Goal: Information Seeking & Learning: Learn about a topic

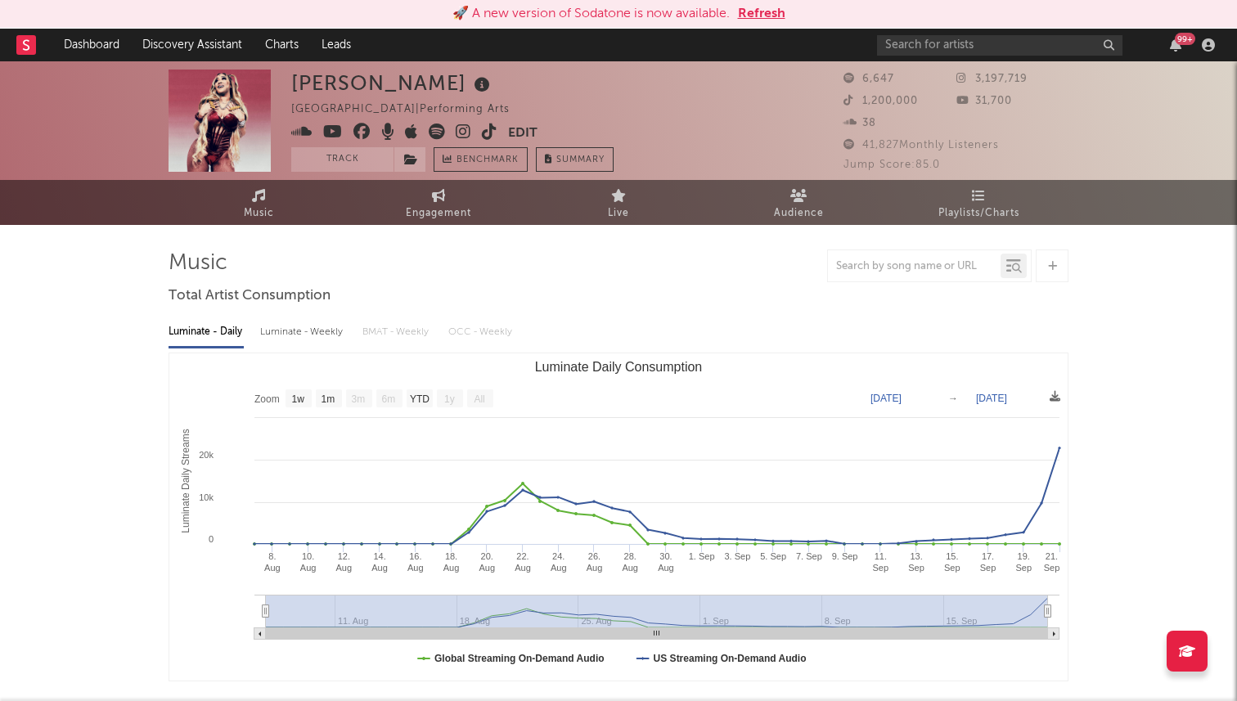
select select "1w"
click at [917, 58] on div "99 +" at bounding box center [1049, 45] width 344 height 33
click at [921, 41] on input "text" at bounding box center [999, 45] width 245 height 20
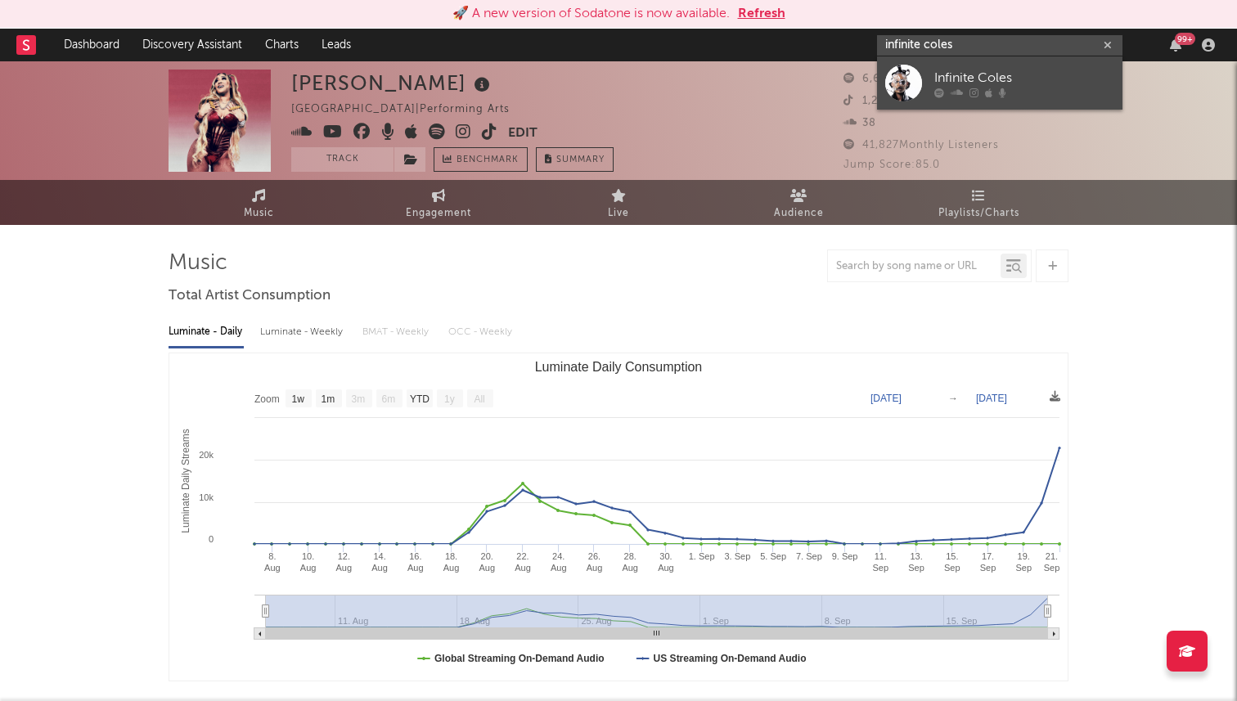
type input "infinite coles"
click at [955, 74] on div "Infinite Coles" at bounding box center [1024, 78] width 180 height 20
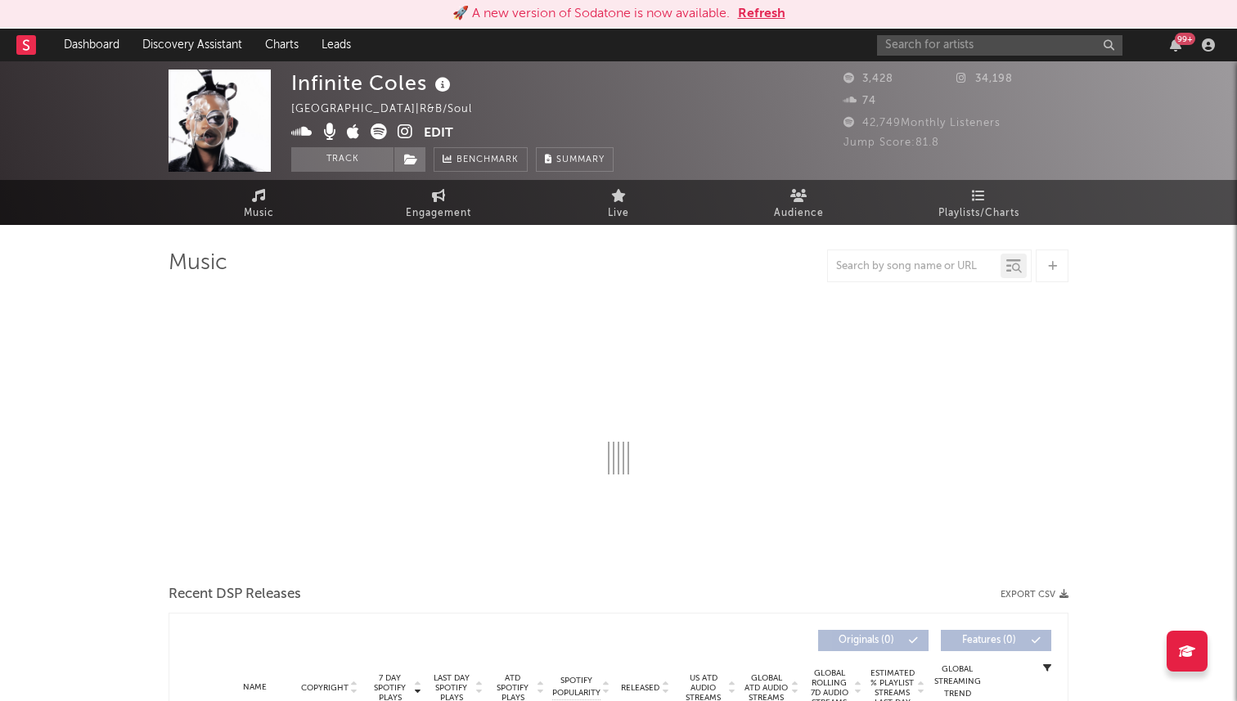
select select "1w"
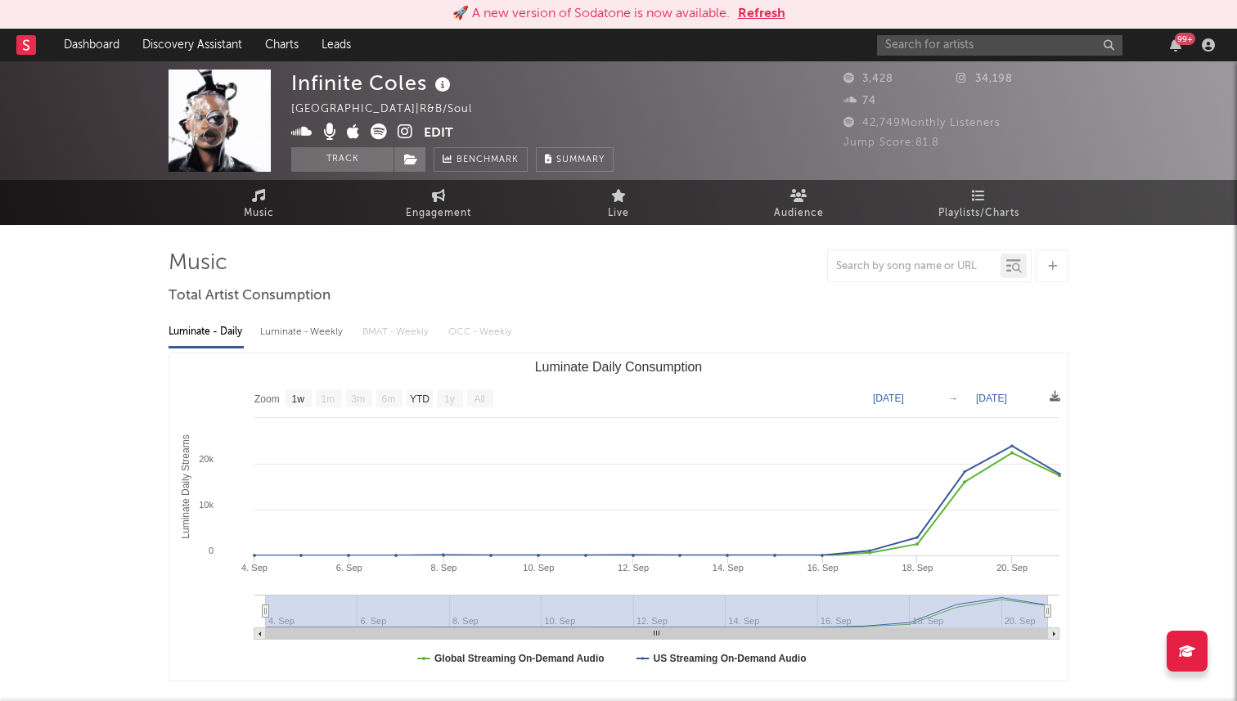
click at [403, 132] on icon at bounding box center [406, 132] width 16 height 16
click at [380, 134] on icon at bounding box center [379, 132] width 16 height 16
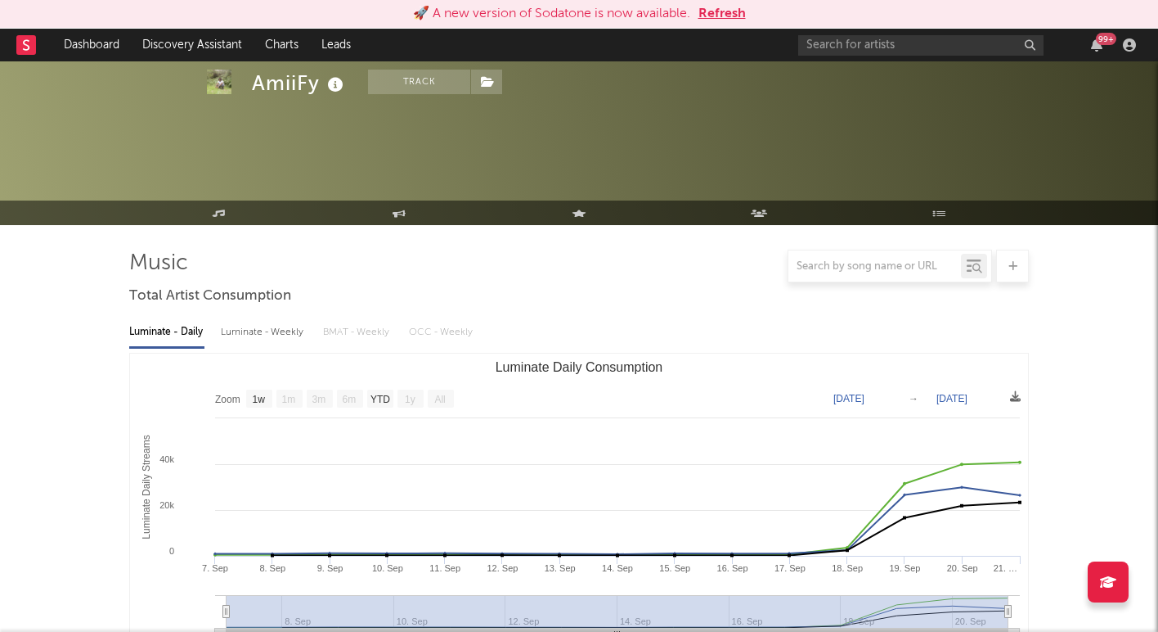
select select "1w"
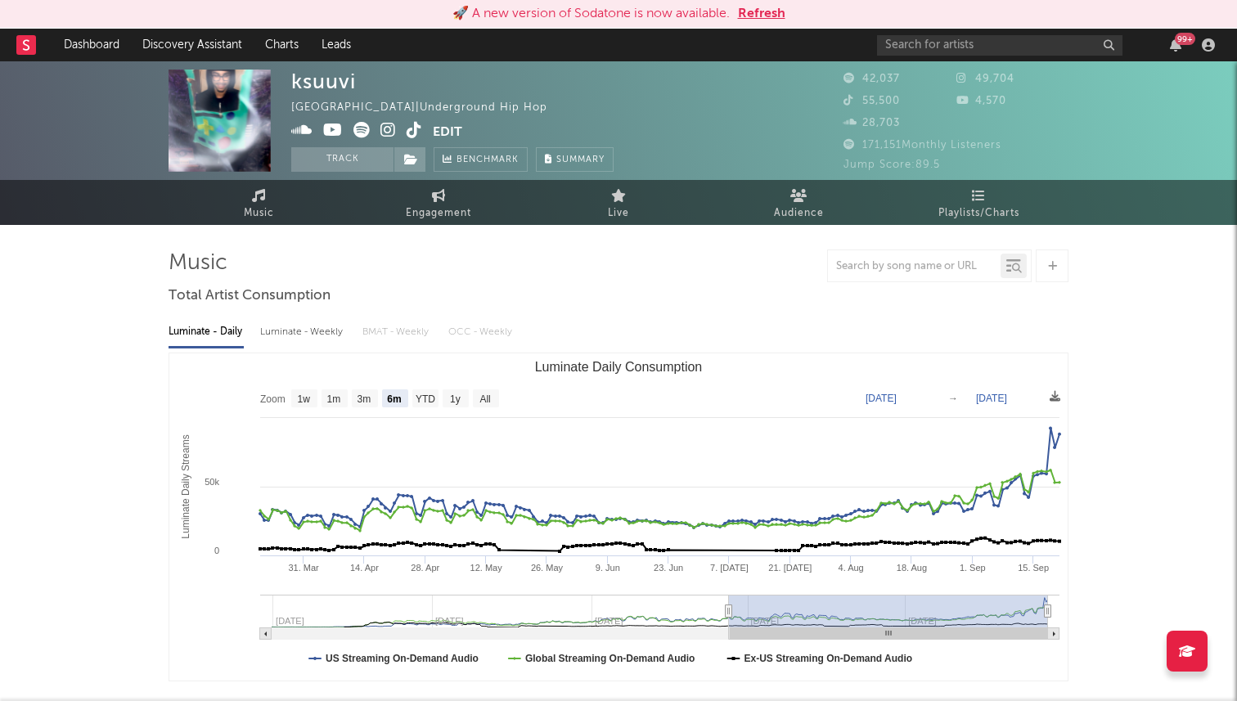
select select "6m"
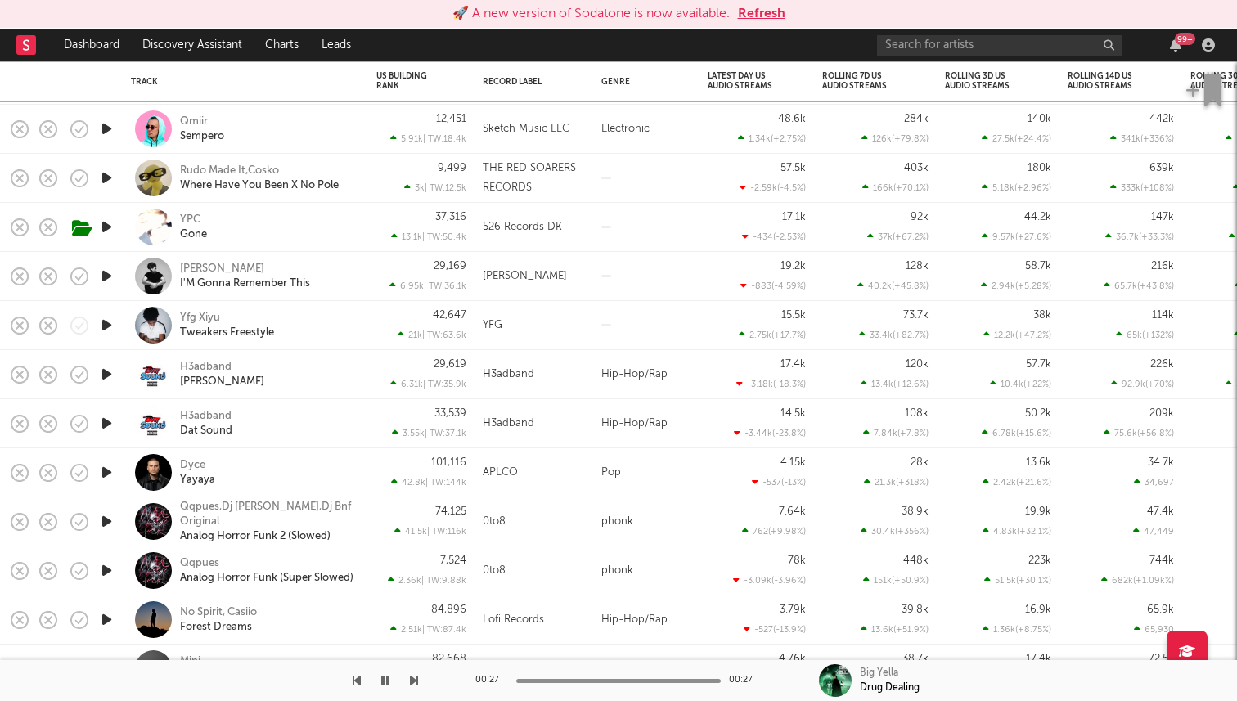
click at [102, 369] on icon "button" at bounding box center [106, 374] width 17 height 20
click at [217, 363] on div "H3adband" at bounding box center [206, 367] width 52 height 15
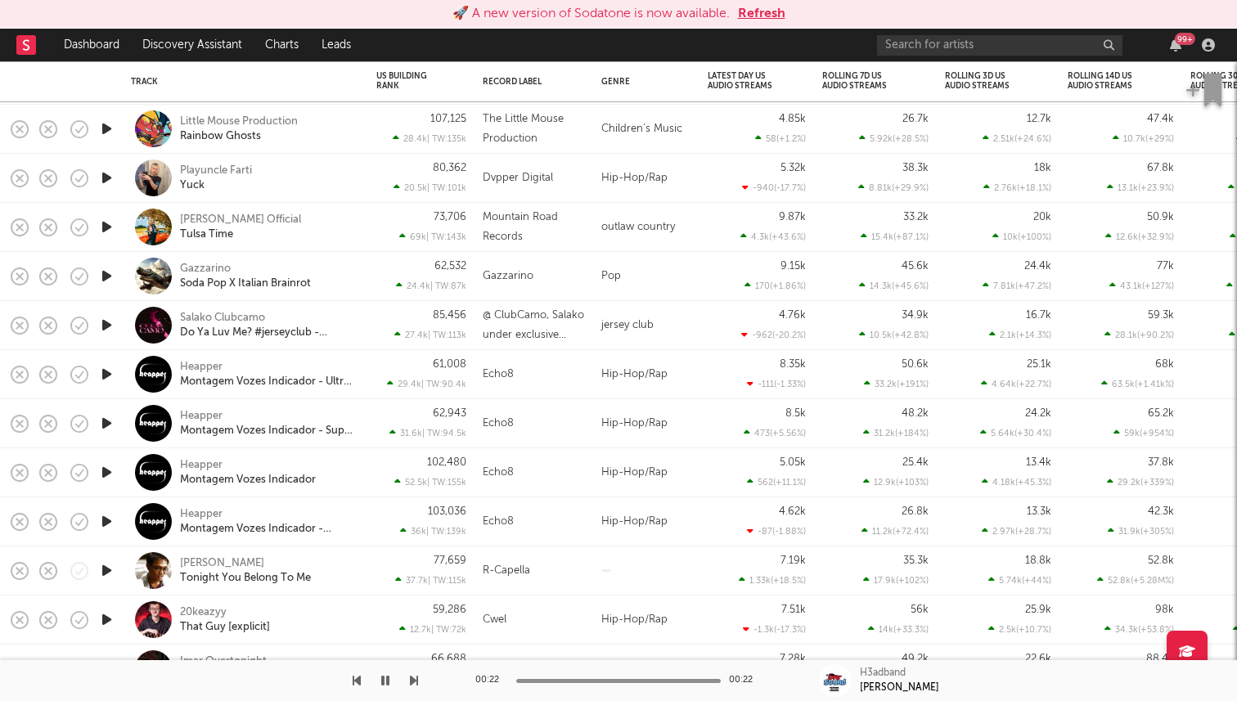
click at [111, 373] on icon "button" at bounding box center [106, 374] width 17 height 20
click at [103, 374] on icon "button" at bounding box center [106, 374] width 16 height 20
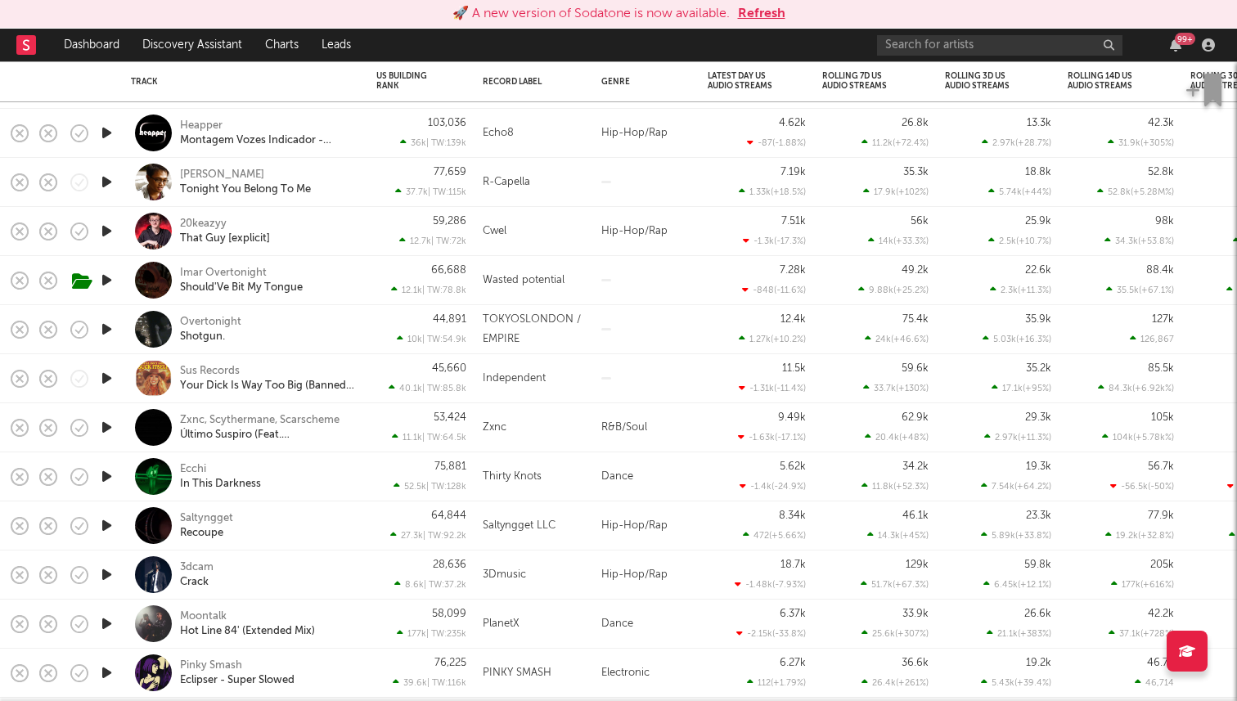
click at [104, 325] on icon "button" at bounding box center [106, 329] width 17 height 20
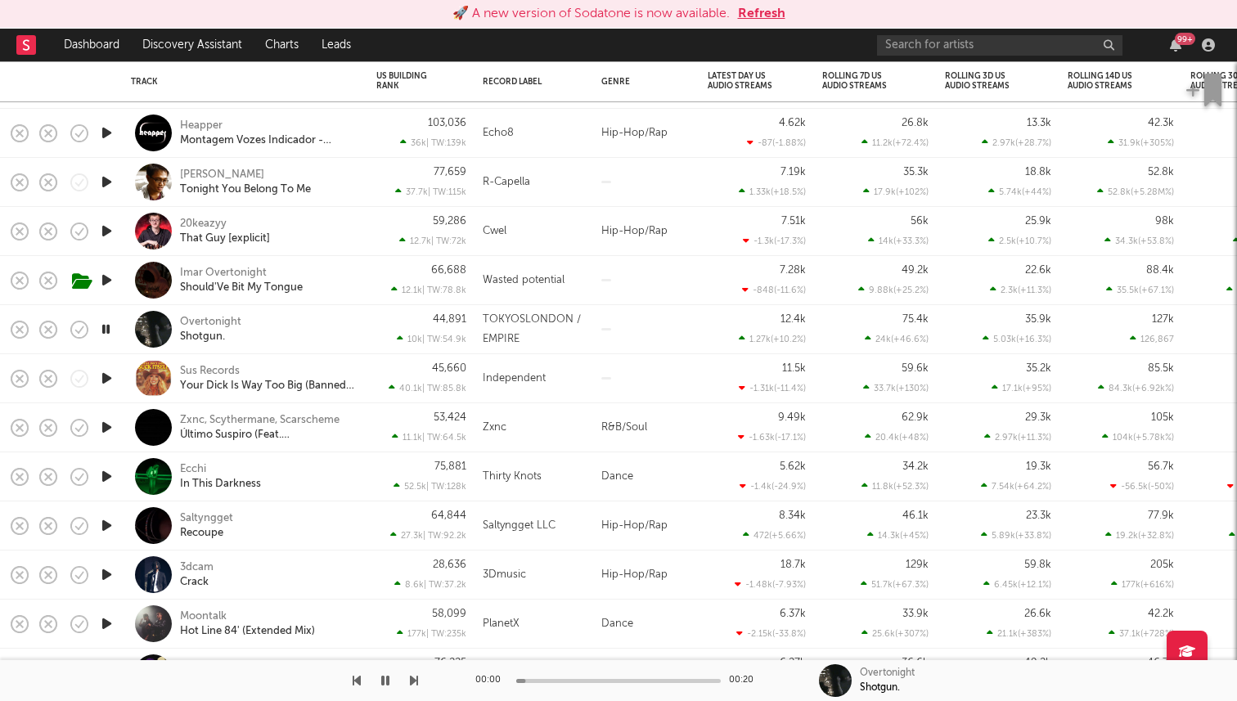
click at [104, 325] on icon "button" at bounding box center [106, 329] width 16 height 20
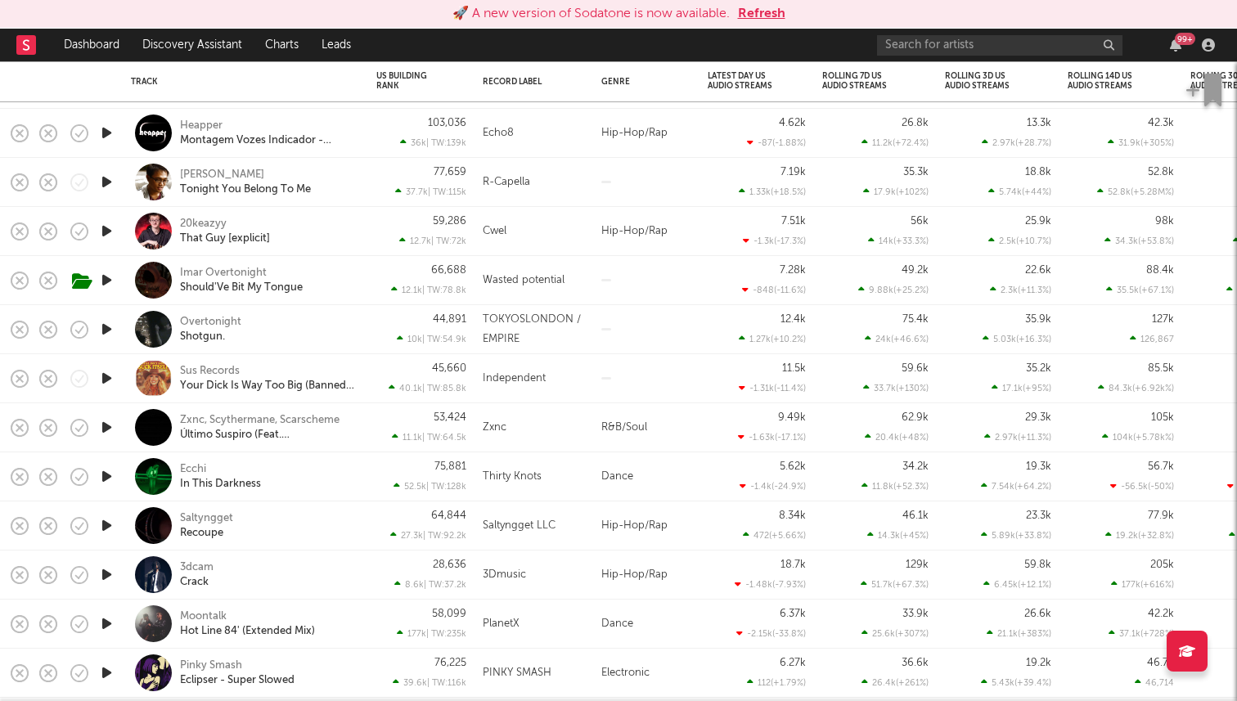
click at [109, 286] on icon "button" at bounding box center [106, 280] width 17 height 20
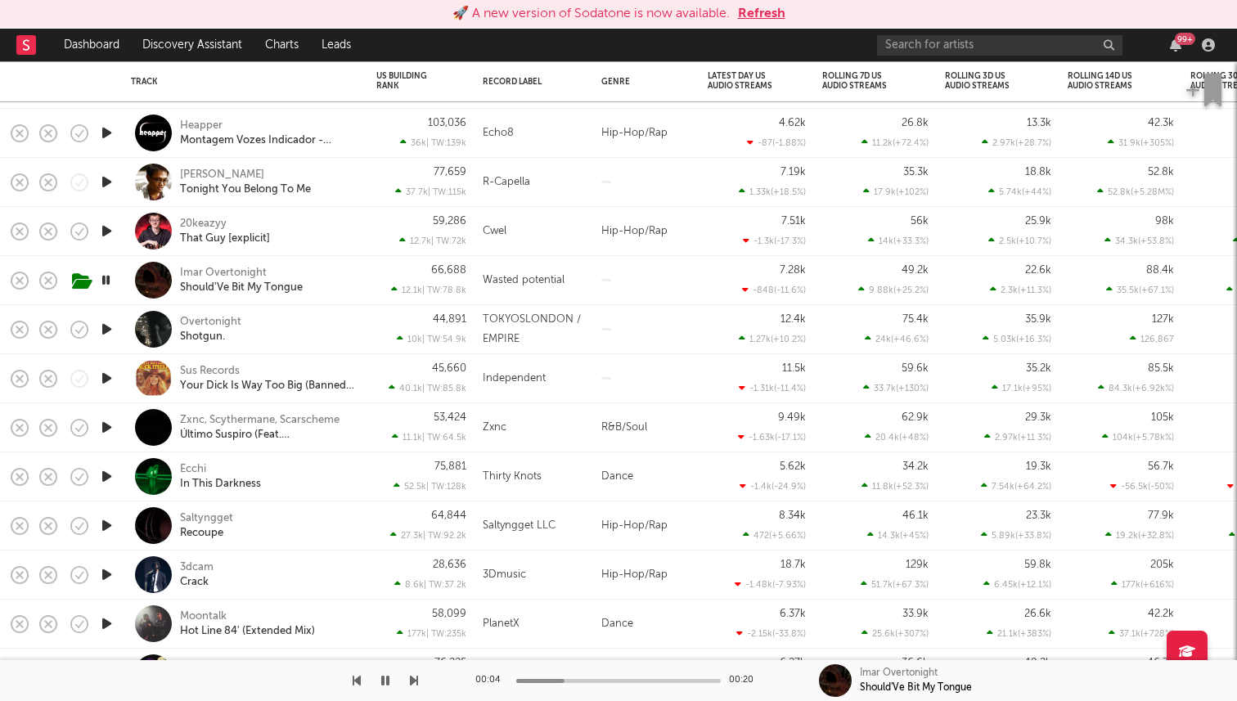
click at [109, 286] on icon "button" at bounding box center [106, 280] width 16 height 20
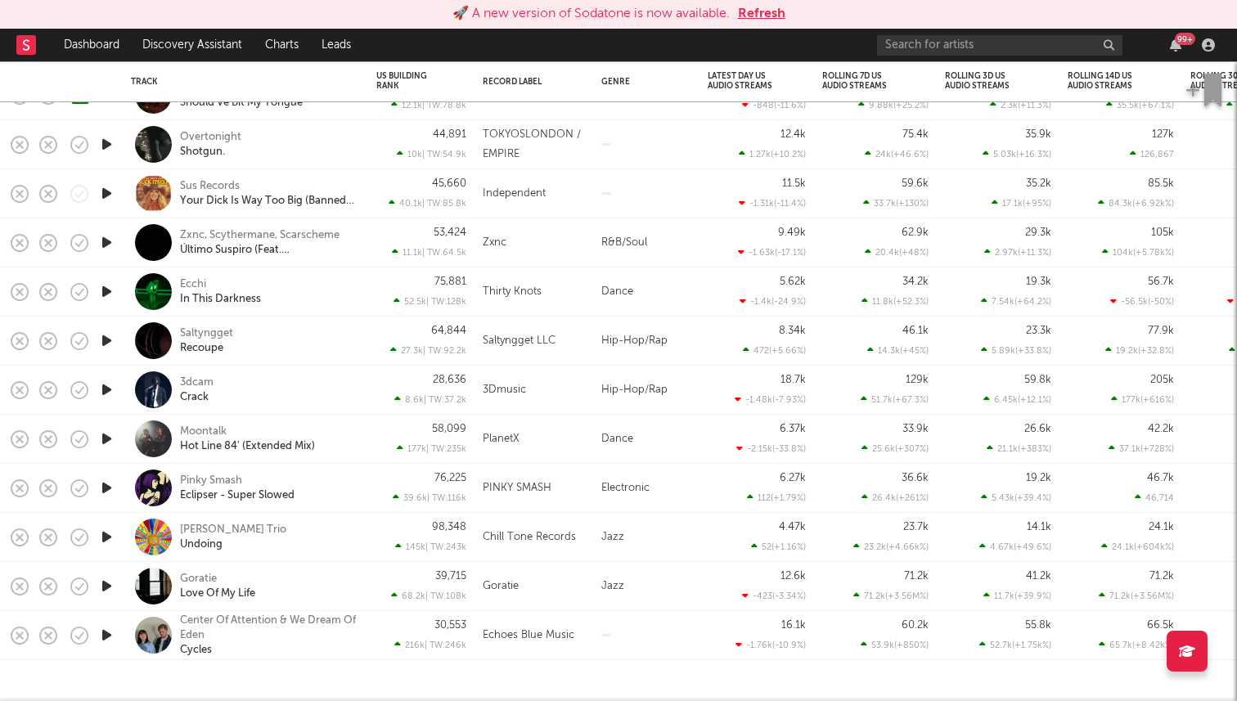
click at [109, 440] on icon "button" at bounding box center [106, 439] width 17 height 20
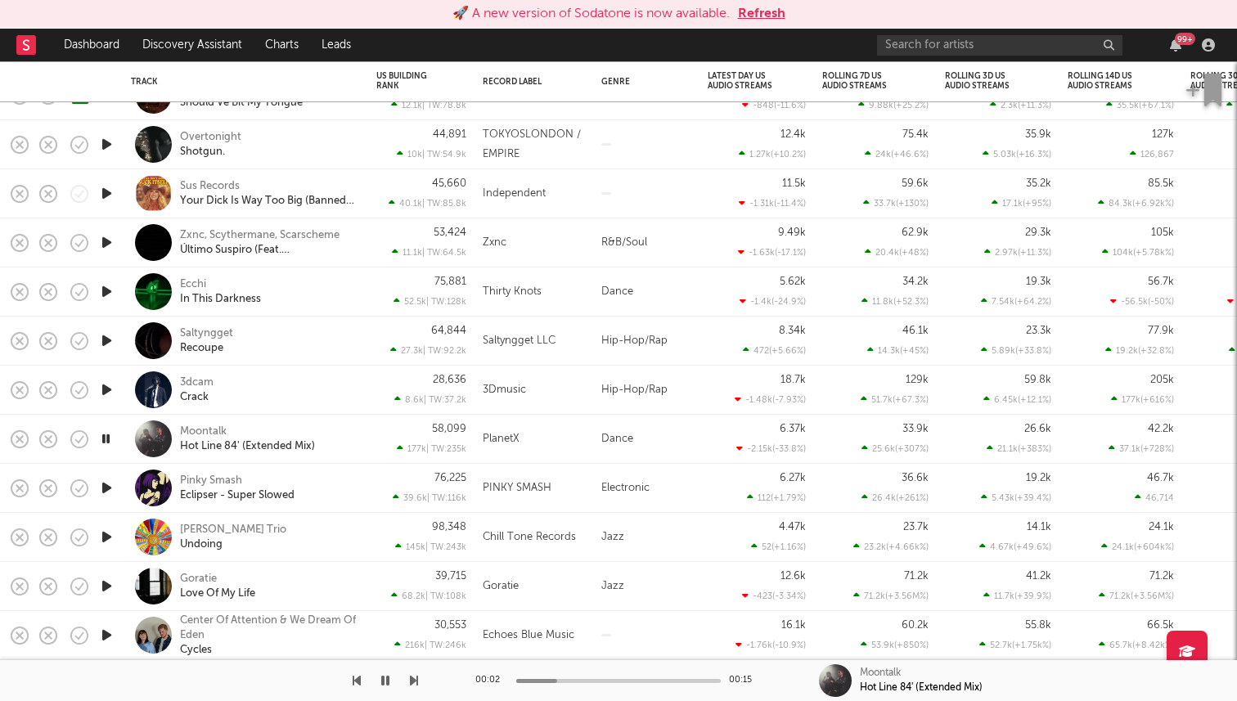
click at [109, 439] on icon "button" at bounding box center [106, 439] width 16 height 20
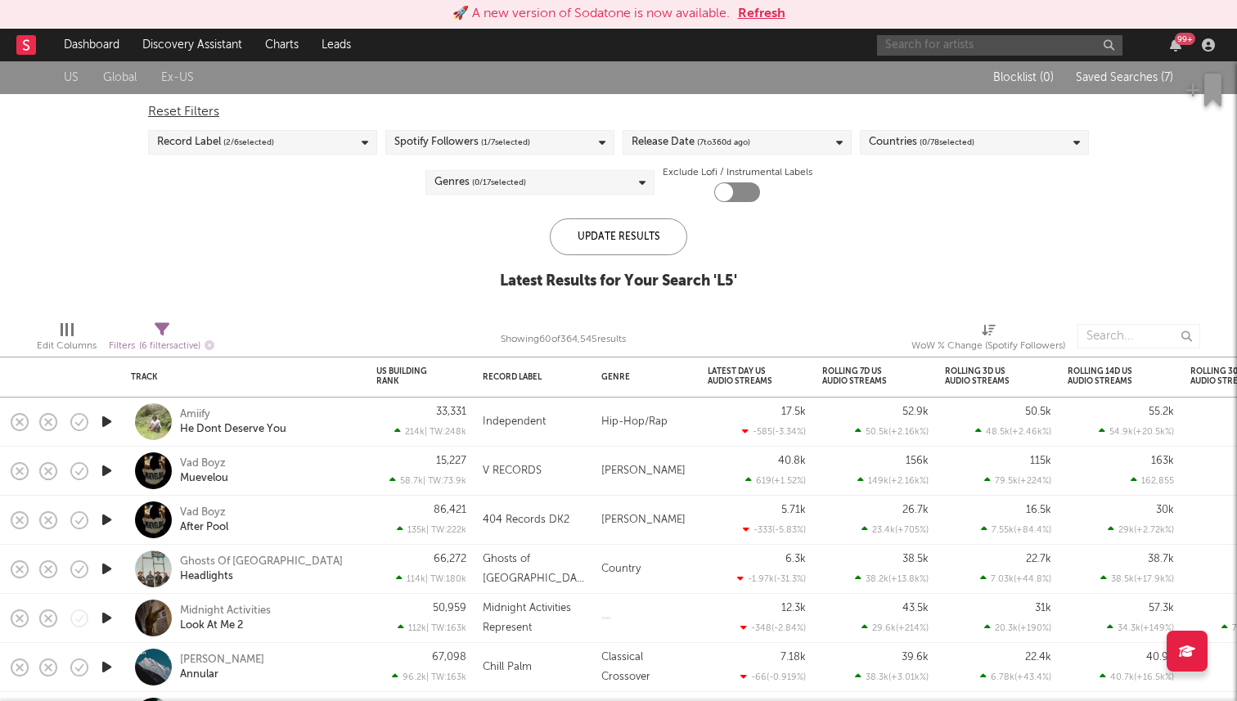
click at [1013, 50] on input "text" at bounding box center [999, 45] width 245 height 20
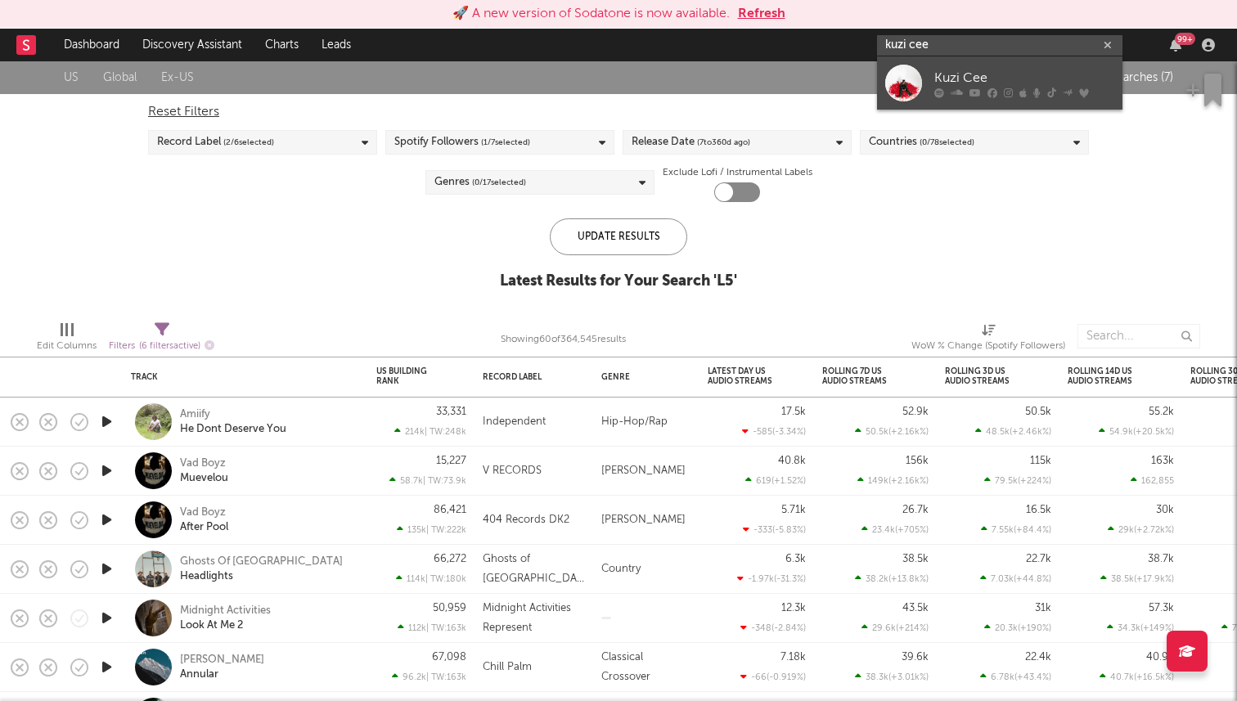
type input "kuzi cee"
click at [926, 90] on link "Kuzi Cee" at bounding box center [999, 82] width 245 height 53
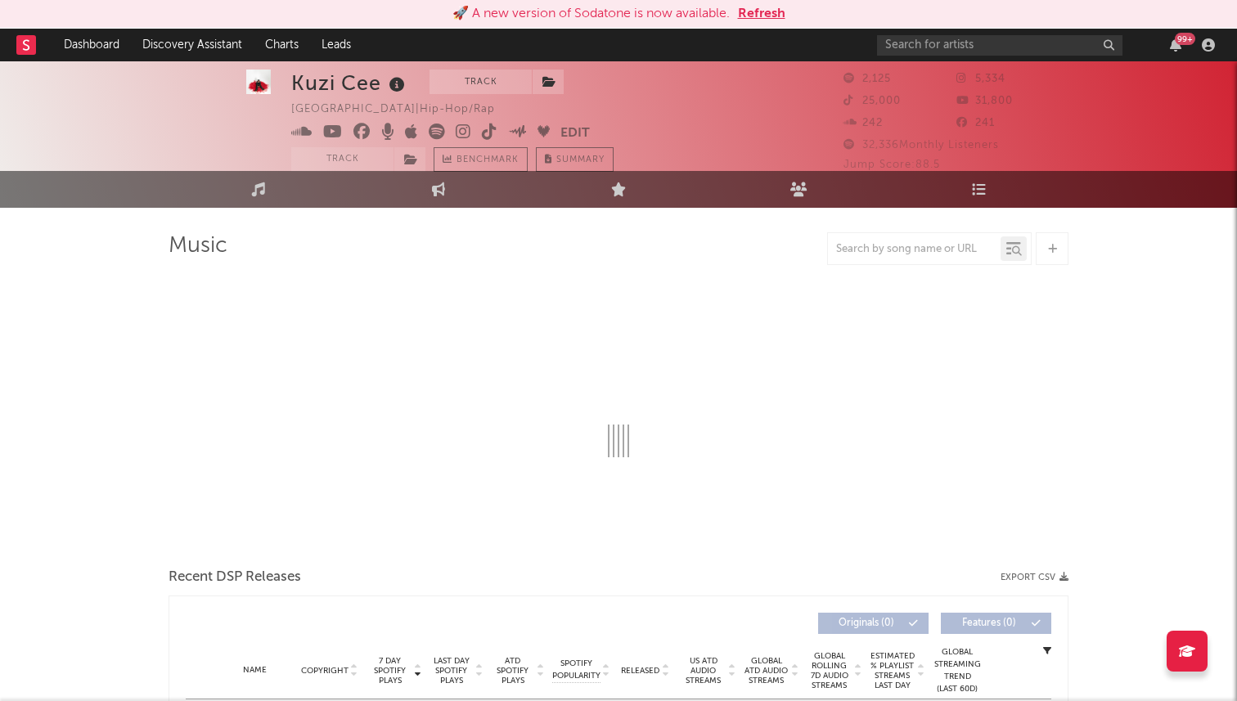
scroll to position [20, 0]
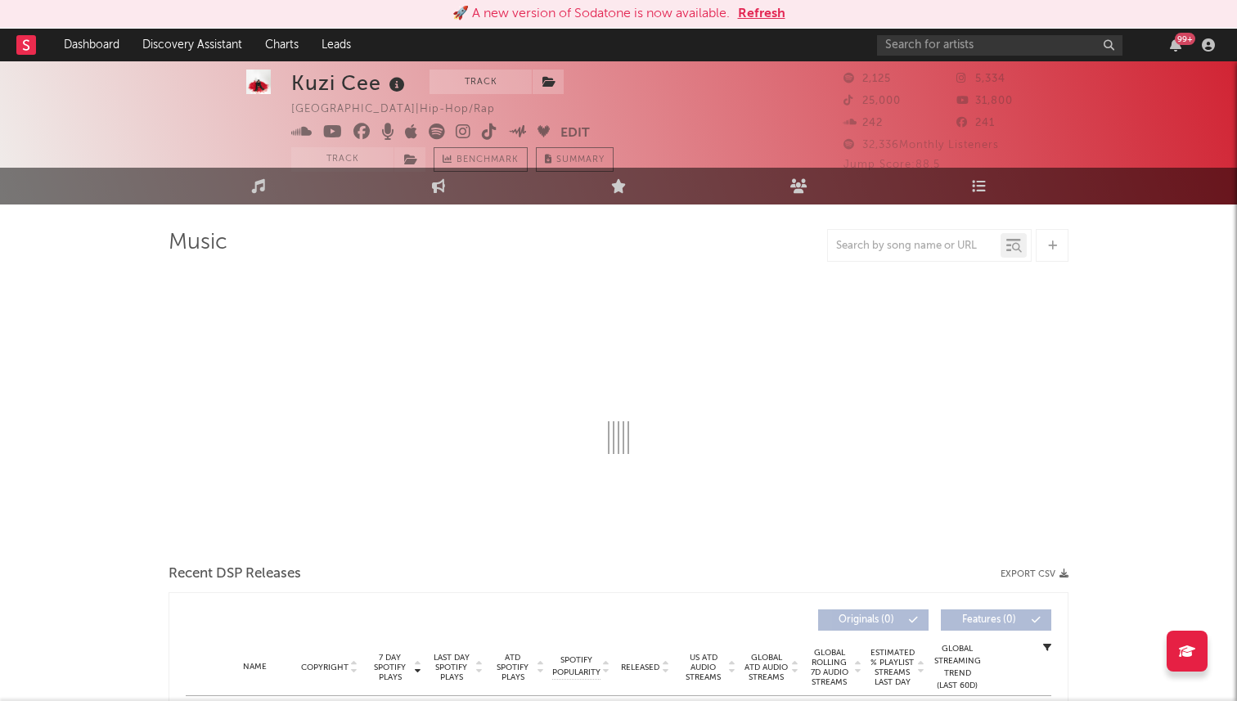
select select "6m"
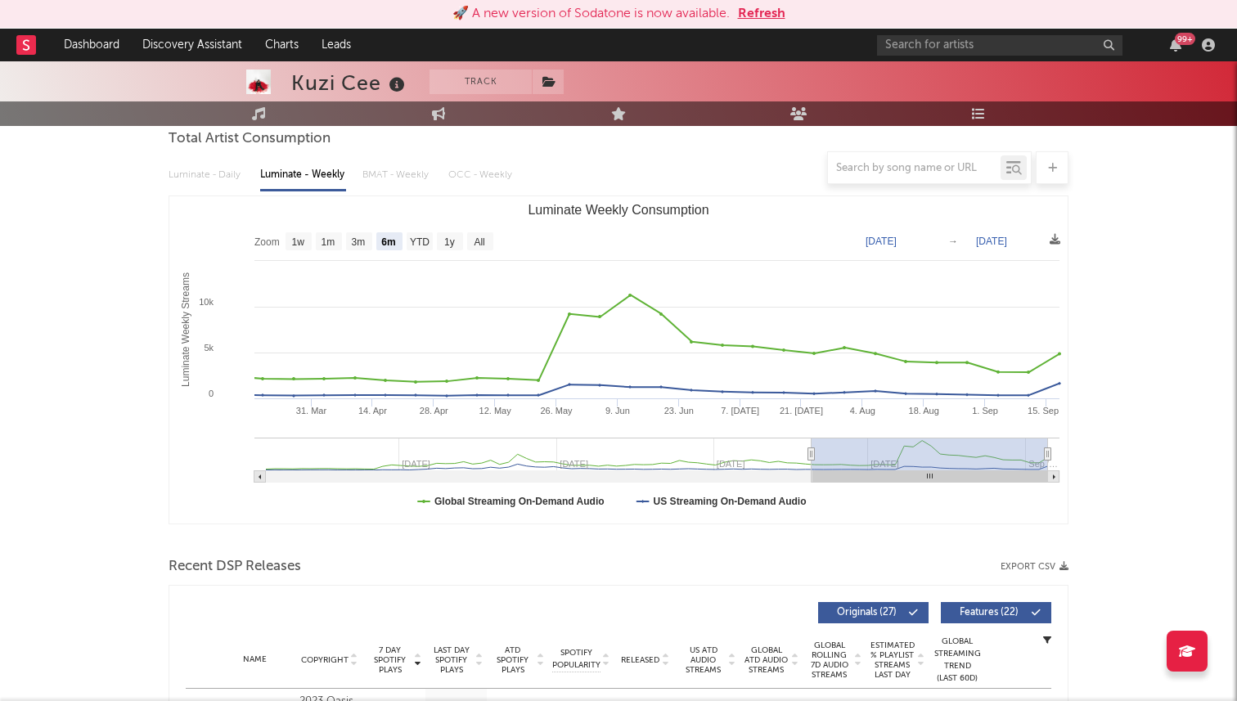
scroll to position [0, 0]
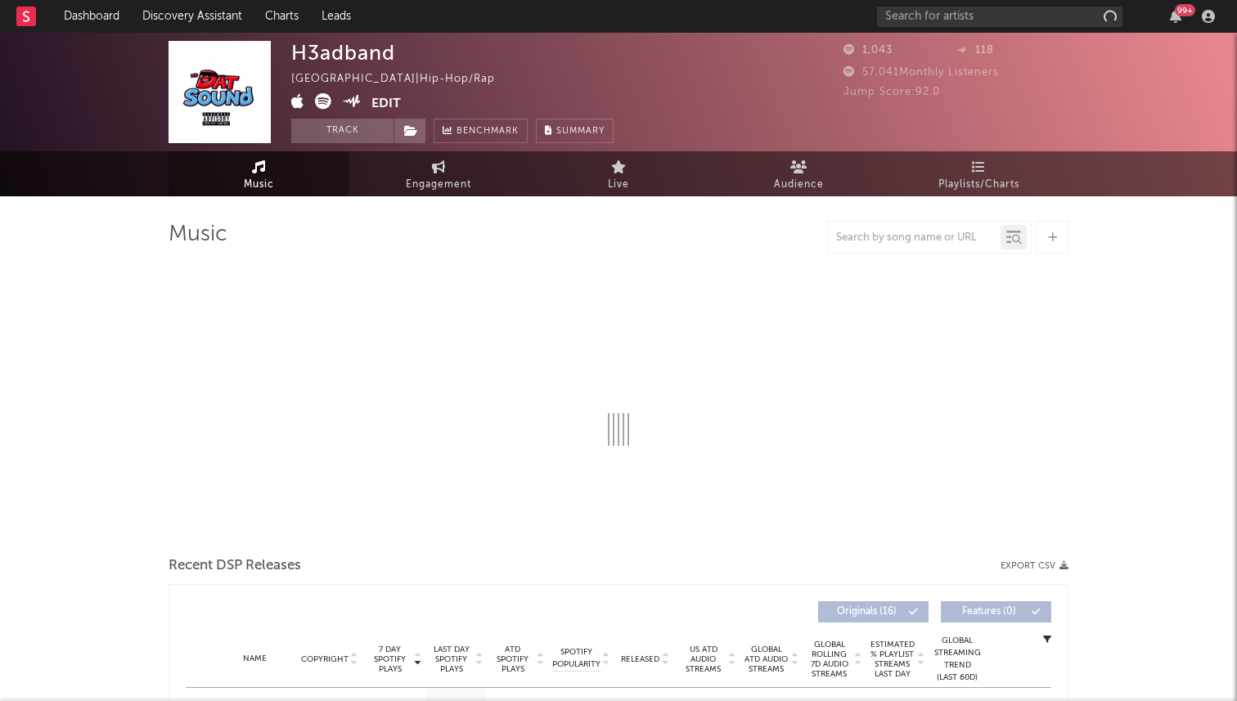
select select "1w"
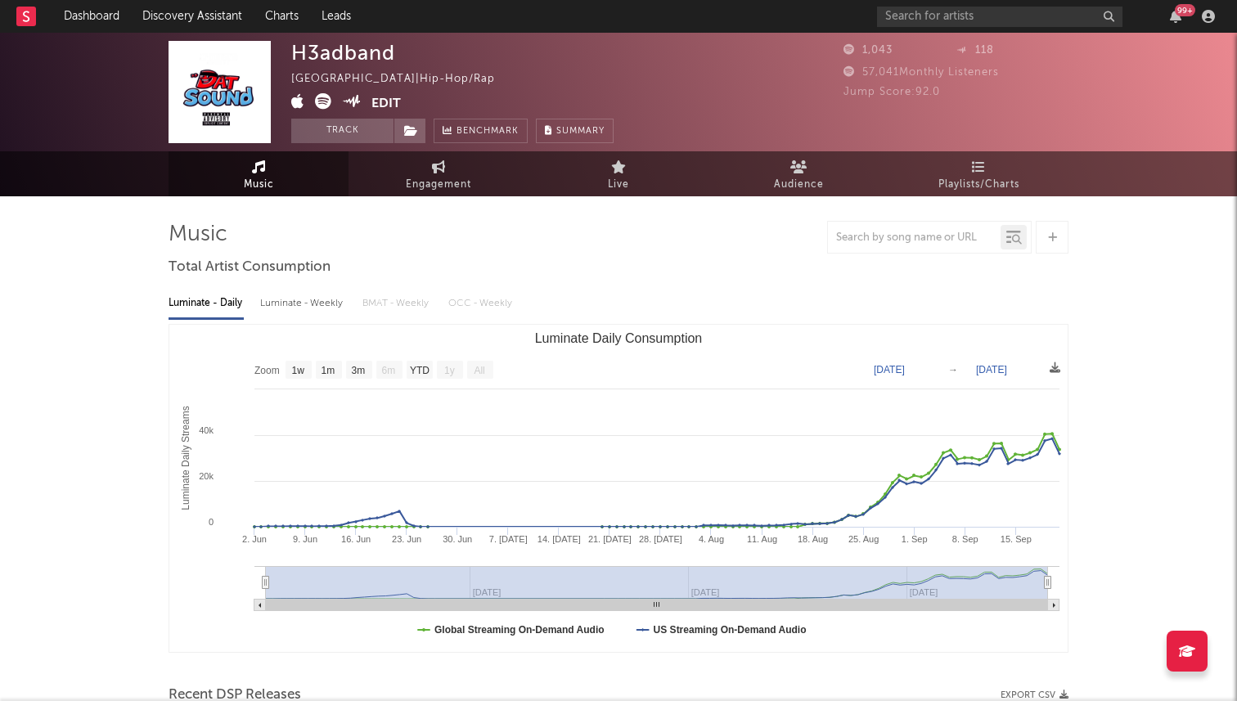
click at [383, 114] on div "H3adband United States | Hip-Hop/Rap Edit Track Benchmark Summary" at bounding box center [452, 92] width 322 height 102
click at [388, 102] on button "Edit" at bounding box center [385, 103] width 29 height 20
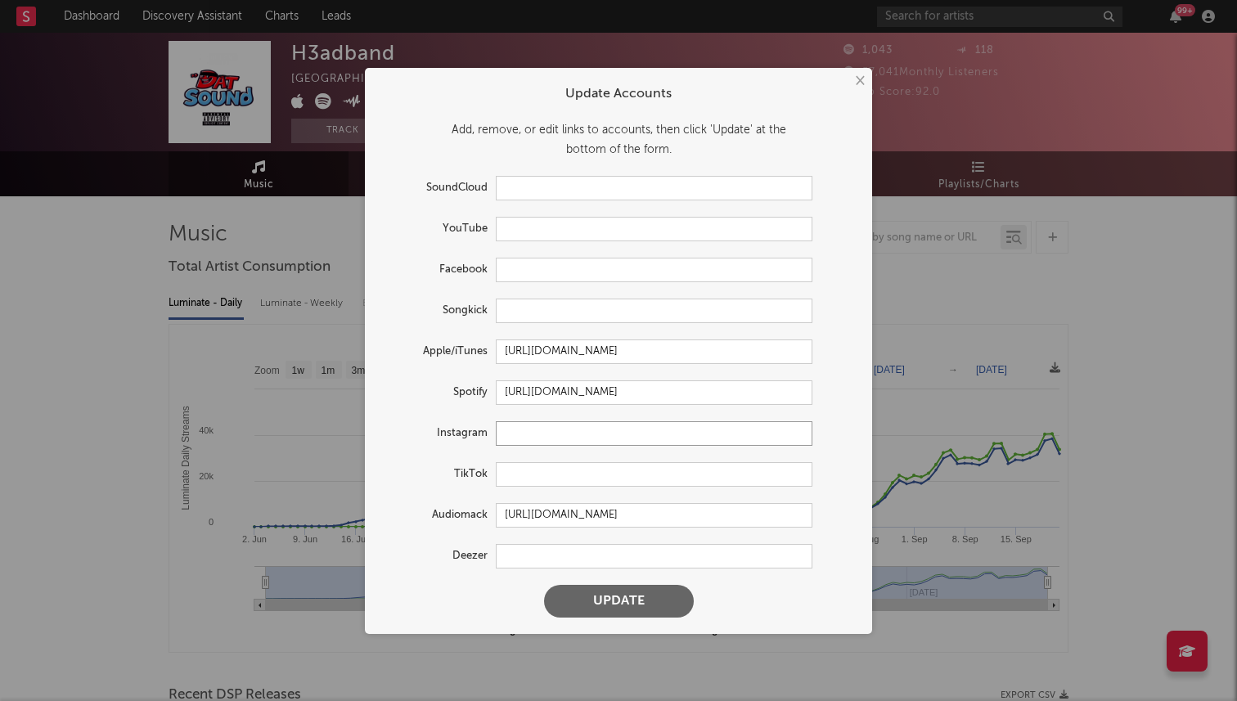
click at [542, 431] on input "text" at bounding box center [654, 433] width 317 height 25
paste input "https://www.instagram.com/h3adbandshawty/?hl=en"
click at [544, 585] on button "Update" at bounding box center [619, 601] width 150 height 33
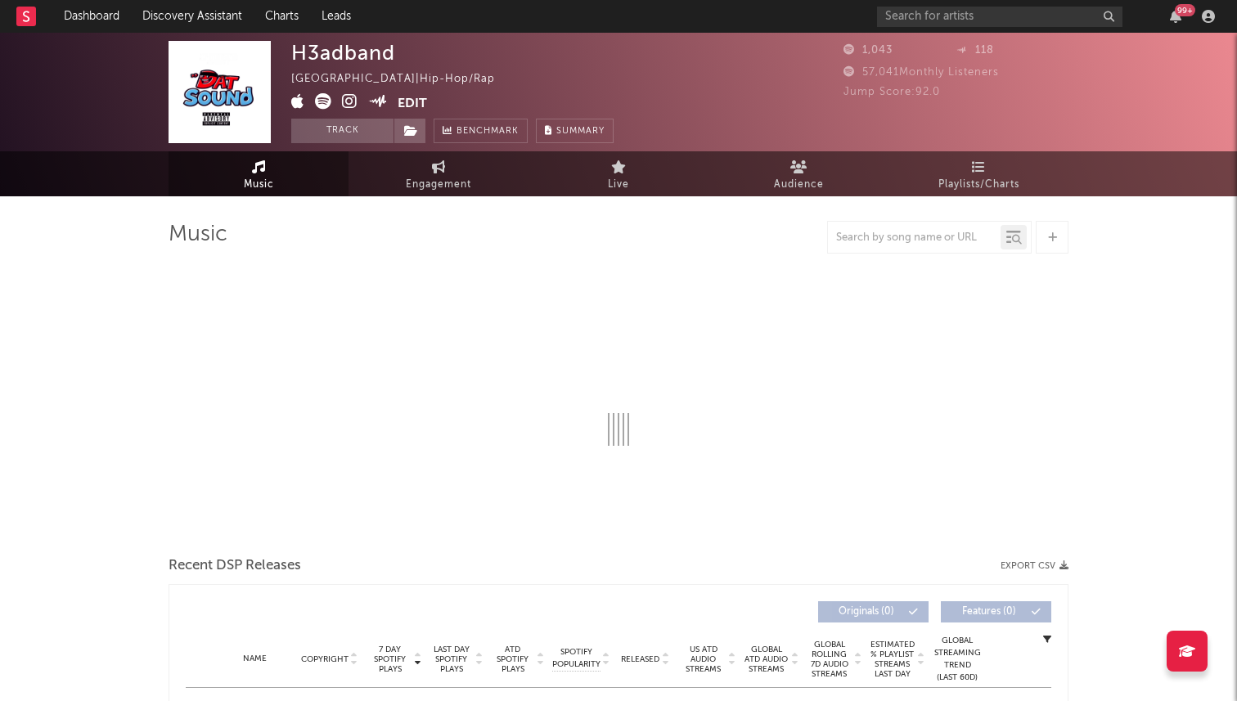
type input "https://www.instagram.com/h3adbandshawty/"
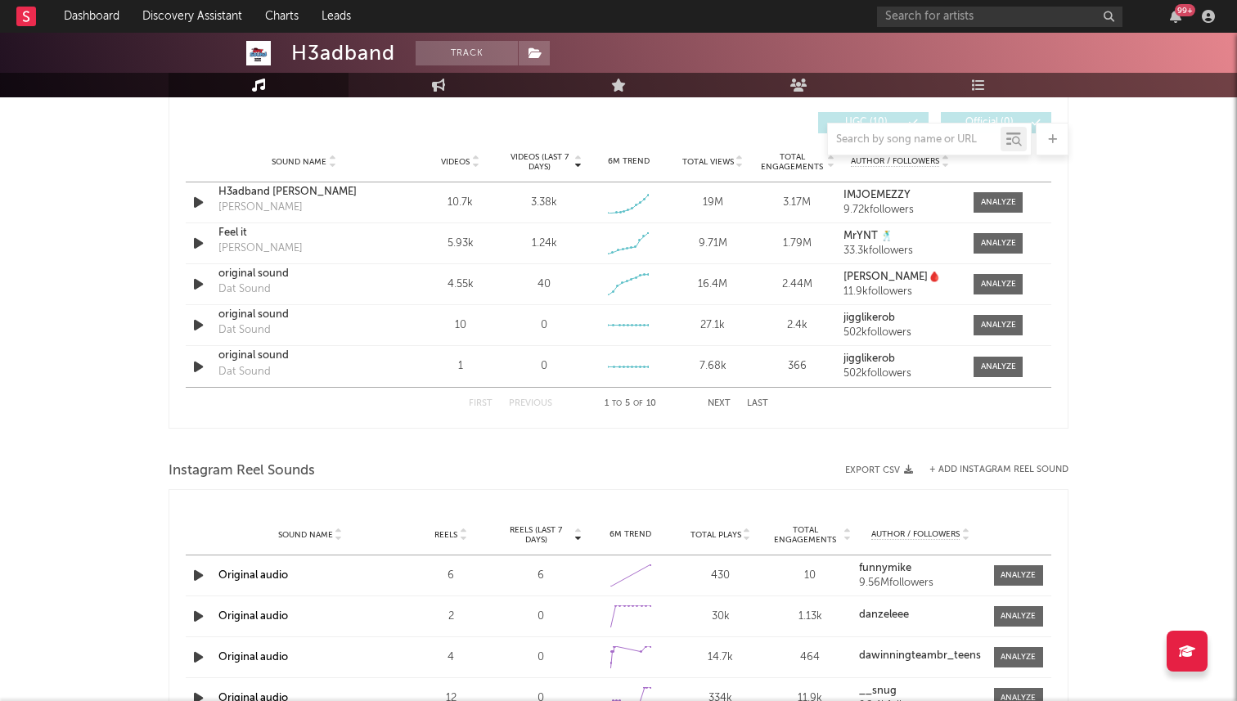
select select "1w"
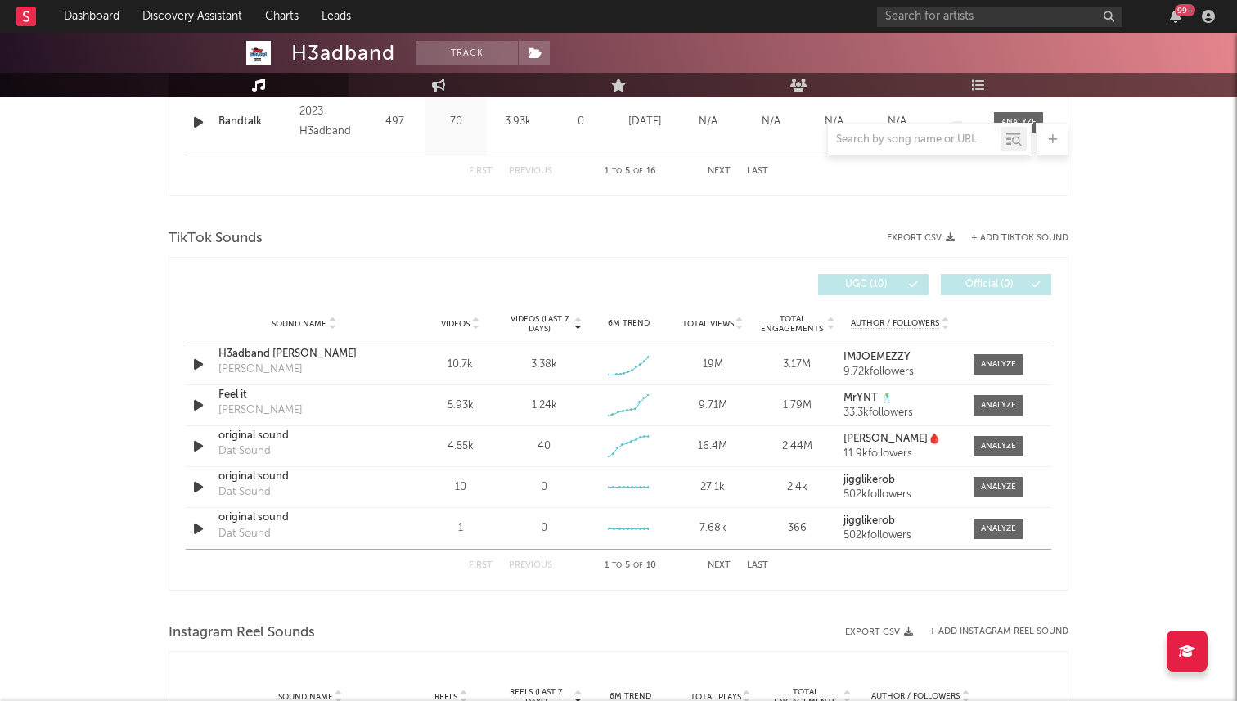
scroll to position [955, 0]
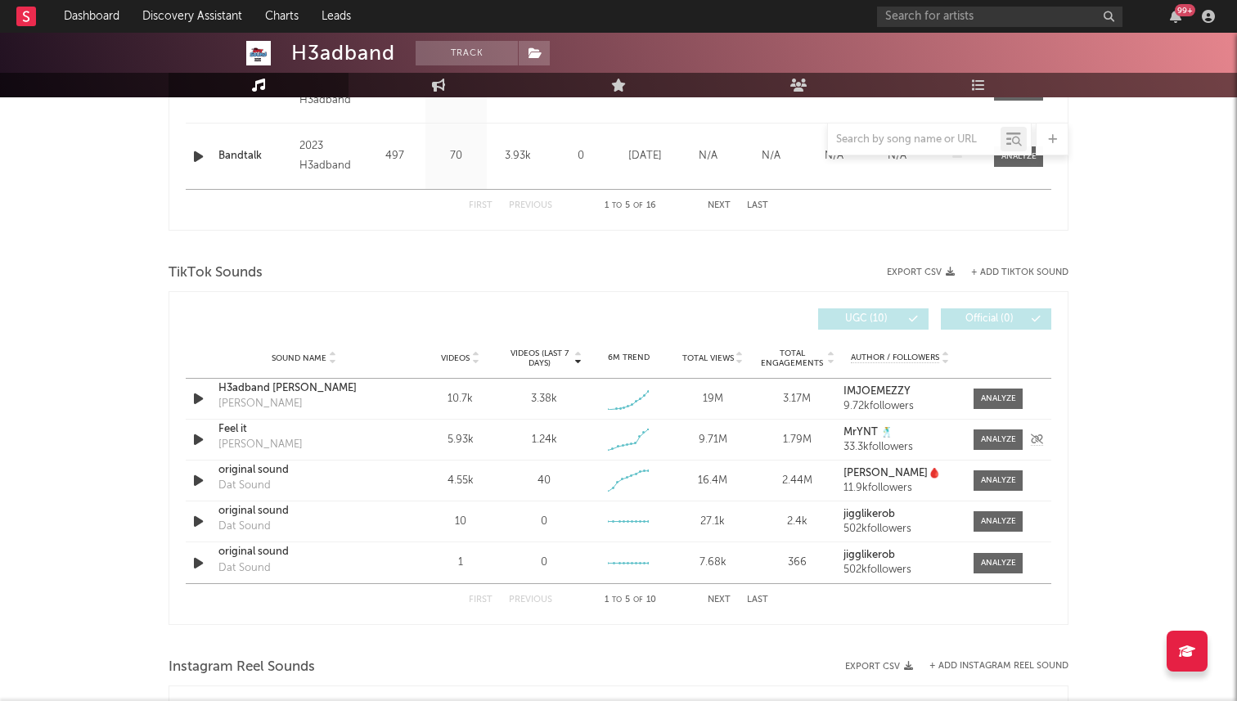
click at [208, 443] on div at bounding box center [200, 439] width 20 height 20
click at [198, 441] on icon "button" at bounding box center [198, 439] width 17 height 20
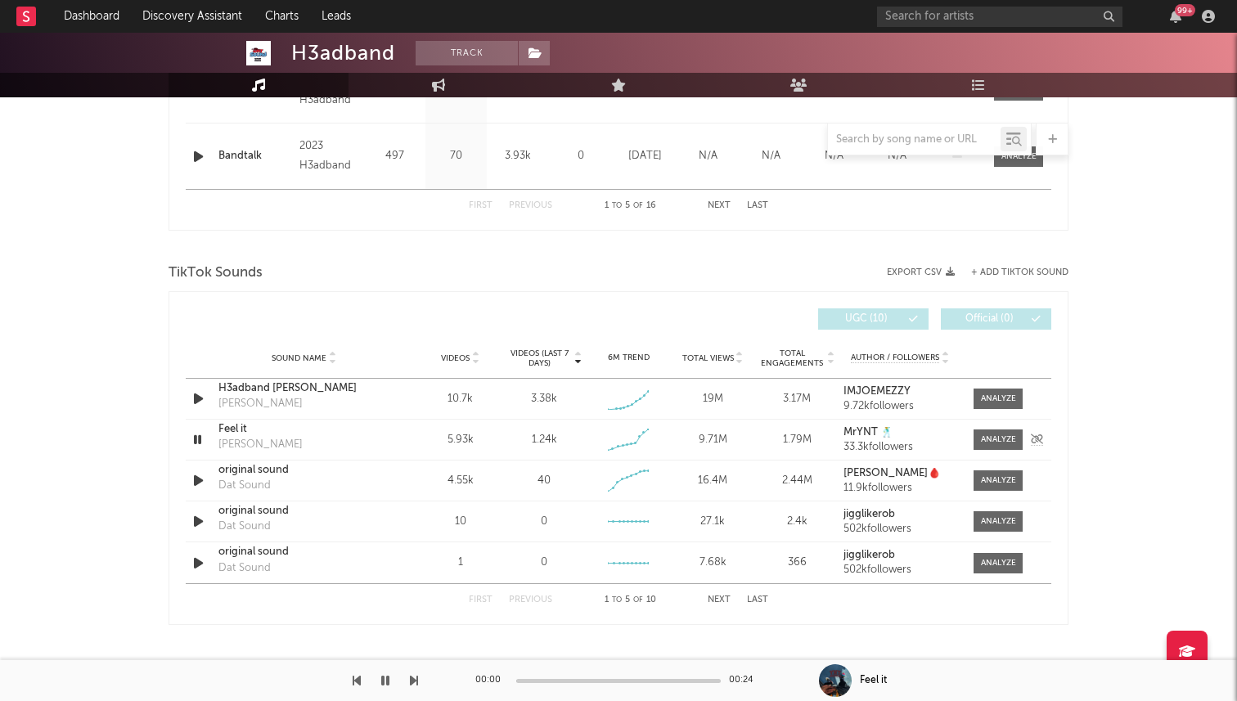
click at [198, 441] on icon "button" at bounding box center [198, 439] width 16 height 20
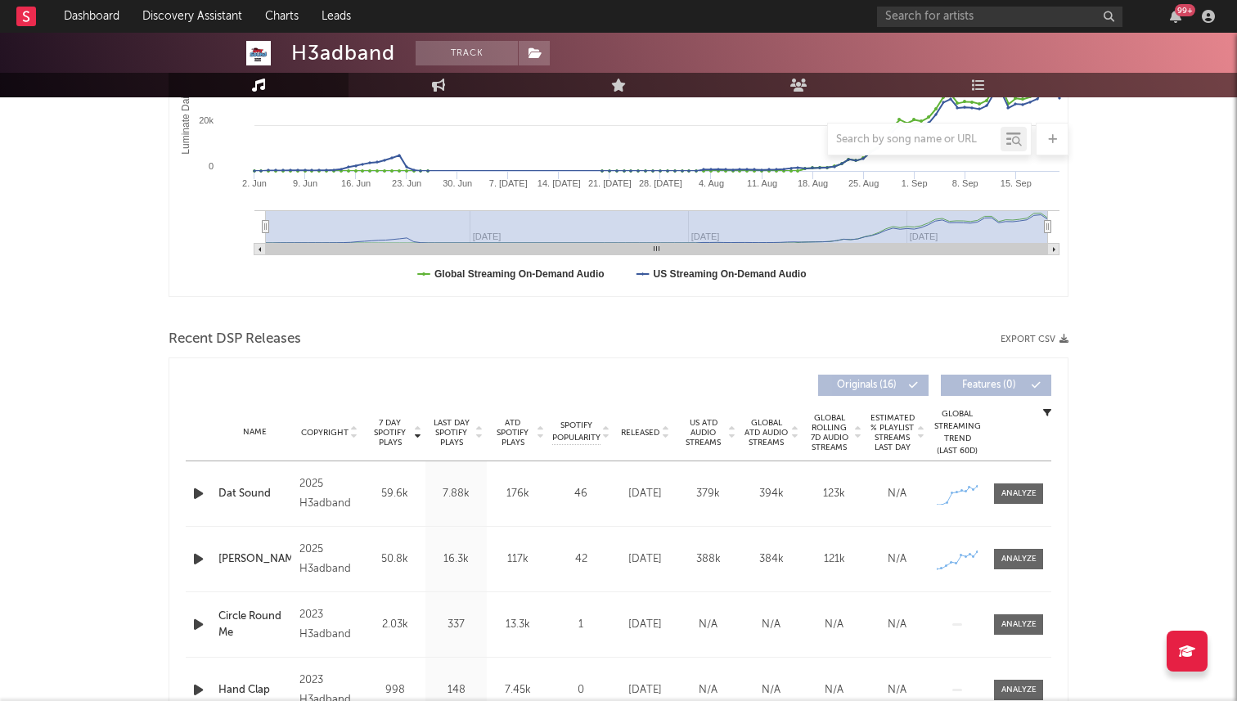
scroll to position [367, 0]
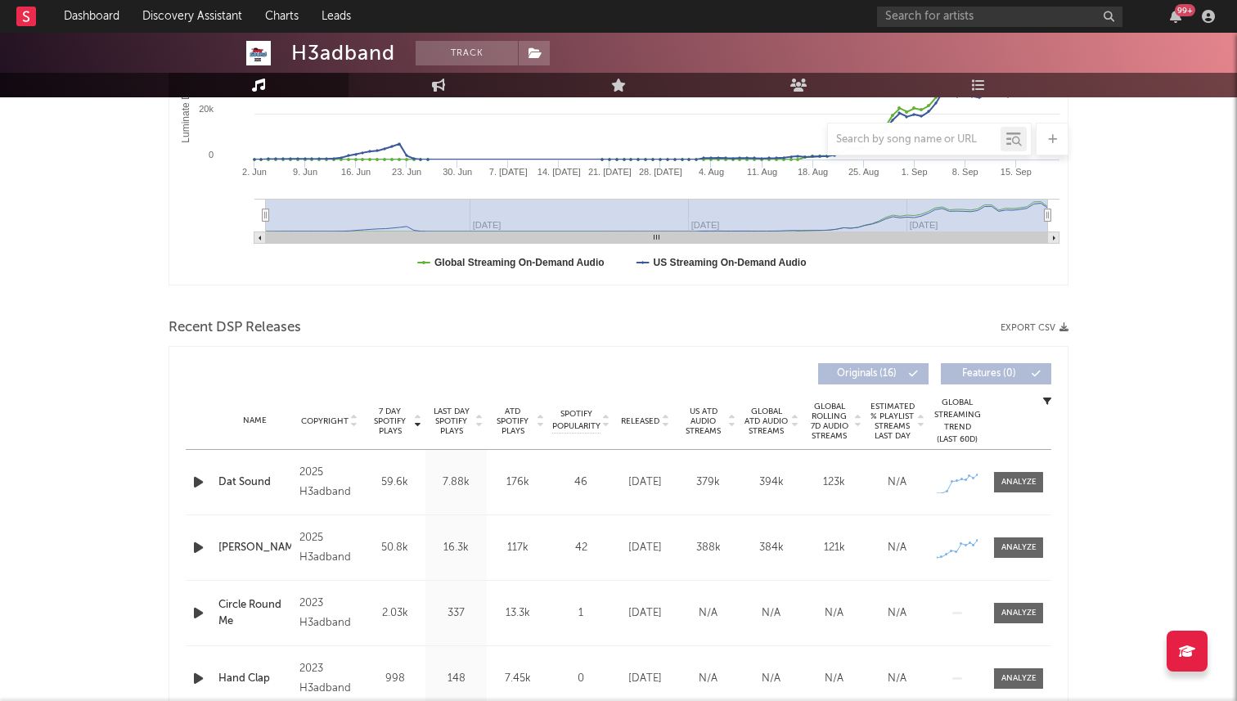
click at [193, 533] on div "Name Ian Lying Copyright 2025 H3adband Label H3adband Album Names Ian Lying Com…" at bounding box center [619, 547] width 866 height 65
click at [196, 544] on icon "button" at bounding box center [198, 547] width 17 height 20
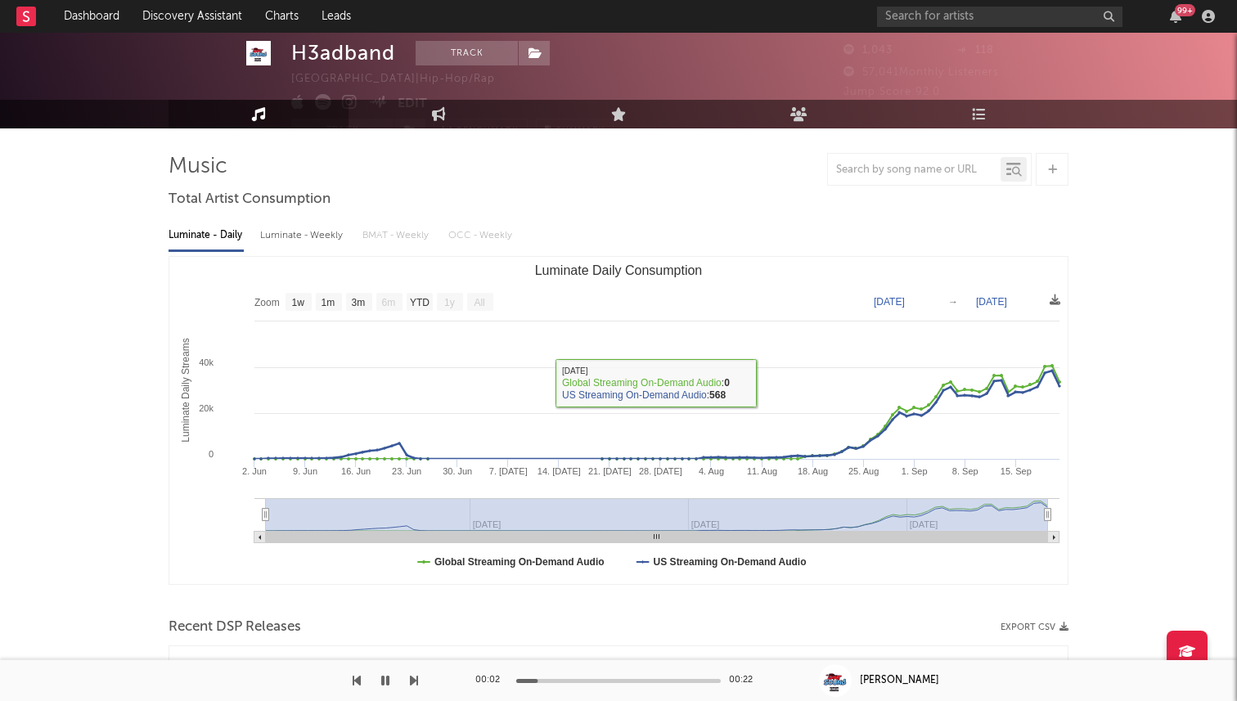
scroll to position [0, 0]
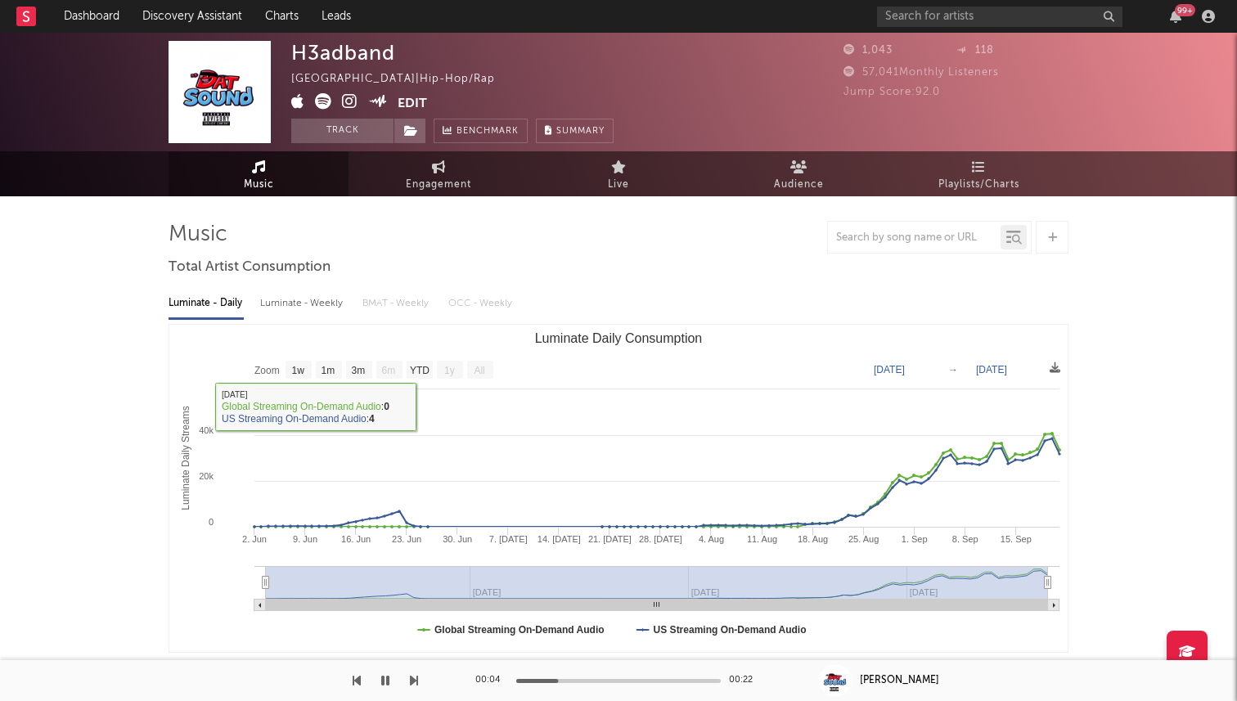
click at [386, 677] on icon "button" at bounding box center [385, 680] width 8 height 13
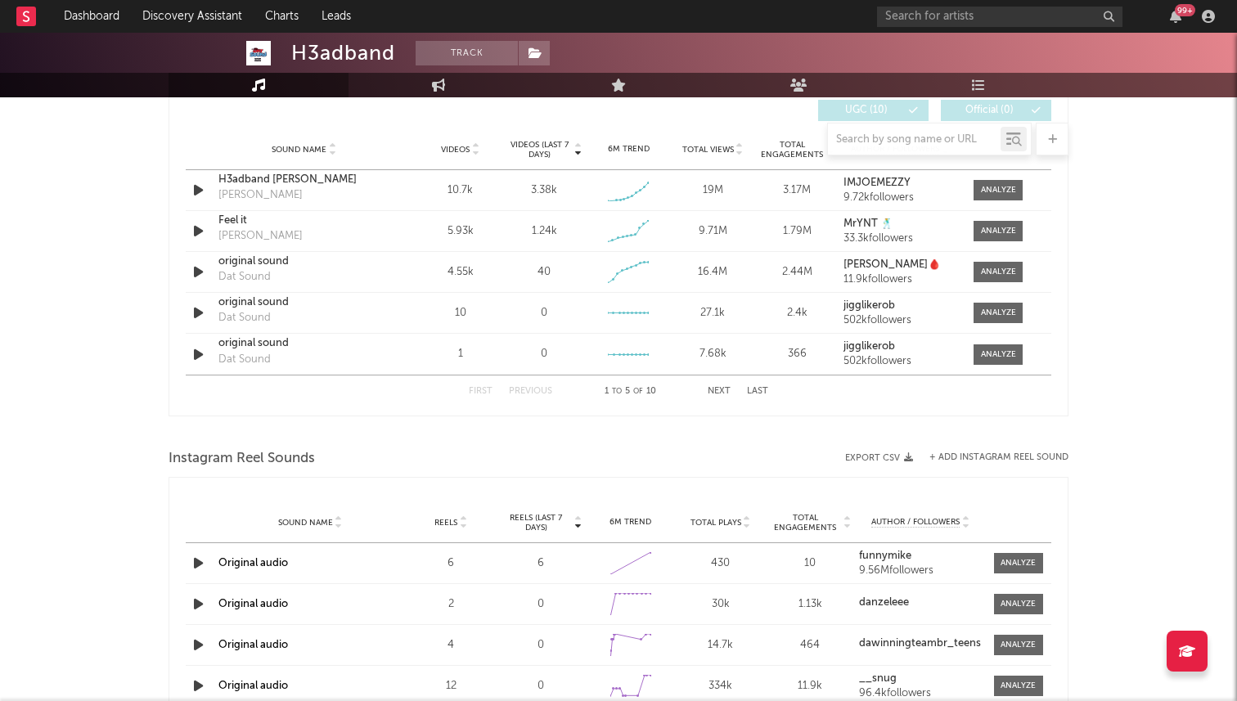
scroll to position [1146, 0]
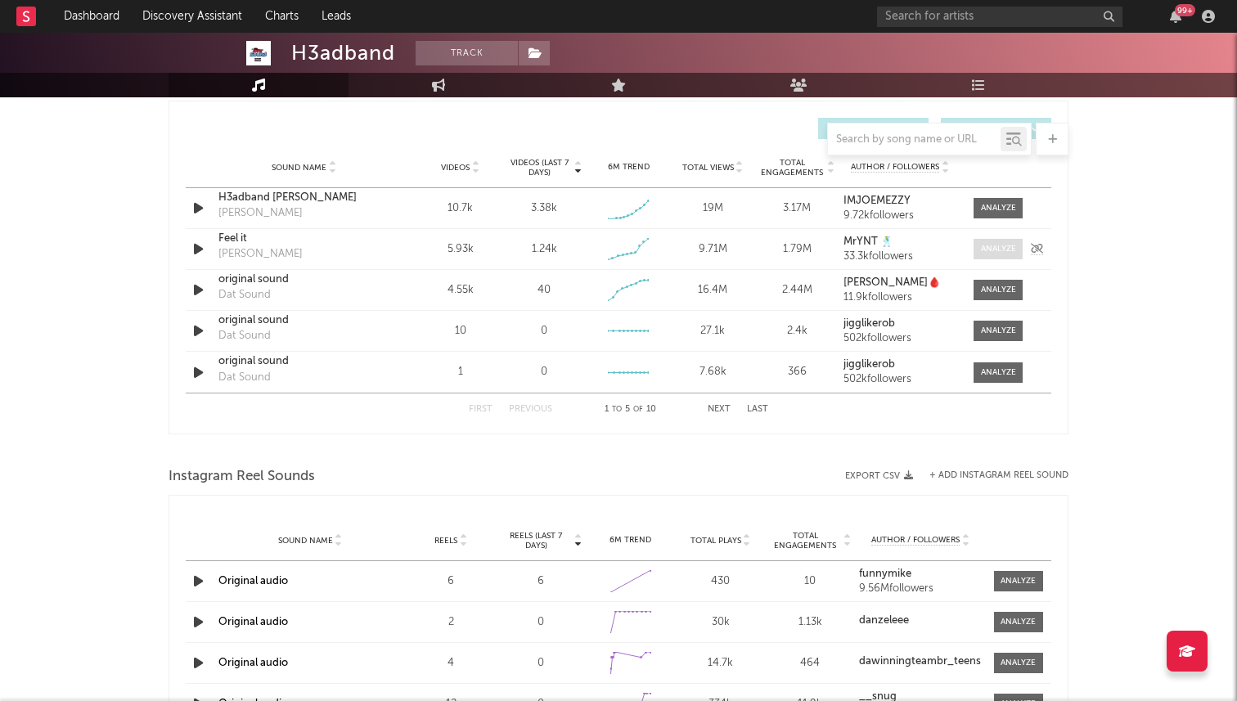
click at [993, 247] on div at bounding box center [998, 249] width 35 height 12
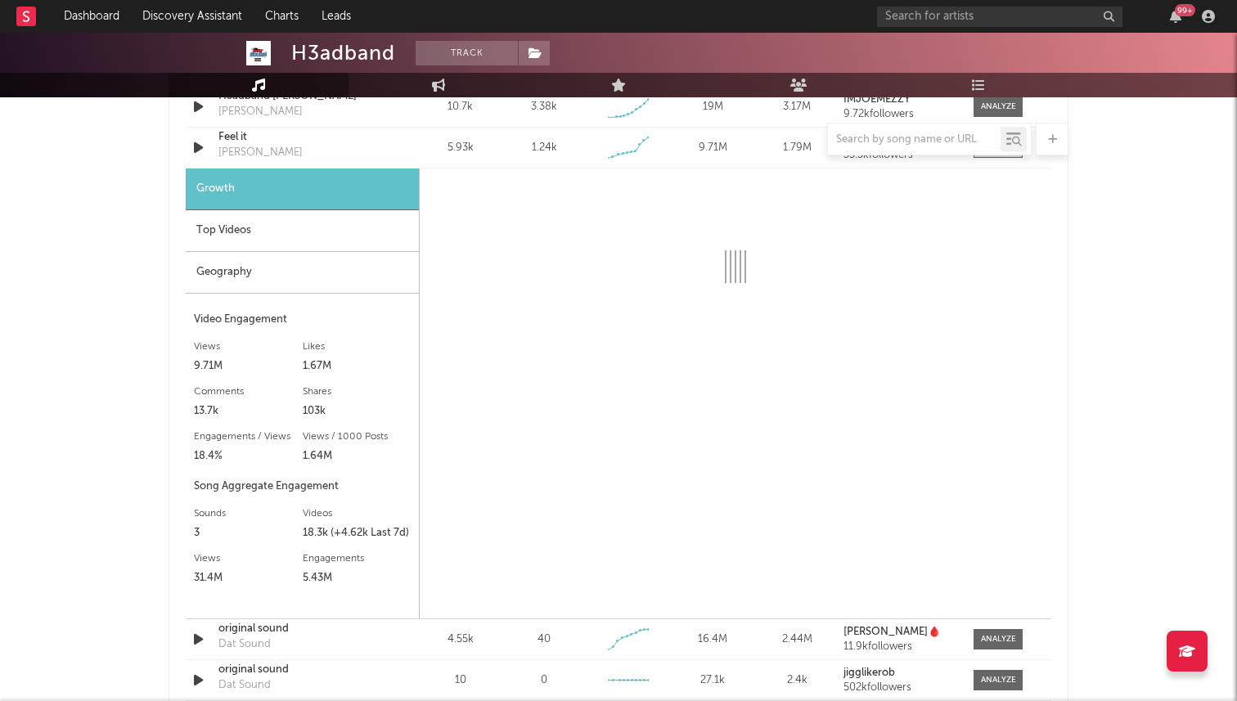
scroll to position [1297, 0]
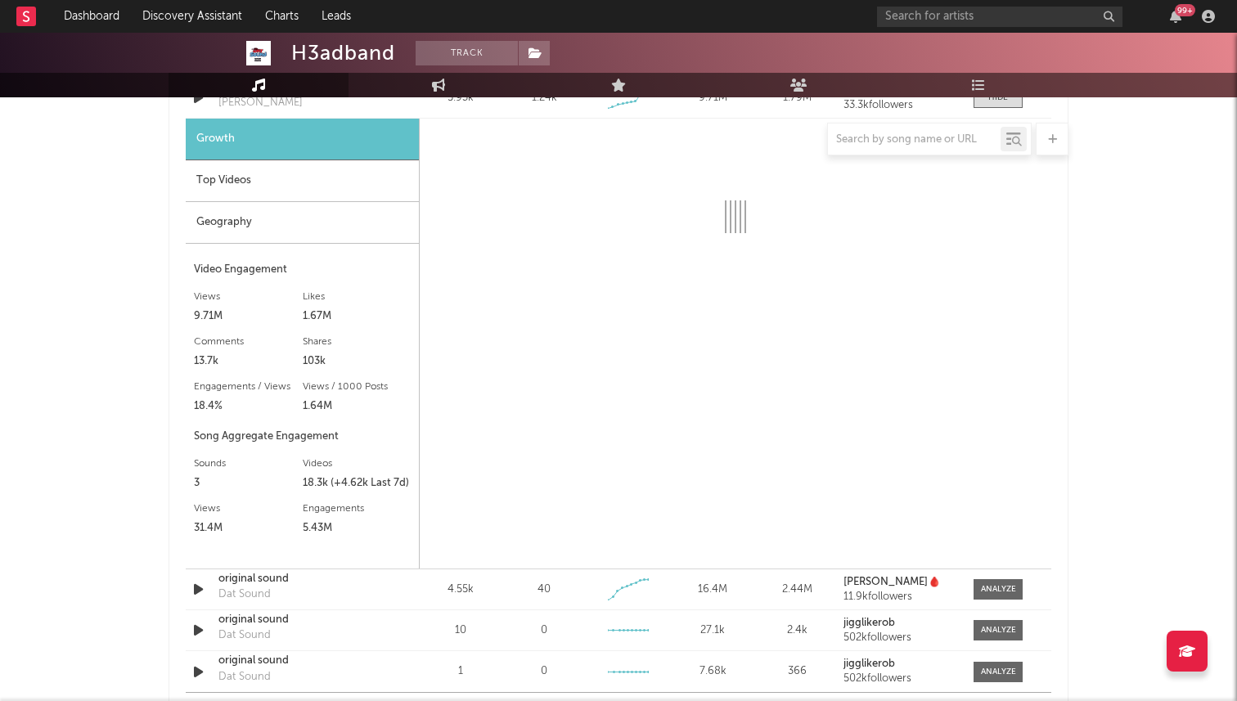
select select "1w"
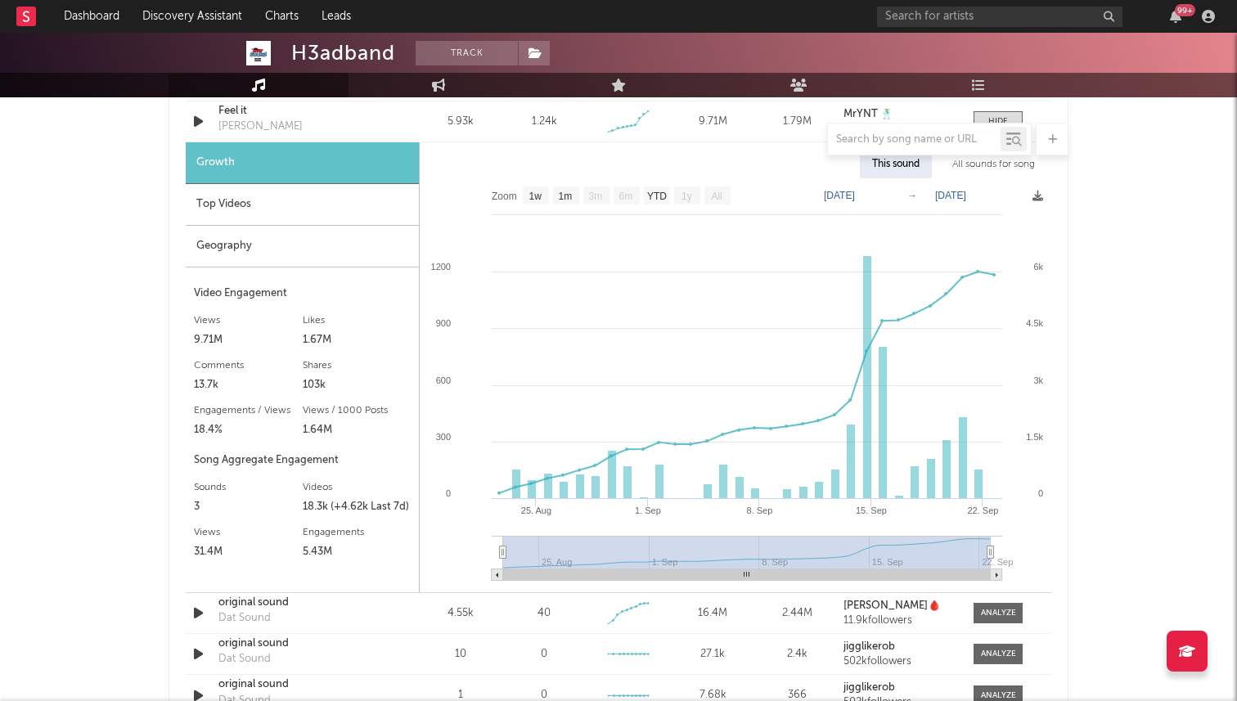
scroll to position [1272, 0]
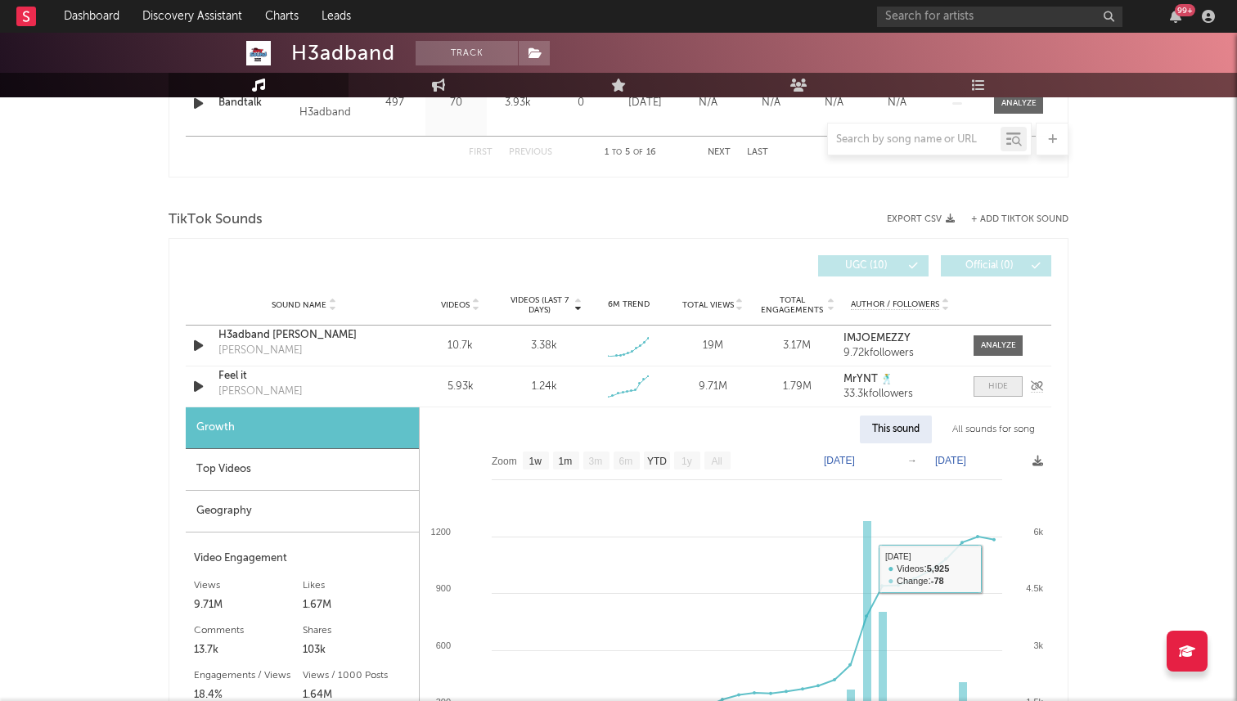
click at [993, 396] on span at bounding box center [997, 386] width 49 height 20
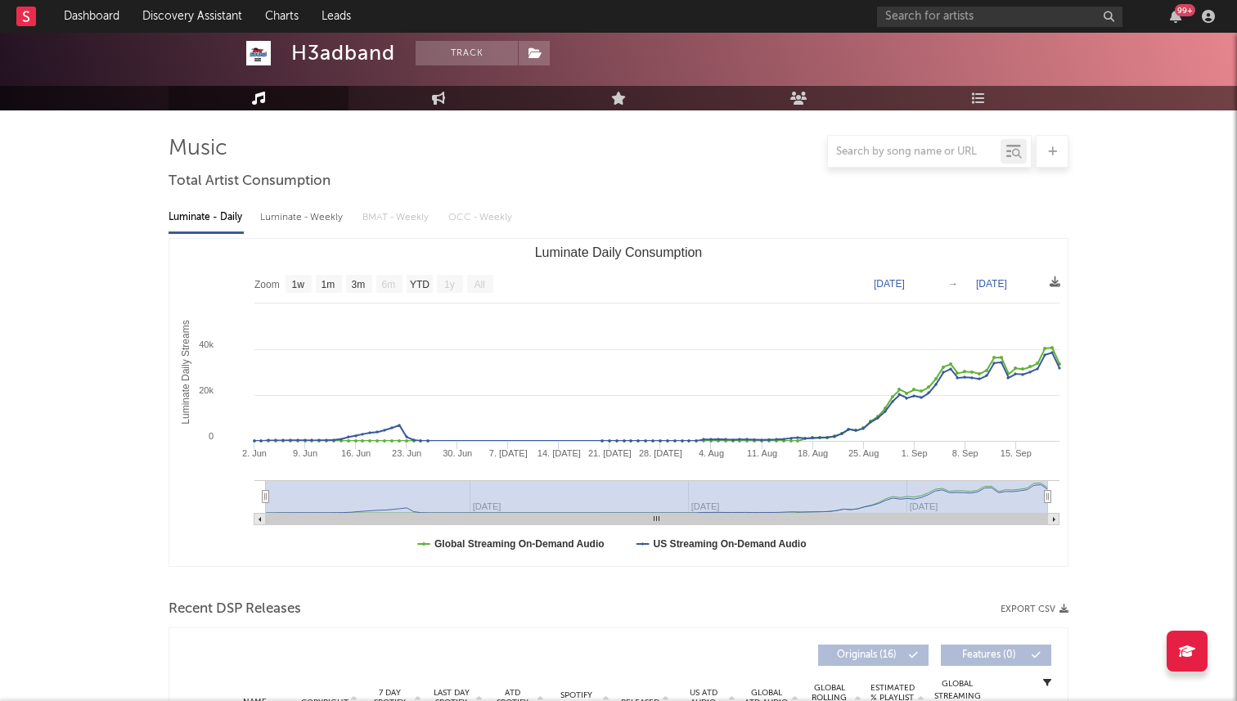
scroll to position [0, 0]
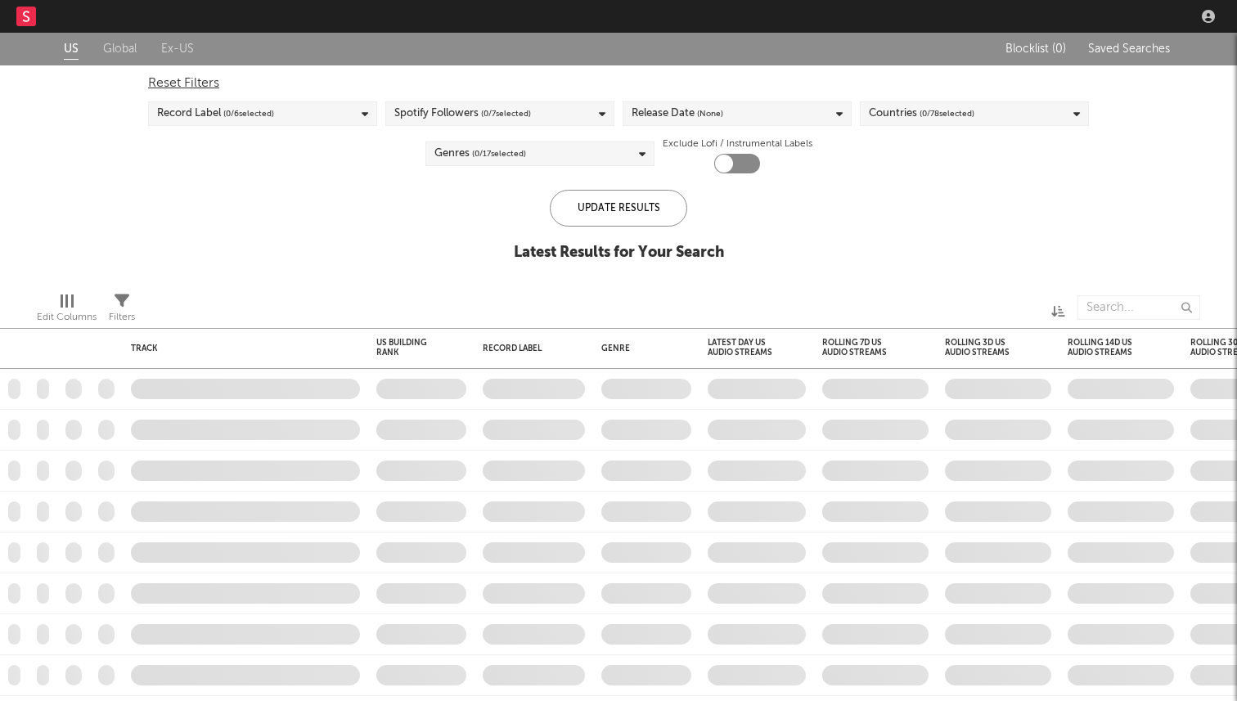
checkbox input "true"
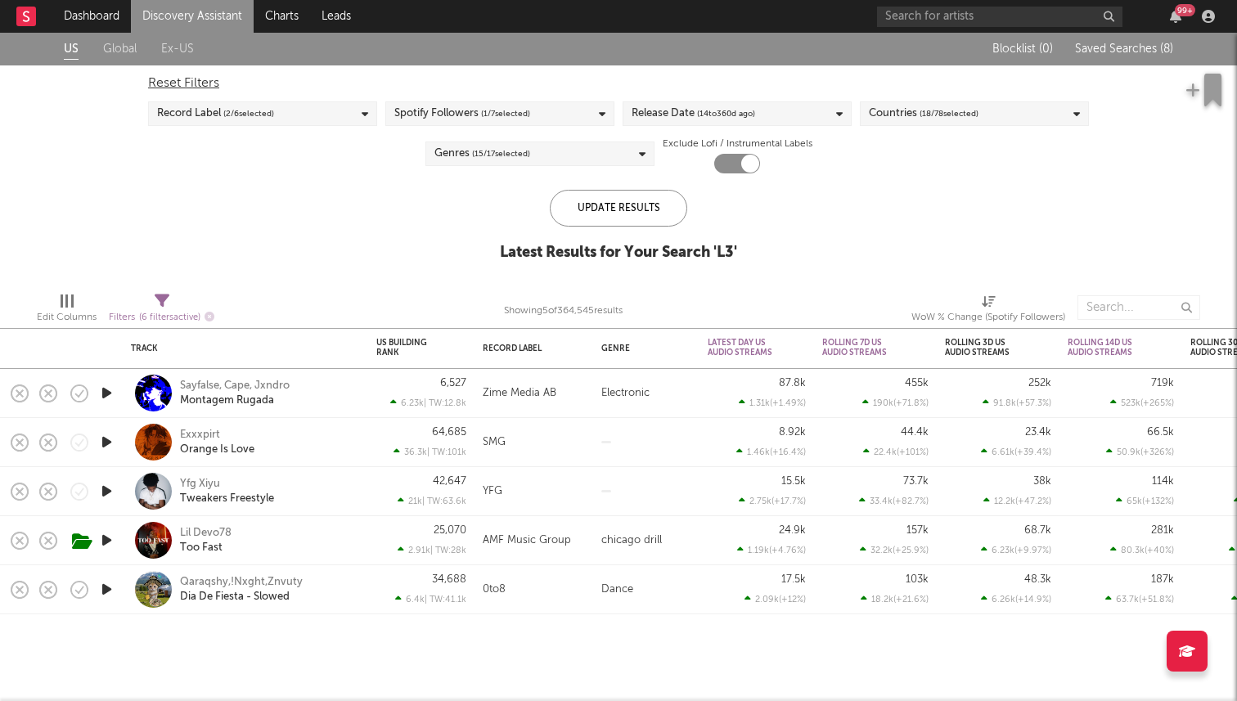
click at [110, 491] on icon "button" at bounding box center [106, 491] width 17 height 20
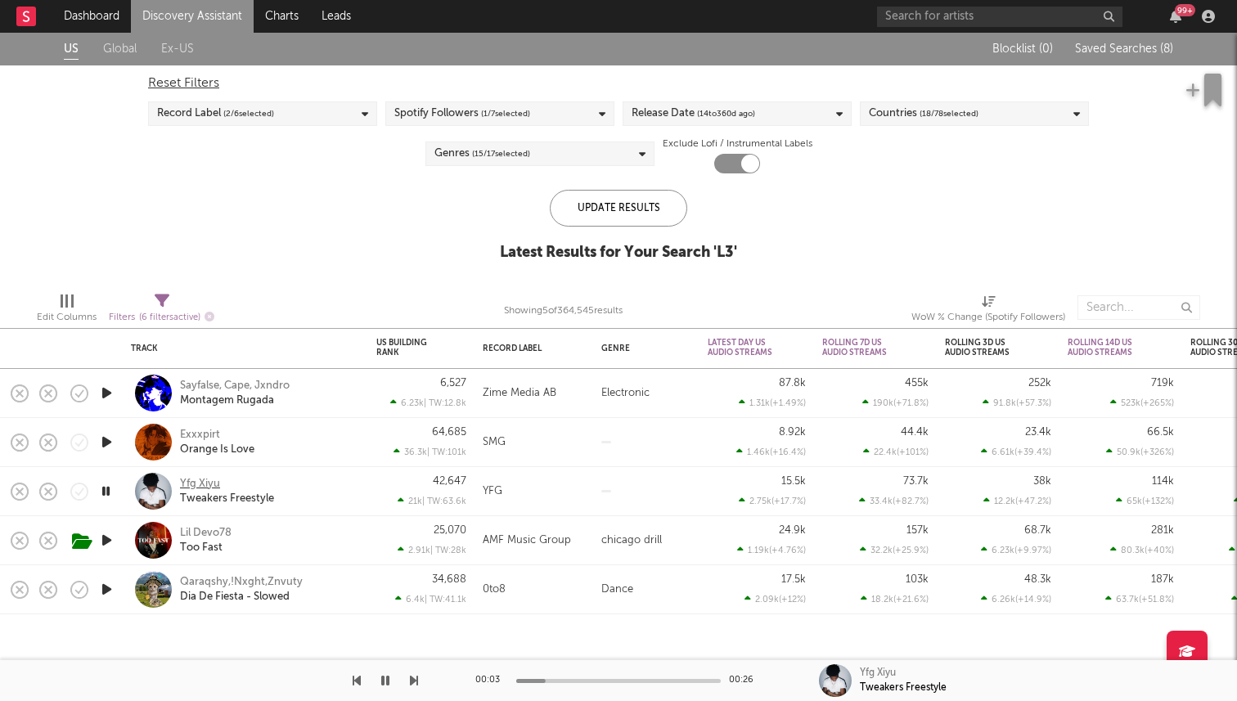
click at [199, 485] on div "Yfg Xiyu" at bounding box center [200, 484] width 40 height 15
click at [108, 537] on icon "button" at bounding box center [106, 540] width 17 height 20
click at [196, 534] on div "Lil Devo78" at bounding box center [206, 533] width 52 height 15
click at [384, 681] on icon "button" at bounding box center [385, 680] width 8 height 13
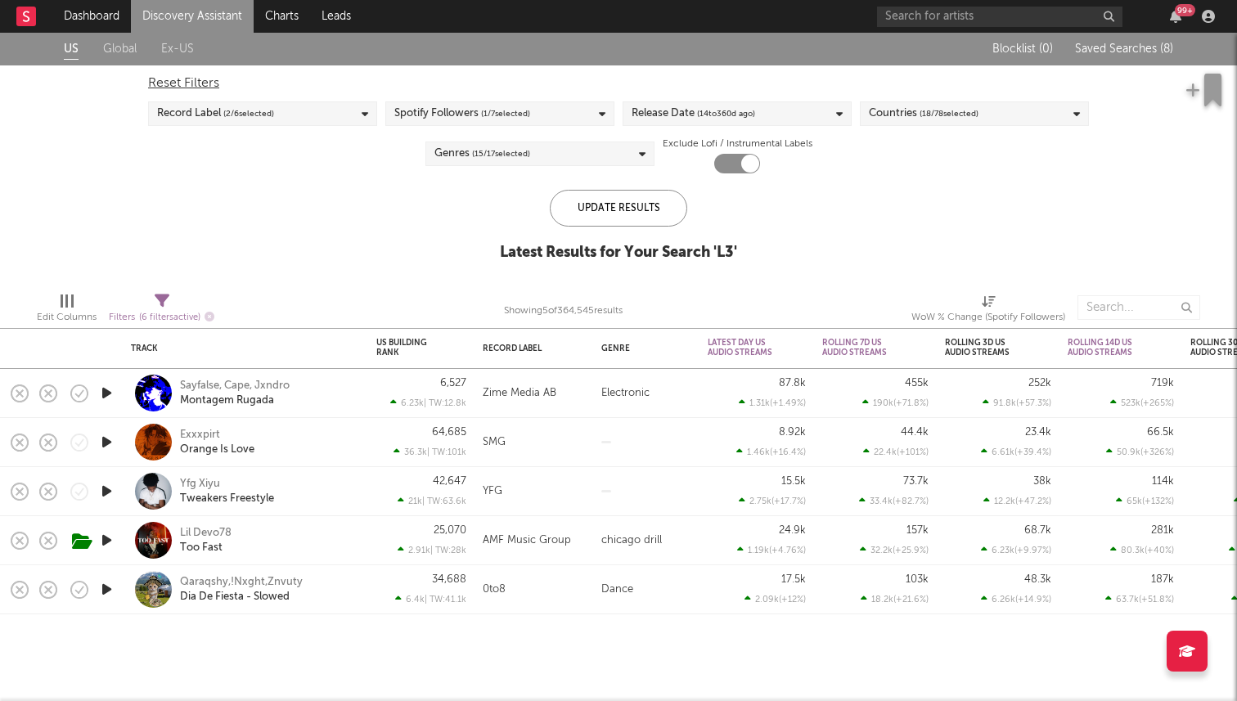
click at [111, 439] on icon "button" at bounding box center [106, 442] width 17 height 20
click at [107, 439] on icon "button" at bounding box center [106, 442] width 16 height 20
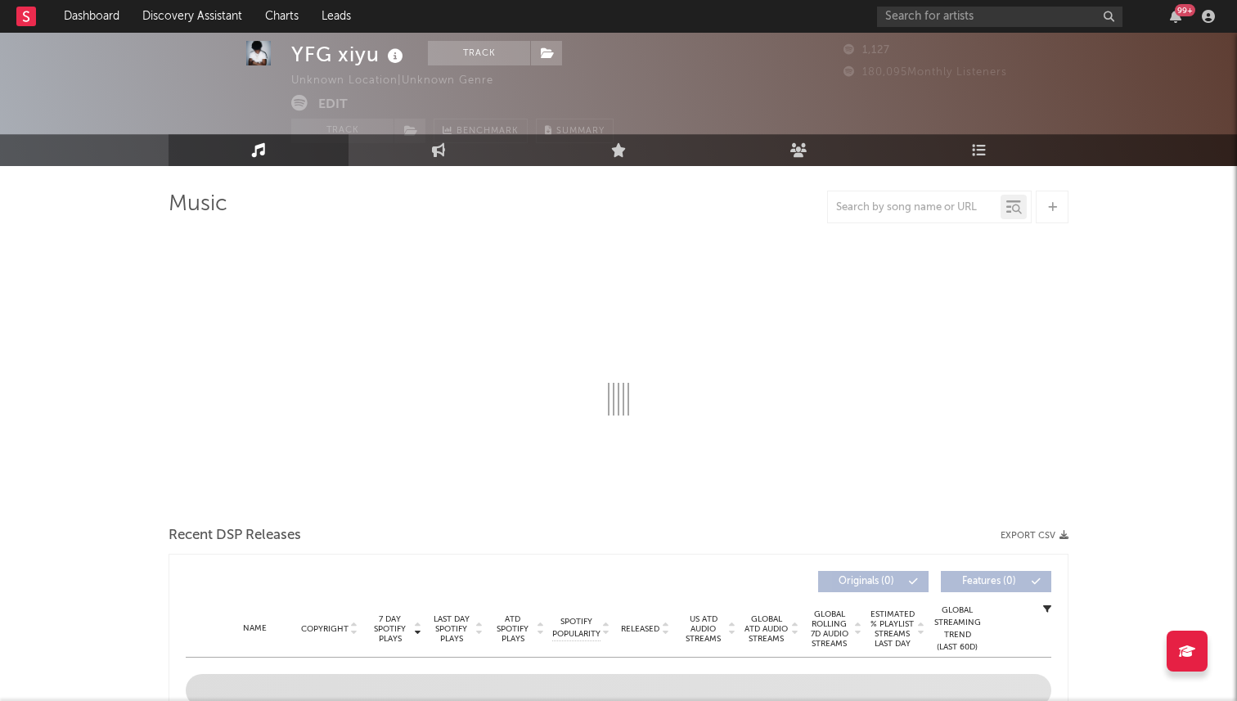
scroll to position [32, 0]
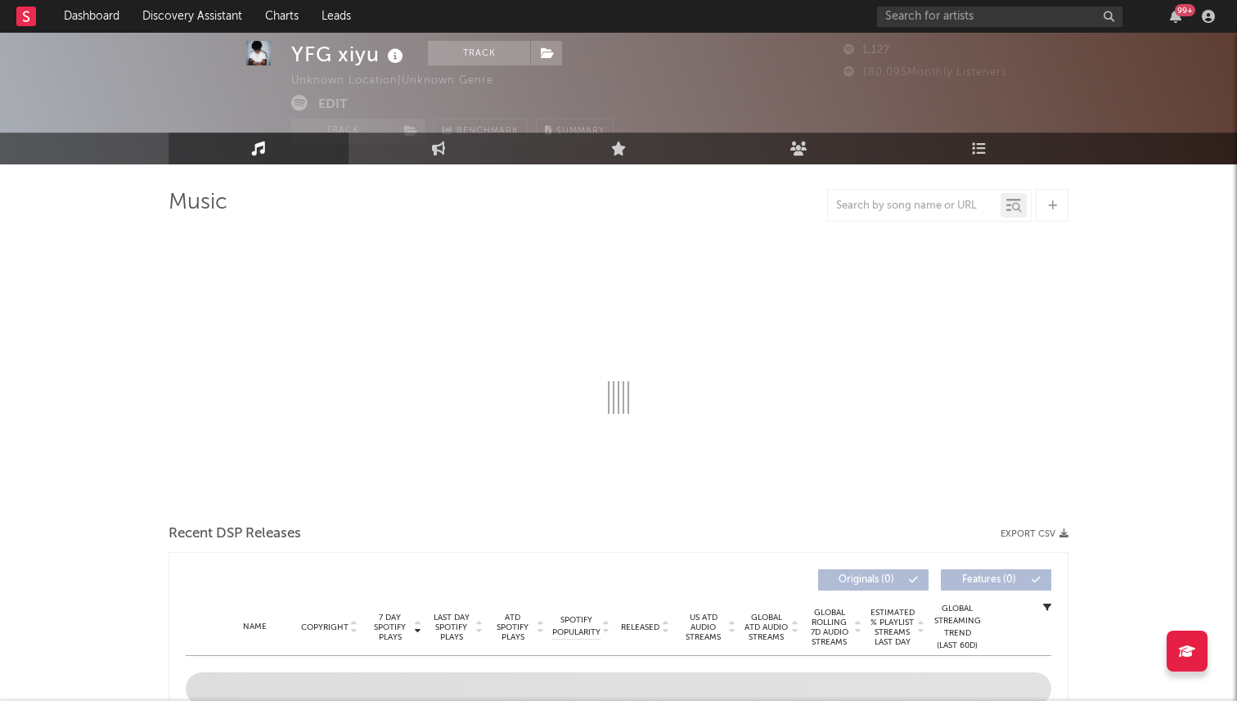
select select "1w"
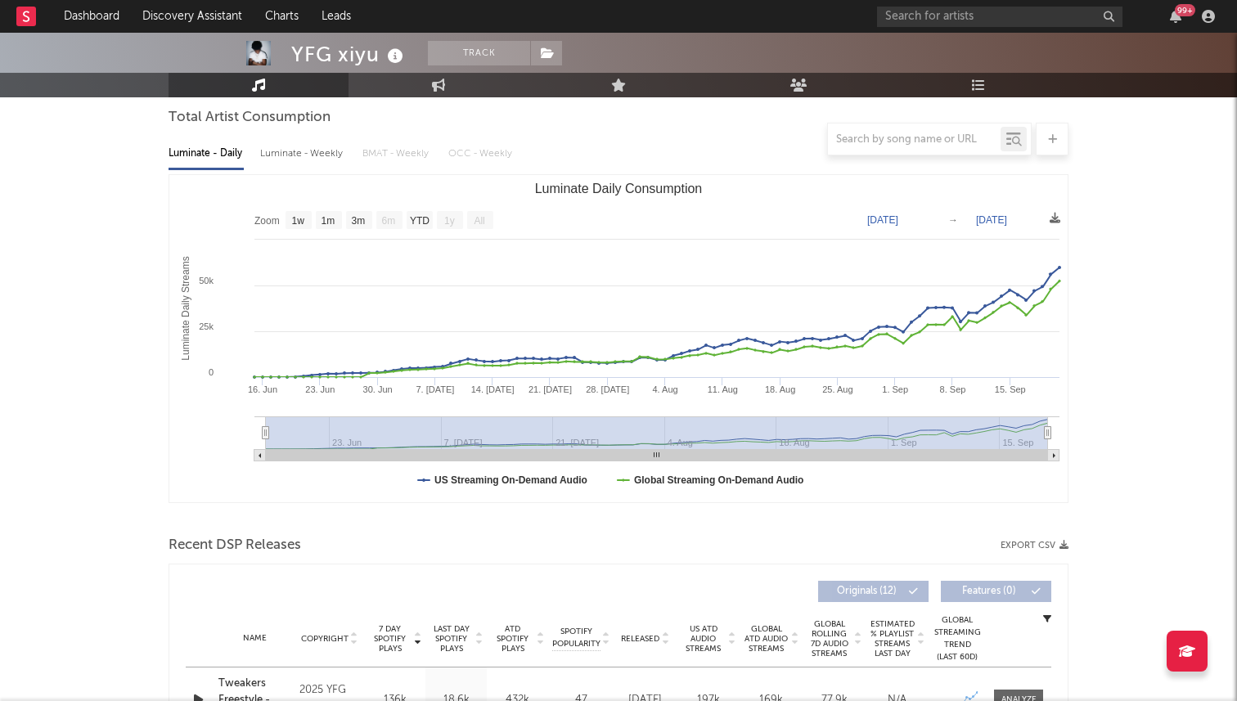
scroll to position [0, 0]
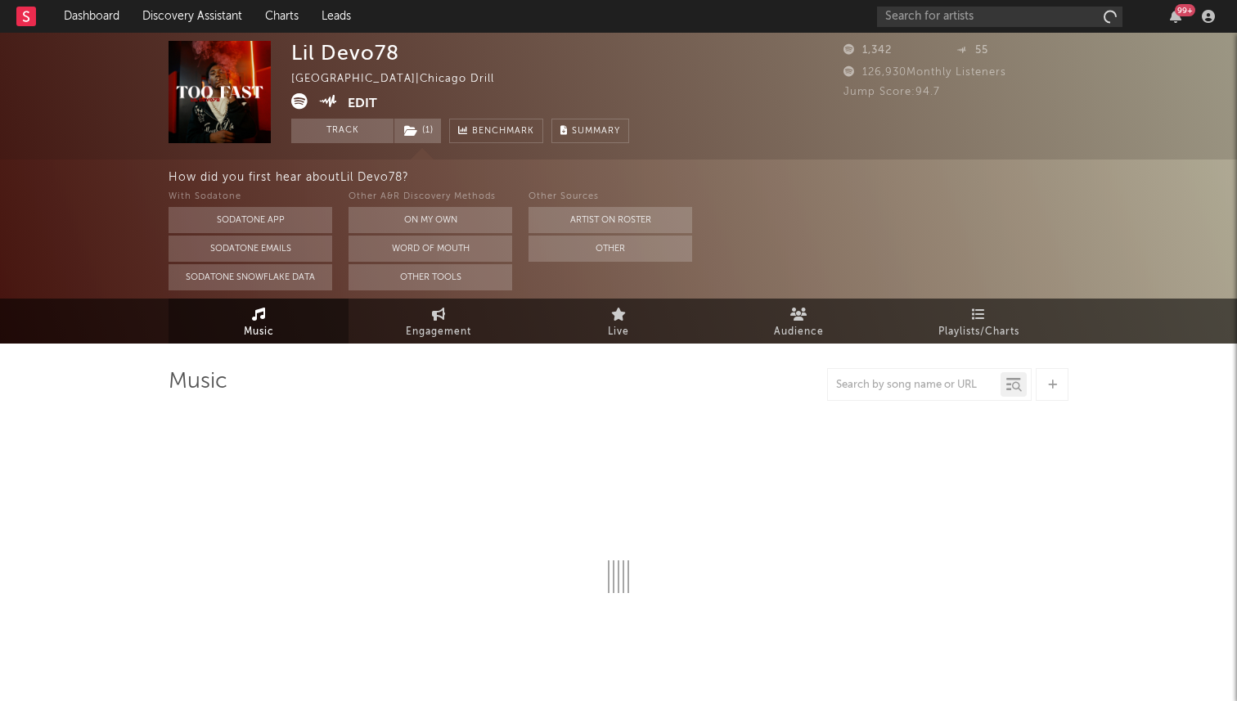
select select "1w"
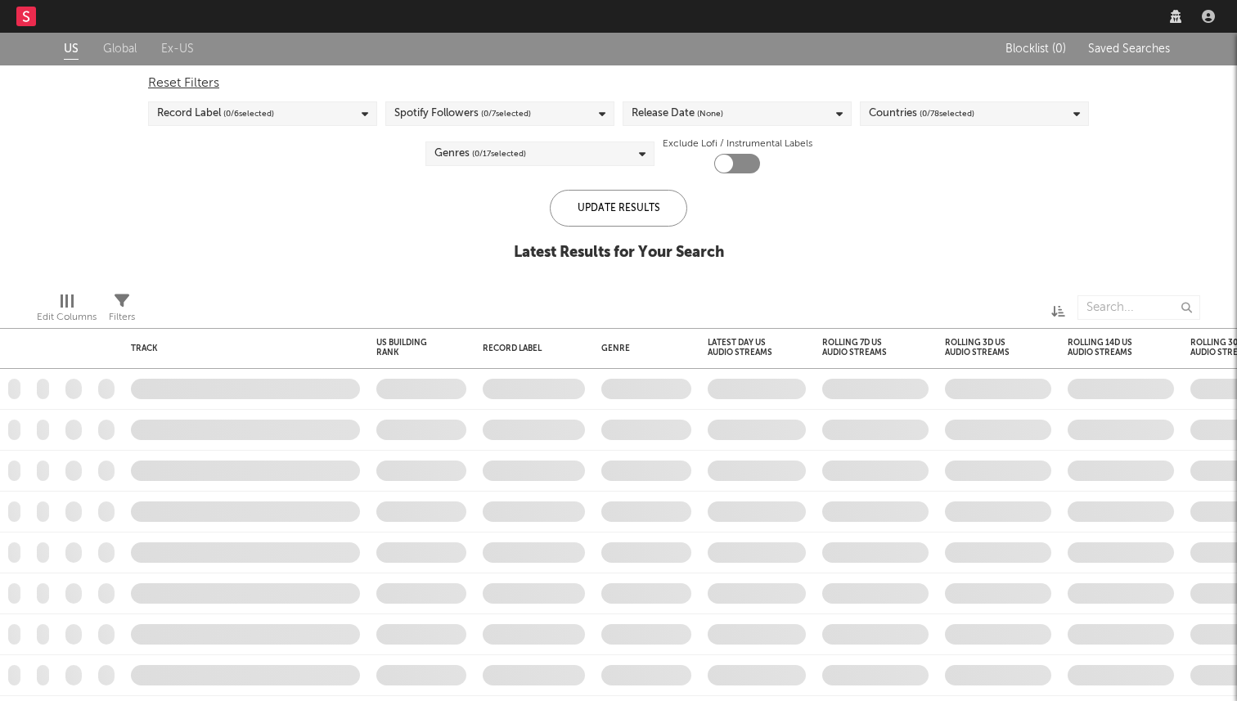
checkbox input "true"
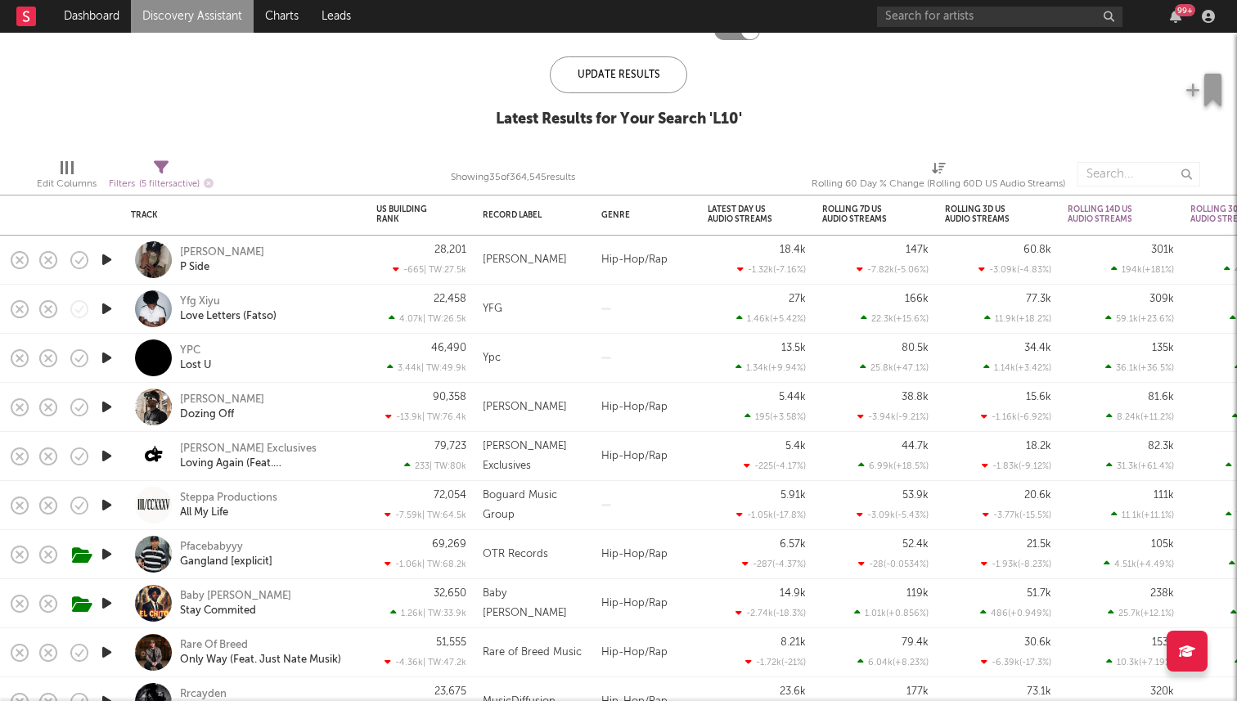
click at [115, 260] on div at bounding box center [106, 260] width 33 height 49
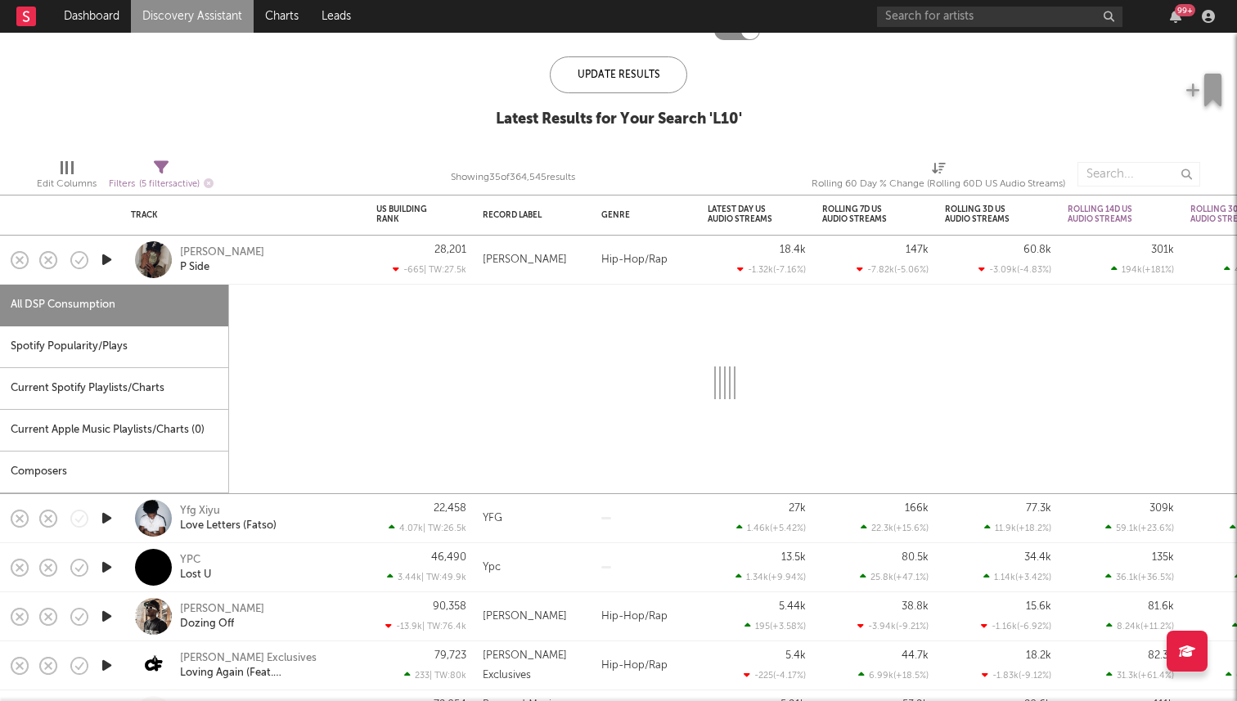
select select "6m"
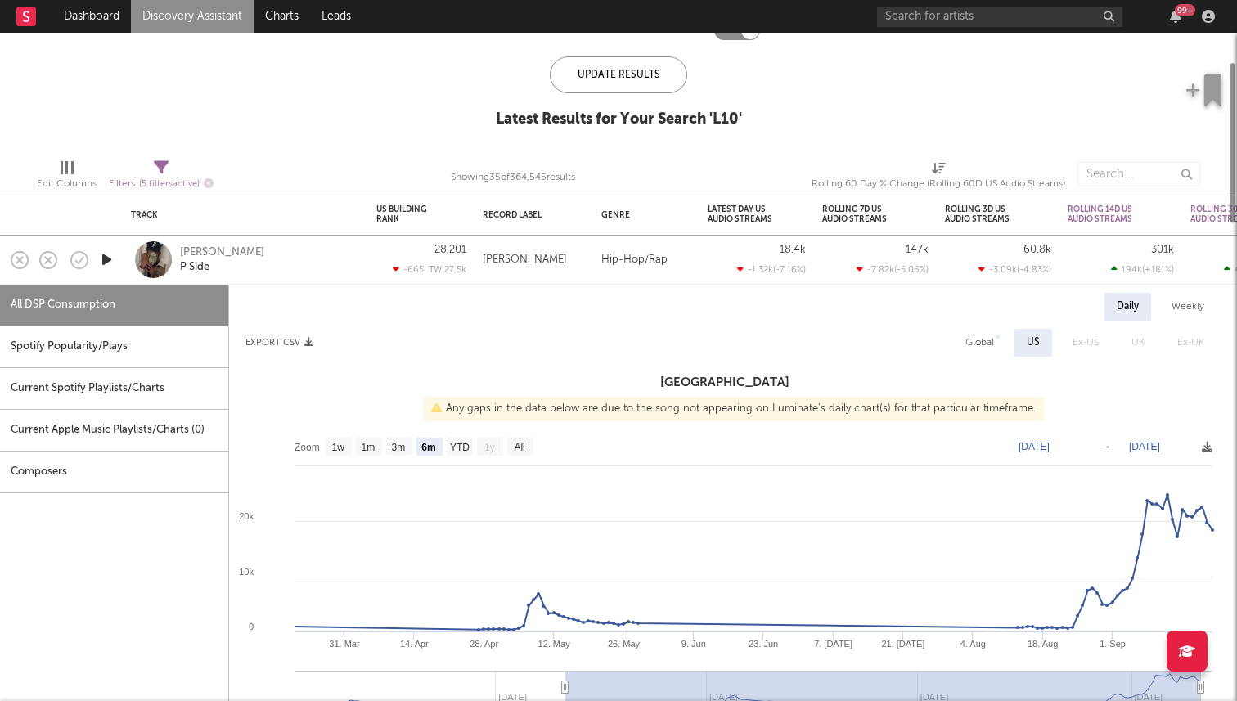
click at [129, 264] on div "[PERSON_NAME] P Side" at bounding box center [245, 260] width 245 height 49
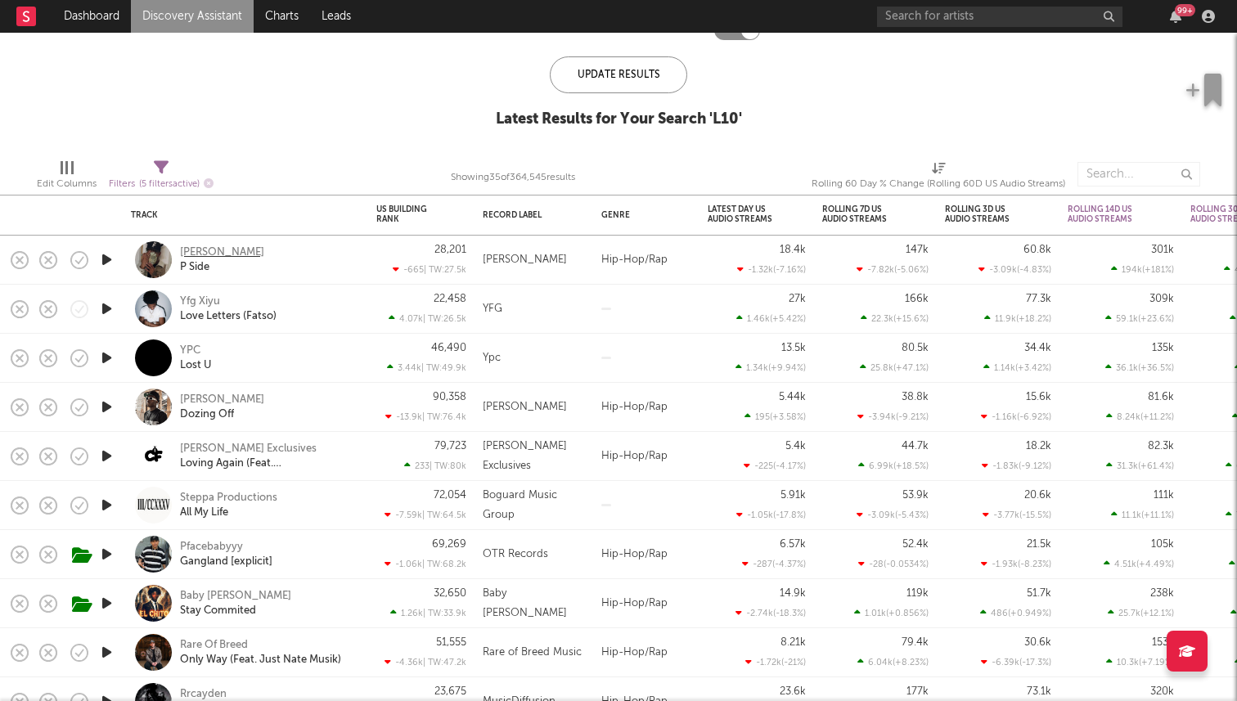
click at [190, 252] on div "[PERSON_NAME]" at bounding box center [222, 252] width 84 height 15
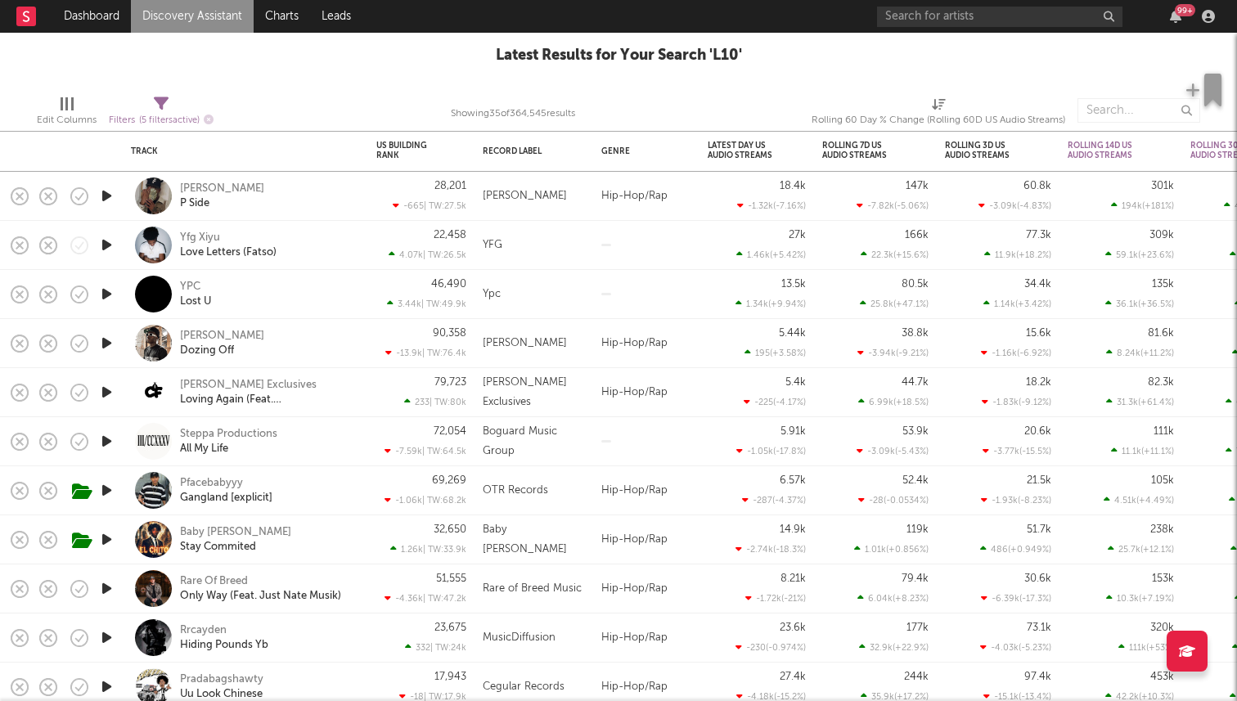
click at [106, 291] on icon "button" at bounding box center [106, 294] width 17 height 20
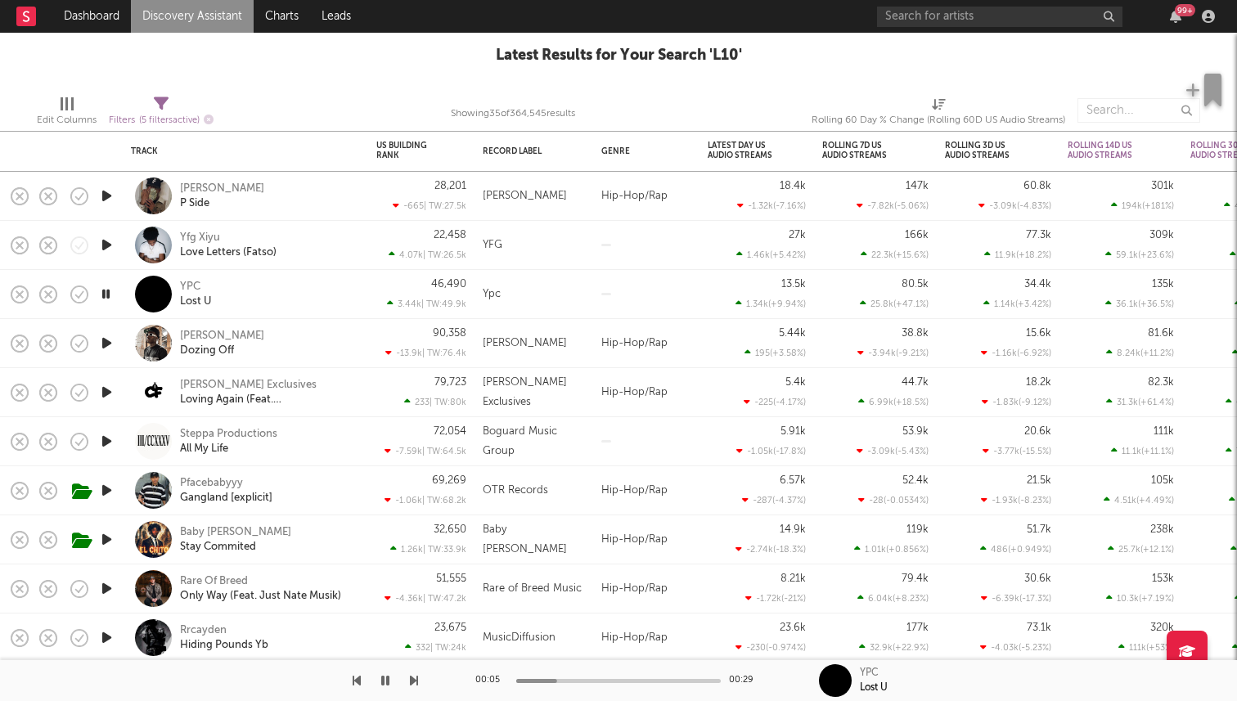
click at [108, 346] on icon "button" at bounding box center [106, 343] width 17 height 20
click at [200, 333] on div "Lil Kooley" at bounding box center [222, 336] width 84 height 15
click at [106, 344] on icon "button" at bounding box center [106, 343] width 16 height 20
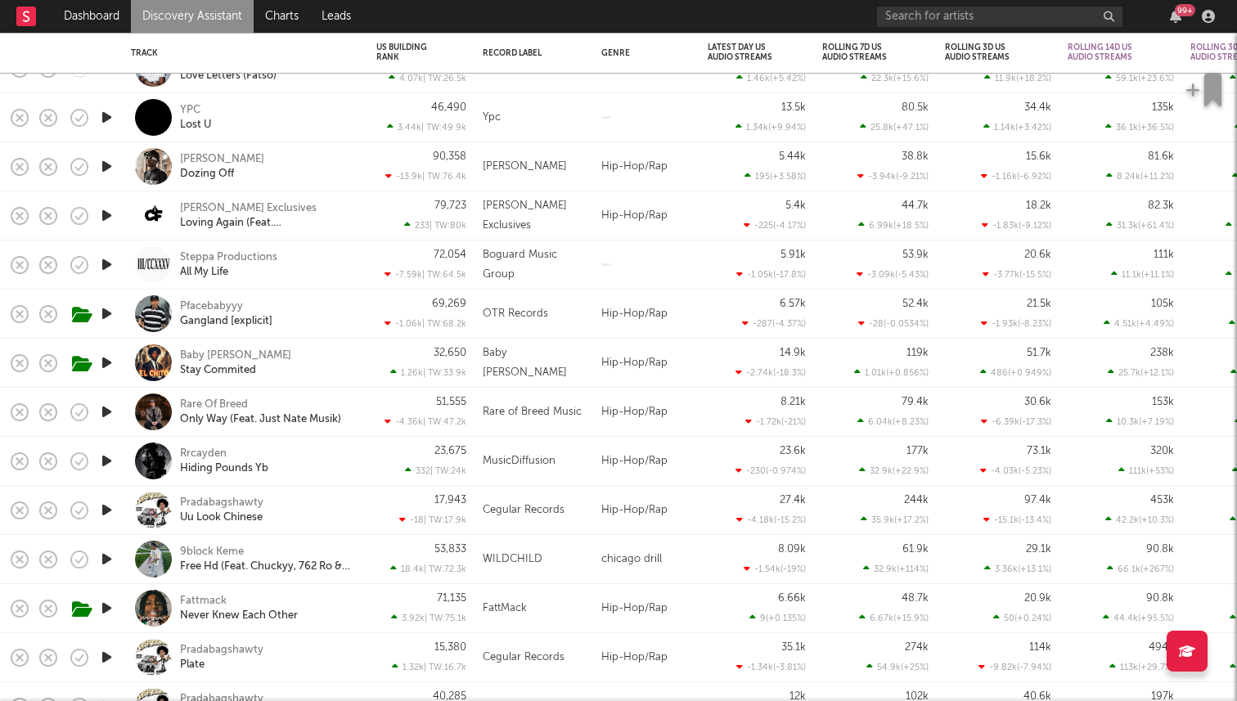
click at [110, 311] on icon "button" at bounding box center [106, 313] width 17 height 20
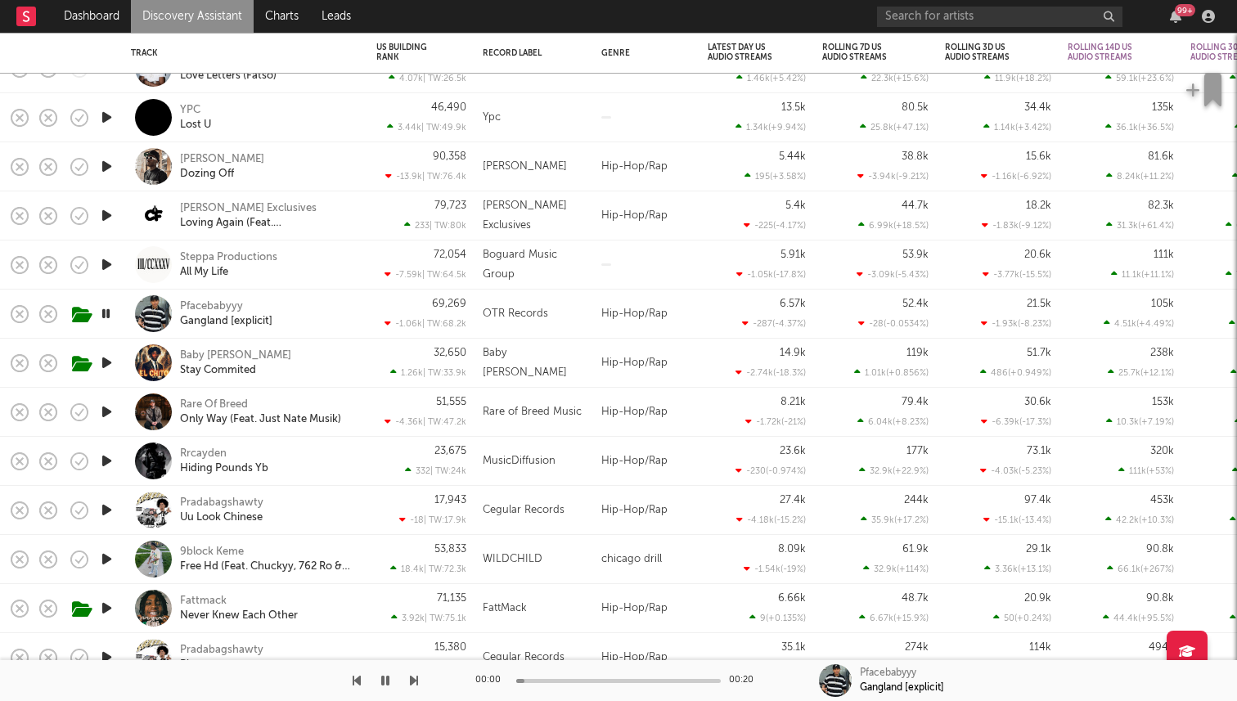
click at [110, 311] on icon "button" at bounding box center [106, 313] width 16 height 20
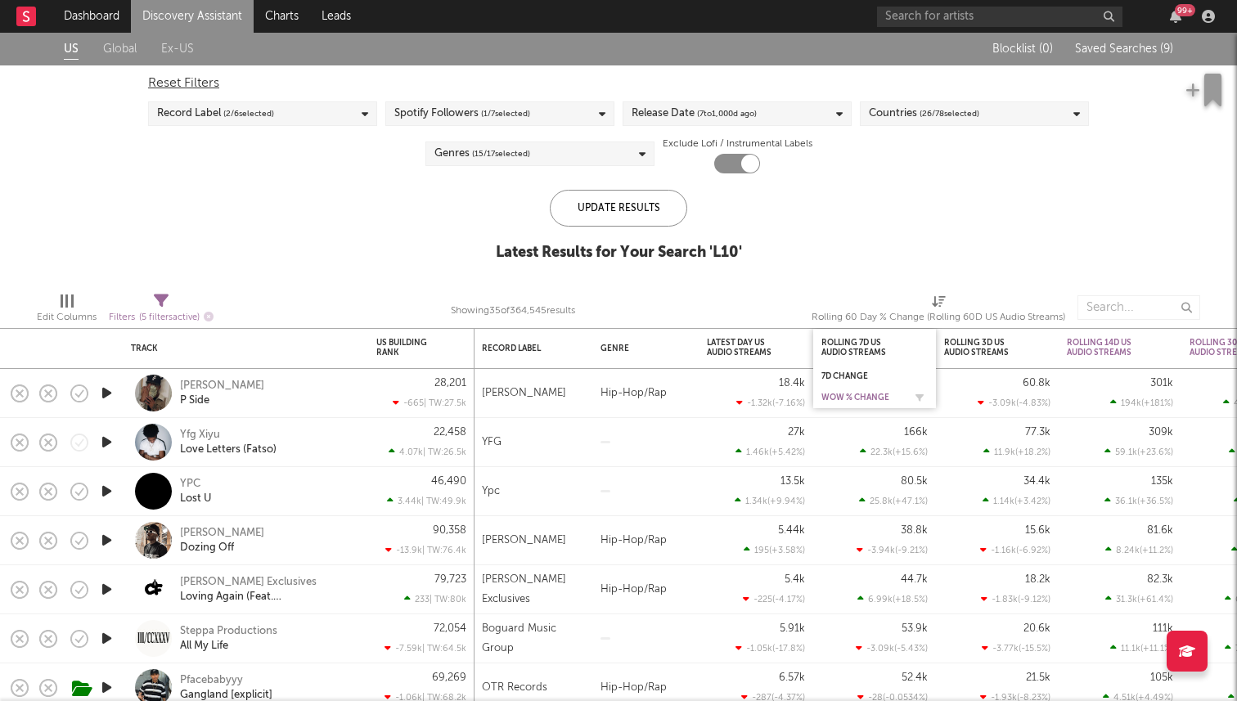
click at [852, 397] on div "WoW % Change" at bounding box center [862, 398] width 82 height 10
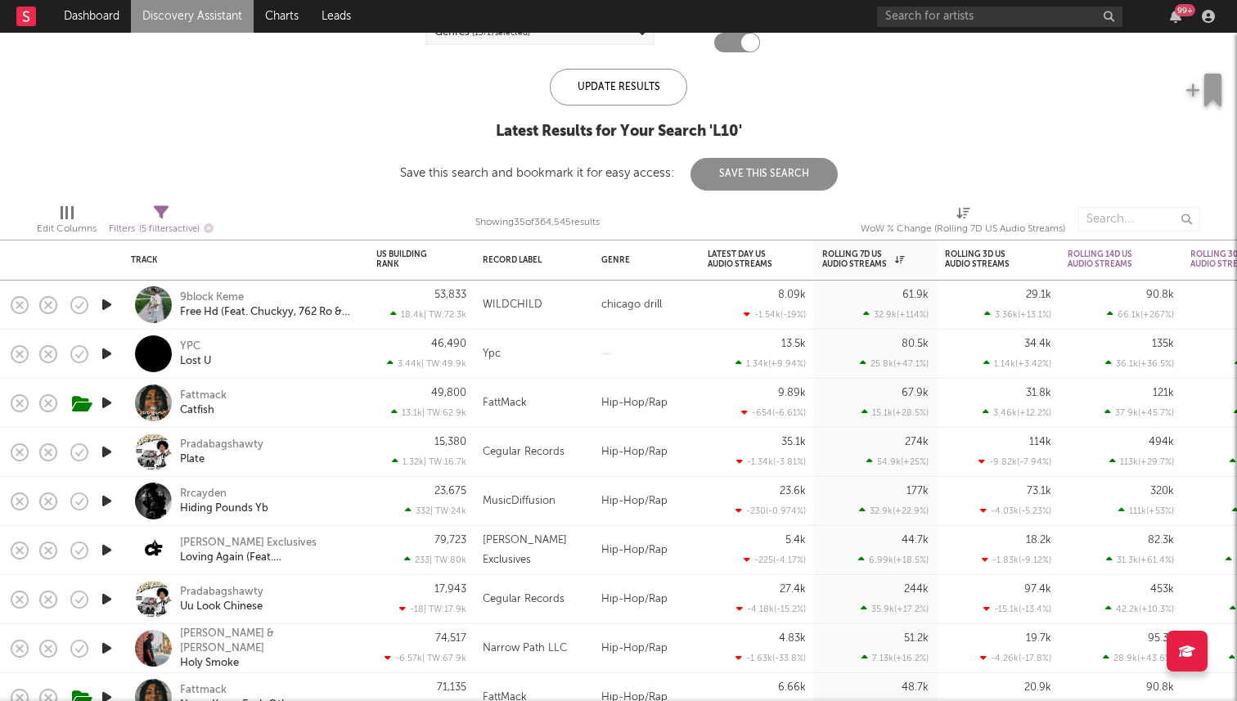
click at [99, 301] on icon "button" at bounding box center [106, 305] width 17 height 20
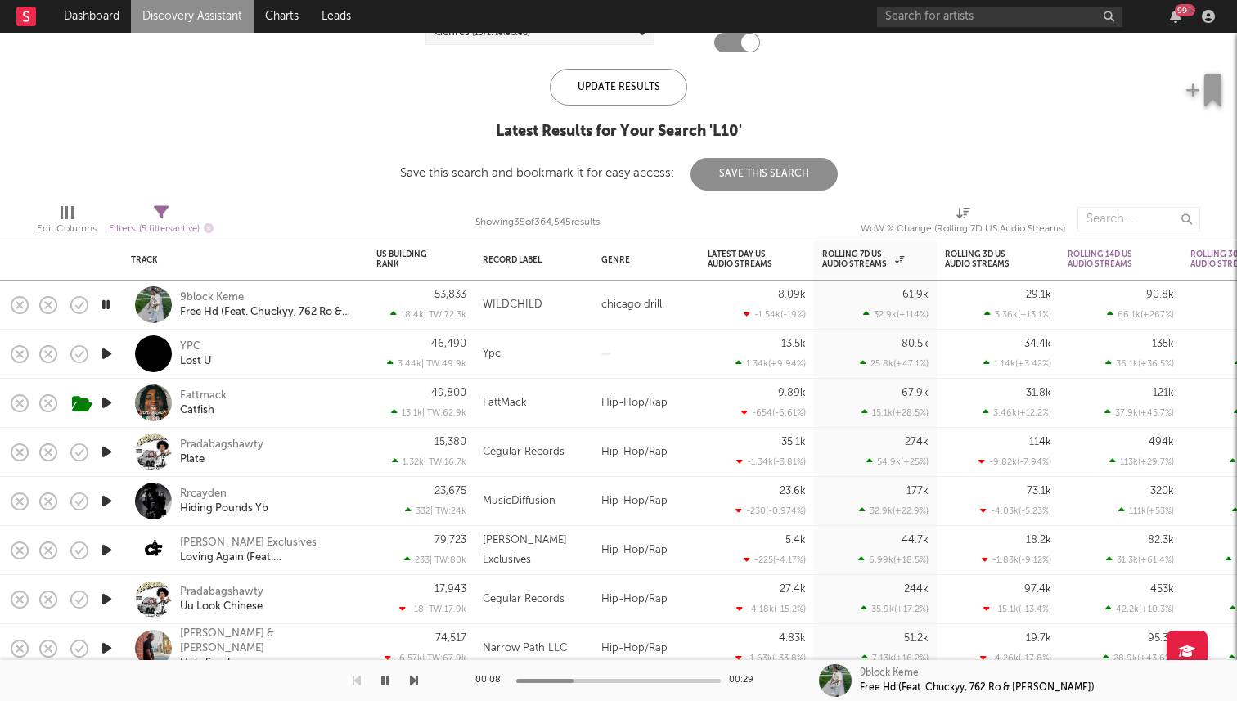
click at [388, 683] on icon "button" at bounding box center [385, 680] width 8 height 13
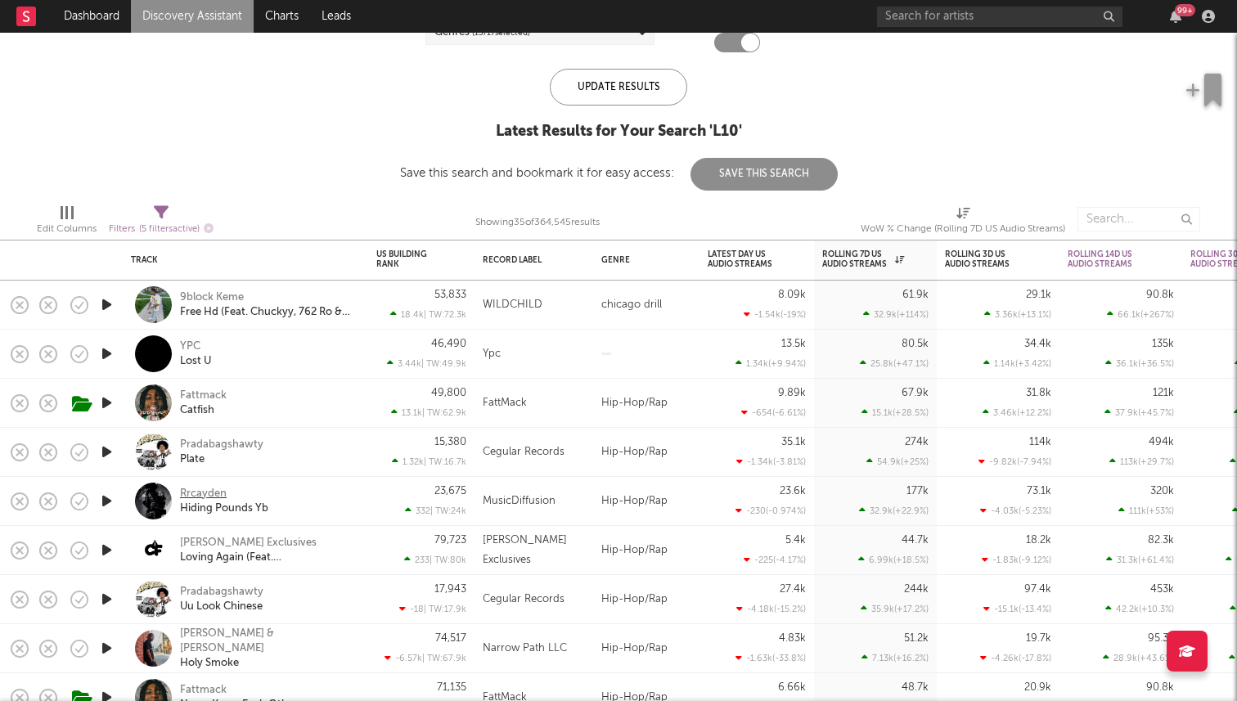
click at [225, 489] on div "Rrcayden" at bounding box center [203, 494] width 47 height 15
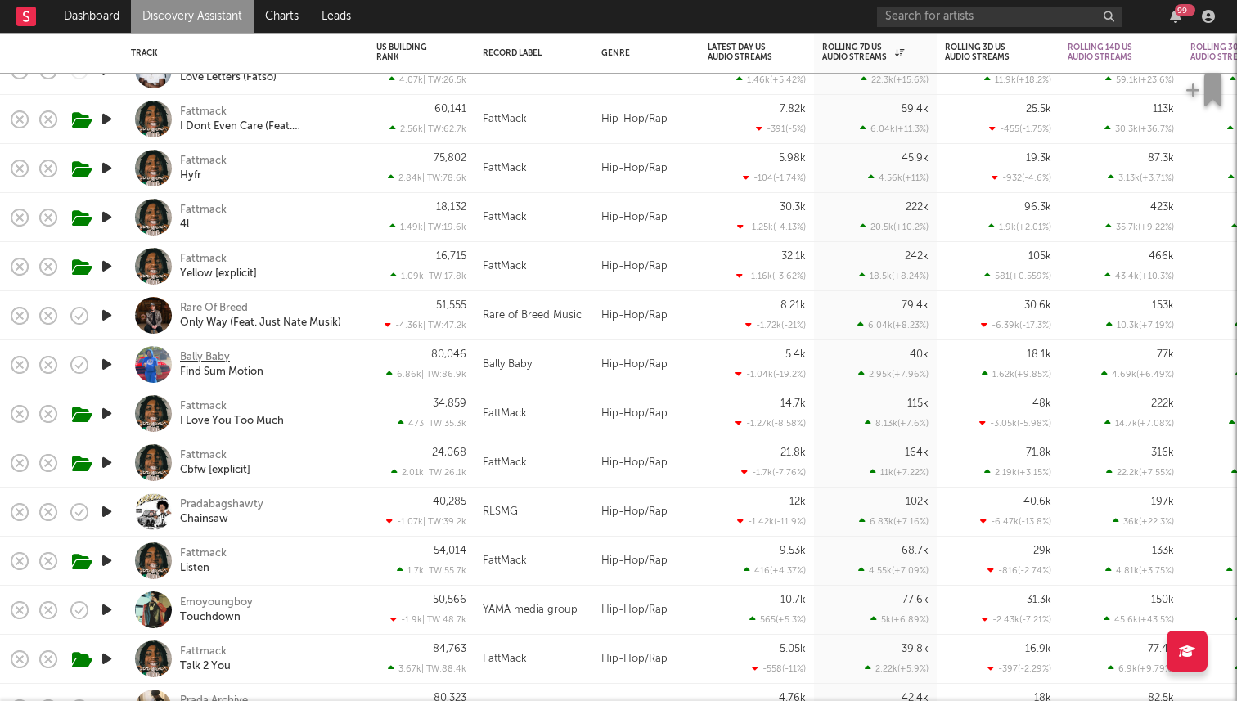
click at [211, 357] on div "Bally Baby" at bounding box center [205, 357] width 50 height 15
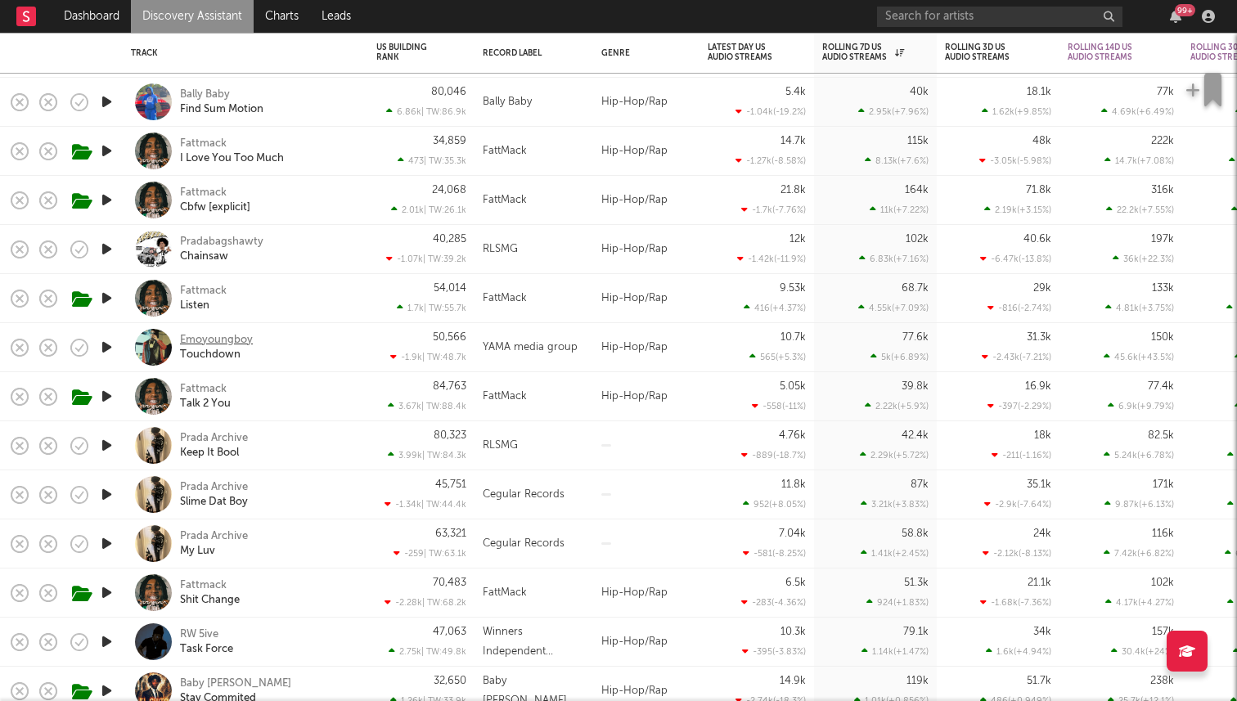
click at [224, 342] on div "Emoyoungboy" at bounding box center [216, 340] width 73 height 15
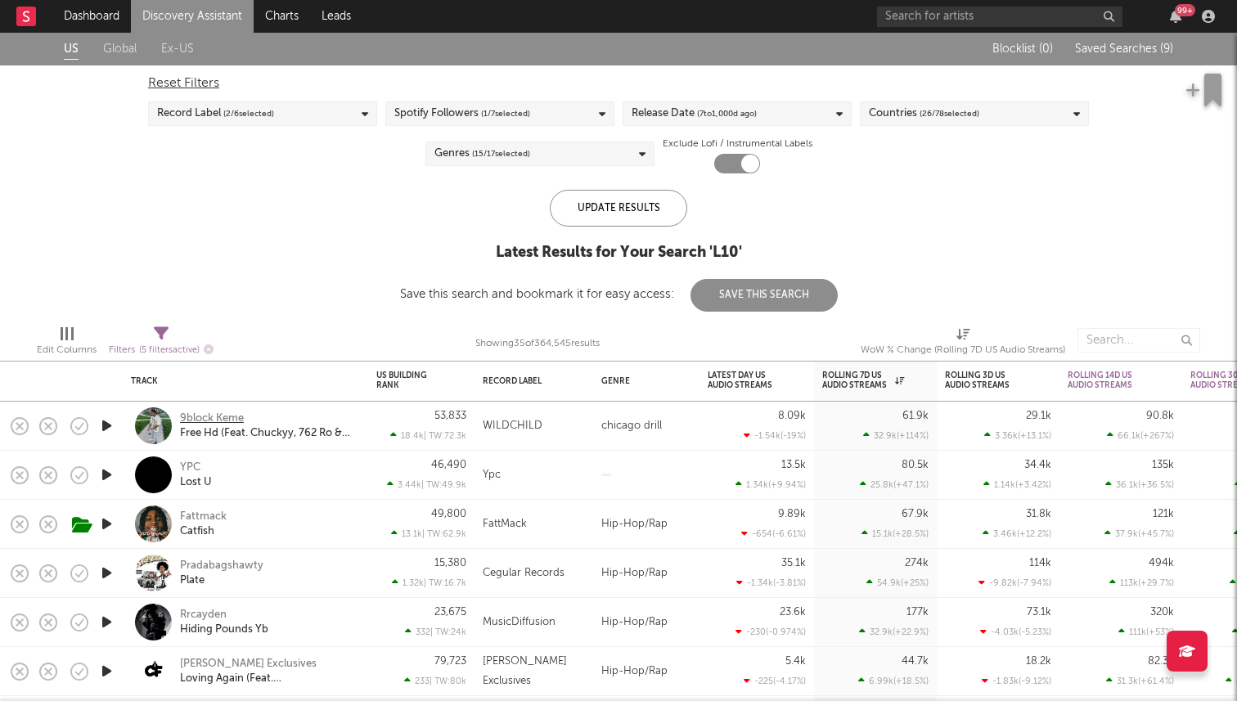
click at [200, 413] on div "9block Keme" at bounding box center [212, 418] width 64 height 15
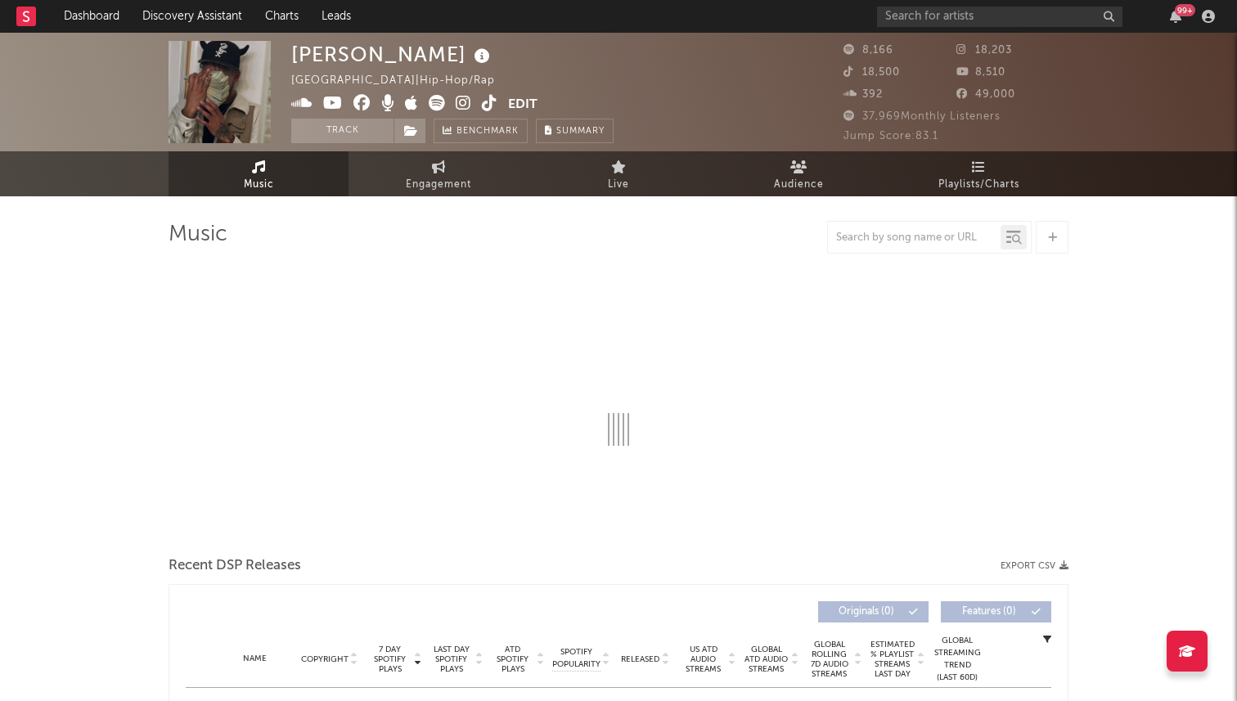
select select "6m"
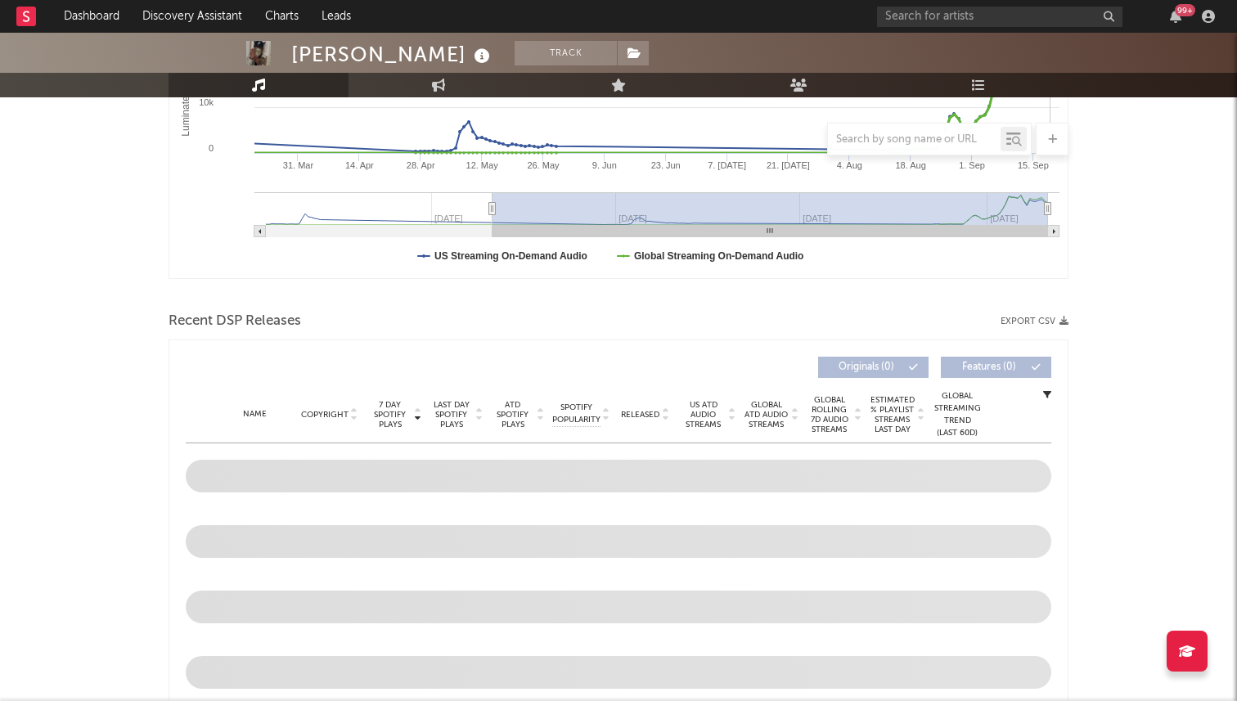
scroll to position [474, 0]
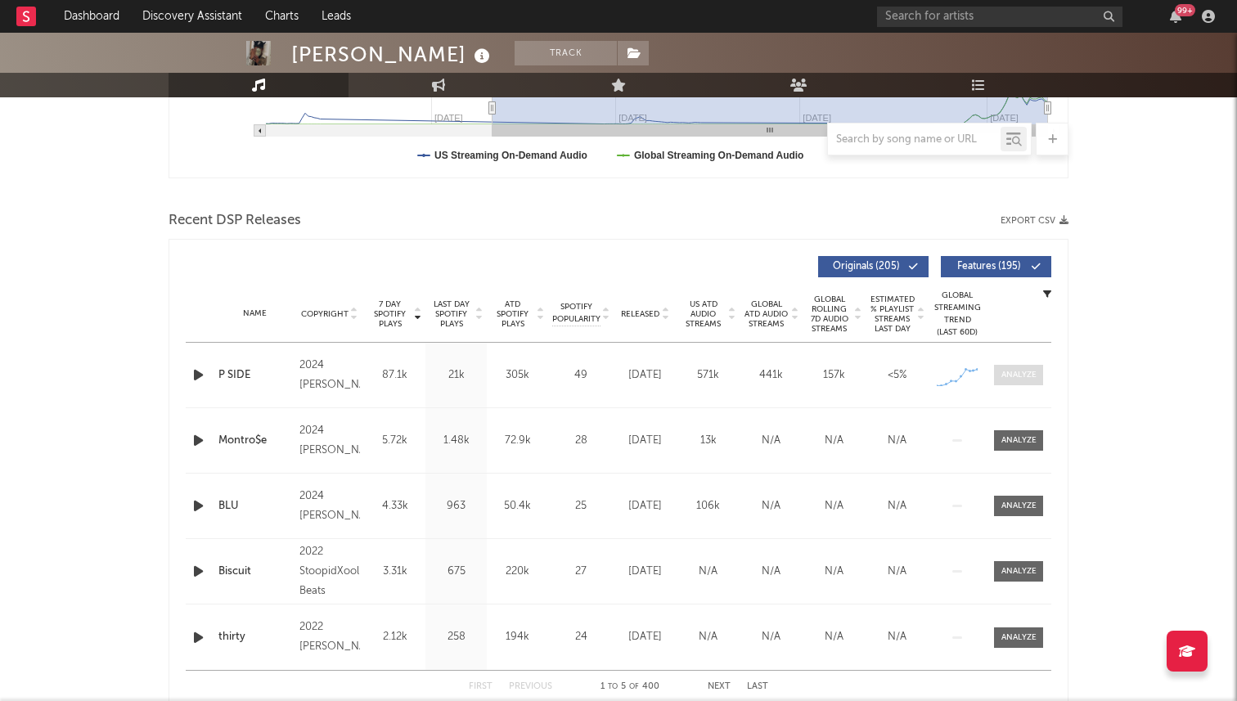
click at [995, 381] on span at bounding box center [1018, 375] width 49 height 20
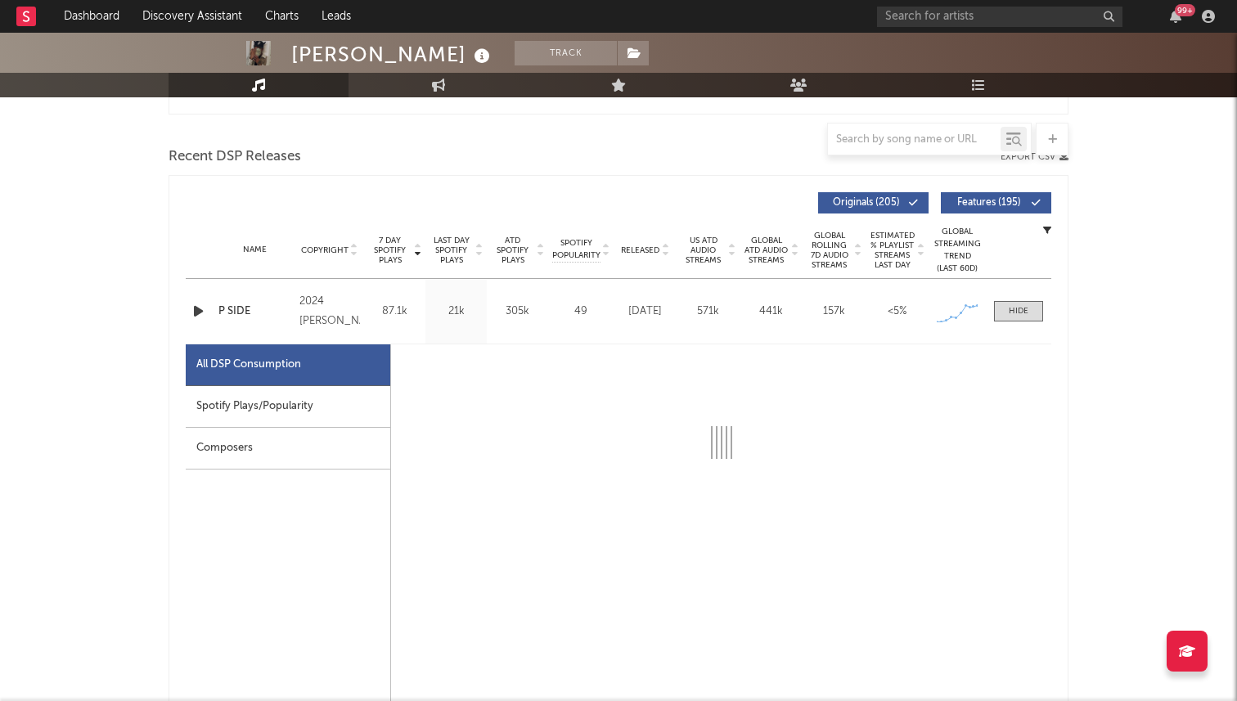
select select "6m"
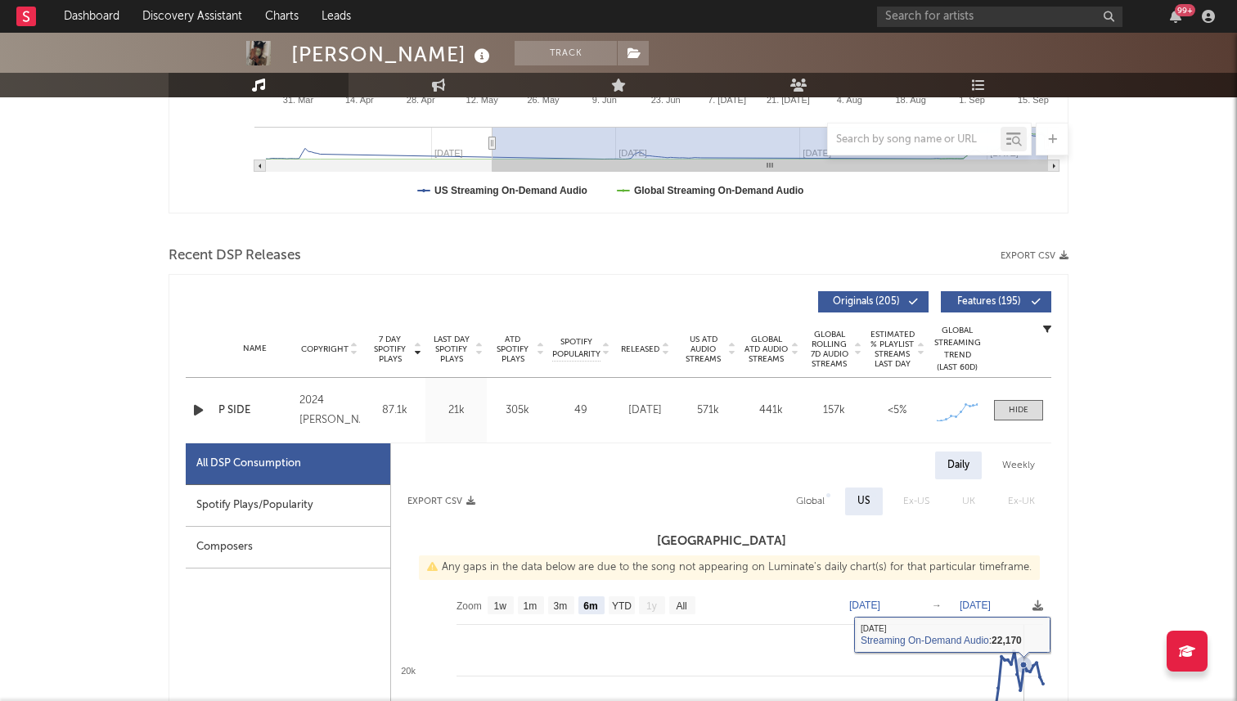
scroll to position [421, 0]
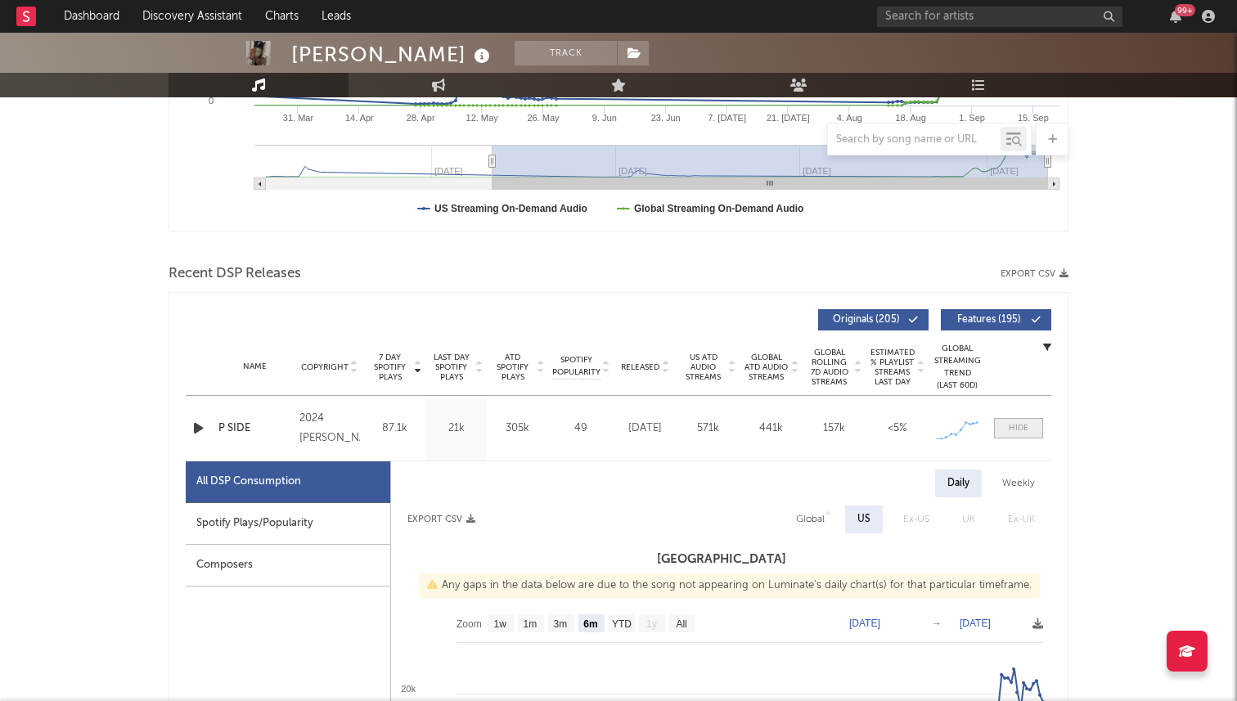
click at [1020, 431] on div at bounding box center [1019, 428] width 20 height 12
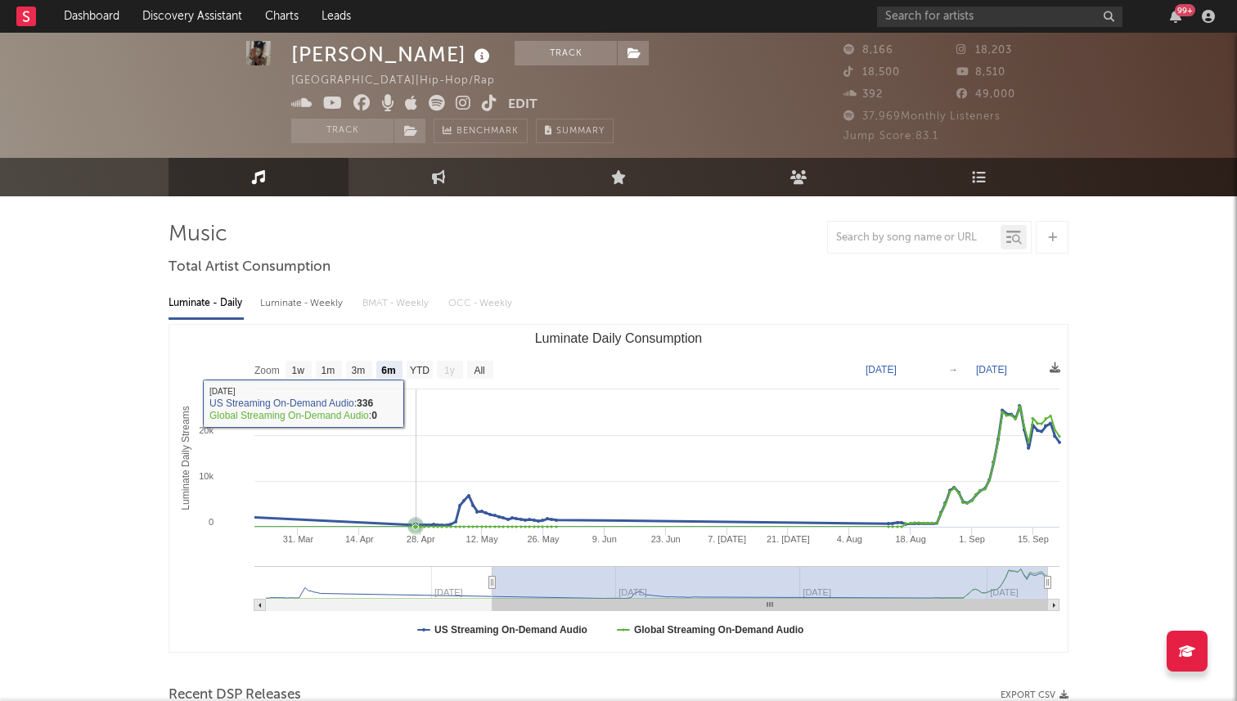
scroll to position [488, 0]
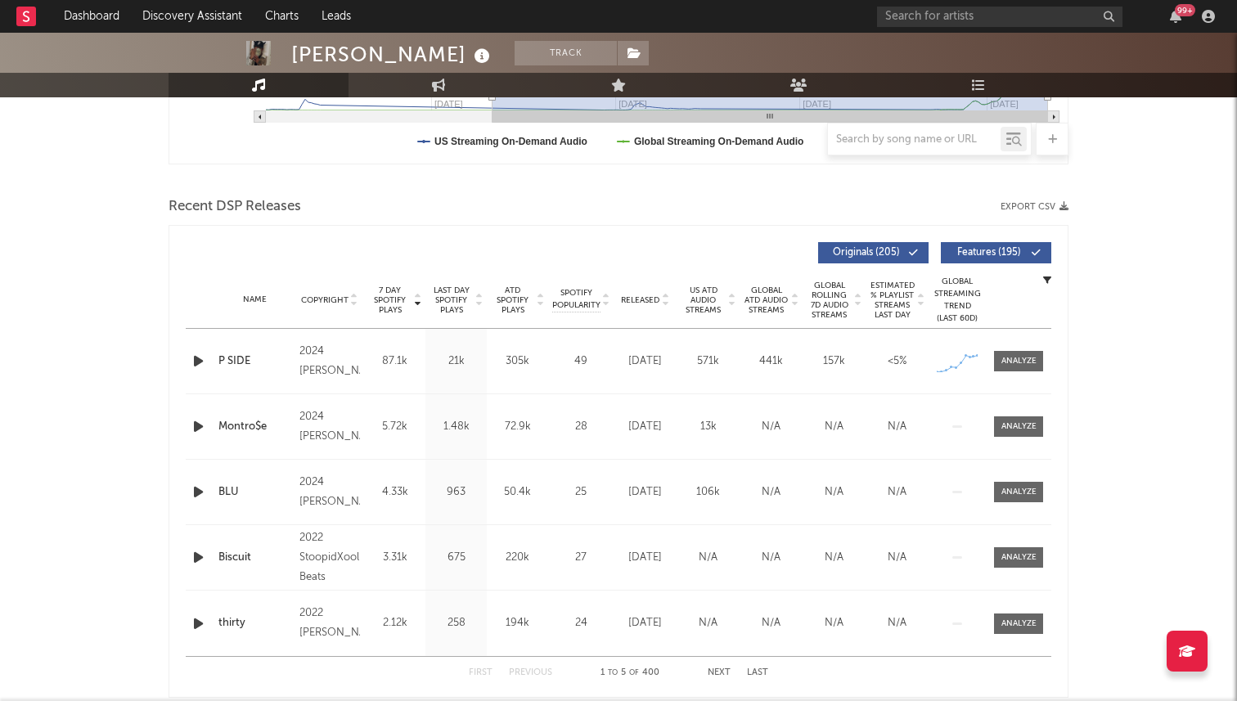
click at [202, 355] on icon "button" at bounding box center [198, 361] width 17 height 20
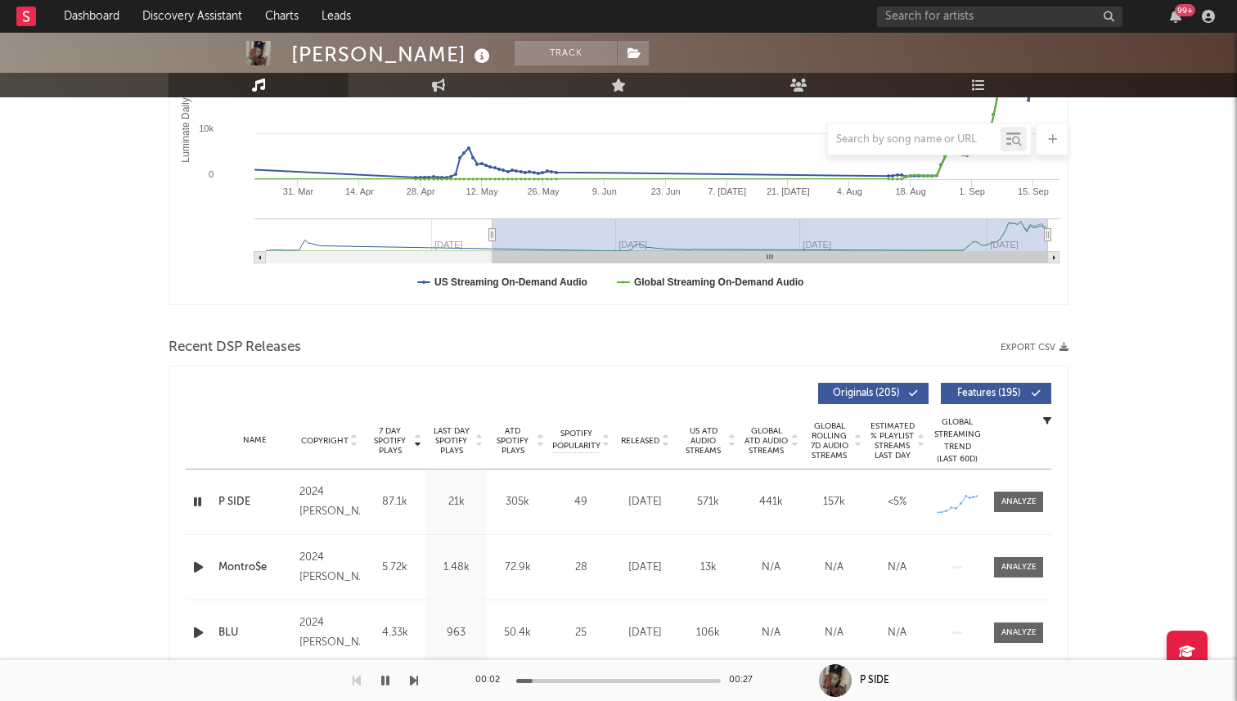
scroll to position [88, 0]
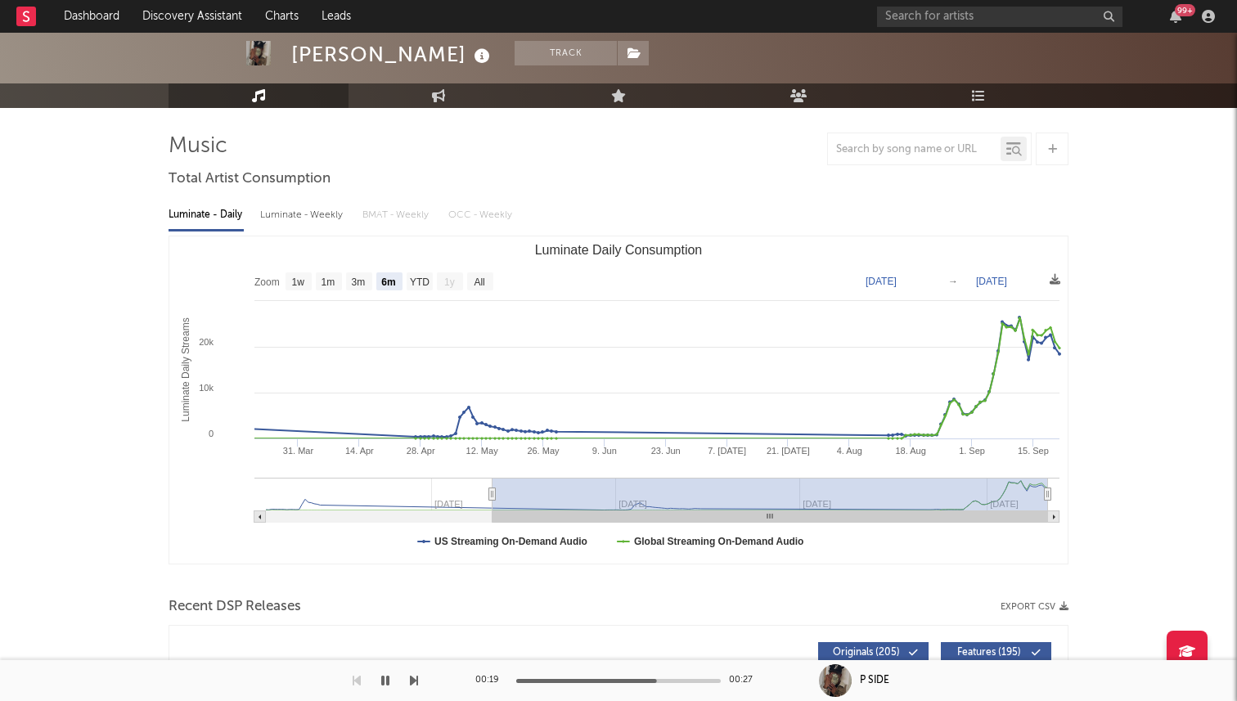
click at [375, 686] on div at bounding box center [209, 680] width 418 height 41
click at [384, 680] on icon "button" at bounding box center [385, 680] width 8 height 13
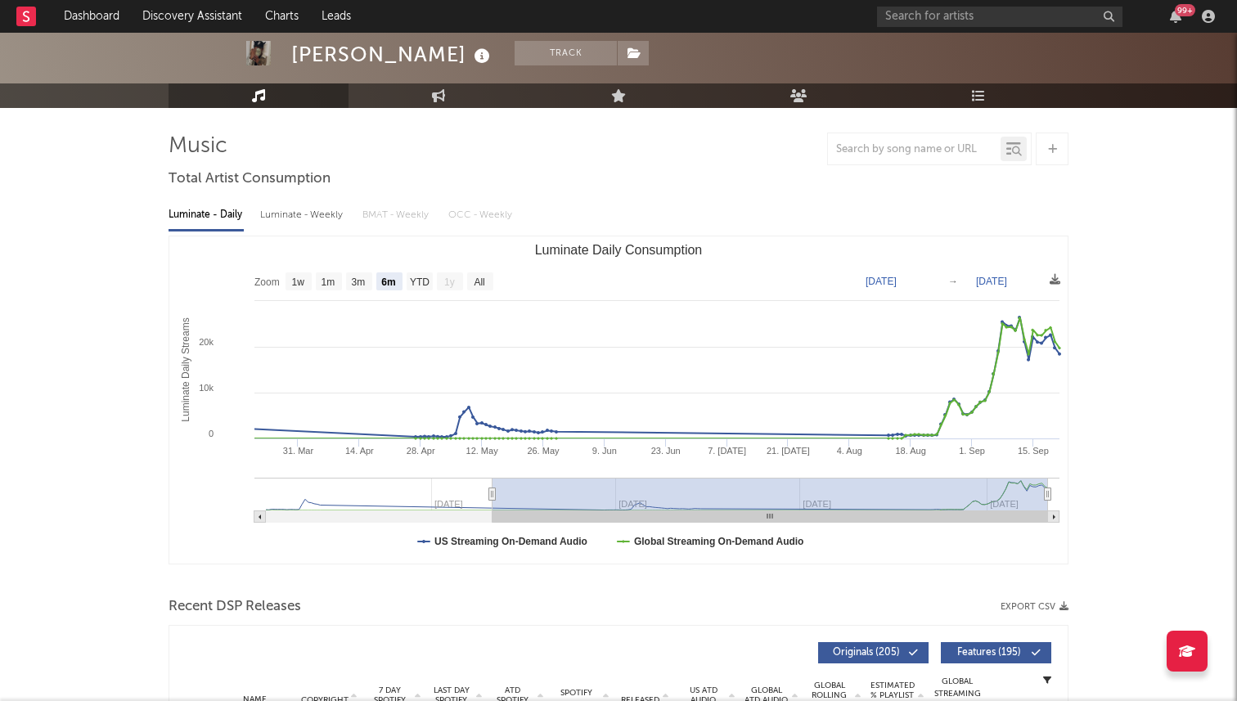
scroll to position [0, 0]
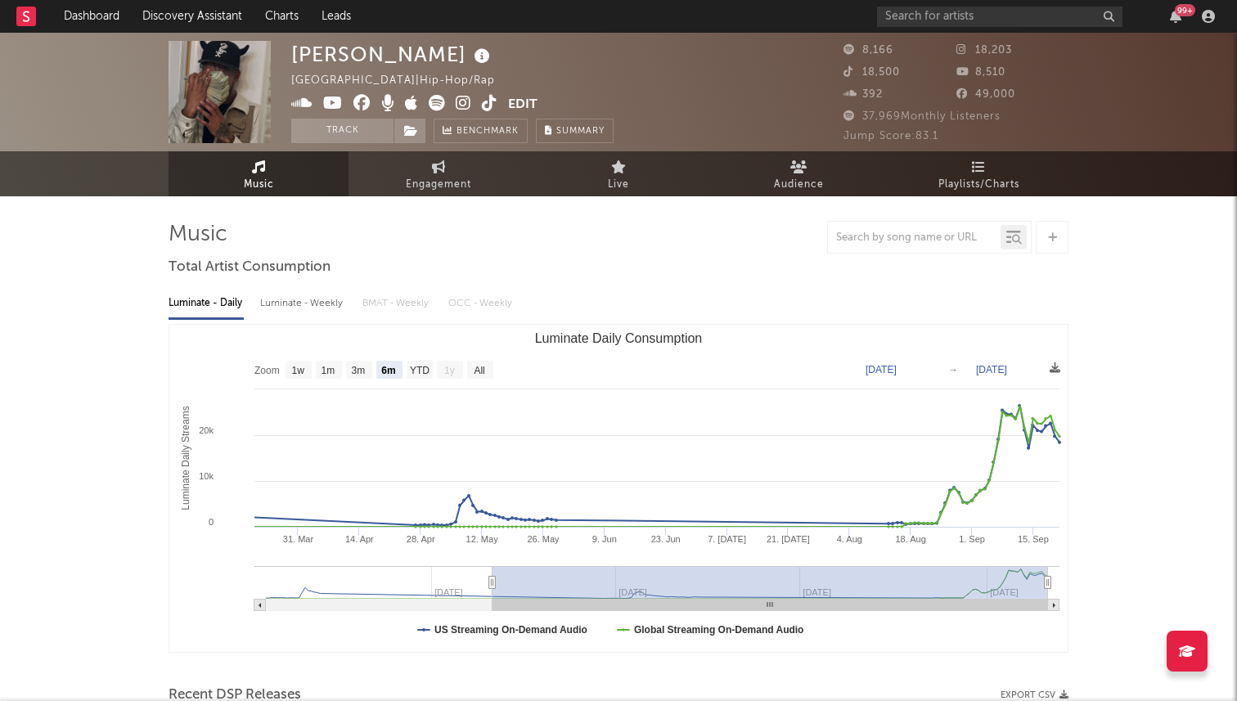
click at [556, 342] on text "Luminate Daily Consumption" at bounding box center [619, 338] width 168 height 14
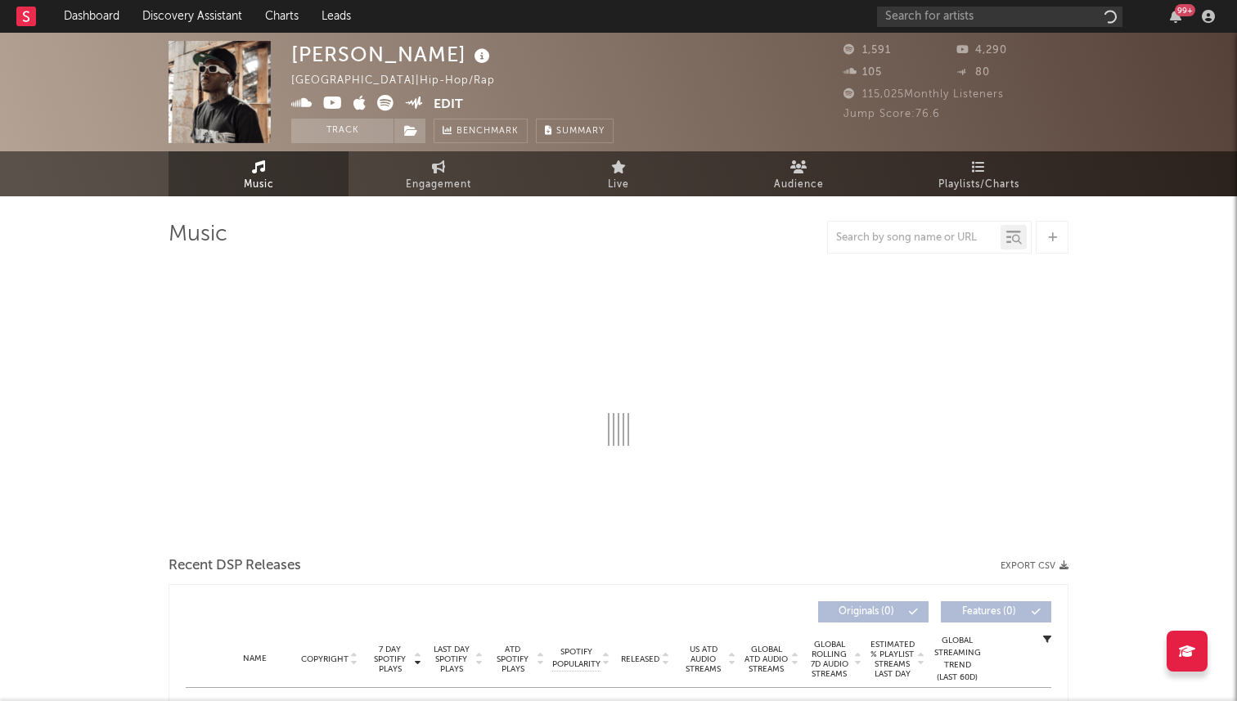
select select "6m"
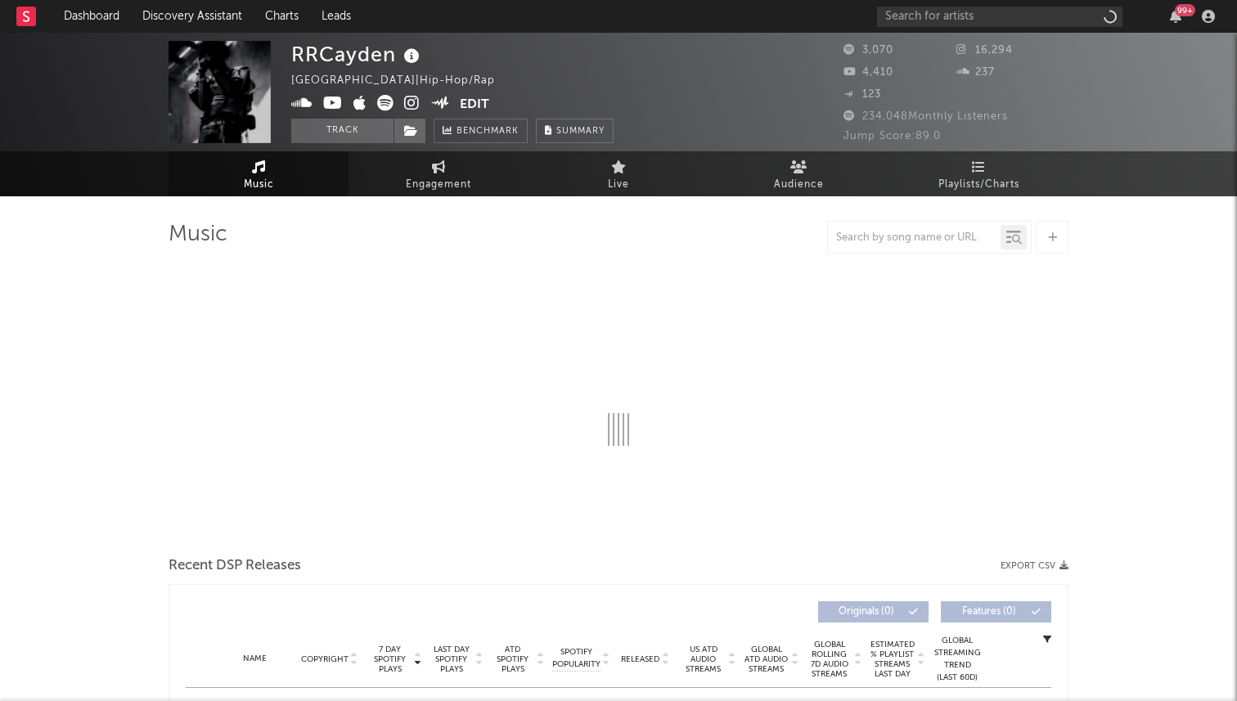
select select "6m"
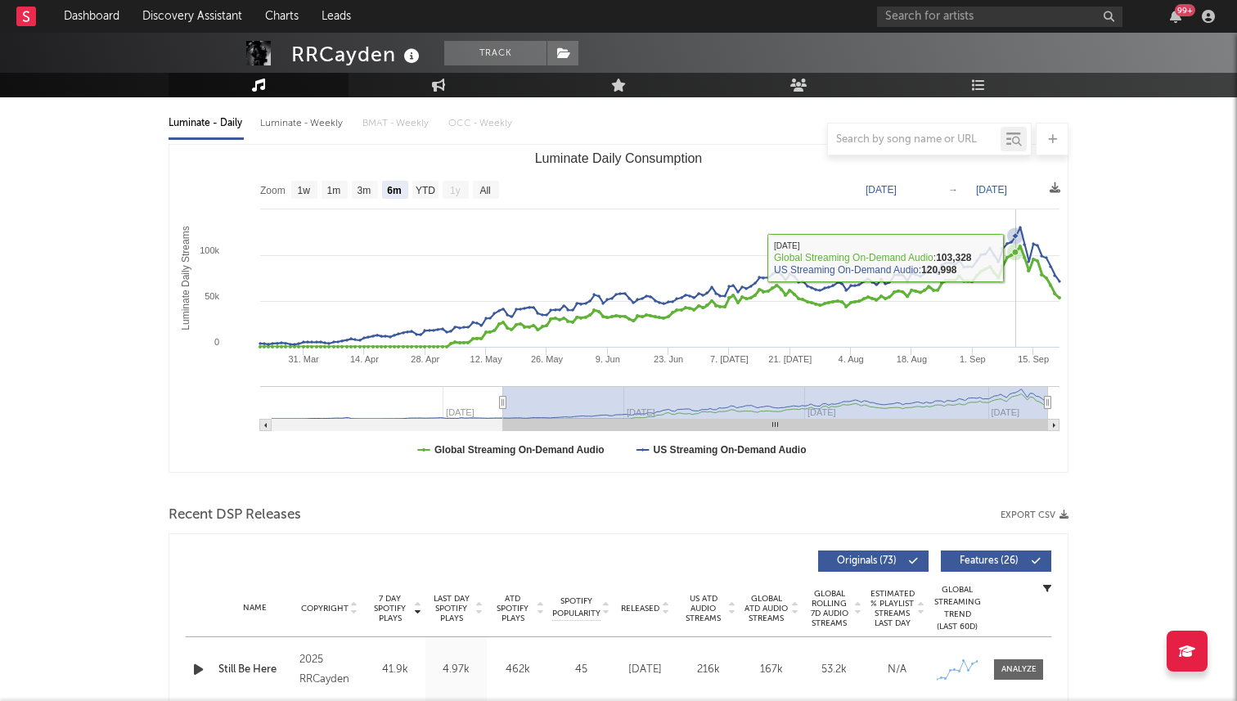
scroll to position [608, 0]
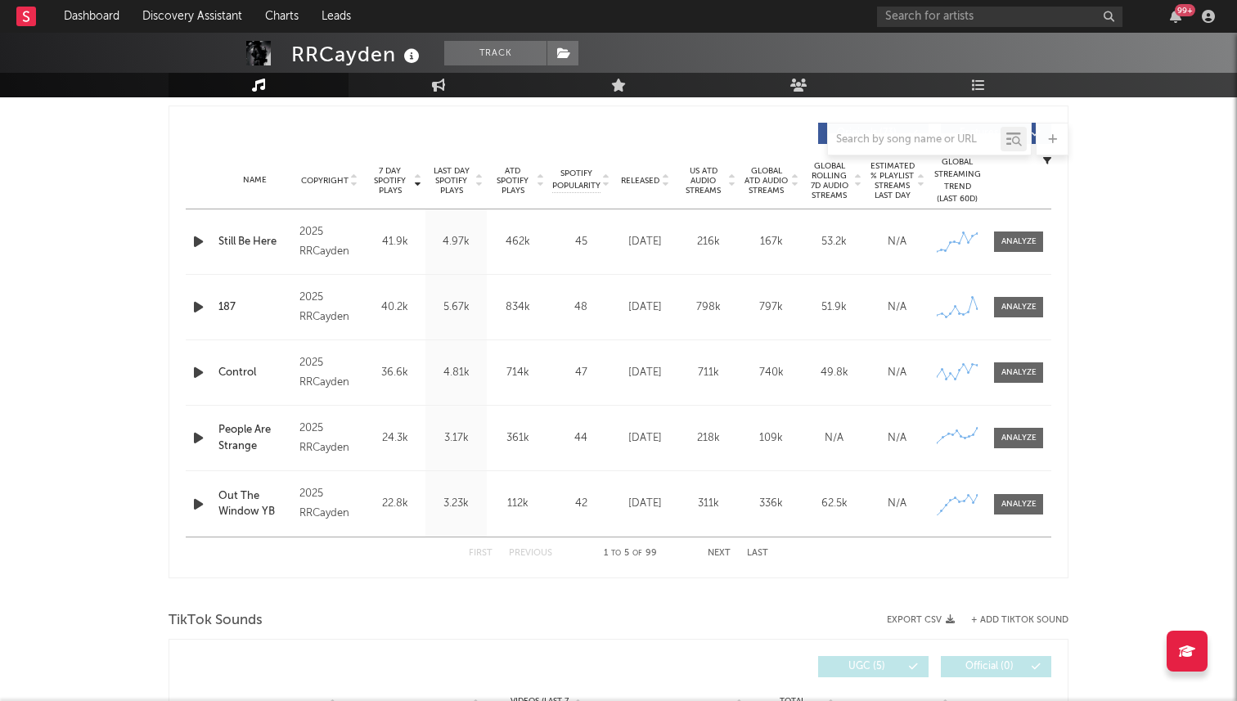
click at [197, 240] on icon "button" at bounding box center [198, 242] width 17 height 20
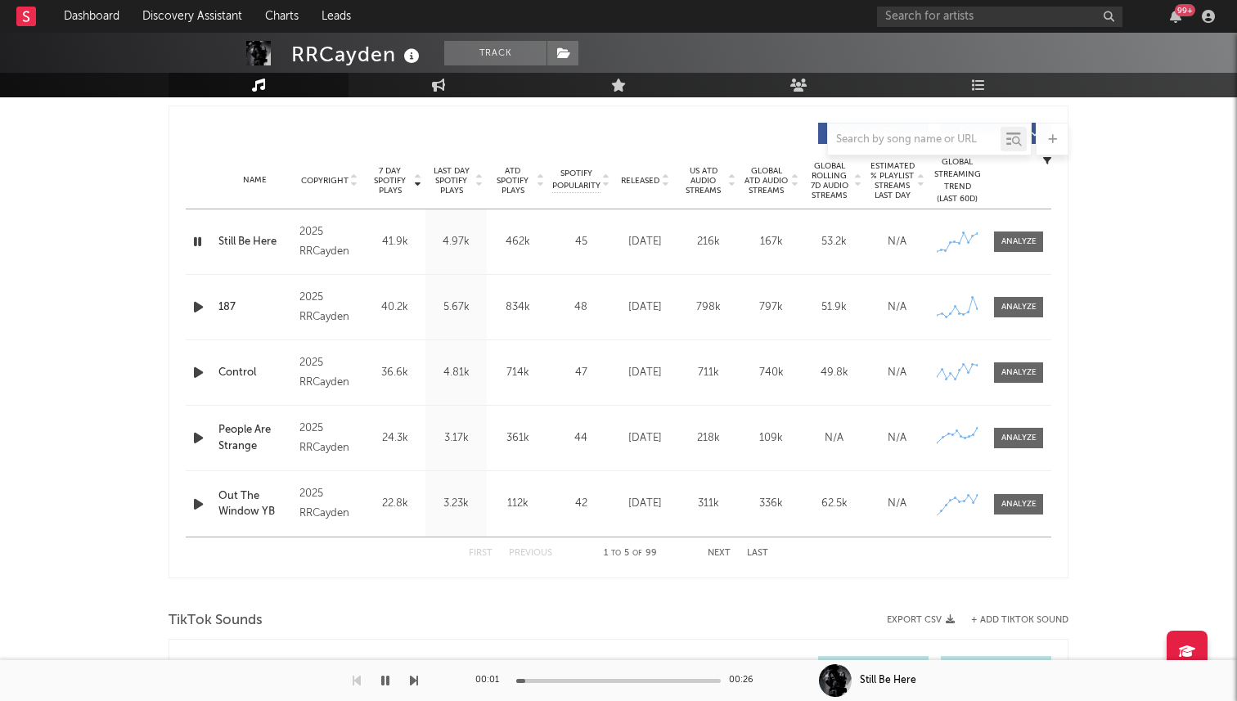
click at [197, 240] on icon "button" at bounding box center [198, 242] width 16 height 20
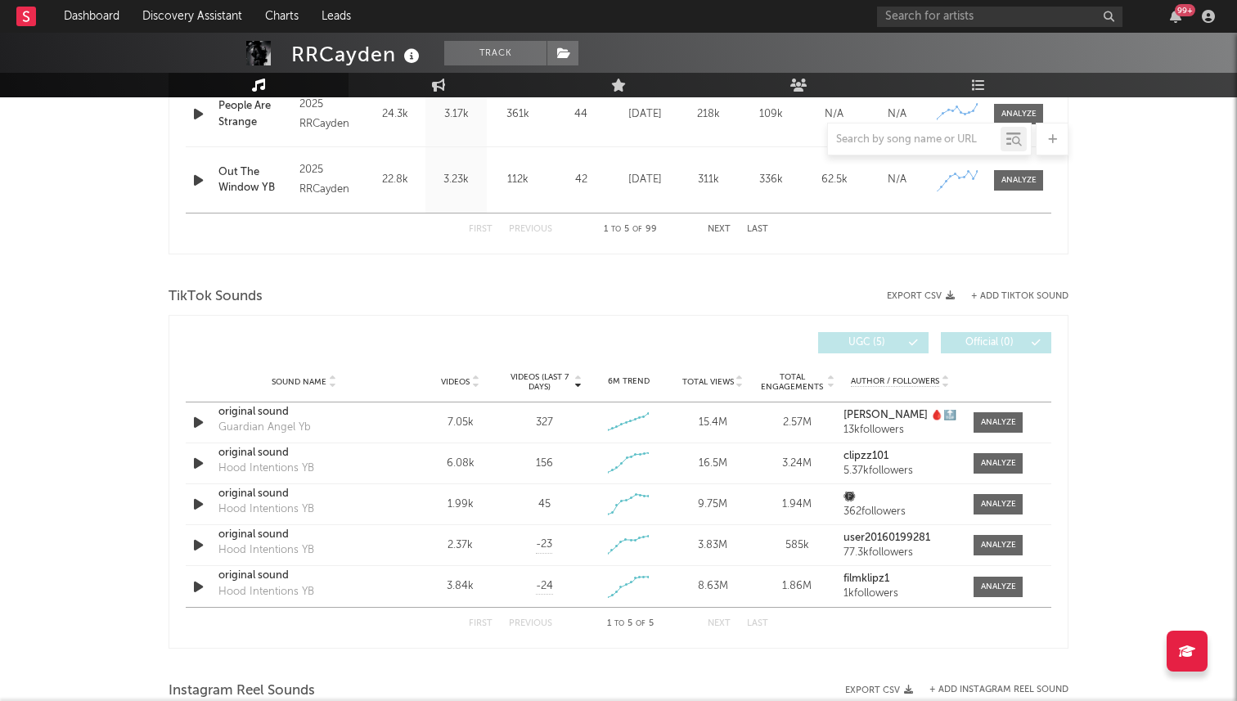
scroll to position [0, 0]
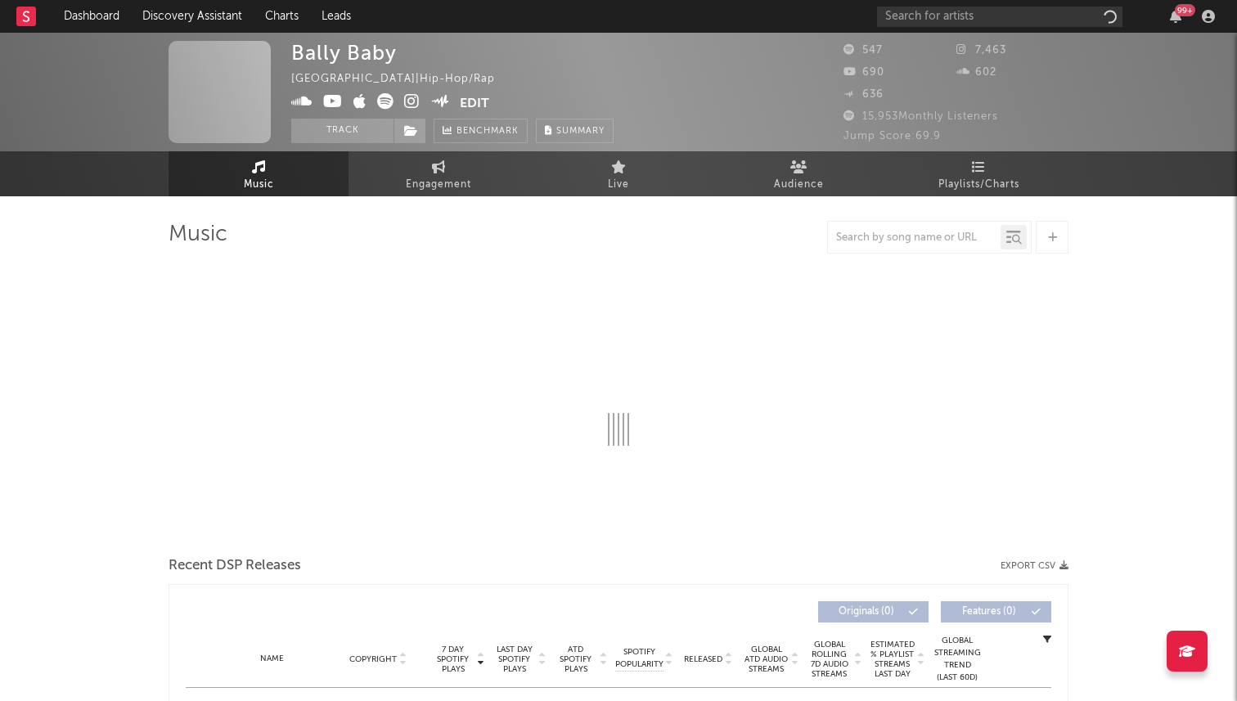
scroll to position [2, 0]
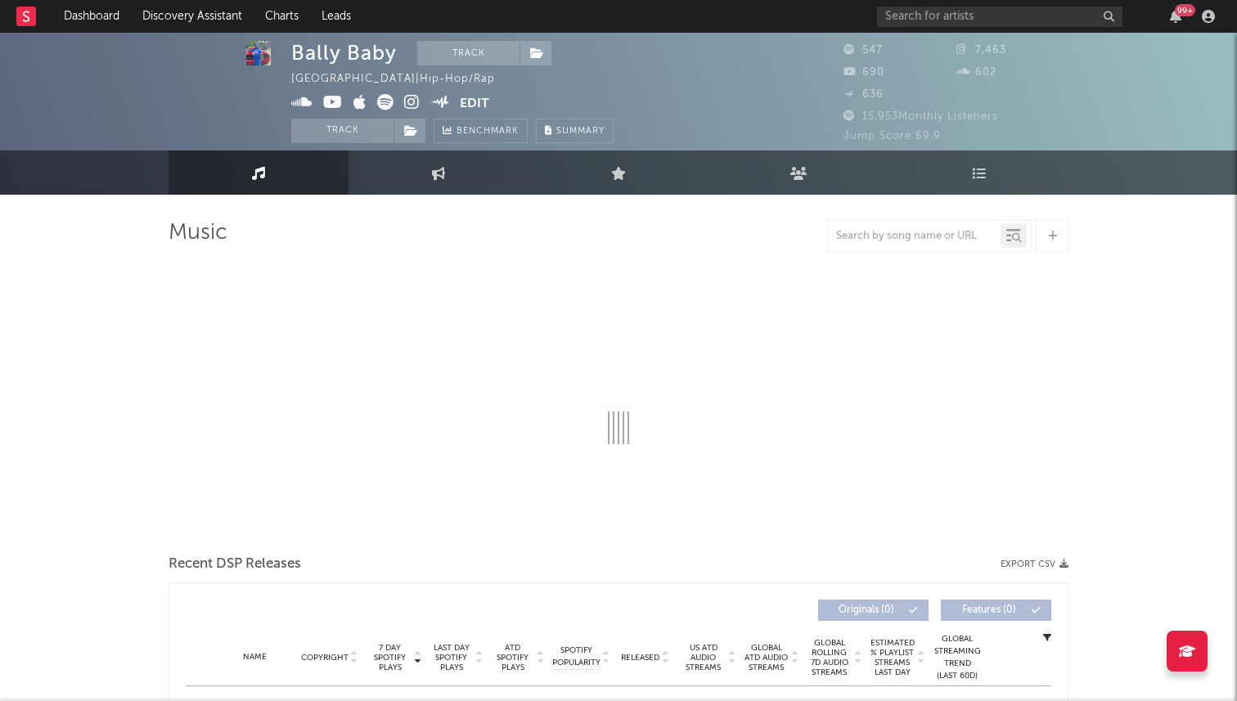
select select "6m"
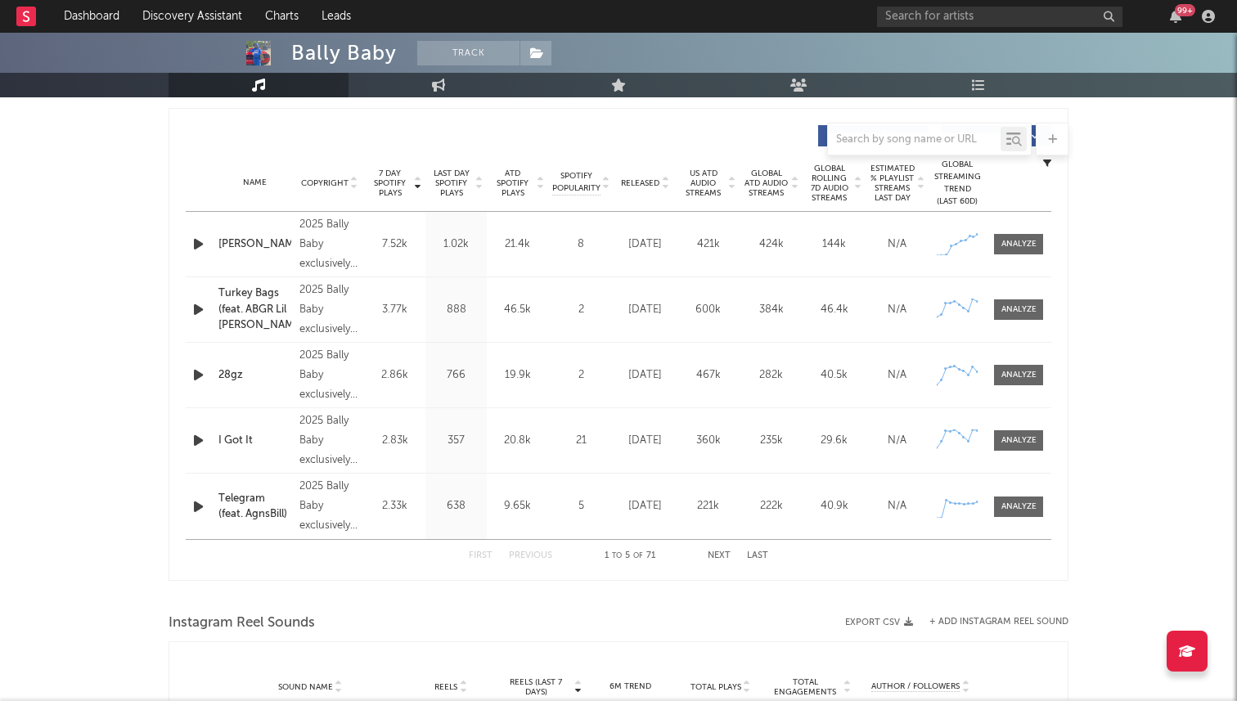
scroll to position [601, 0]
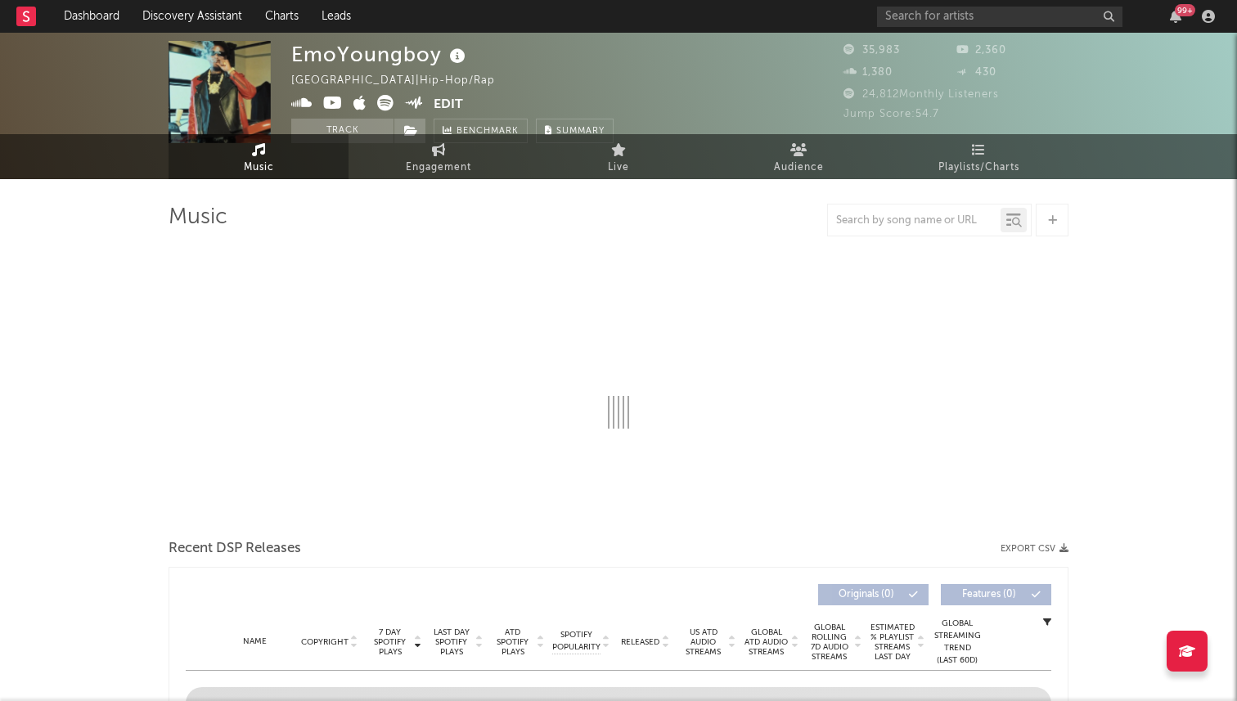
select select "6m"
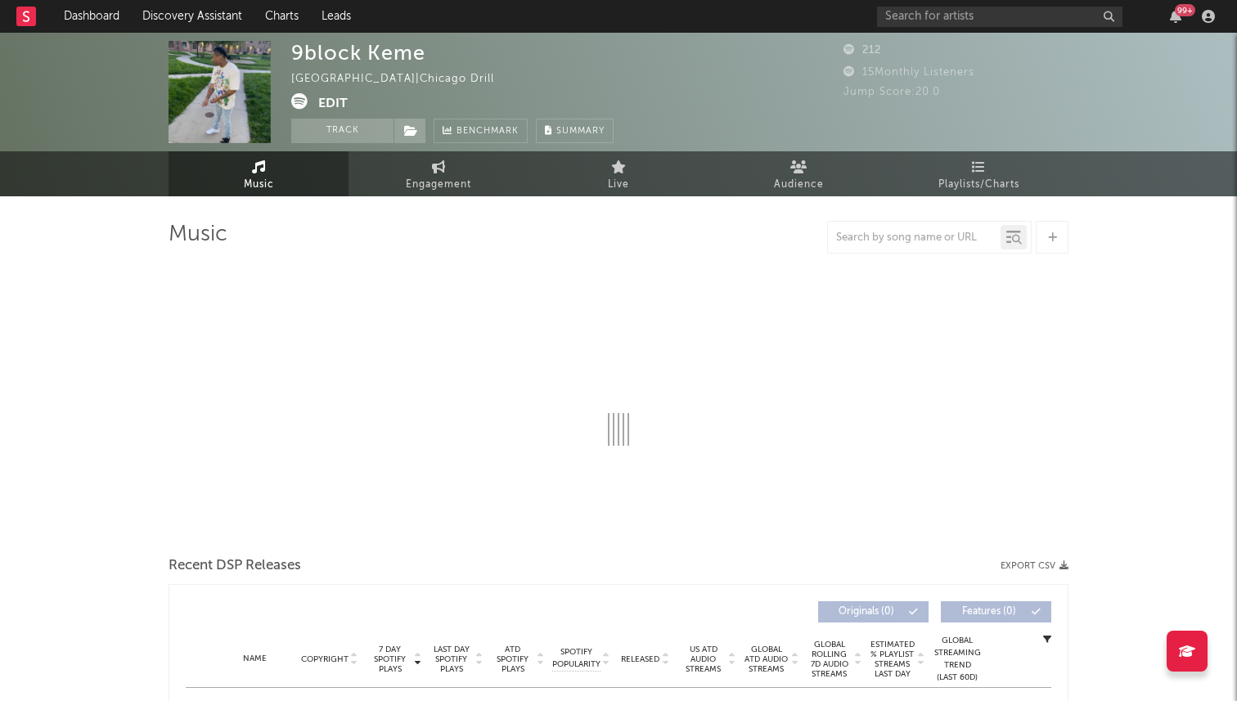
select select "6m"
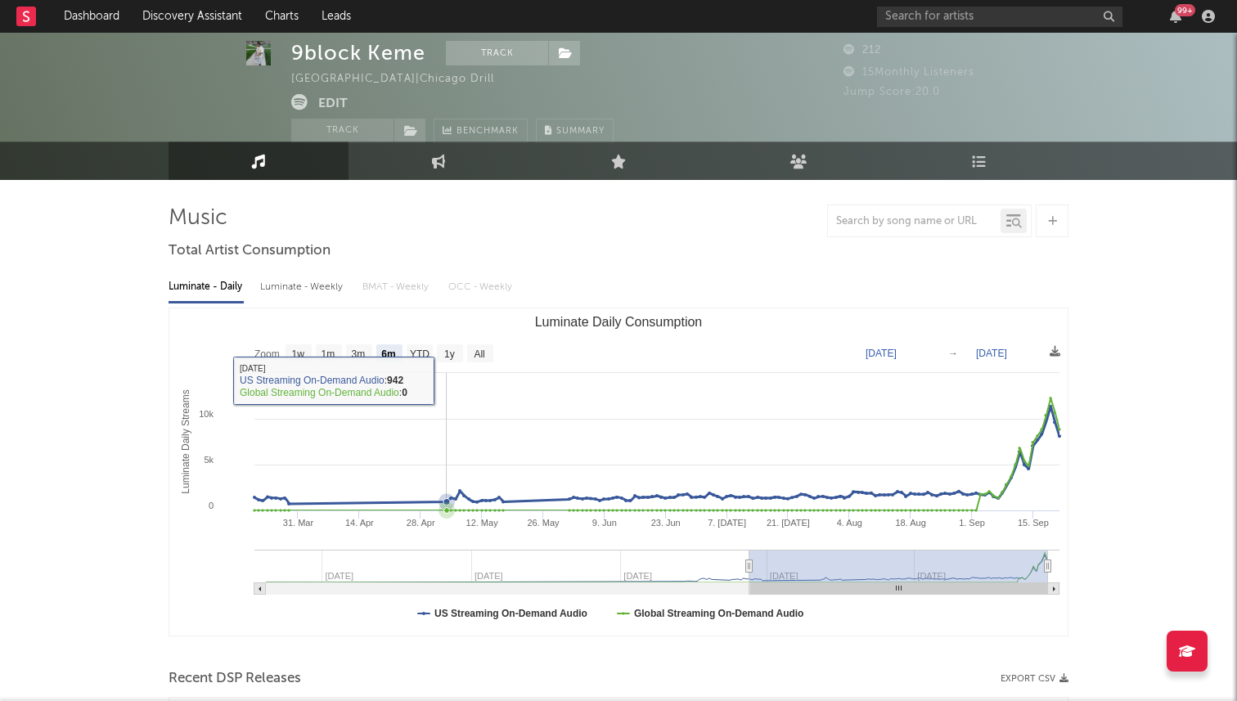
scroll to position [18, 0]
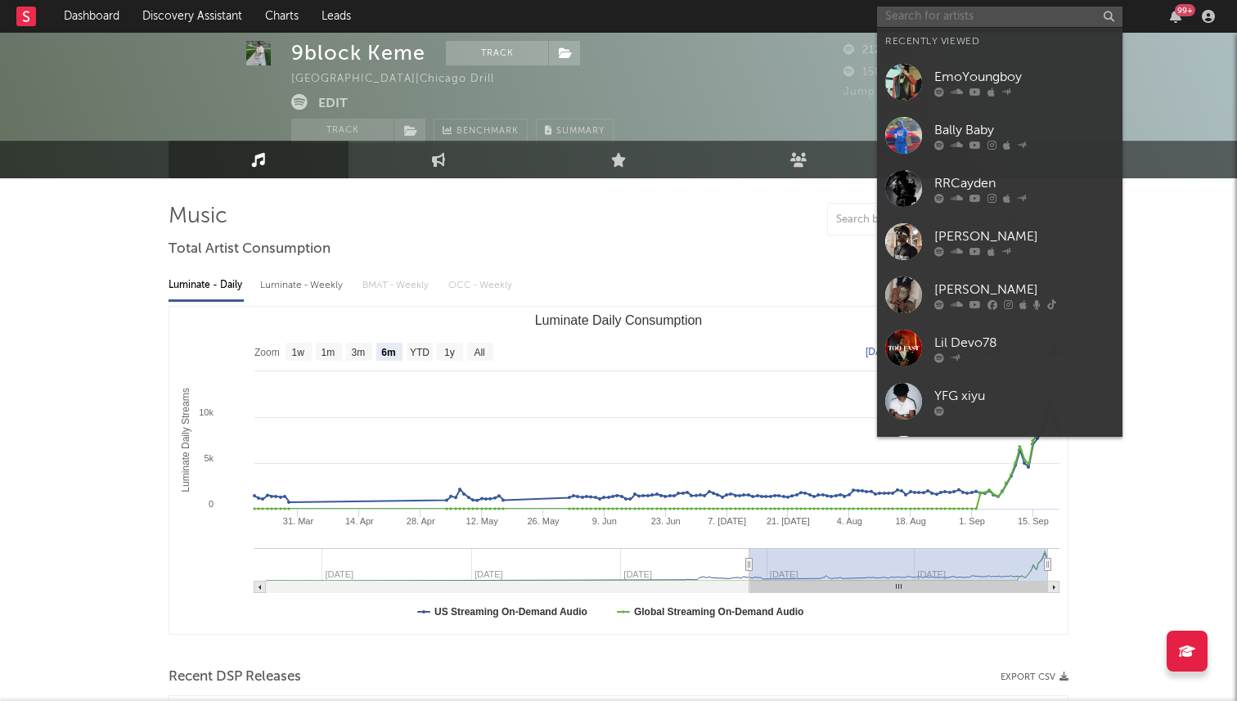
click at [927, 12] on input "text" at bounding box center [999, 17] width 245 height 20
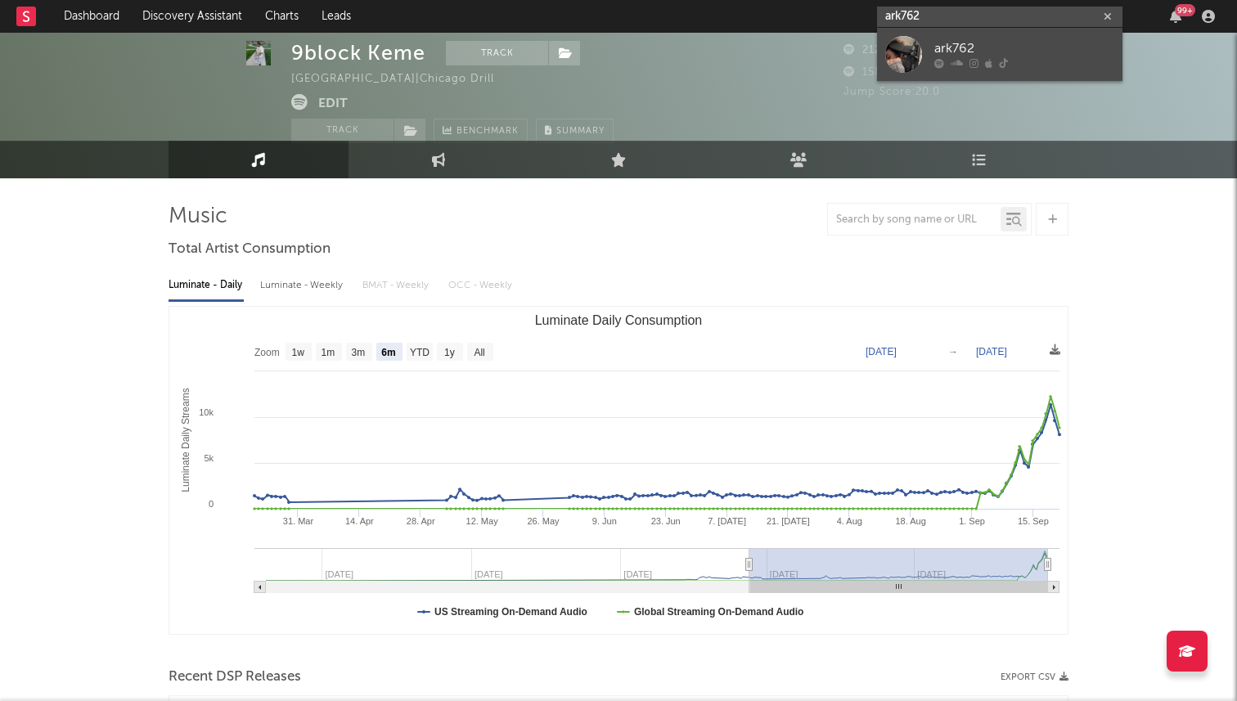
type input "ark762"
click at [944, 45] on div "ark762" at bounding box center [1024, 49] width 180 height 20
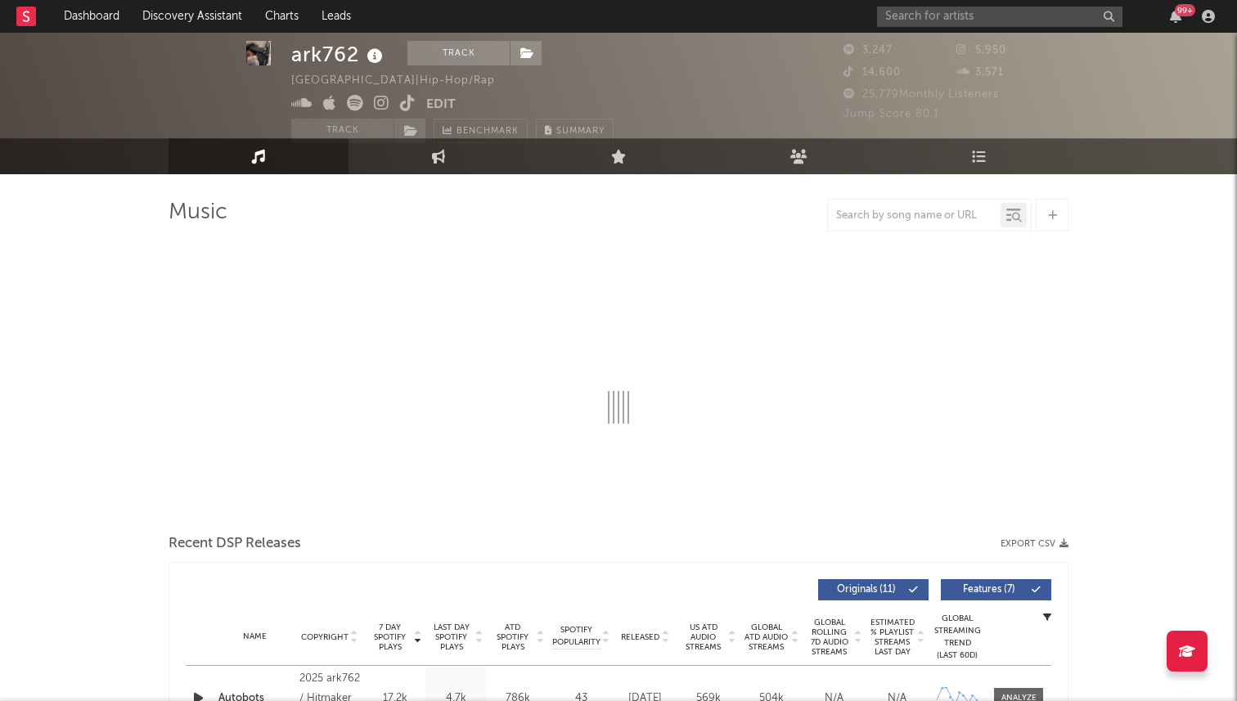
select select "6m"
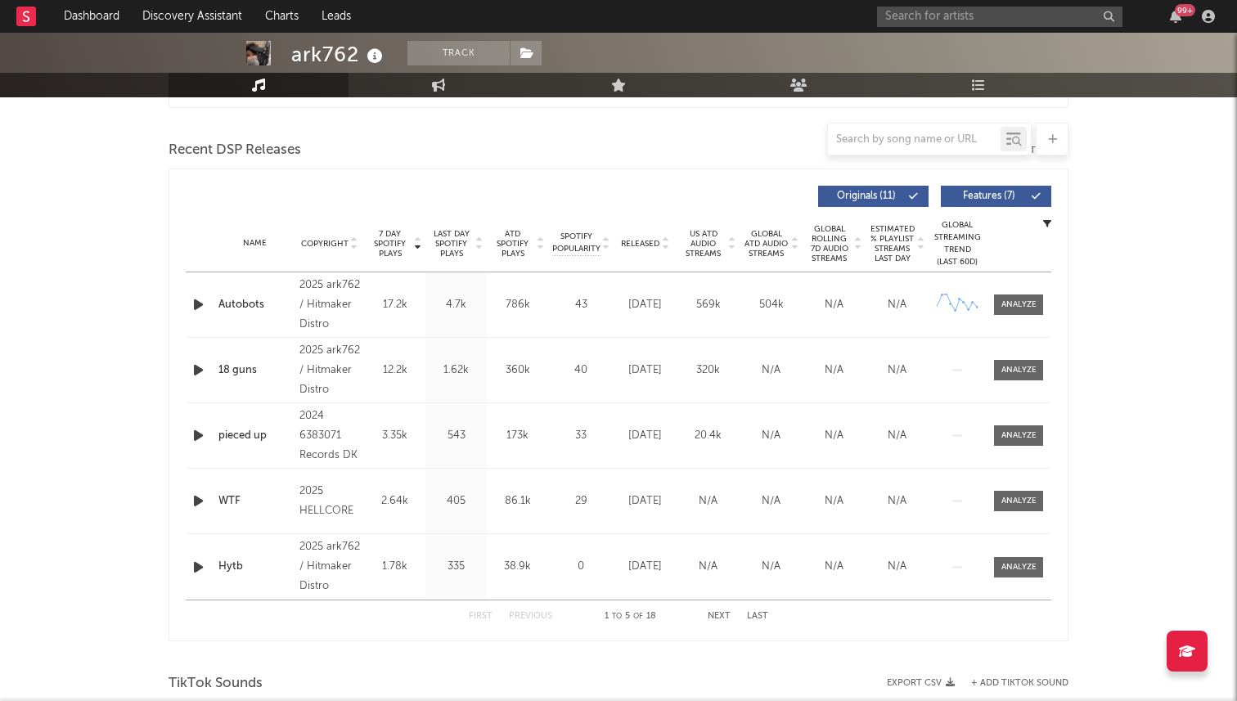
scroll to position [537, 0]
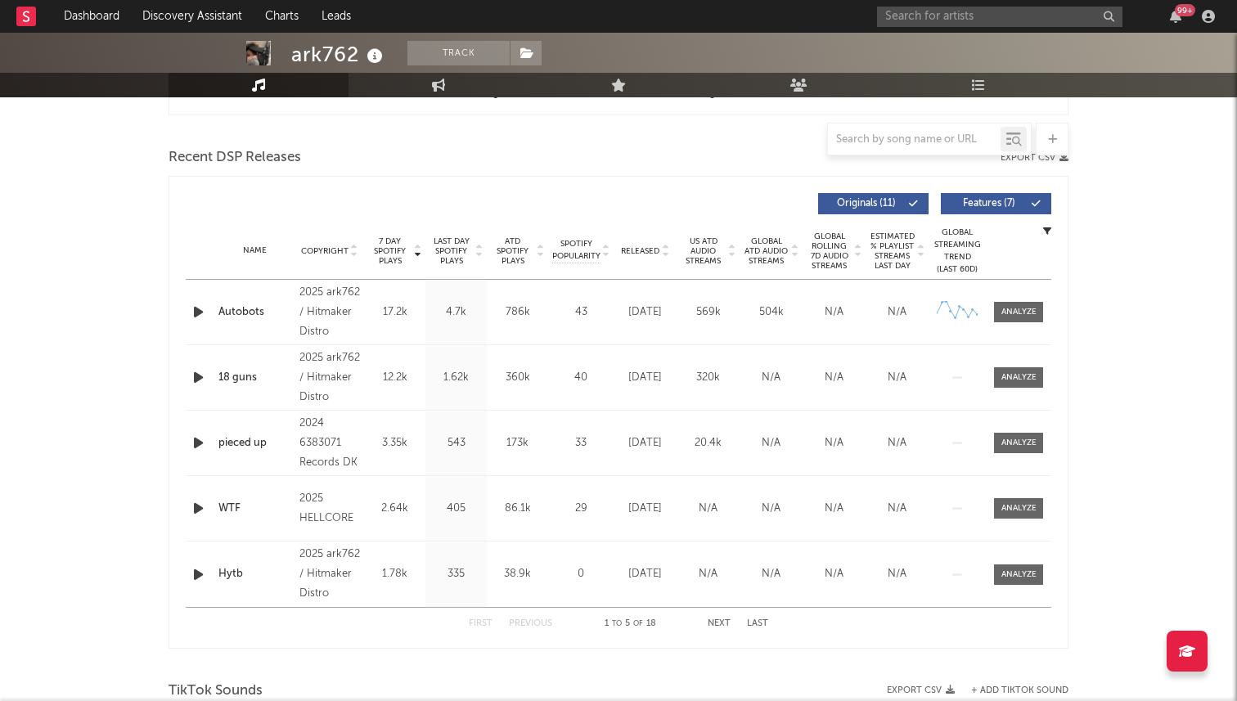
click at [636, 248] on span "Released" at bounding box center [640, 251] width 38 height 10
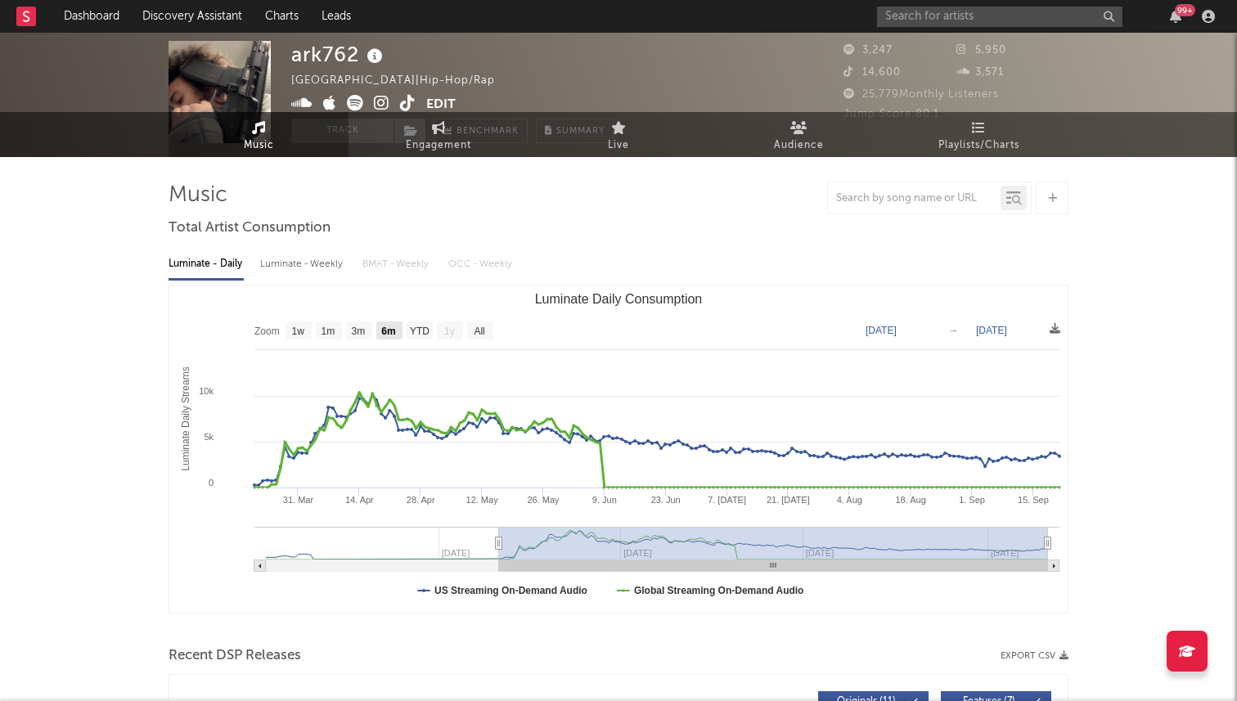
scroll to position [0, 0]
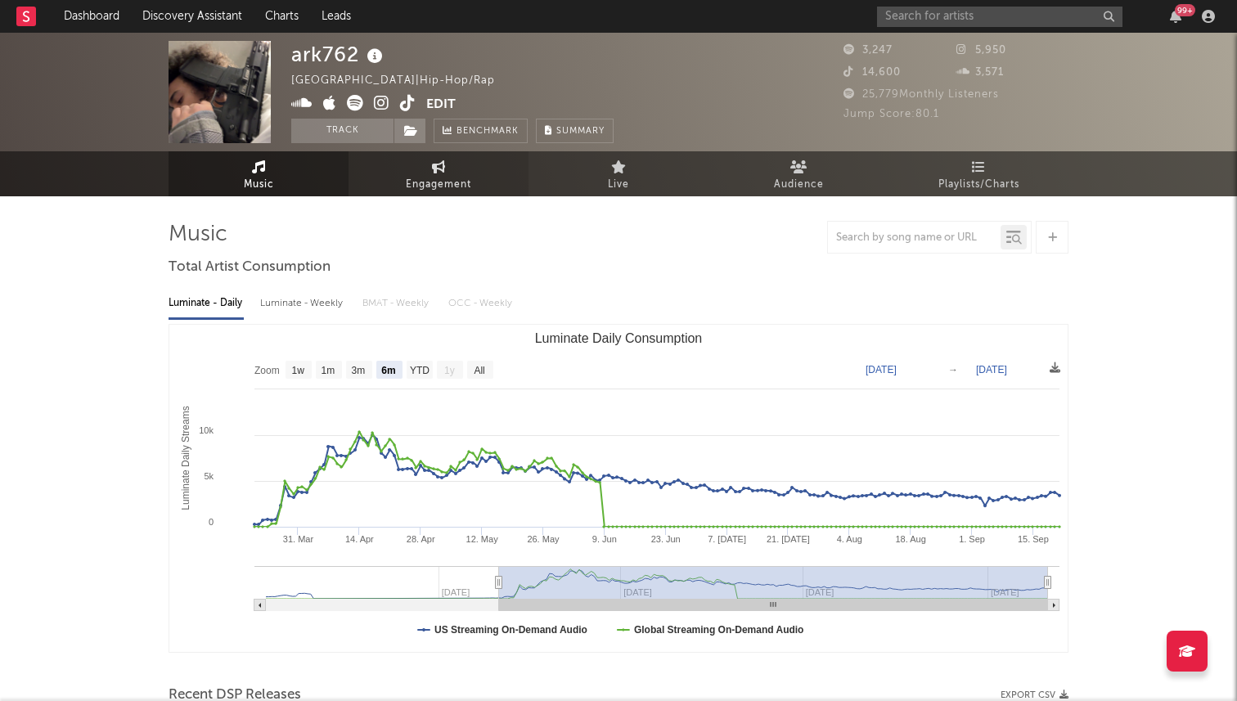
click at [424, 175] on span "Engagement" at bounding box center [438, 185] width 65 height 20
select select "1w"
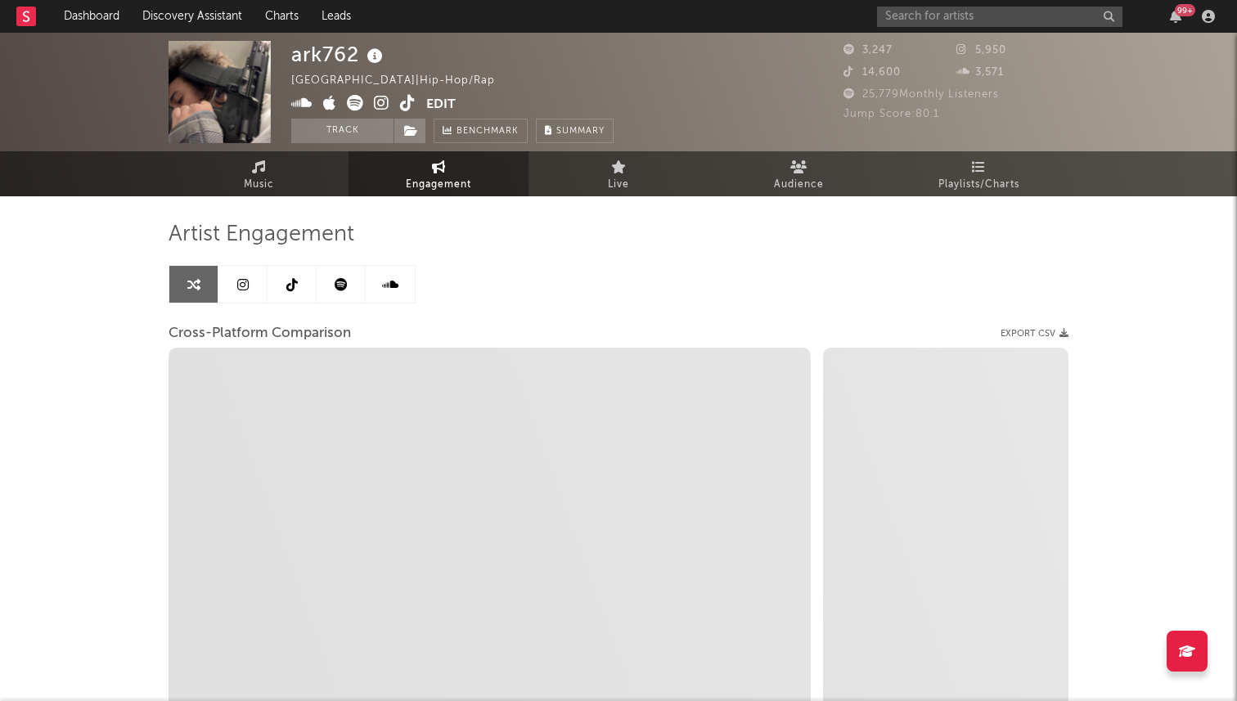
click at [286, 279] on icon at bounding box center [291, 284] width 11 height 13
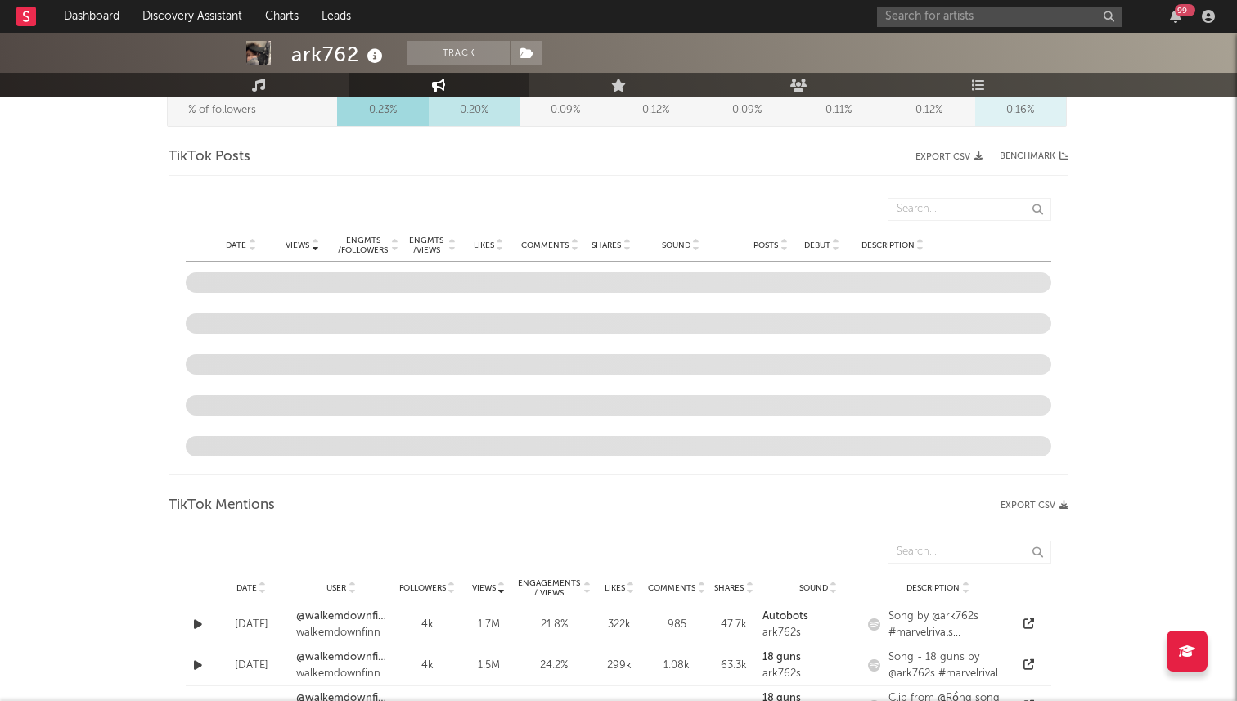
select select "6m"
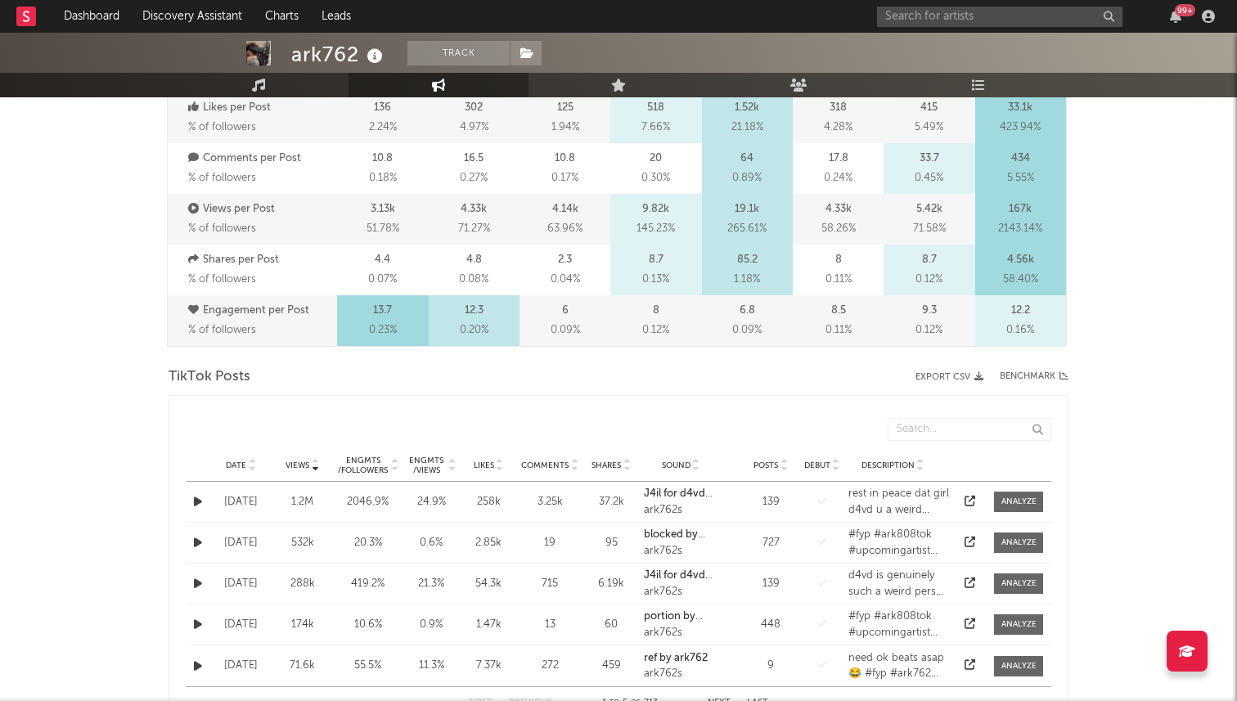
scroll to position [6, 0]
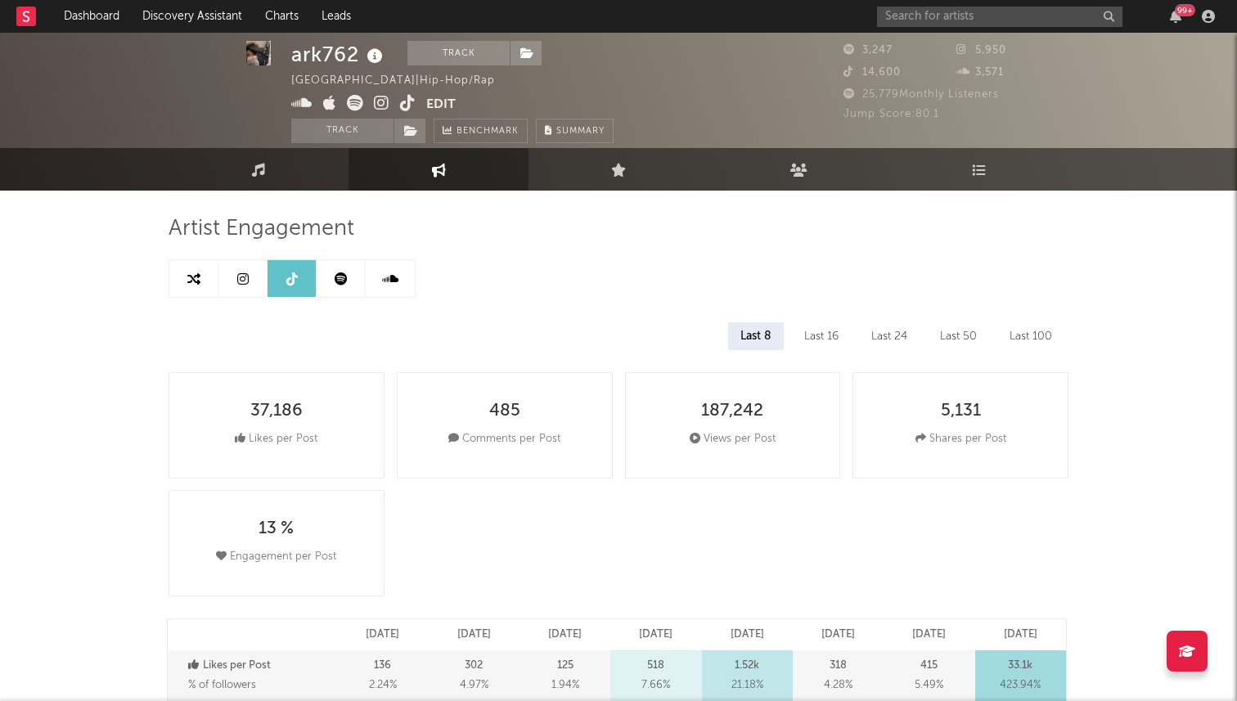
click at [235, 283] on link at bounding box center [242, 278] width 49 height 37
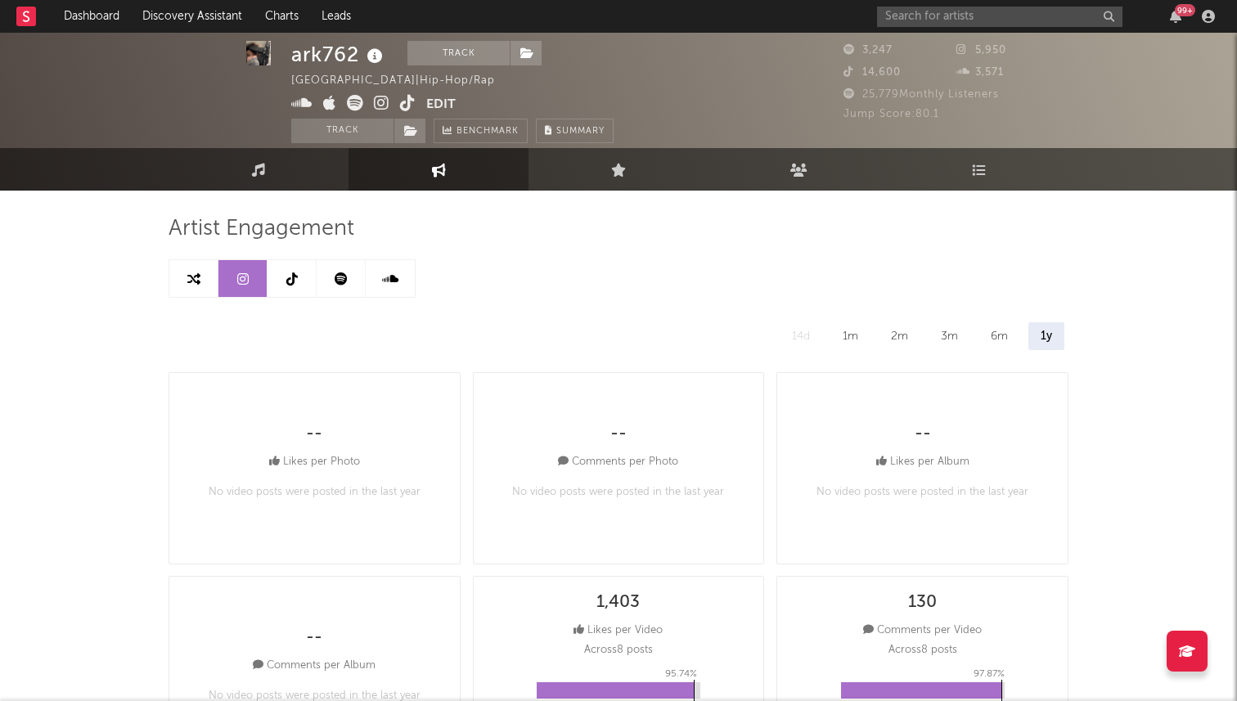
select select "6m"
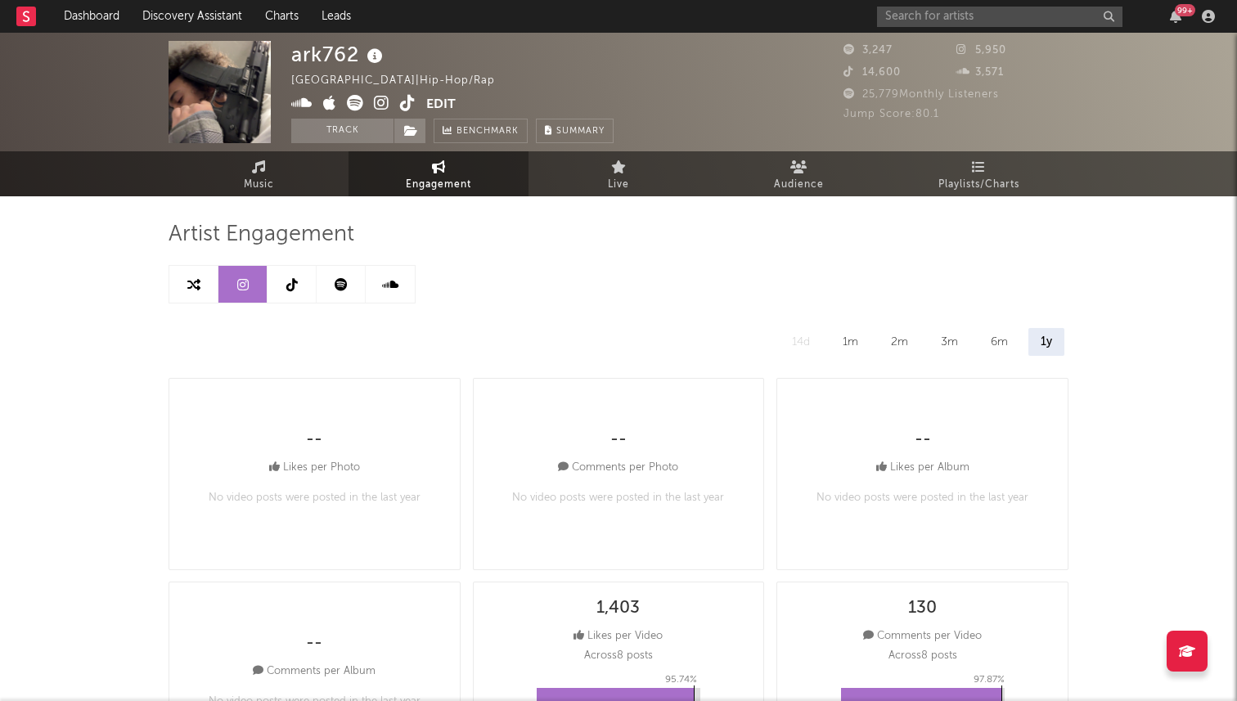
click at [289, 286] on icon at bounding box center [291, 284] width 11 height 13
select select "6m"
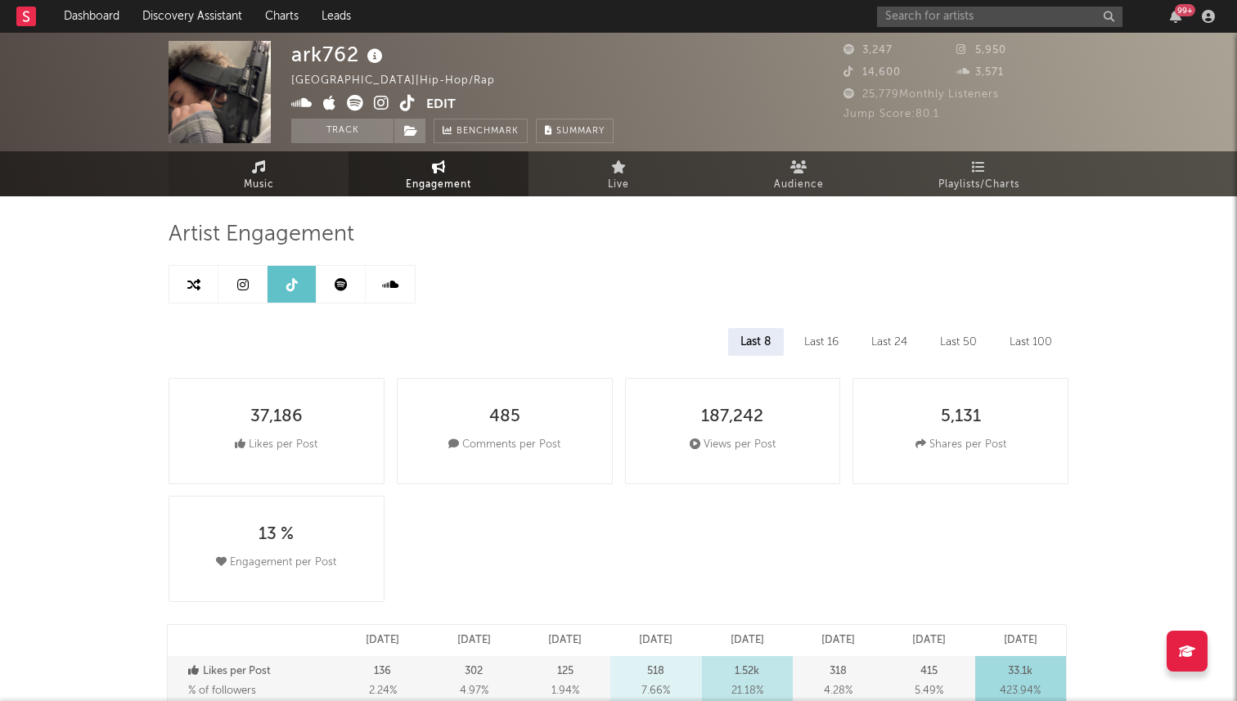
click at [267, 160] on link "Music" at bounding box center [259, 173] width 180 height 45
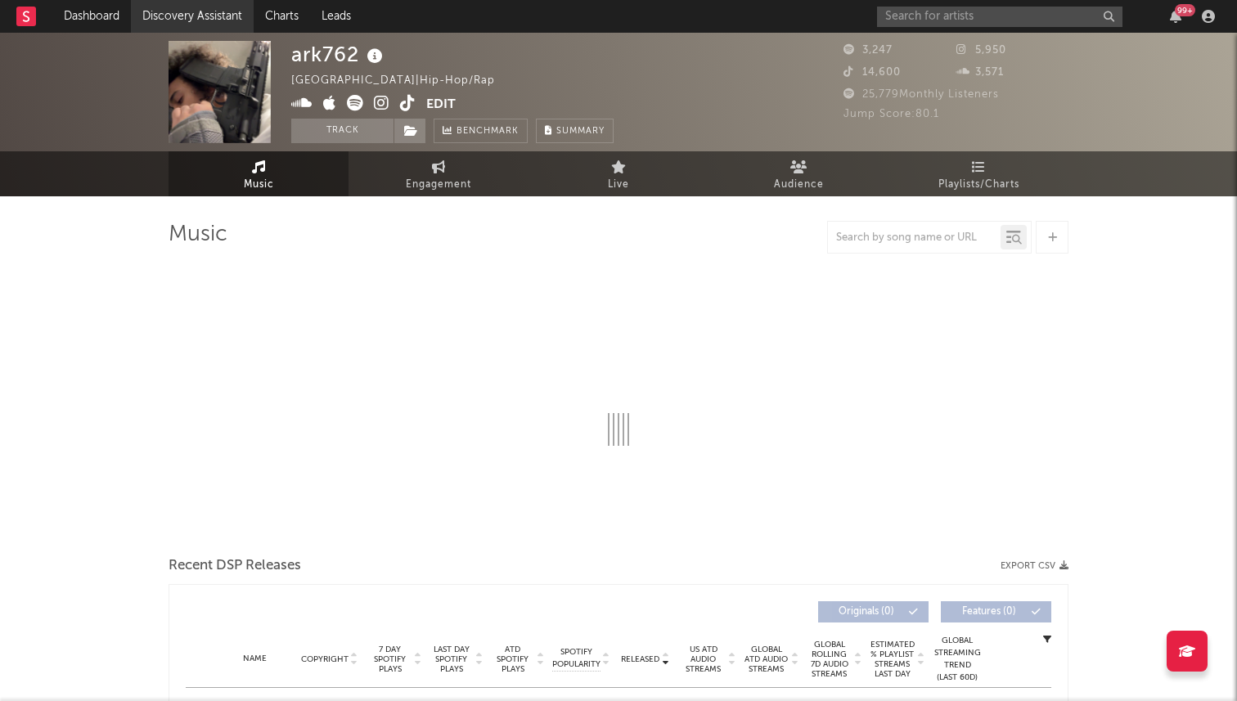
select select "6m"
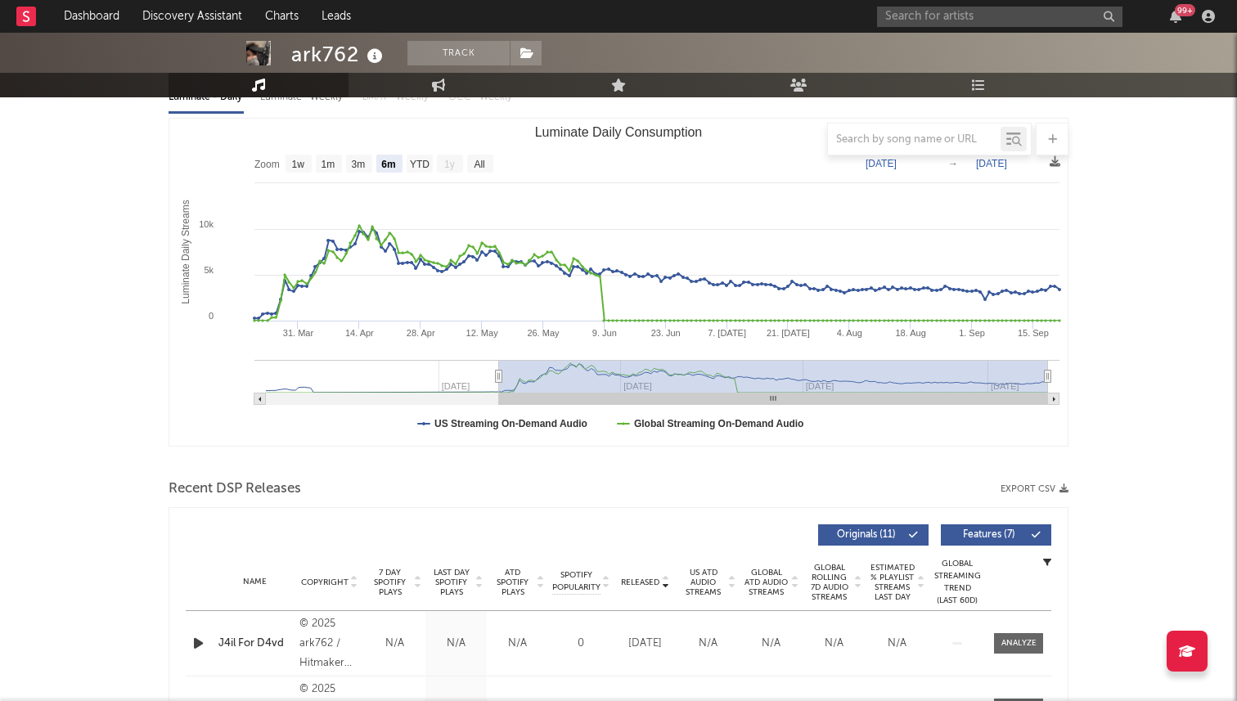
scroll to position [187, 0]
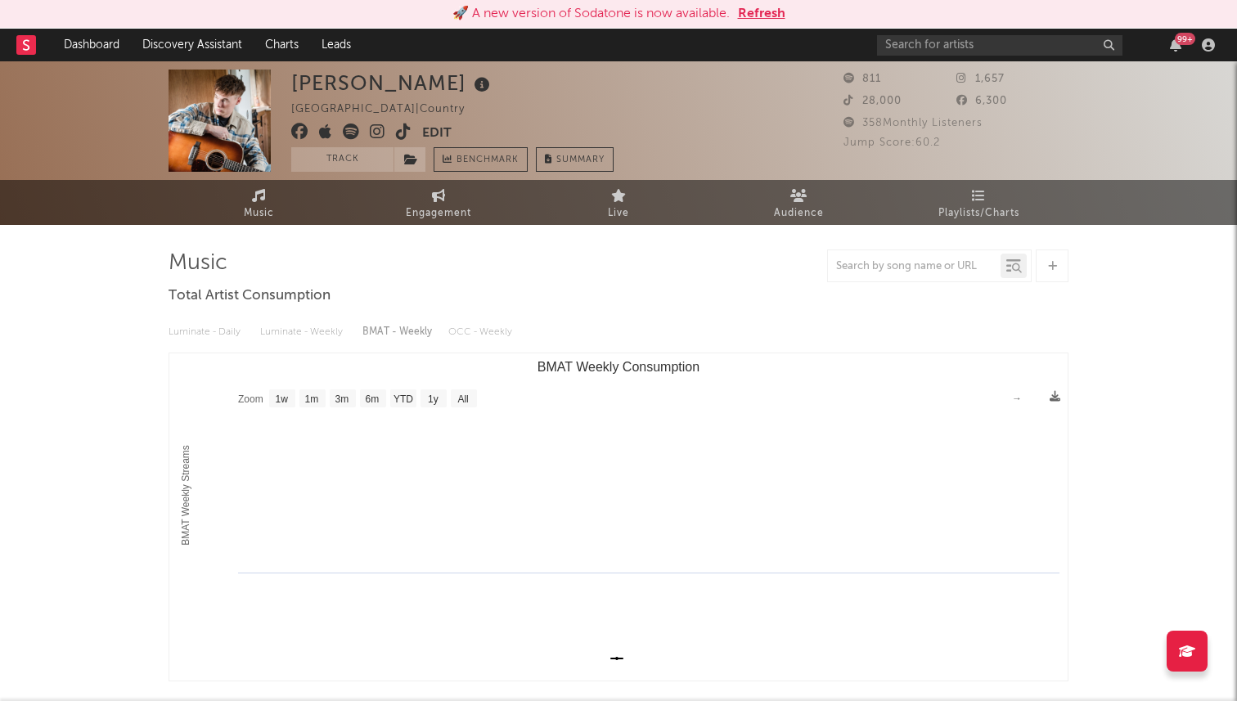
select select "1w"
click at [933, 42] on input "text" at bounding box center [999, 45] width 245 height 20
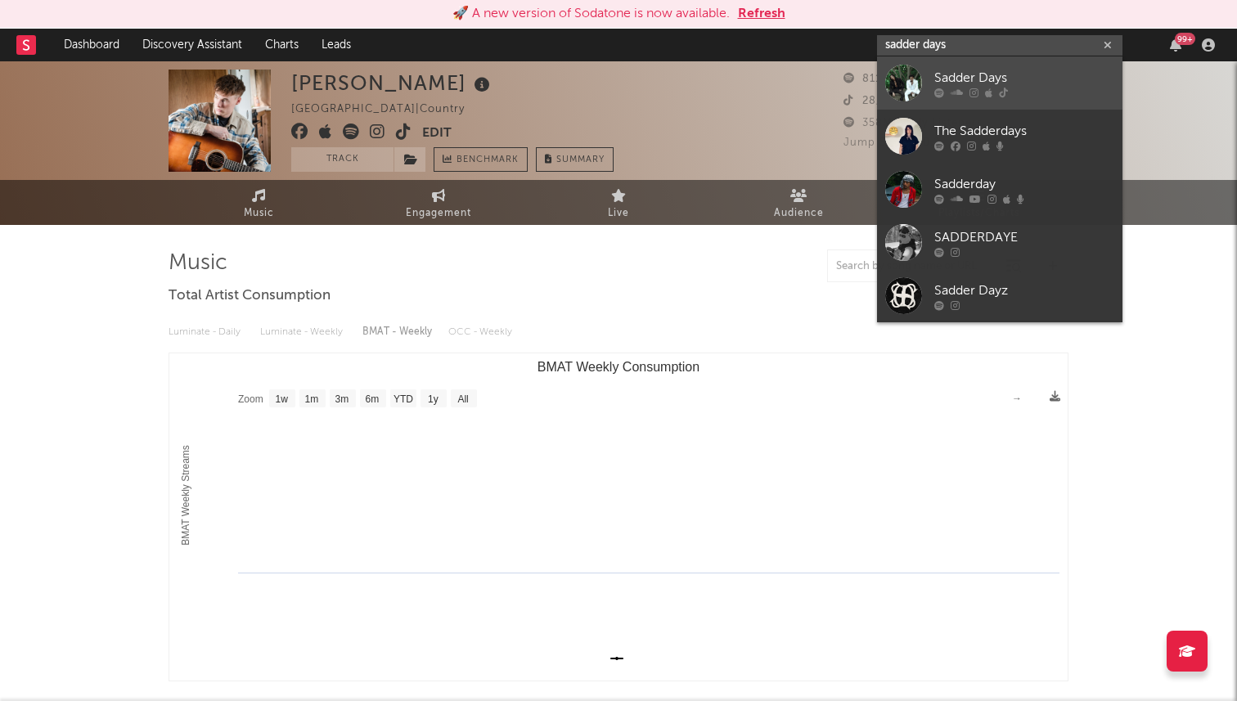
type input "sadder days"
click at [910, 87] on div at bounding box center [903, 83] width 37 height 37
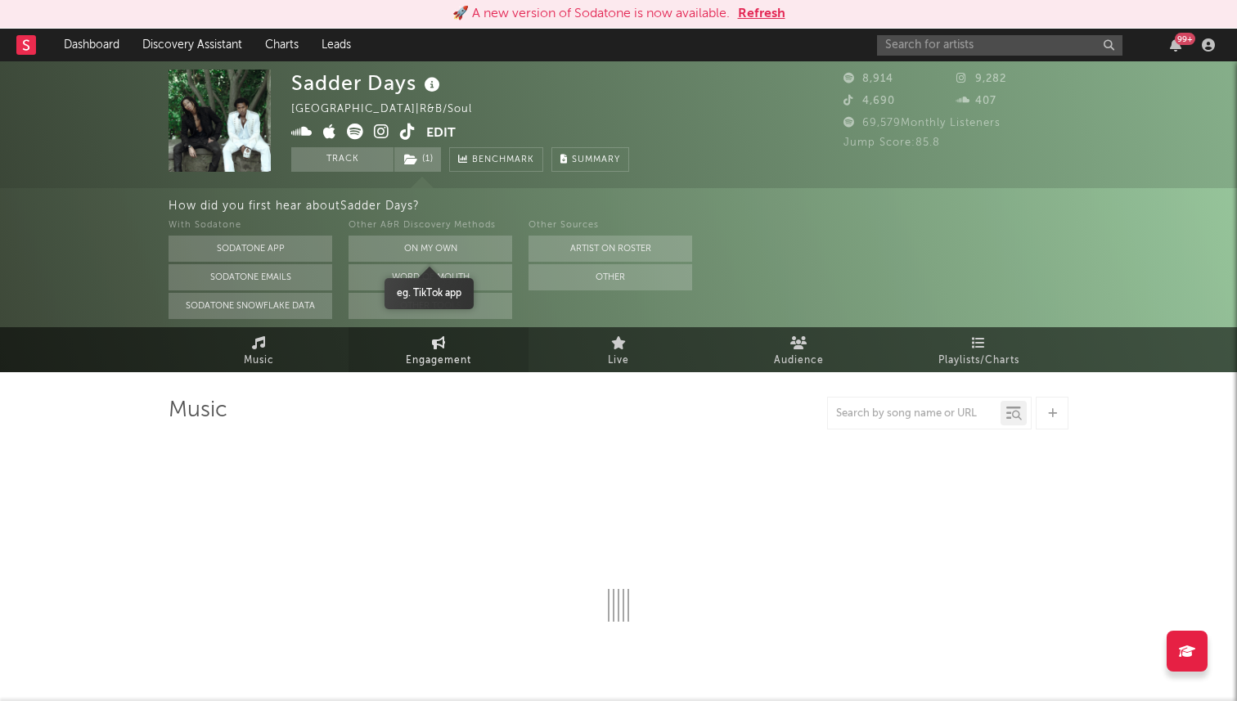
select select "6m"
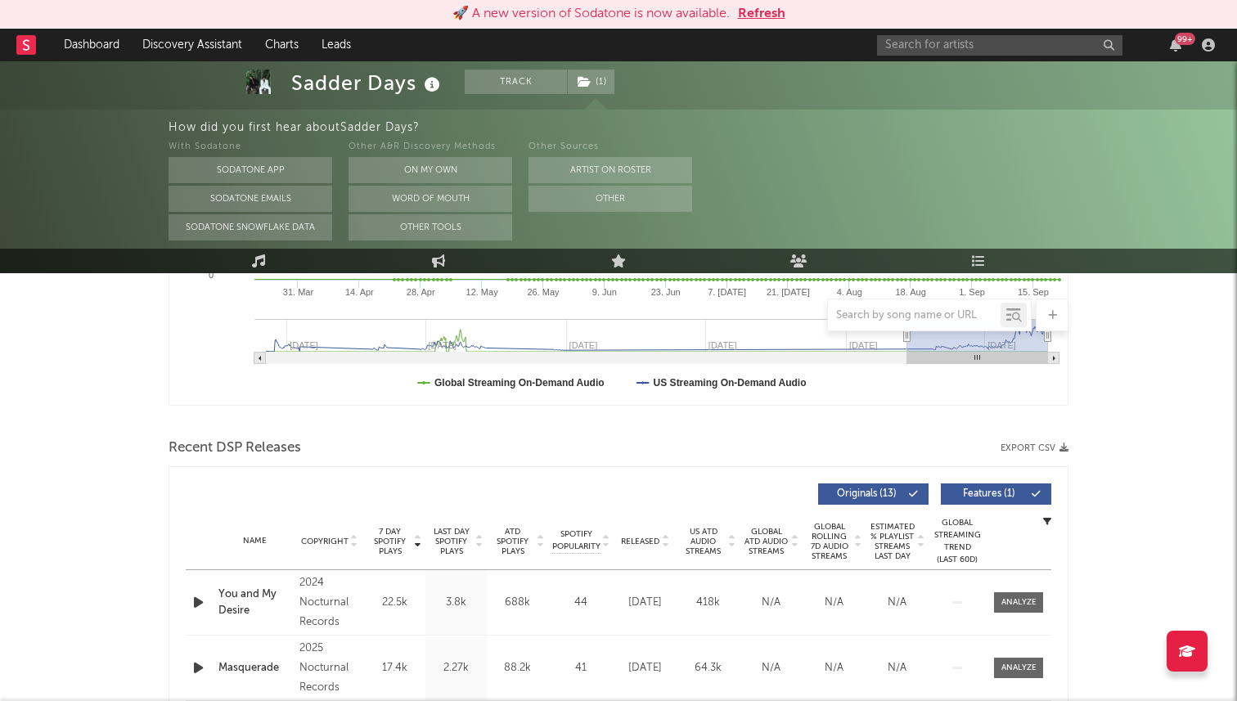
scroll to position [411, 0]
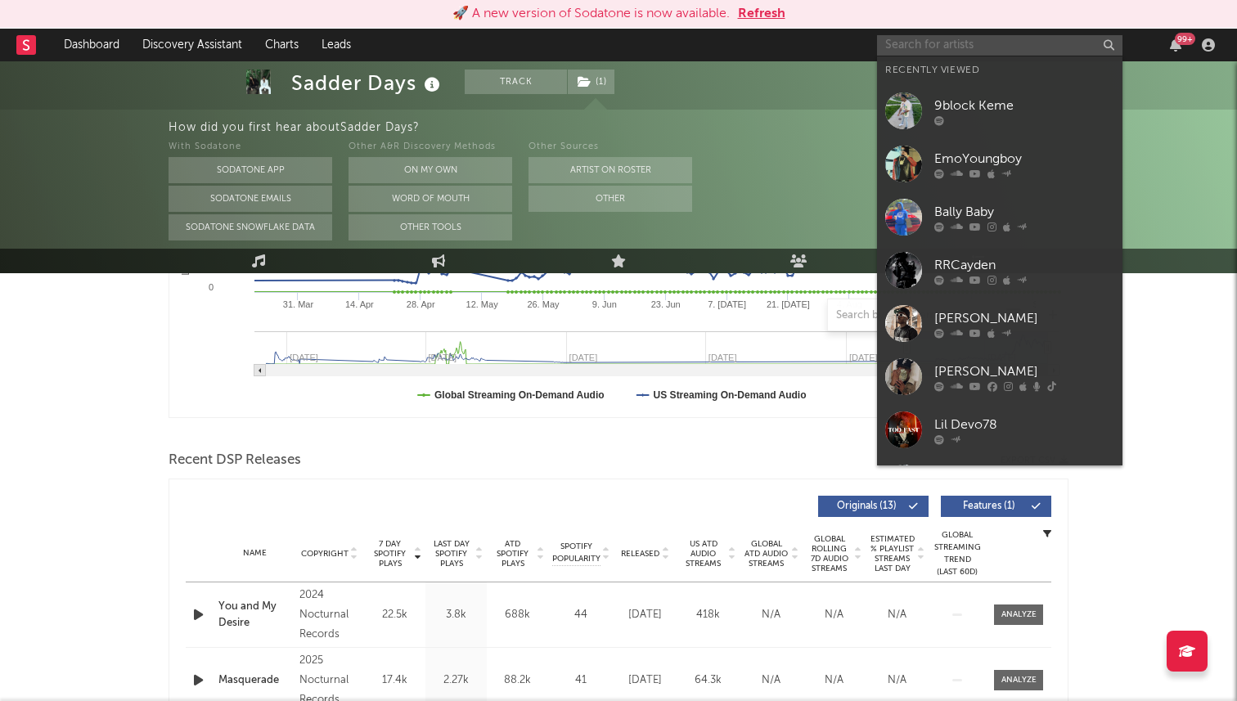
click at [921, 45] on input "text" at bounding box center [999, 45] width 245 height 20
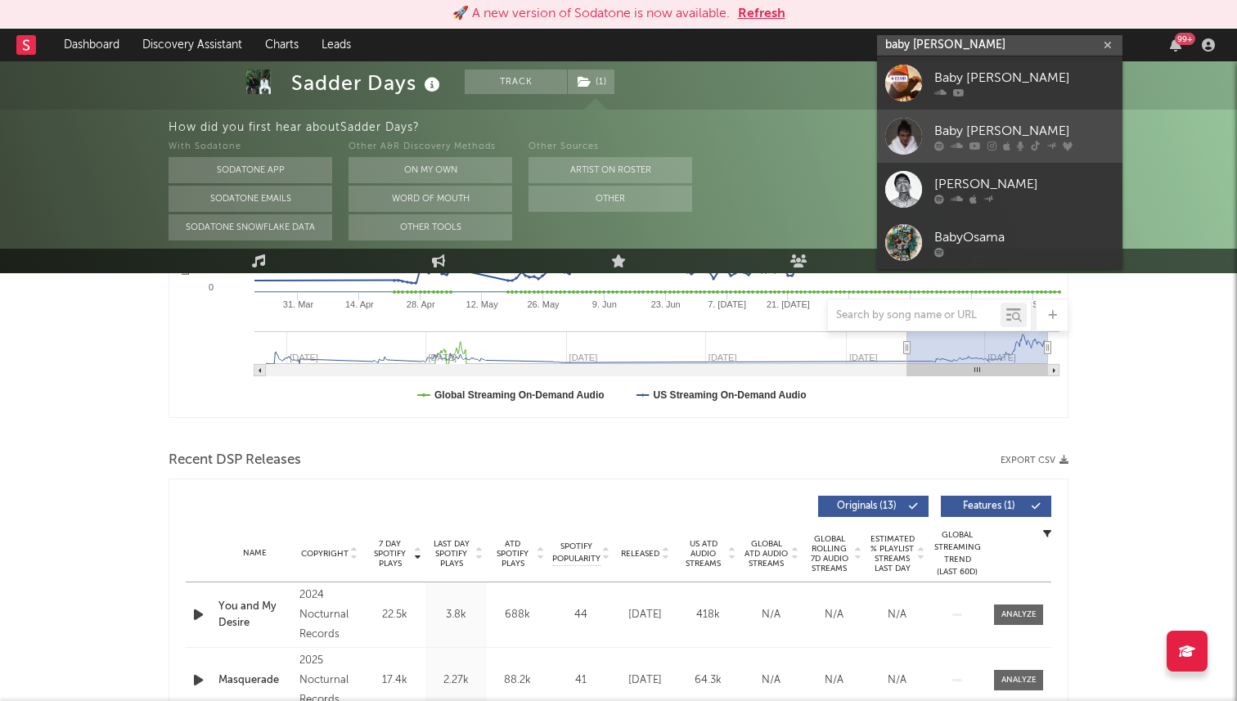
type input "baby osama"
click at [906, 133] on div at bounding box center [903, 136] width 37 height 37
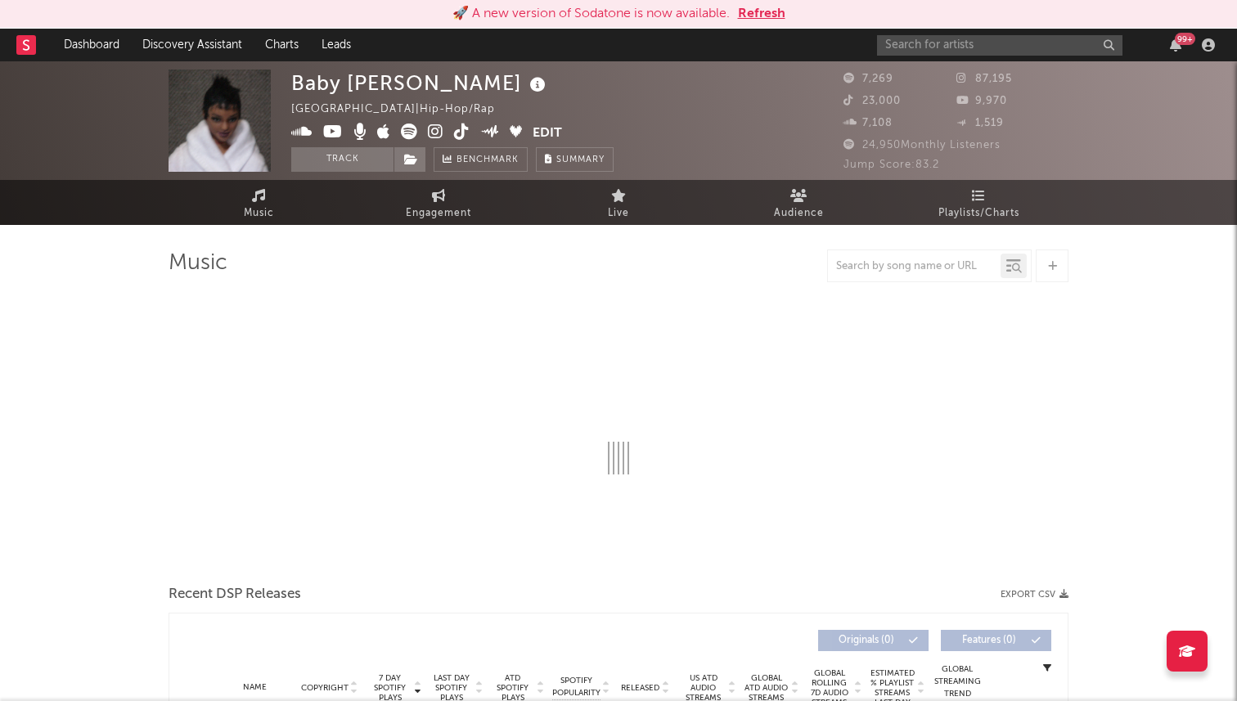
scroll to position [15, 0]
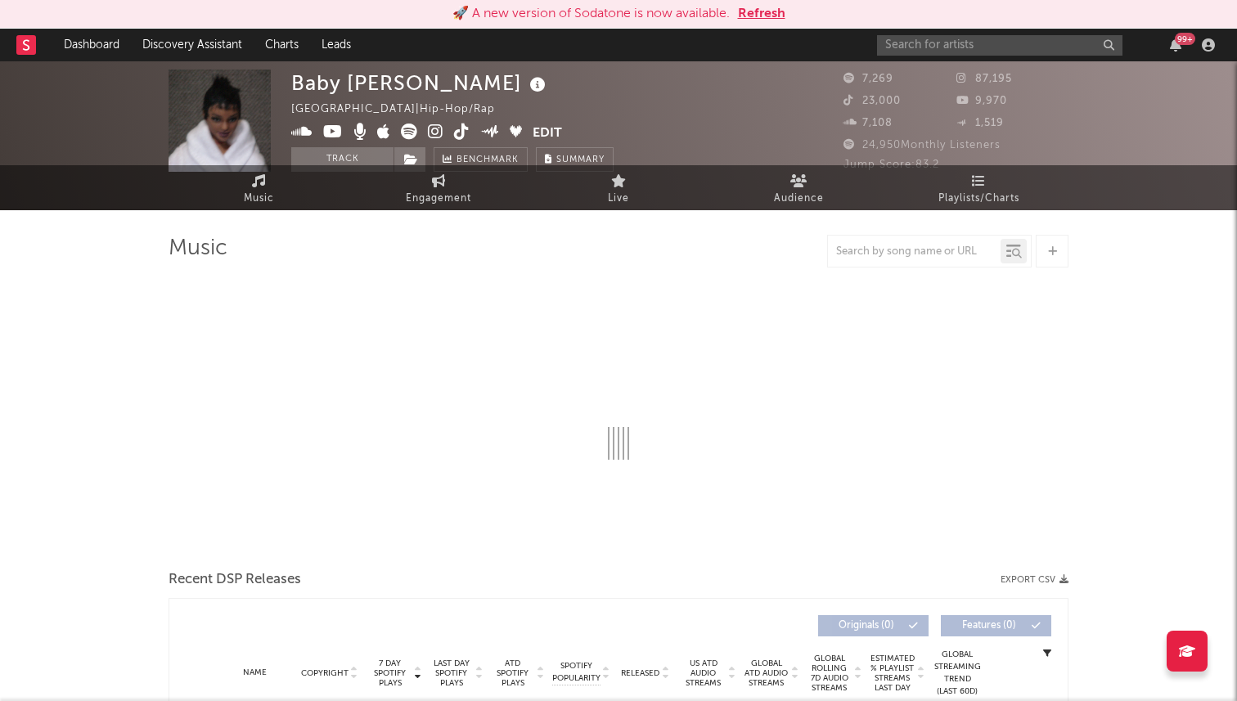
select select "6m"
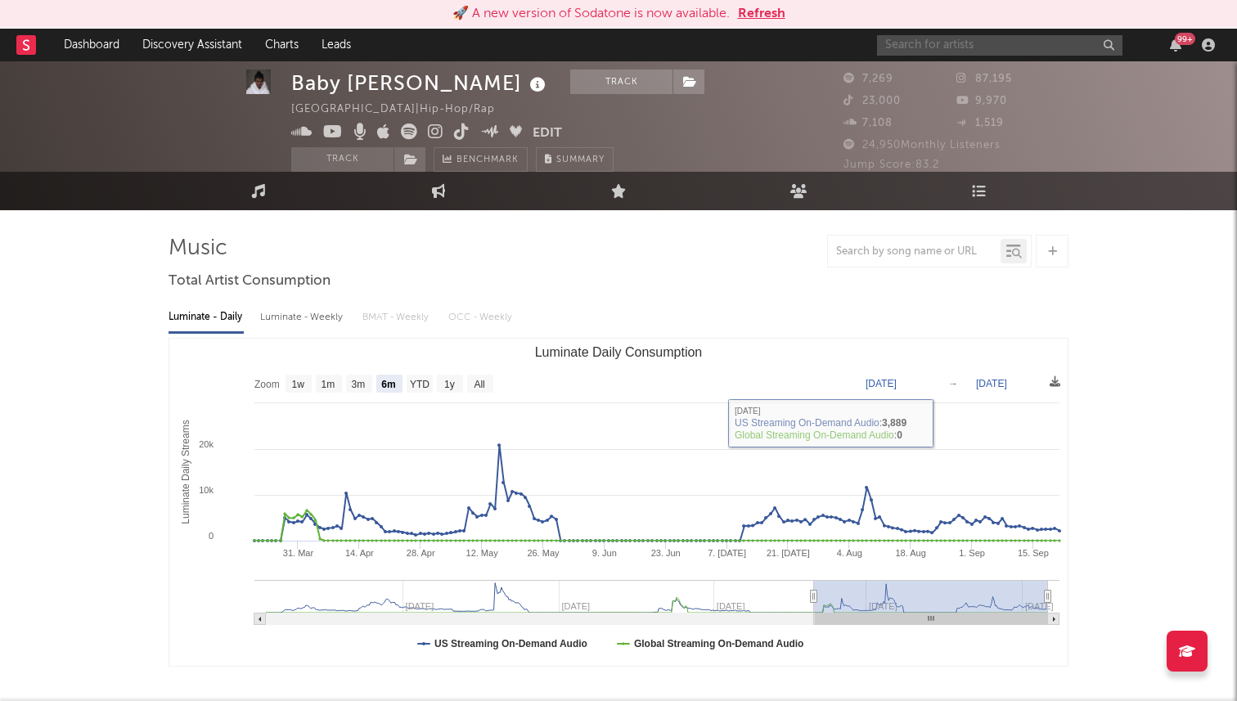
click at [940, 44] on input "text" at bounding box center [999, 45] width 245 height 20
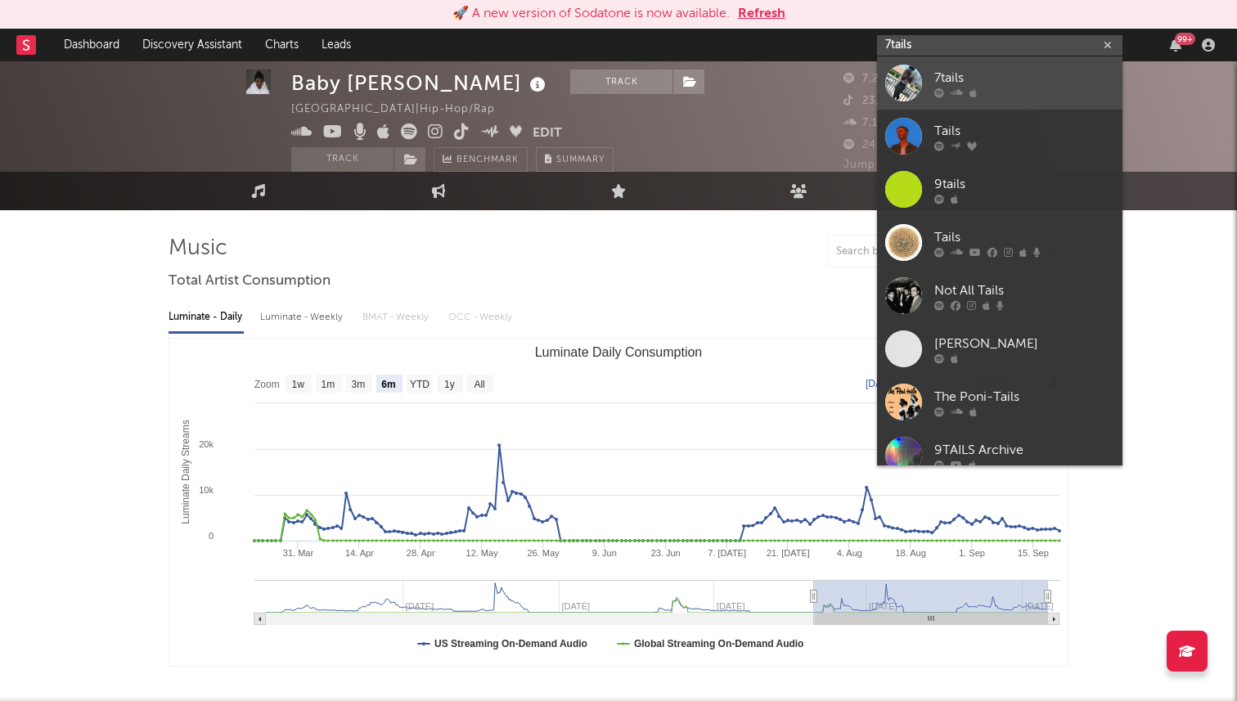
type input "7tails"
click at [921, 71] on div at bounding box center [903, 83] width 37 height 37
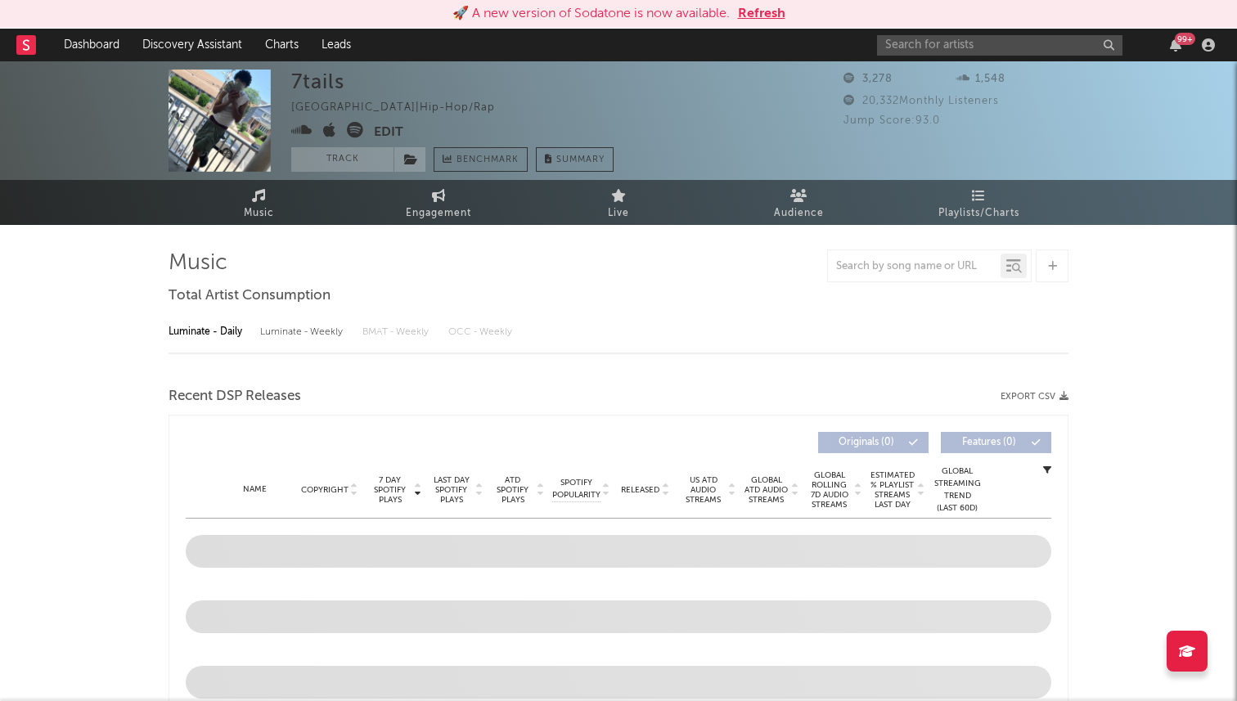
select select "6m"
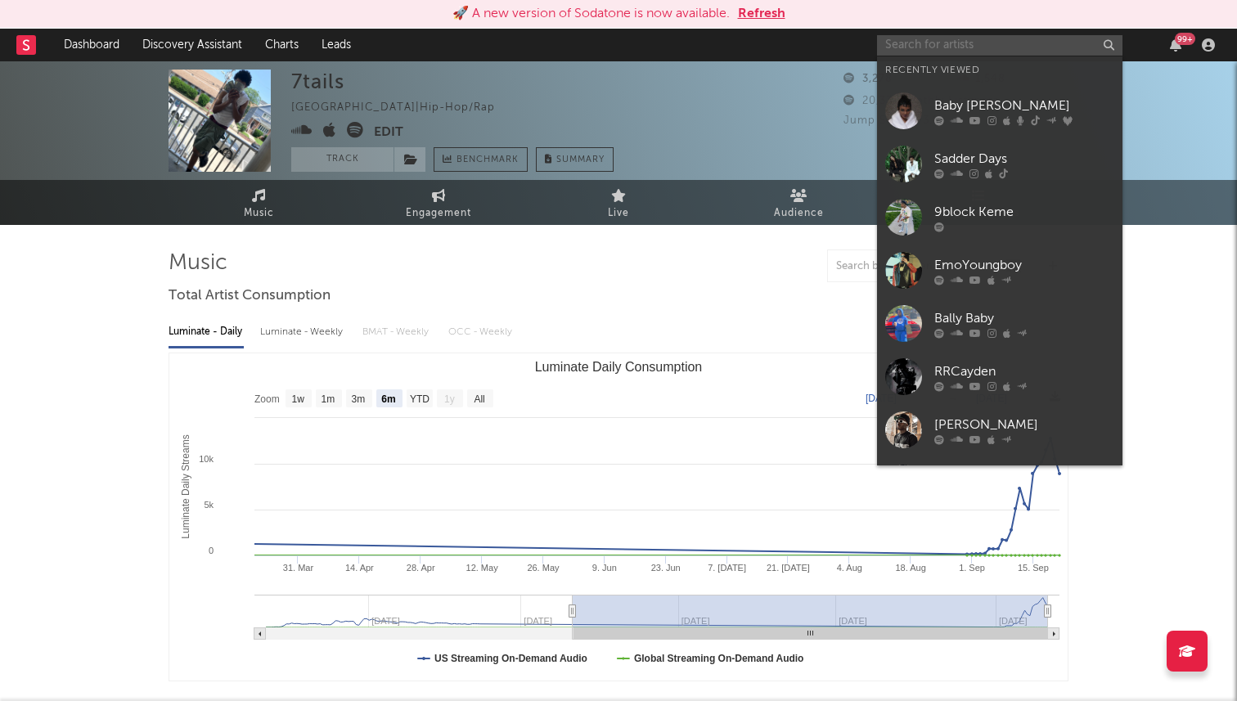
click at [955, 43] on input "text" at bounding box center [999, 45] width 245 height 20
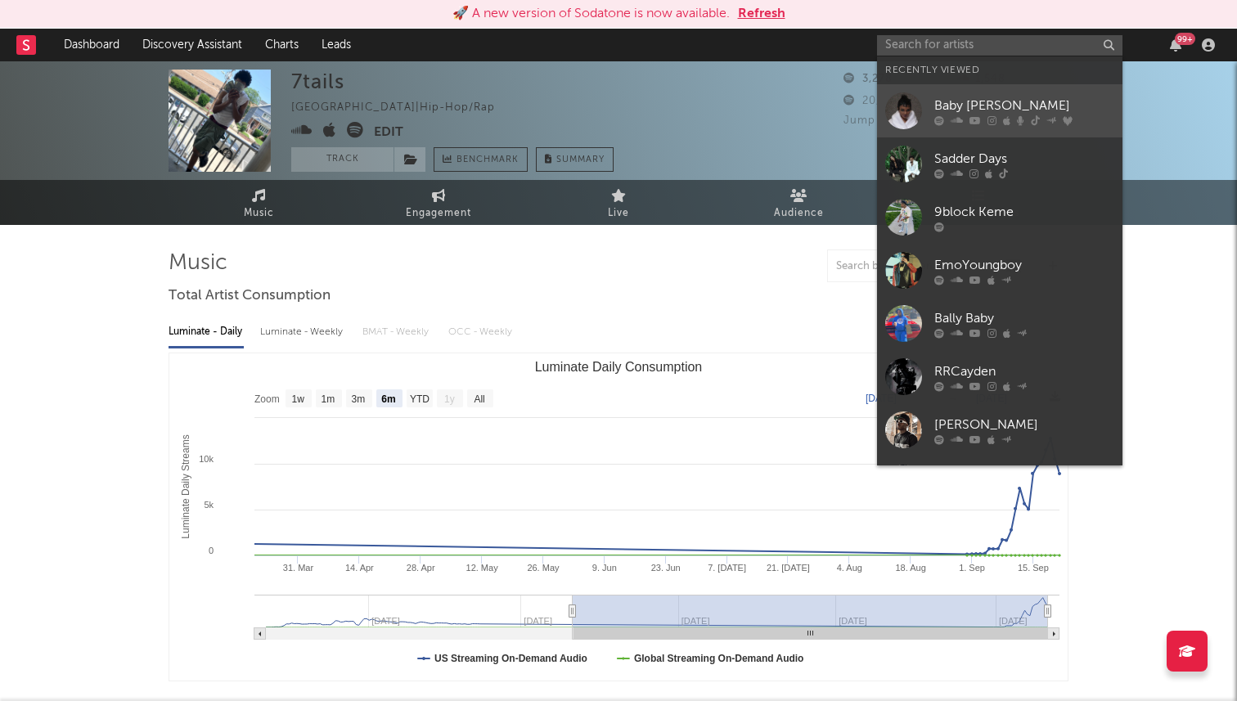
click at [958, 115] on icon at bounding box center [957, 120] width 12 height 10
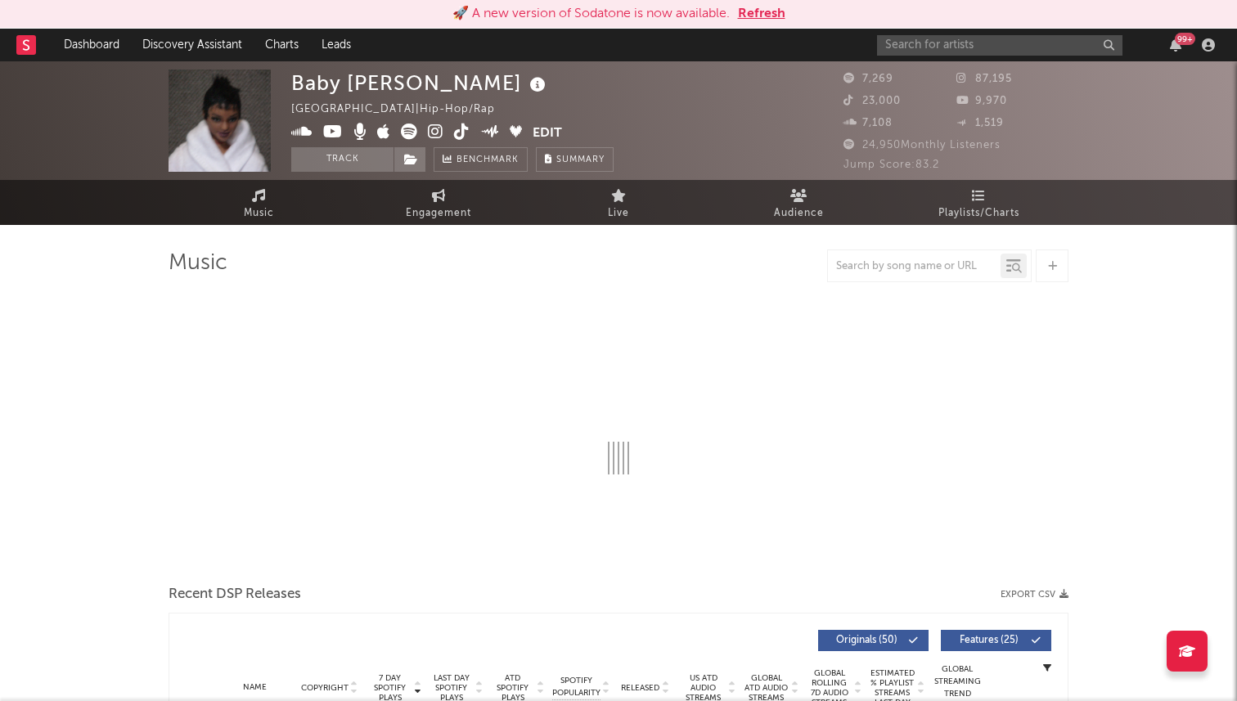
select select "6m"
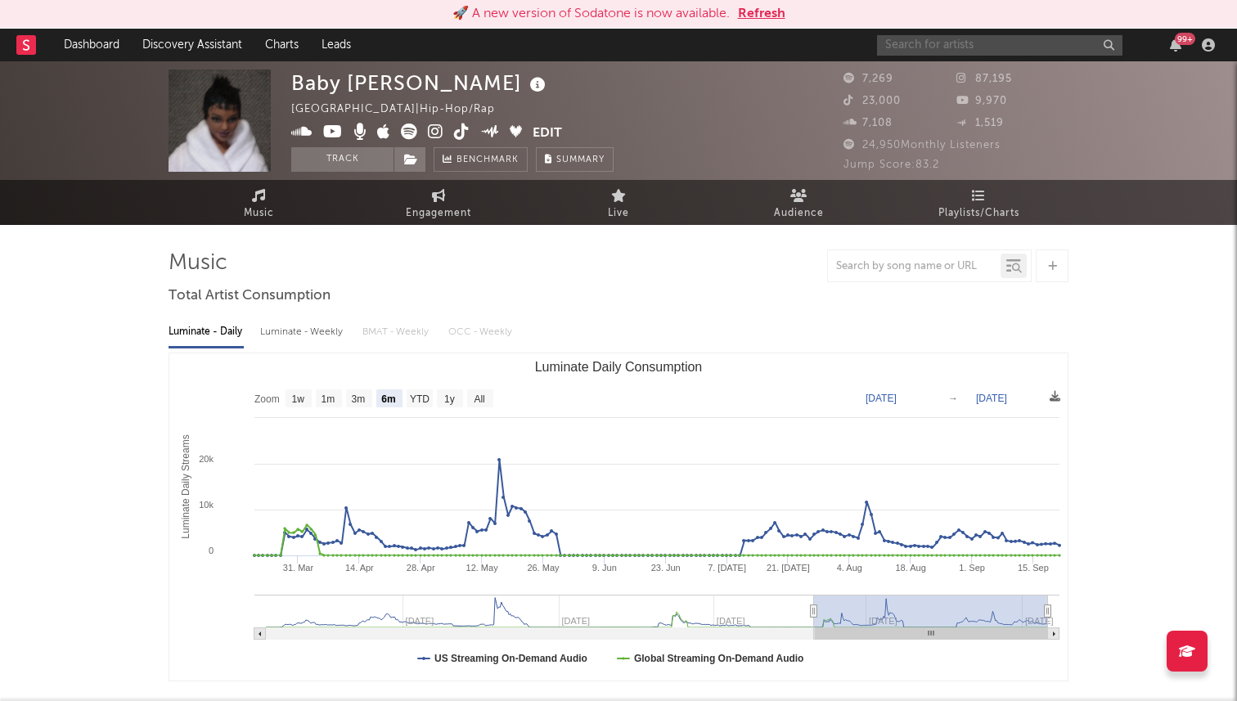
click at [950, 53] on input "text" at bounding box center [999, 45] width 245 height 20
type input "amifly"
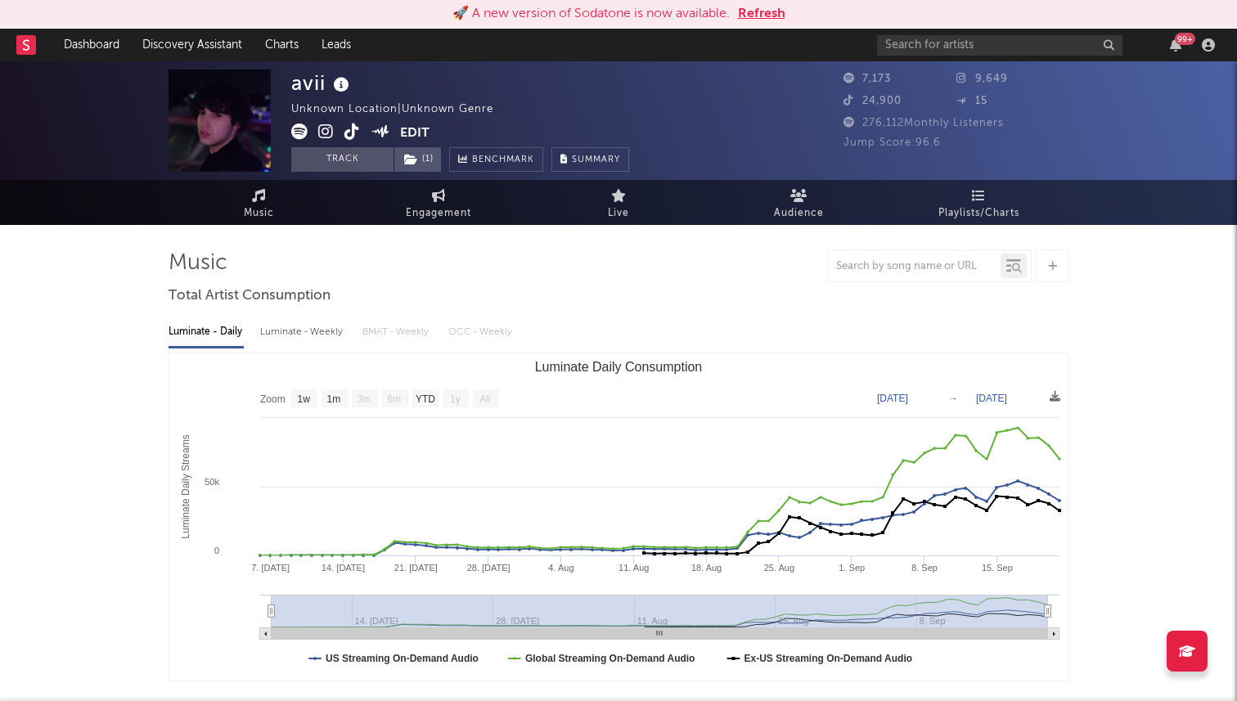
select select "1w"
click at [950, 45] on input "text" at bounding box center [999, 45] width 245 height 20
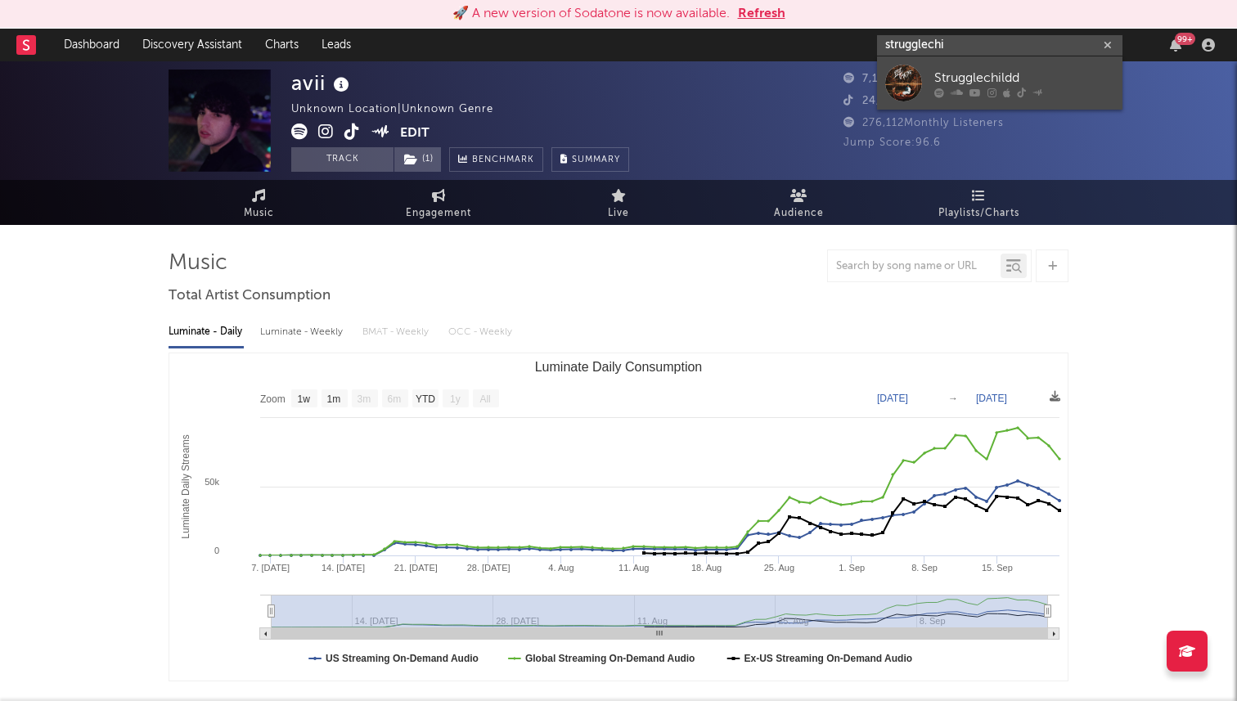
type input "strugglechi"
click at [983, 68] on div "Strugglechildd" at bounding box center [1024, 78] width 180 height 20
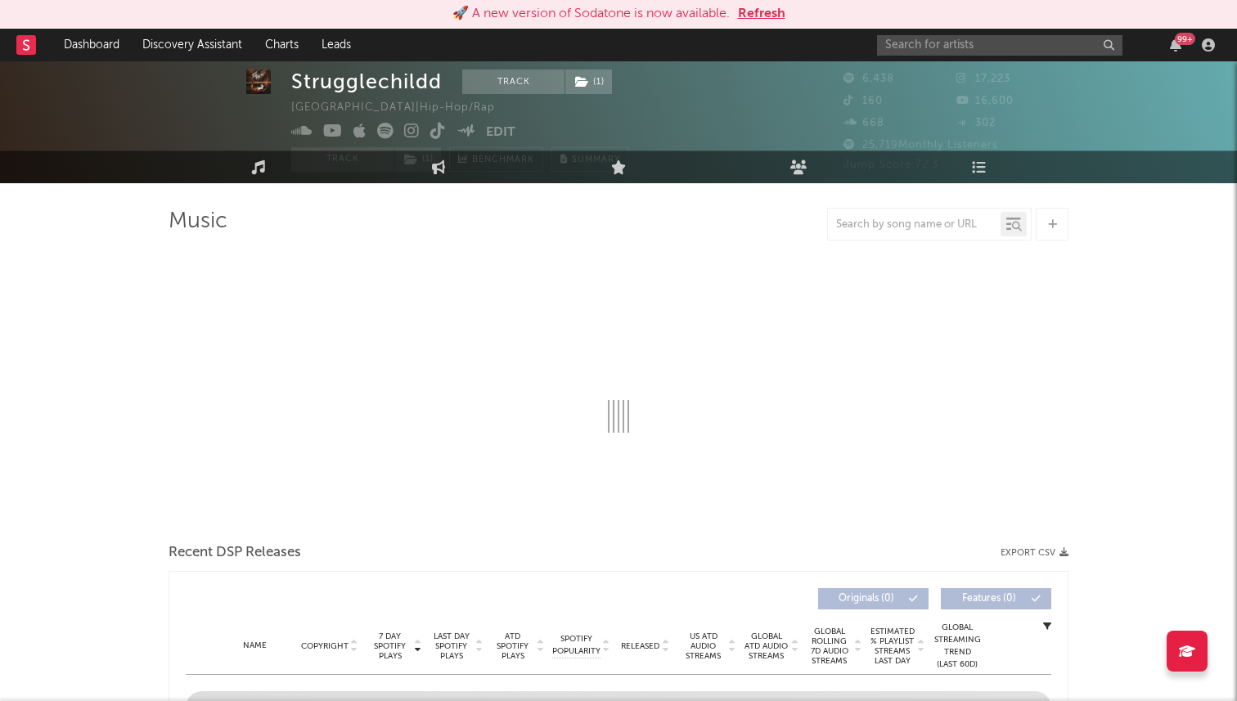
select select "6m"
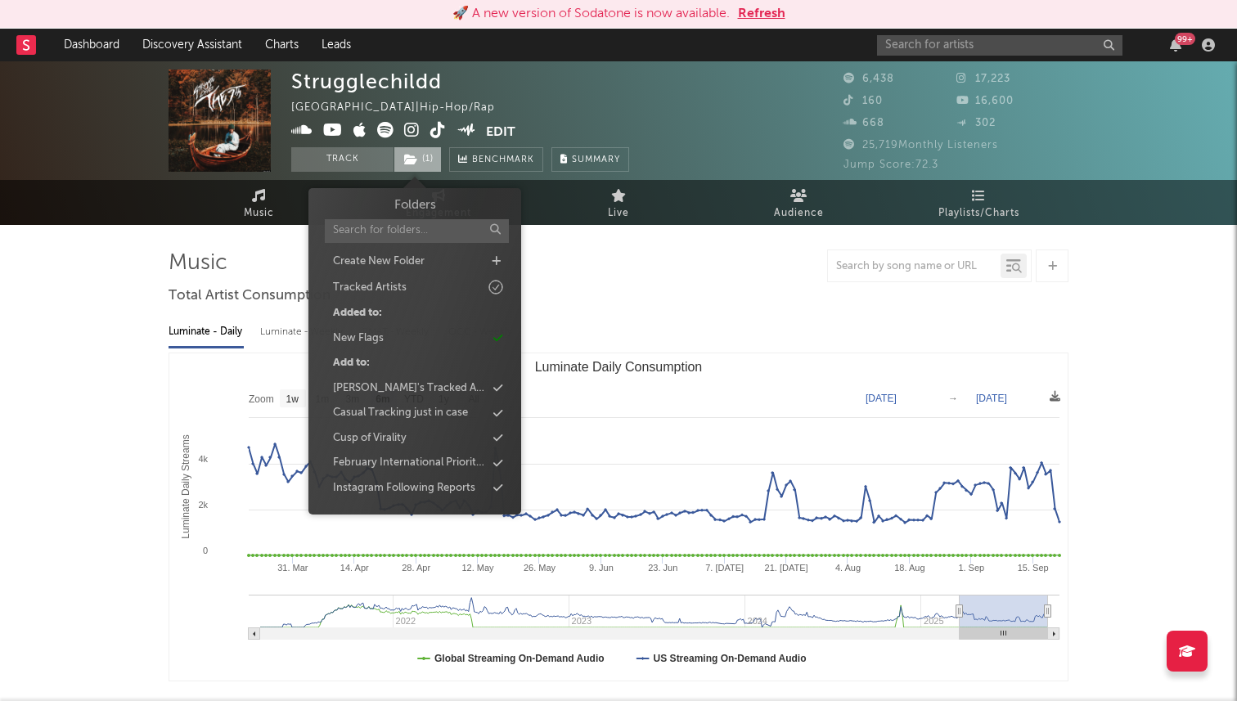
click at [429, 164] on span "( 1 )" at bounding box center [417, 159] width 48 height 25
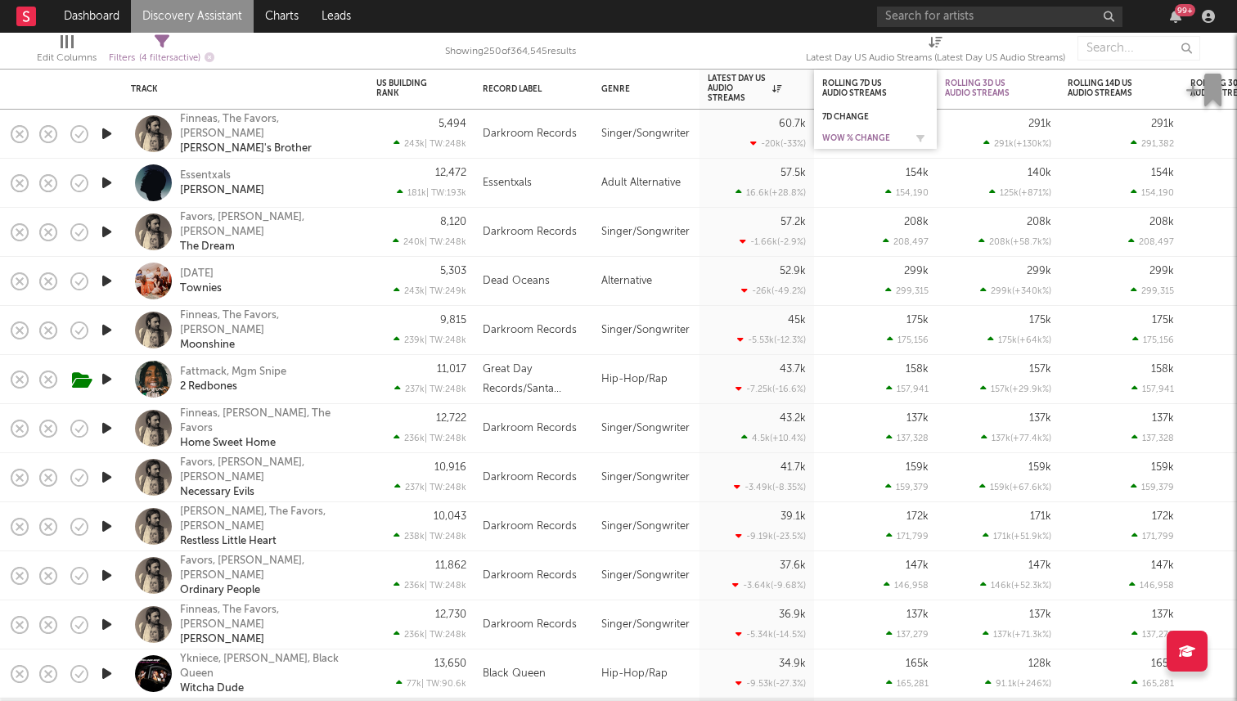
click at [863, 137] on div "WoW % Change" at bounding box center [863, 138] width 82 height 10
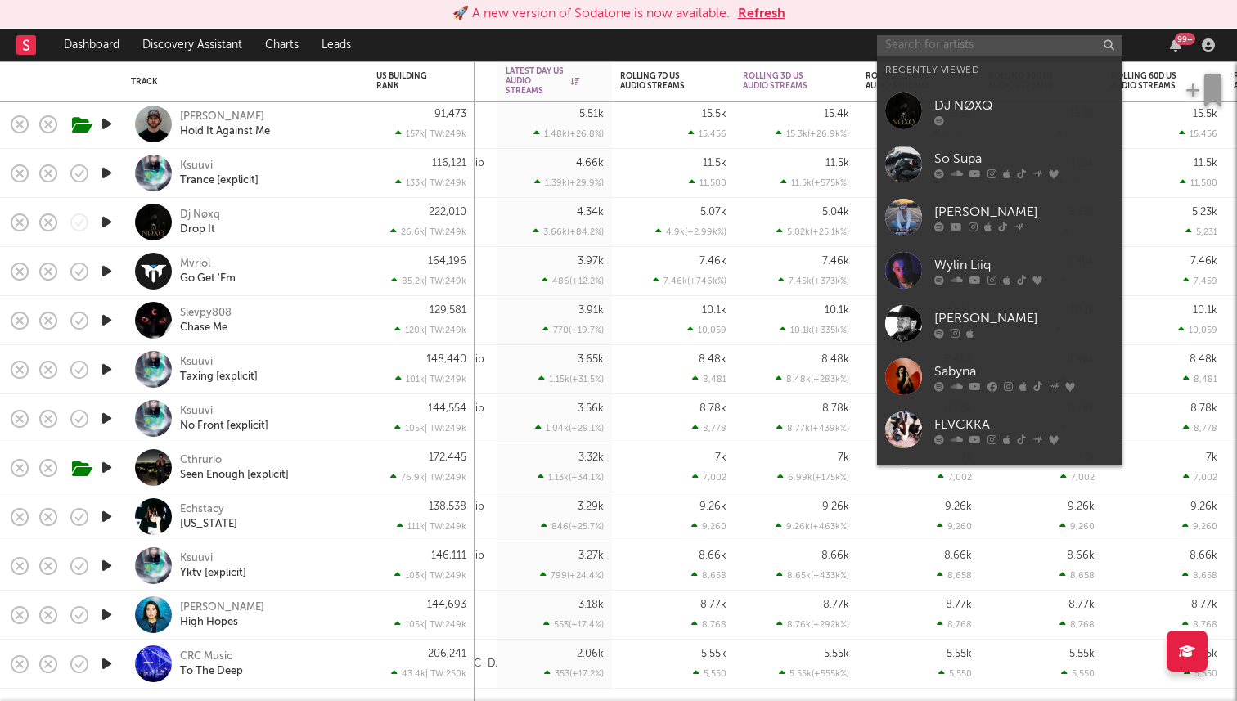
click at [1007, 43] on input "text" at bounding box center [999, 45] width 245 height 20
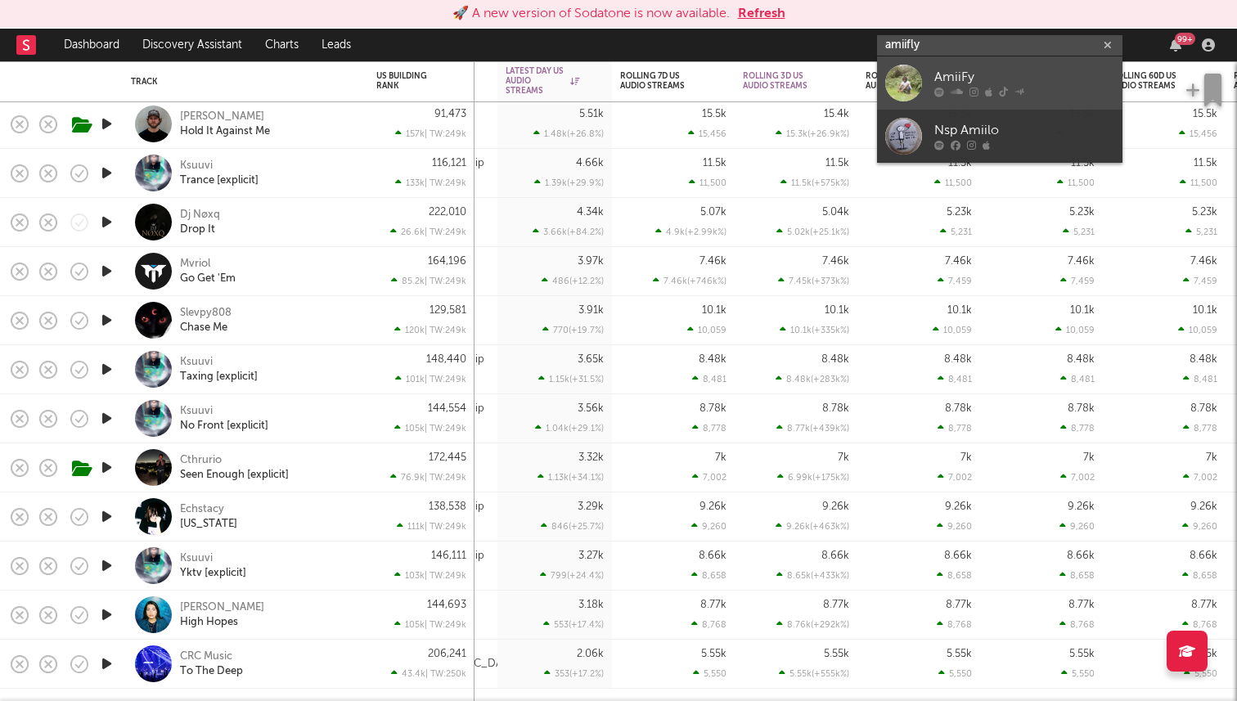
type input "amiifly"
click at [1013, 78] on div "AmiiFy" at bounding box center [1024, 78] width 180 height 20
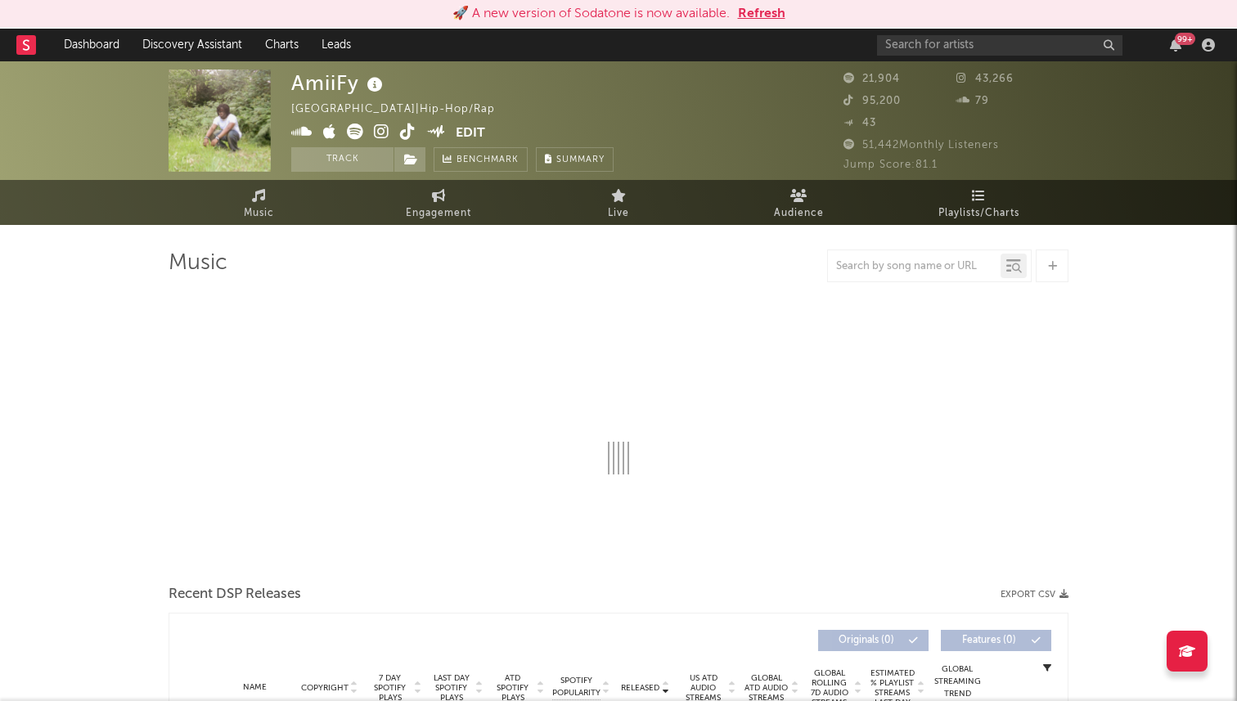
select select "1w"
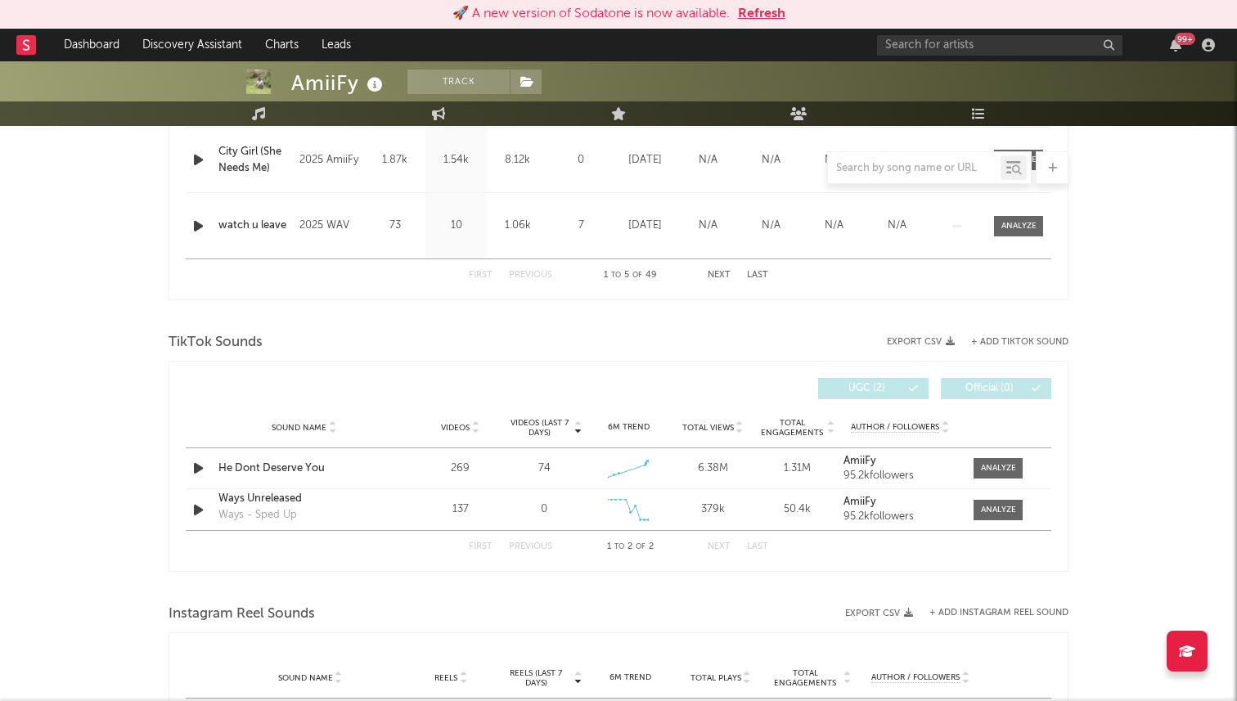
scroll to position [916, 0]
click at [994, 469] on div at bounding box center [998, 467] width 35 height 12
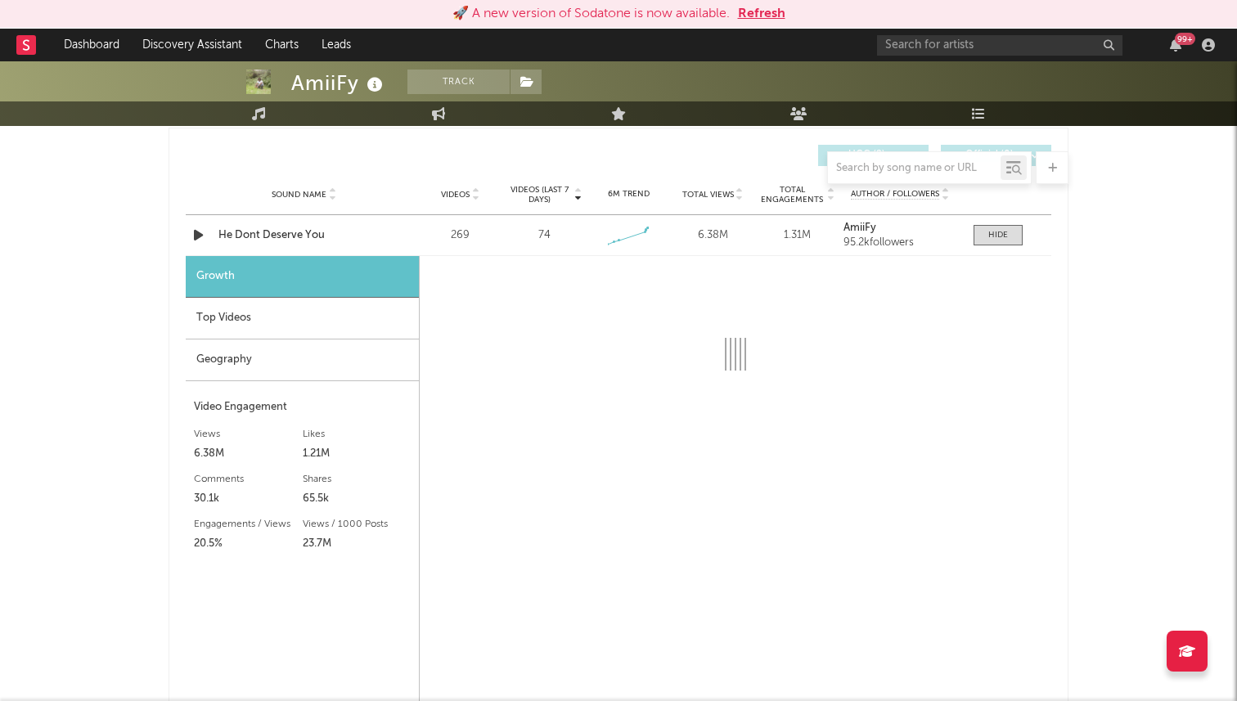
select select "1w"
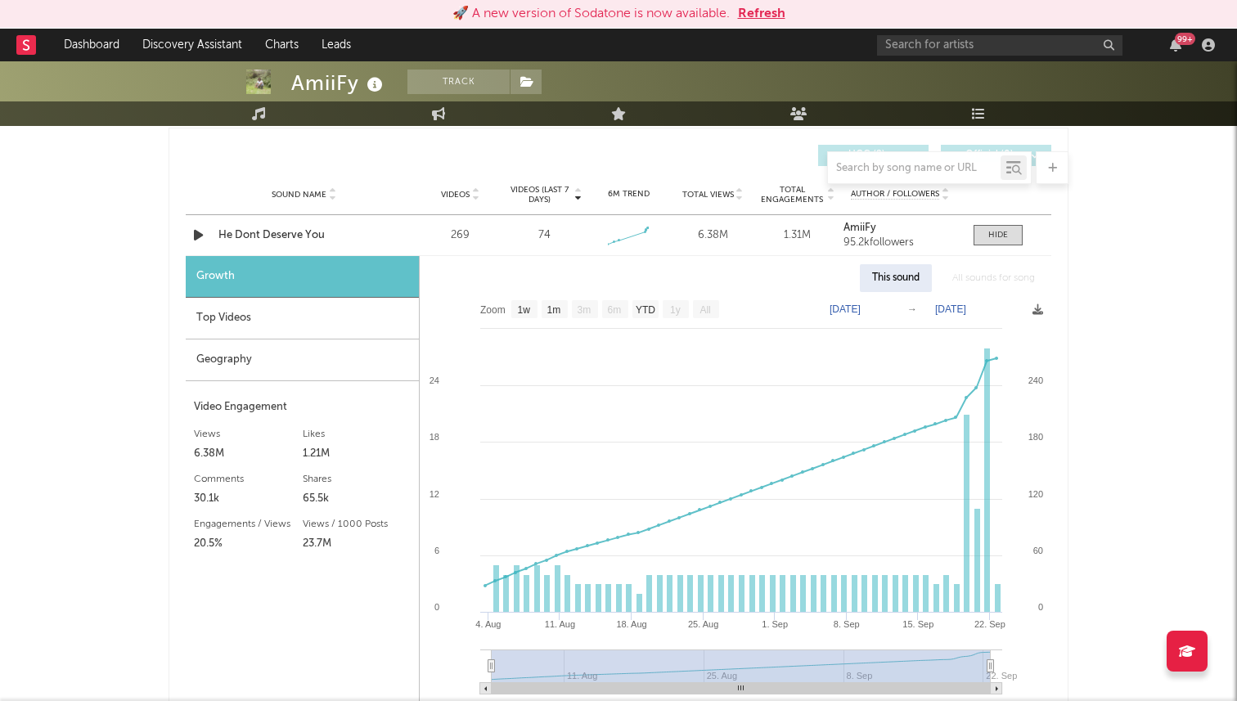
scroll to position [1154, 0]
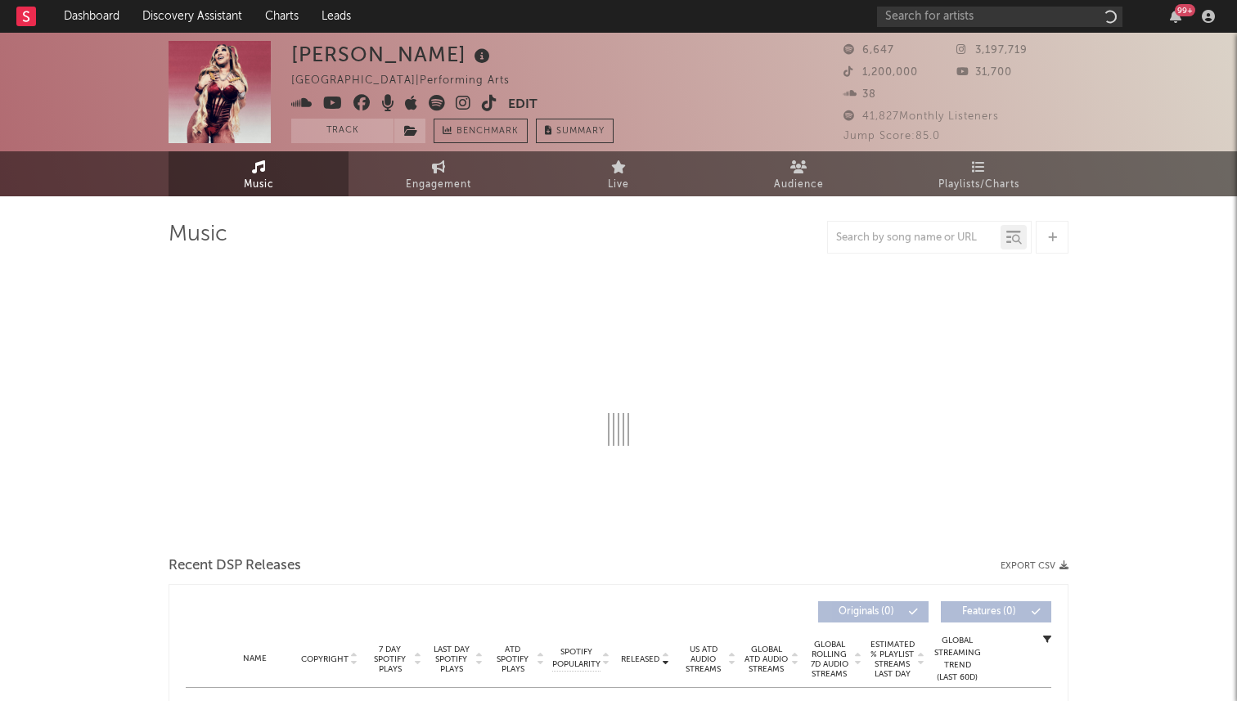
select select "1w"
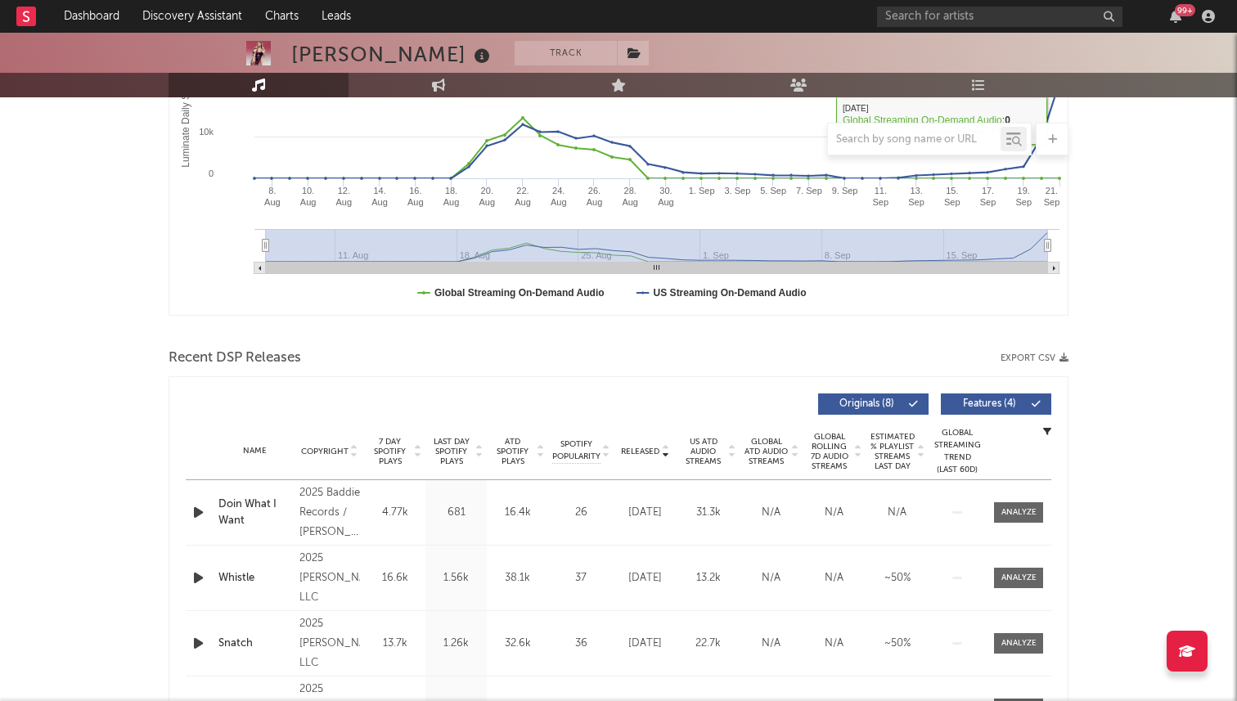
scroll to position [348, 0]
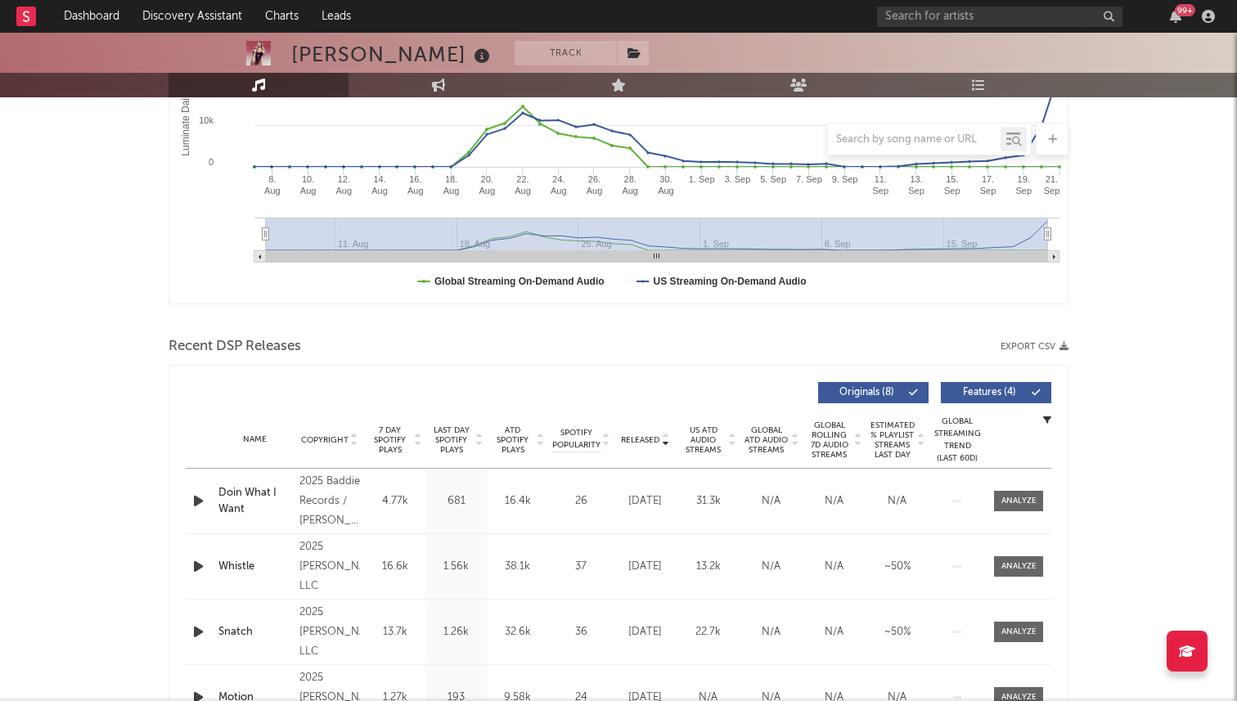
click at [200, 500] on icon "button" at bounding box center [198, 501] width 17 height 20
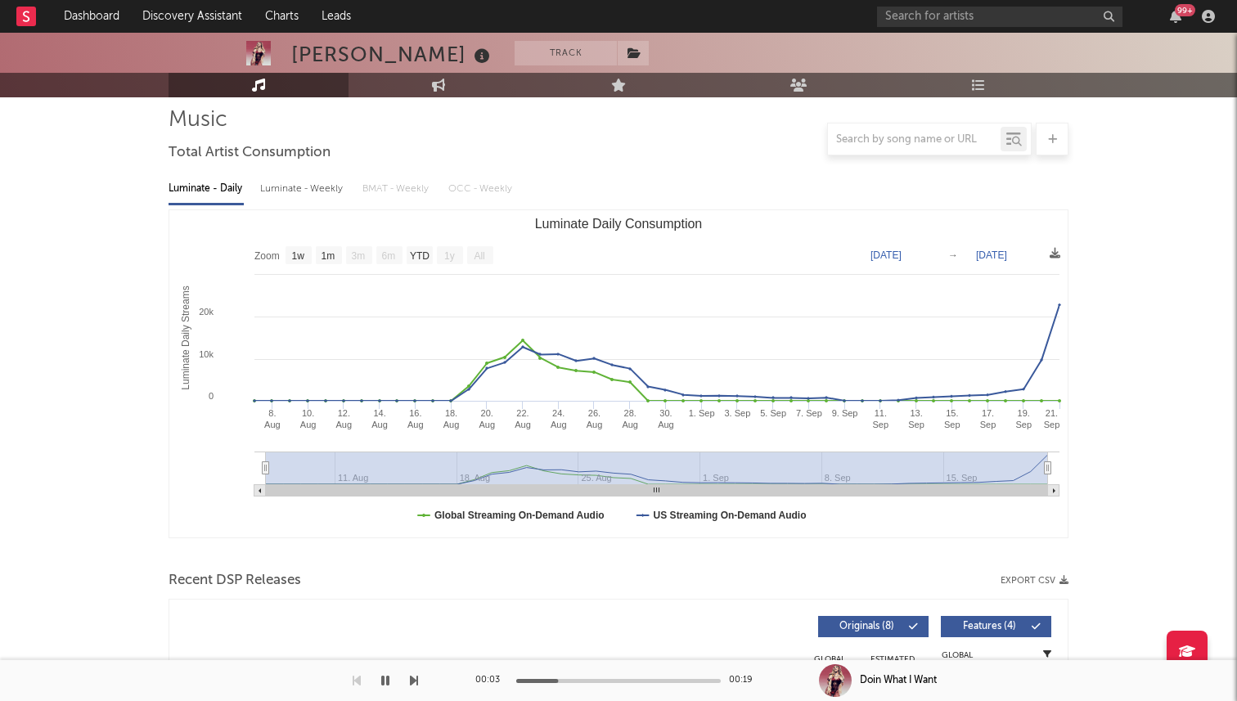
scroll to position [0, 0]
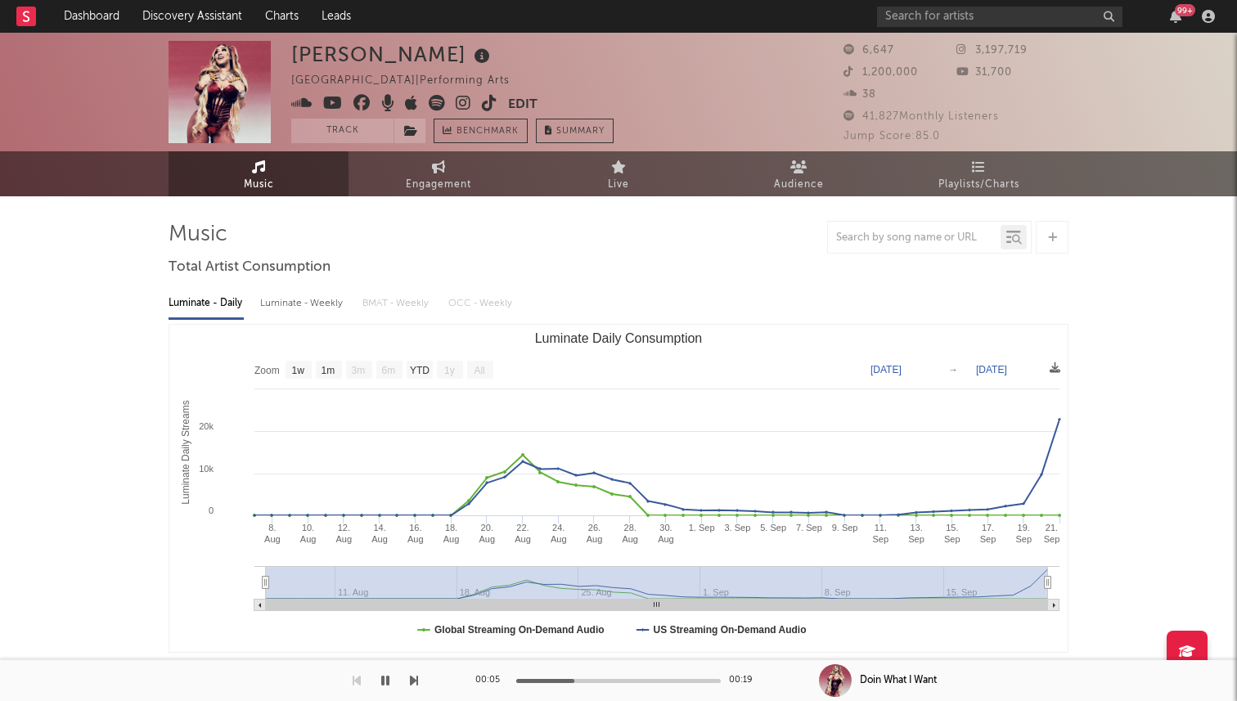
click at [461, 103] on icon at bounding box center [464, 103] width 16 height 16
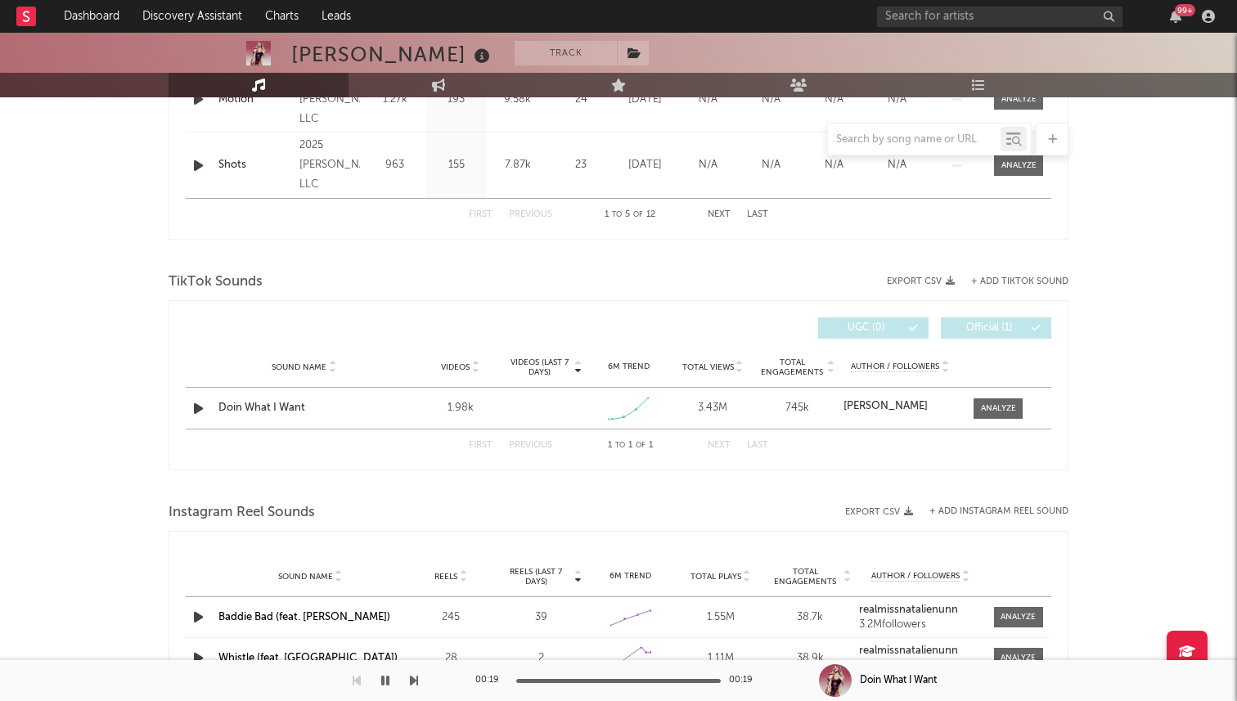
scroll to position [933, 0]
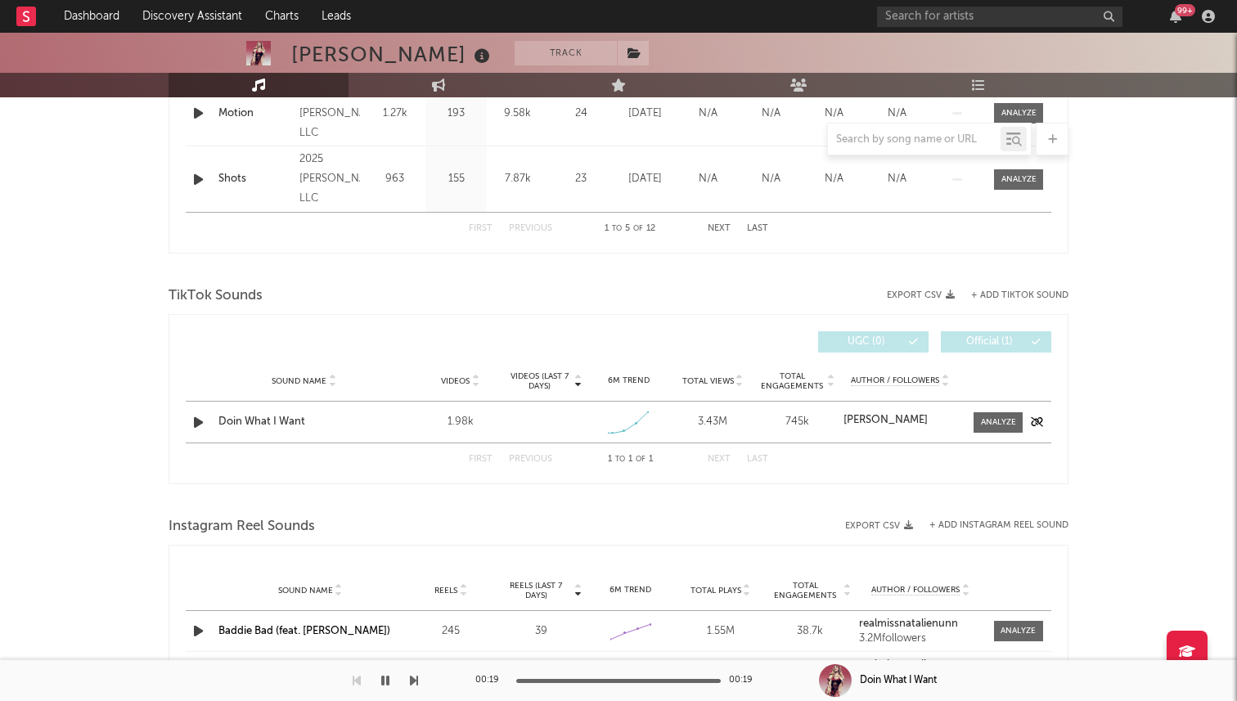
click at [972, 416] on div at bounding box center [993, 422] width 57 height 20
click at [985, 420] on div at bounding box center [998, 422] width 35 height 12
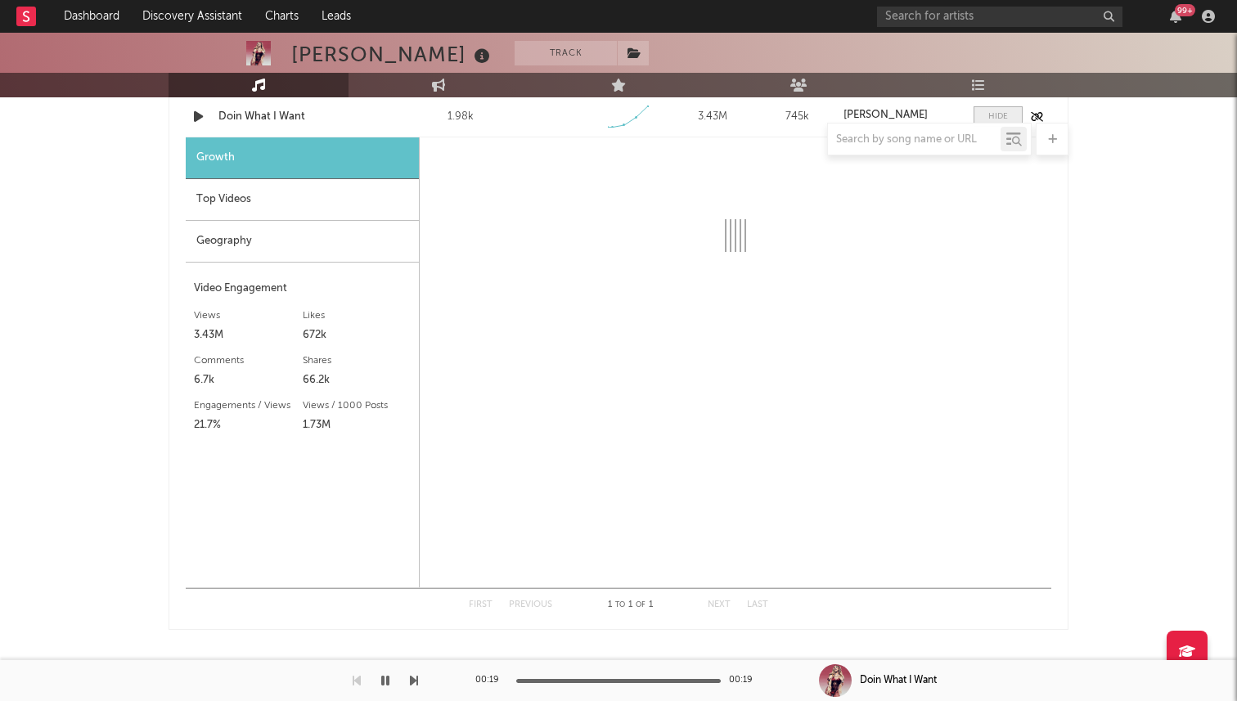
select select "1w"
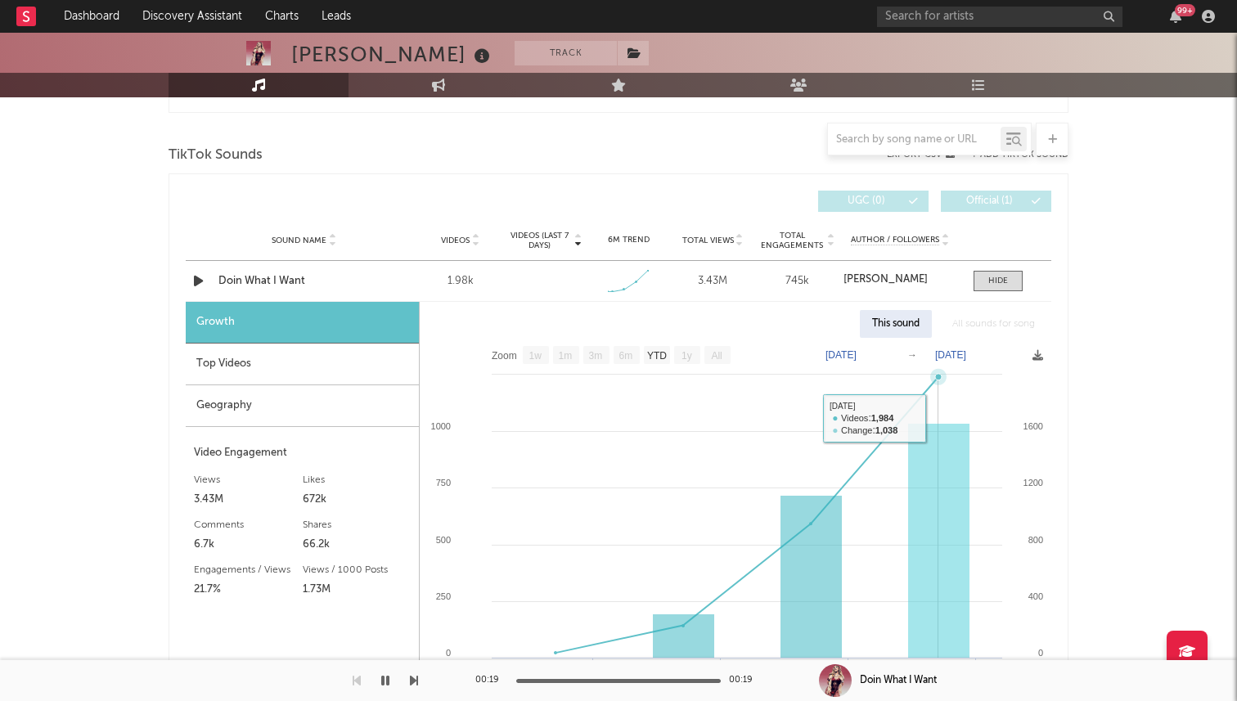
scroll to position [1059, 0]
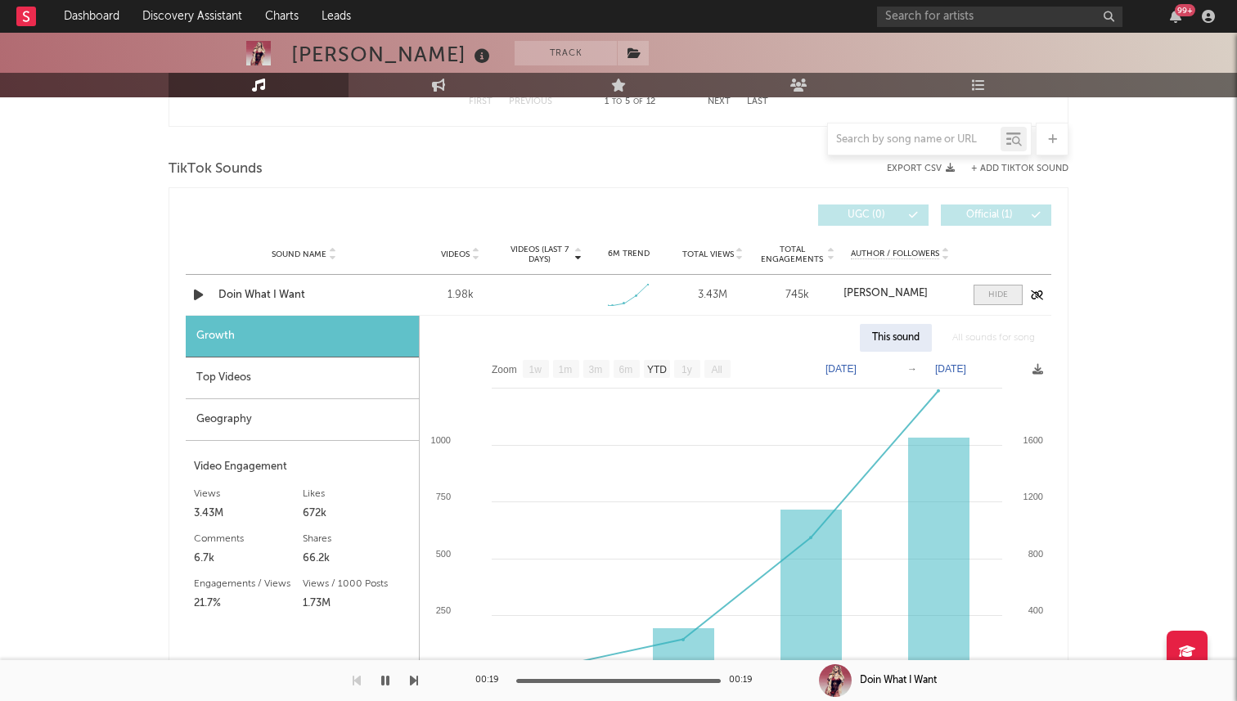
click at [992, 297] on div at bounding box center [998, 295] width 20 height 12
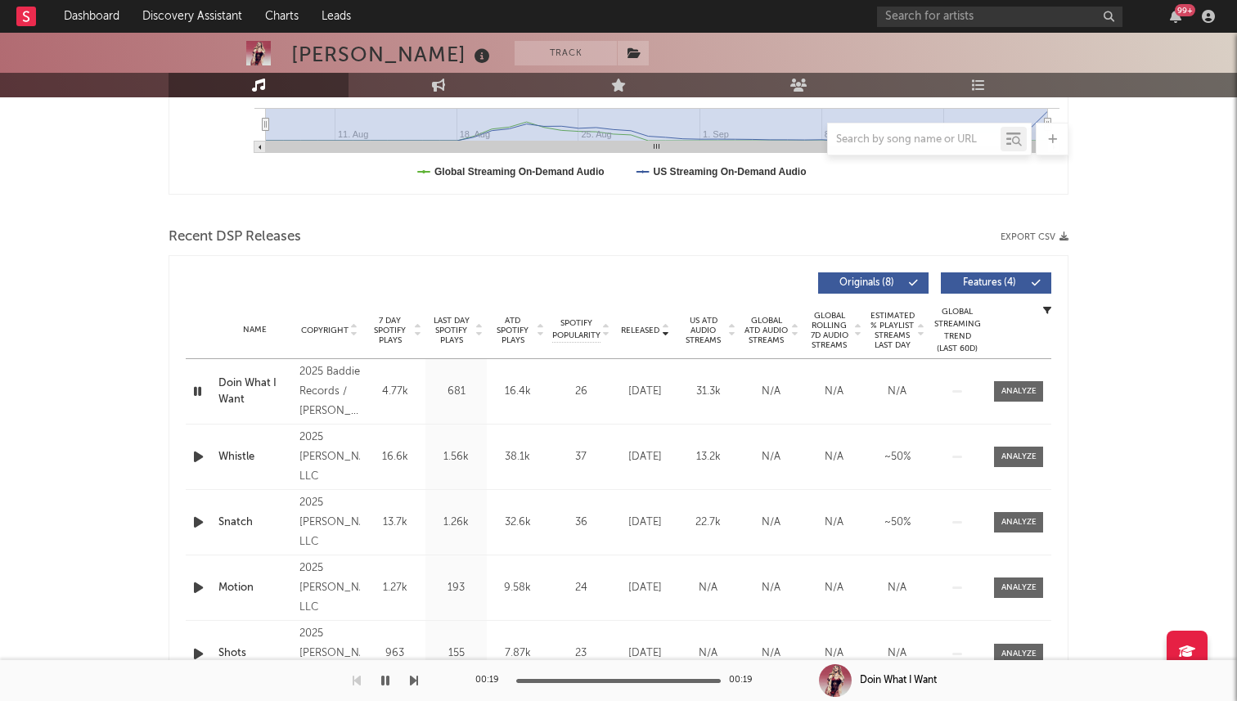
scroll to position [456, 0]
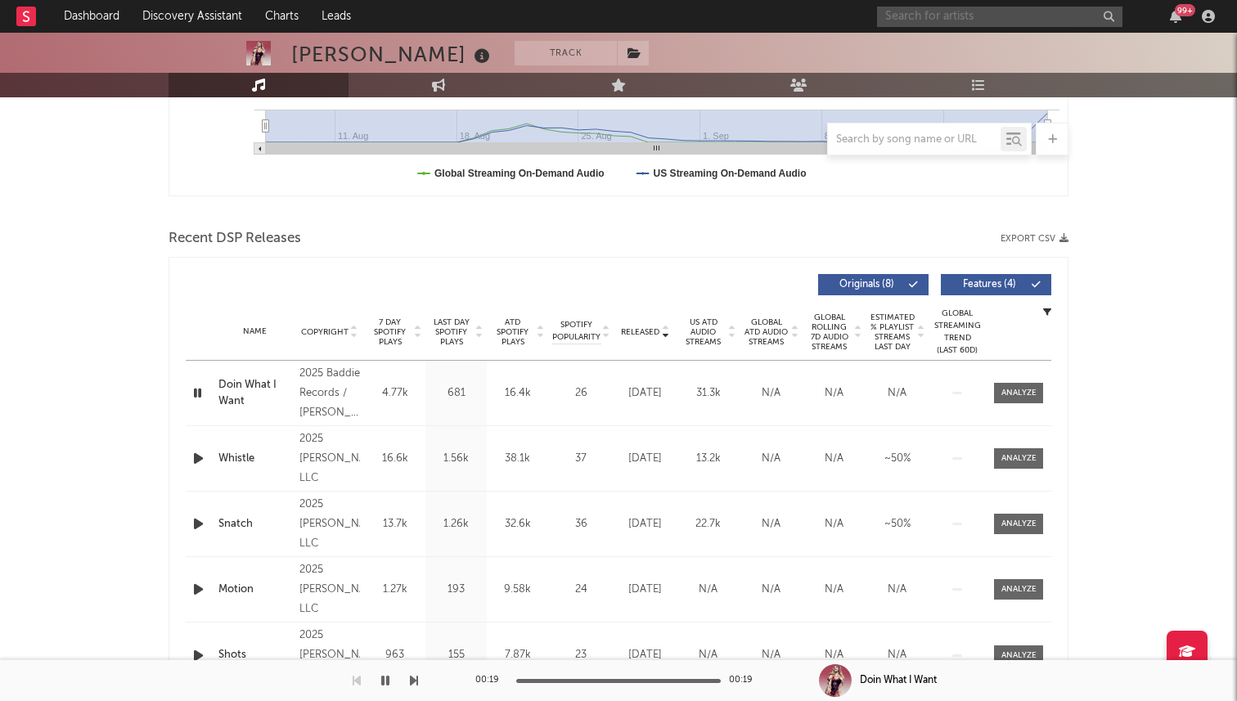
click at [916, 24] on input "text" at bounding box center [999, 17] width 245 height 20
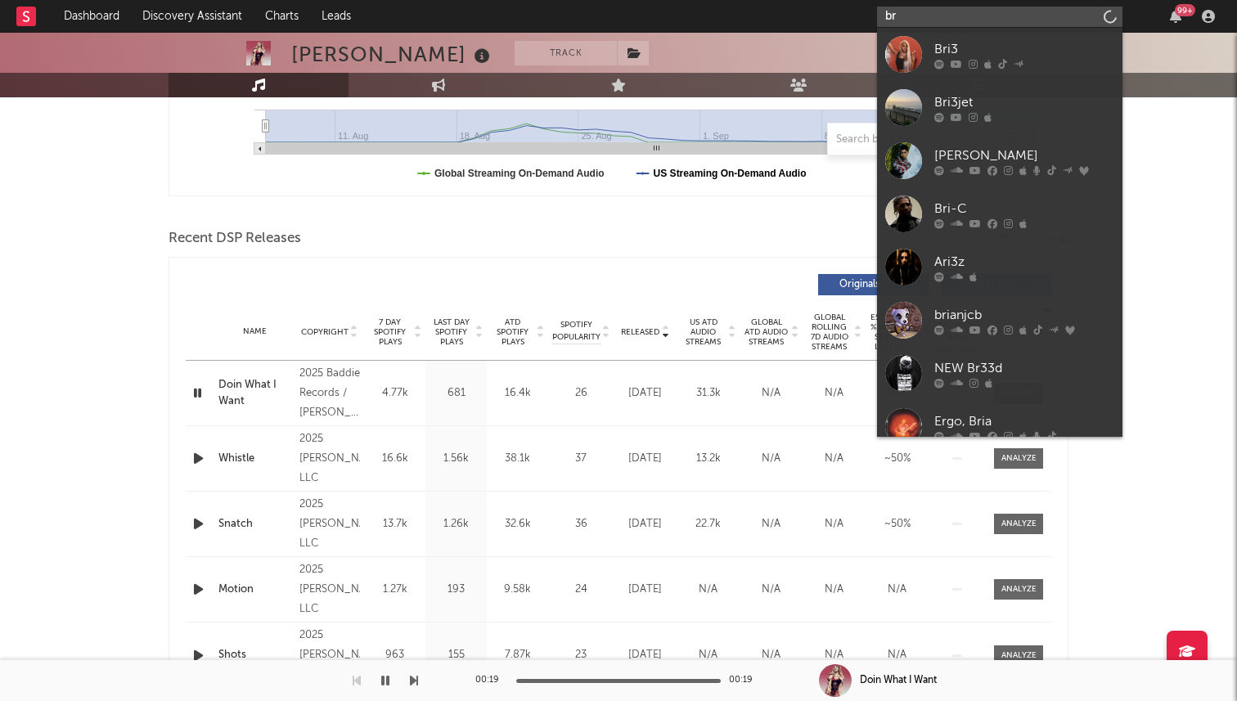
type input "b"
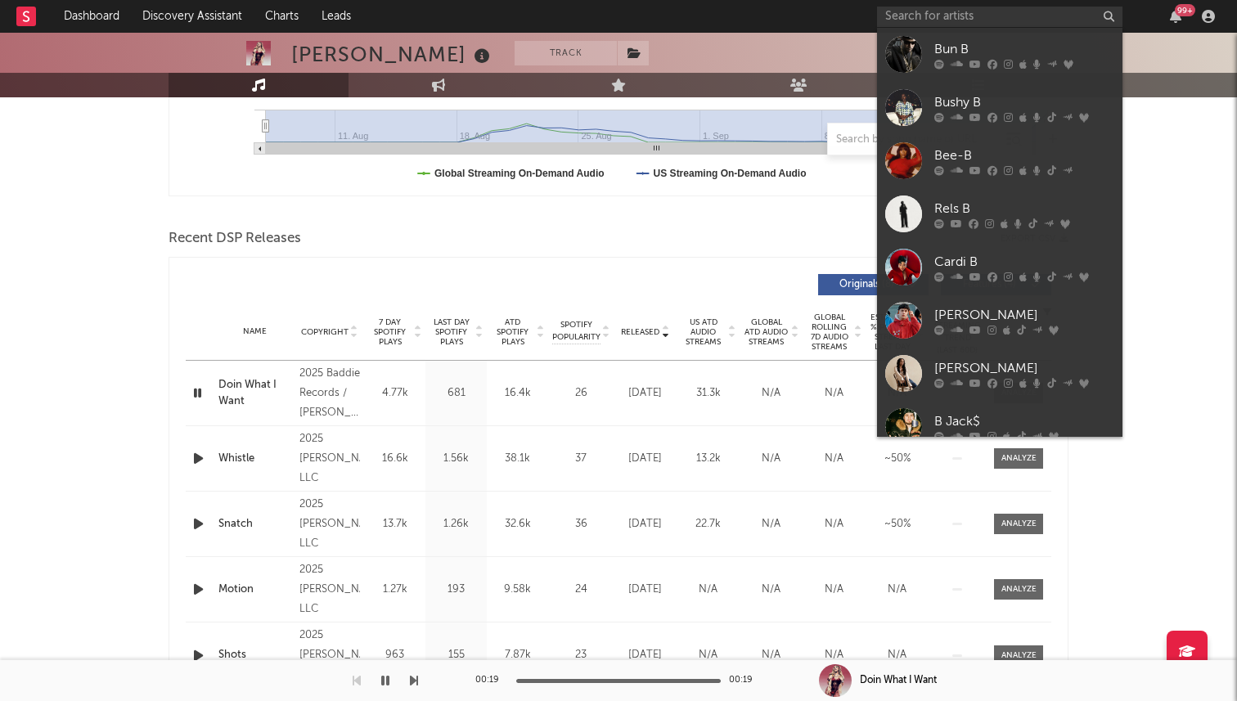
click at [762, 253] on div "Recent DSP Releases Export CSV Released Copyright 7 Day Spotify Plays Last Day …" at bounding box center [619, 477] width 900 height 505
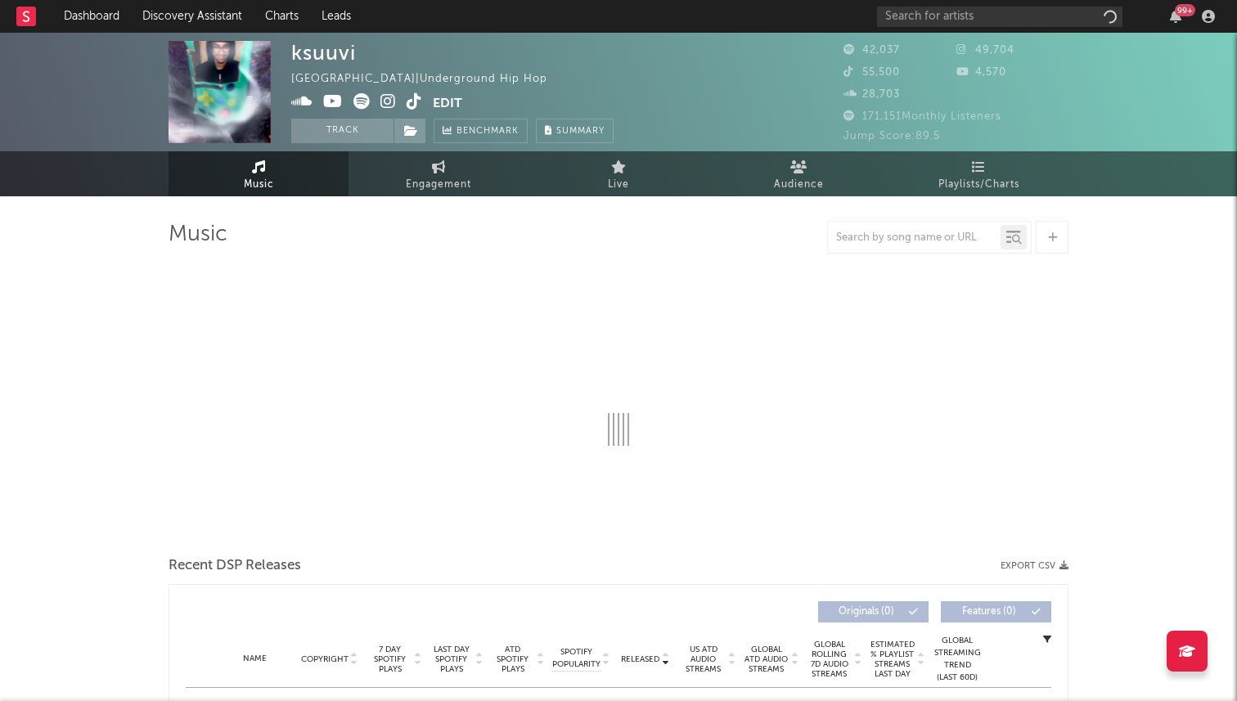
select select "6m"
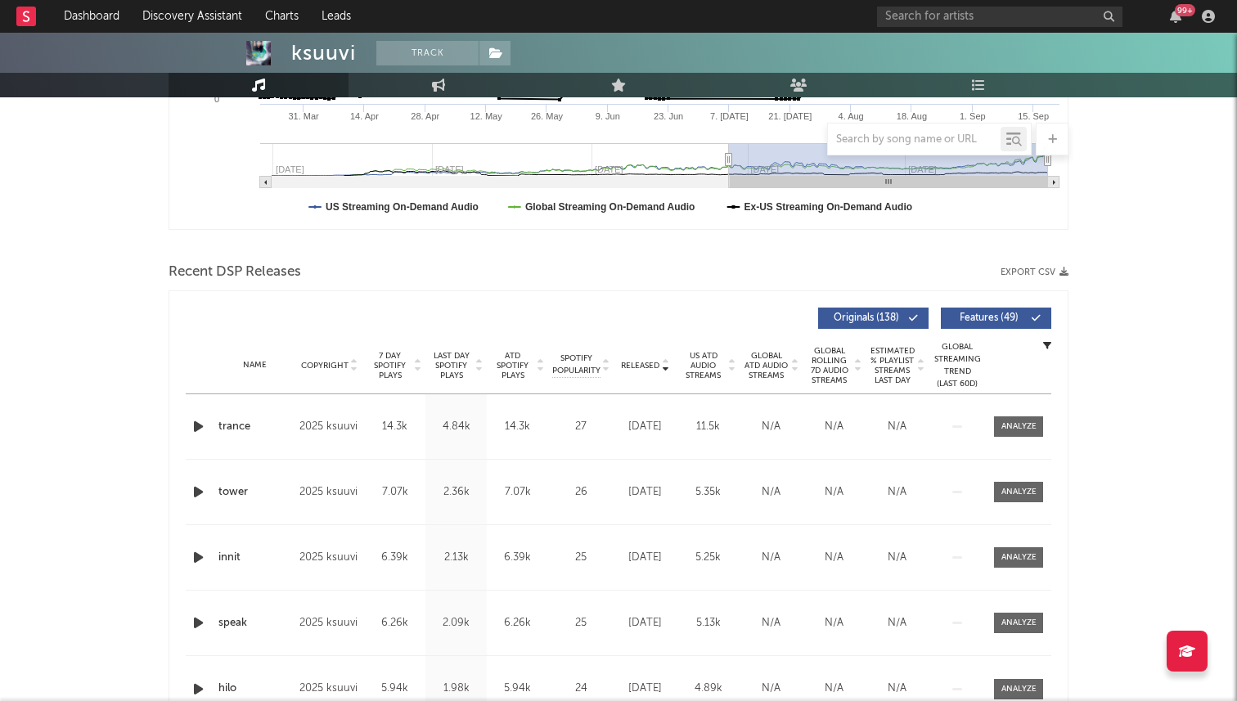
click at [819, 310] on button "Originals ( 138 )" at bounding box center [873, 318] width 110 height 21
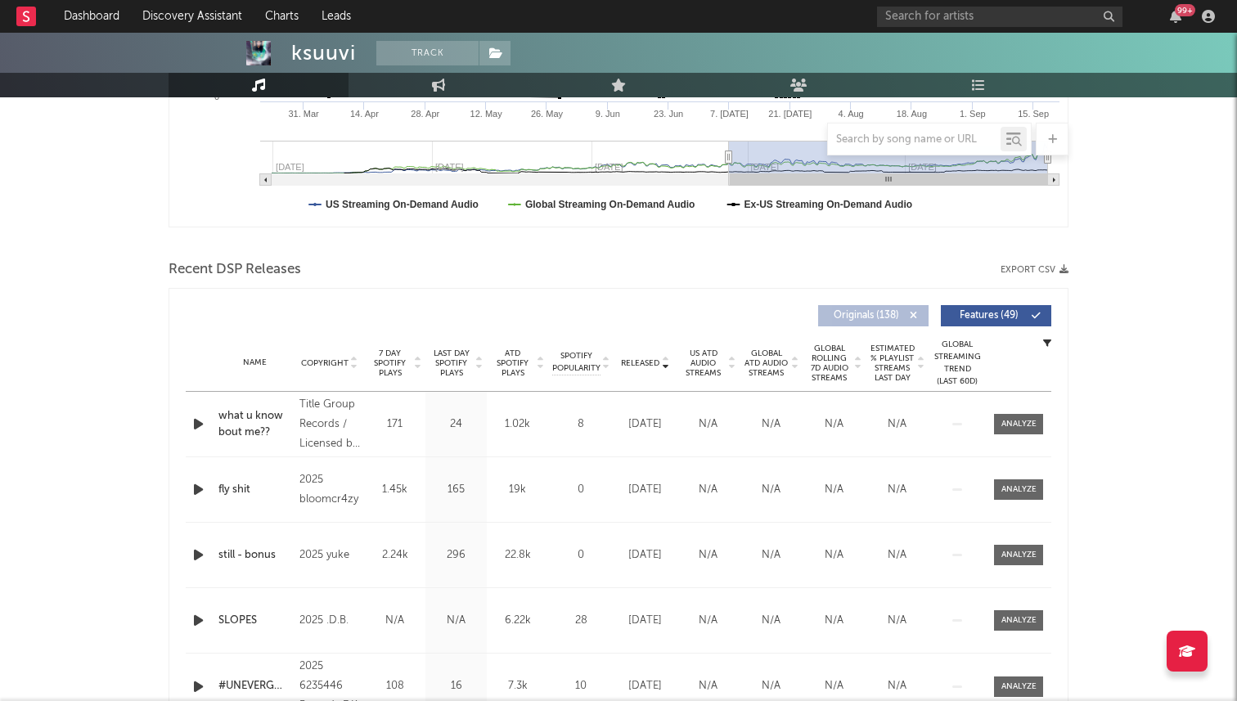
scroll to position [465, 0]
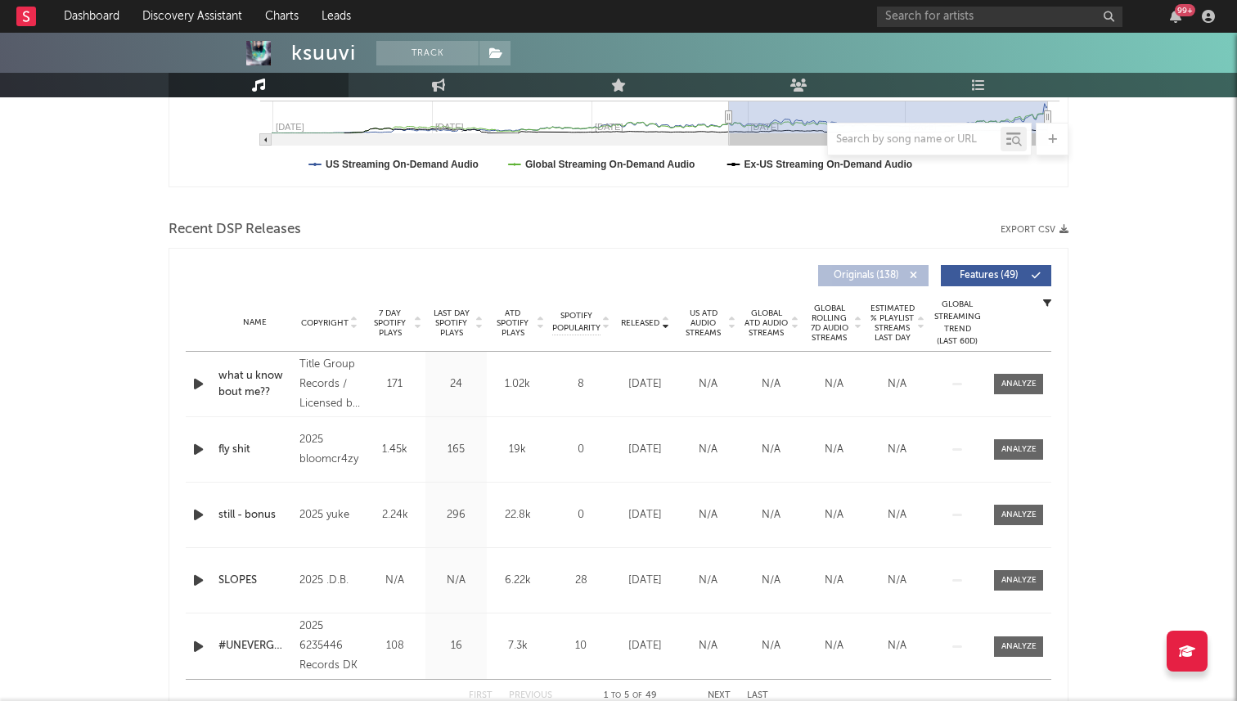
click at [389, 316] on span "7 Day Spotify Plays" at bounding box center [389, 322] width 43 height 29
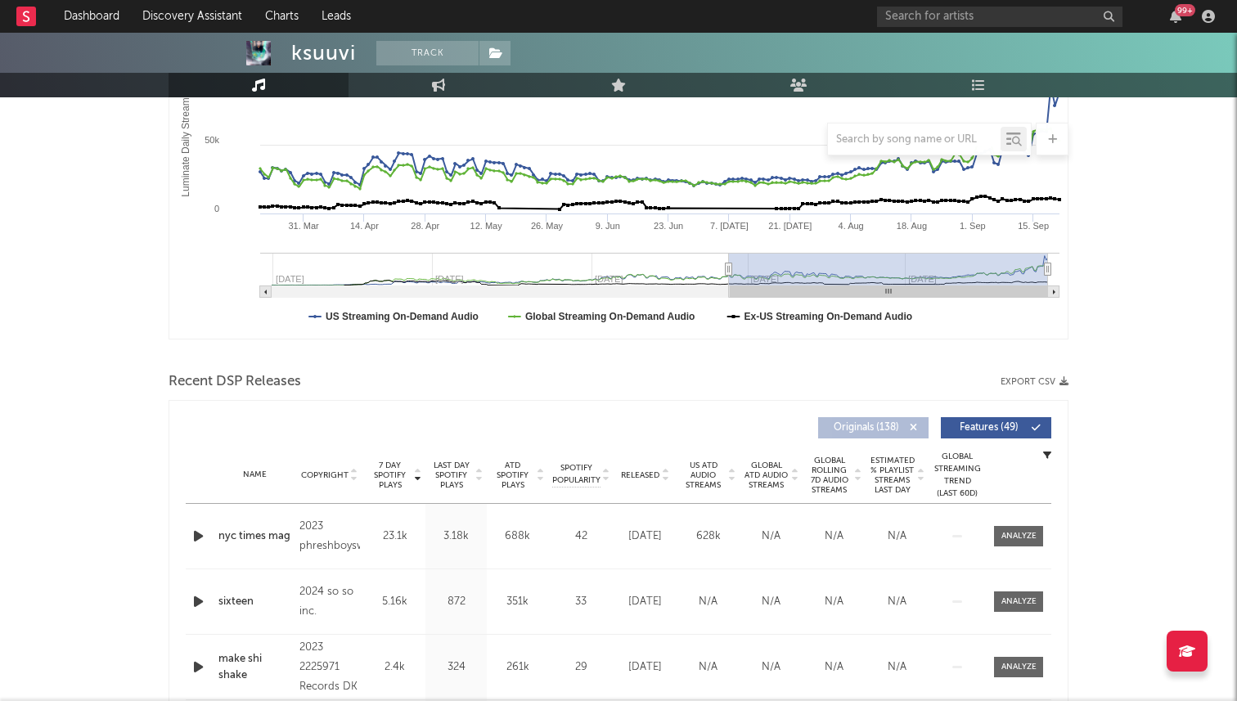
scroll to position [458, 0]
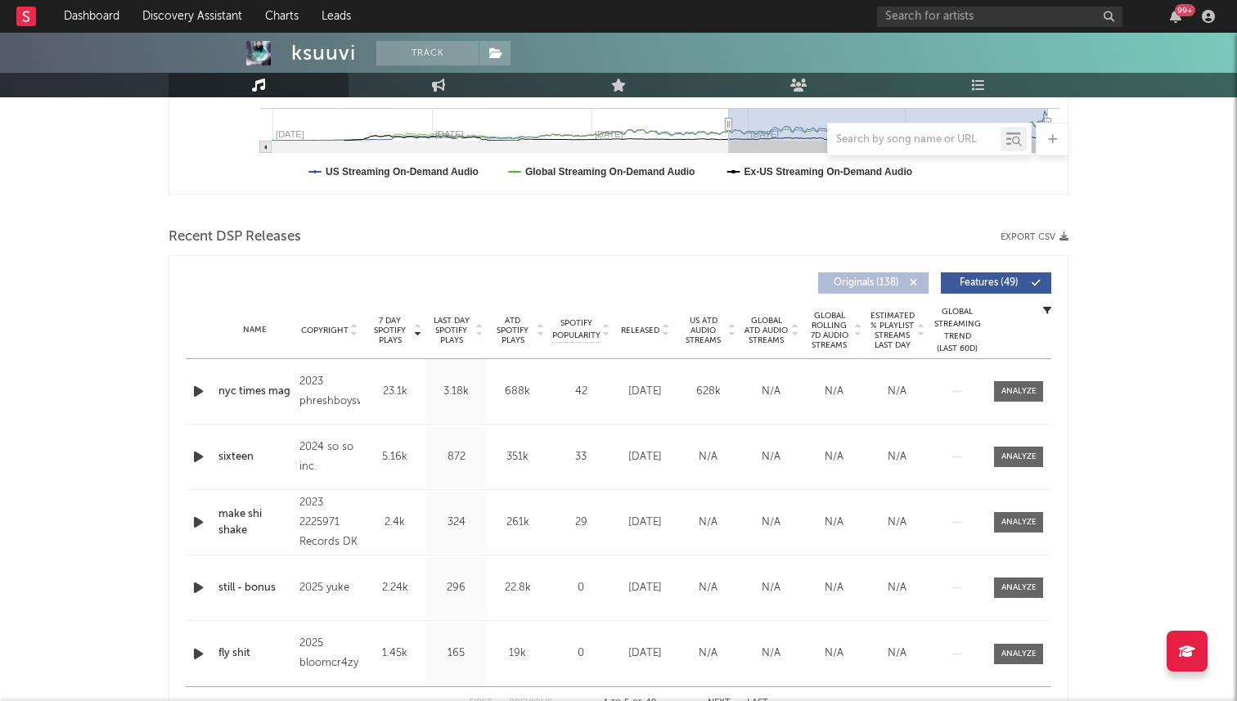
click at [641, 330] on span "Released" at bounding box center [640, 331] width 38 height 10
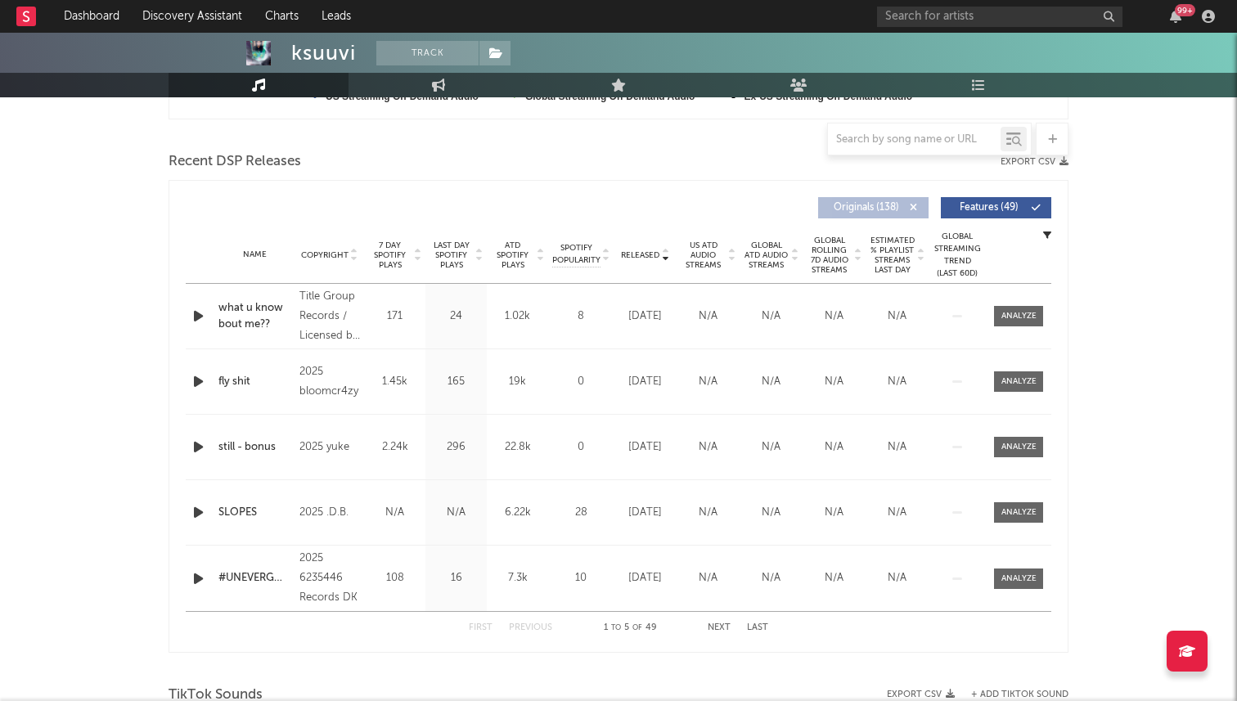
scroll to position [535, 0]
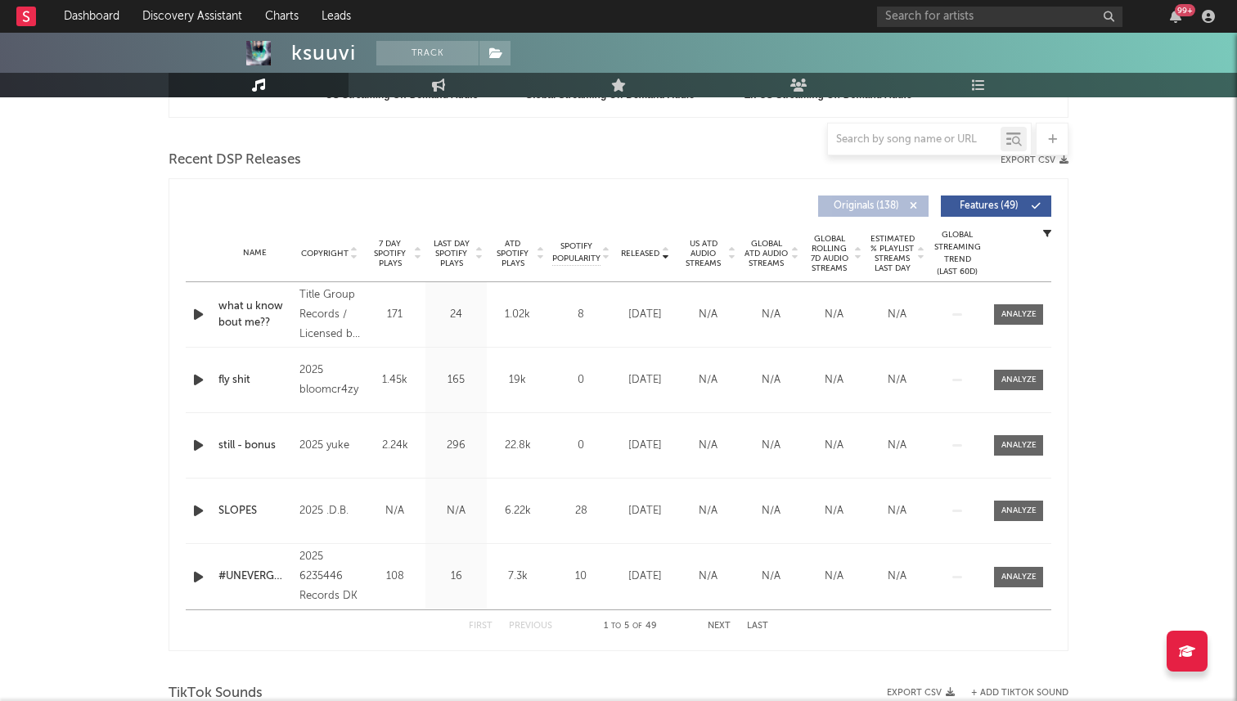
click at [647, 259] on div "Released" at bounding box center [645, 253] width 55 height 12
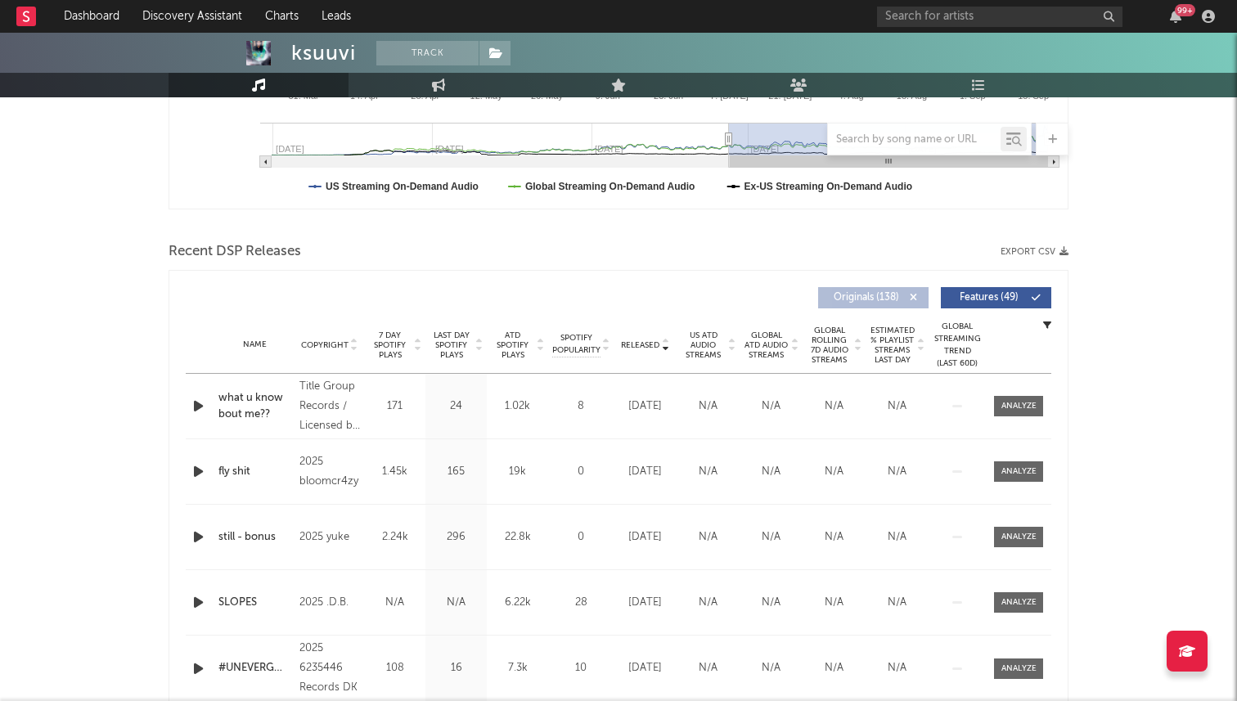
scroll to position [413, 0]
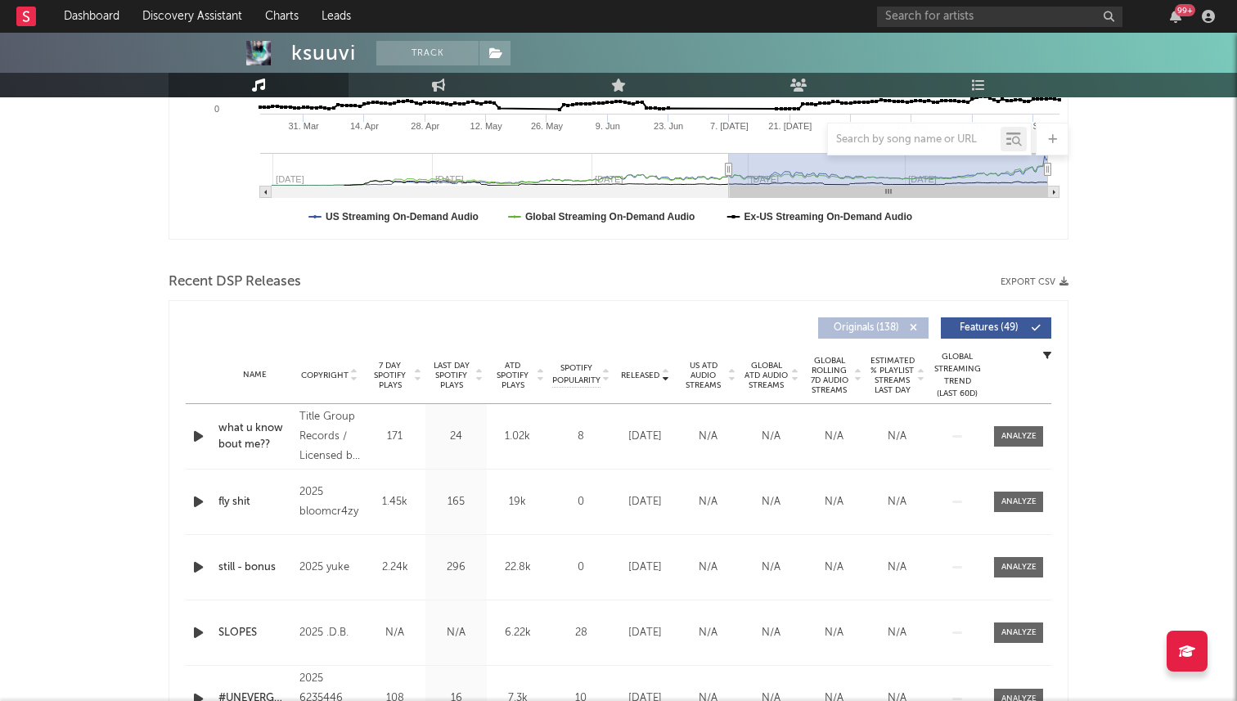
click at [398, 382] on span "7 Day Spotify Plays" at bounding box center [389, 375] width 43 height 29
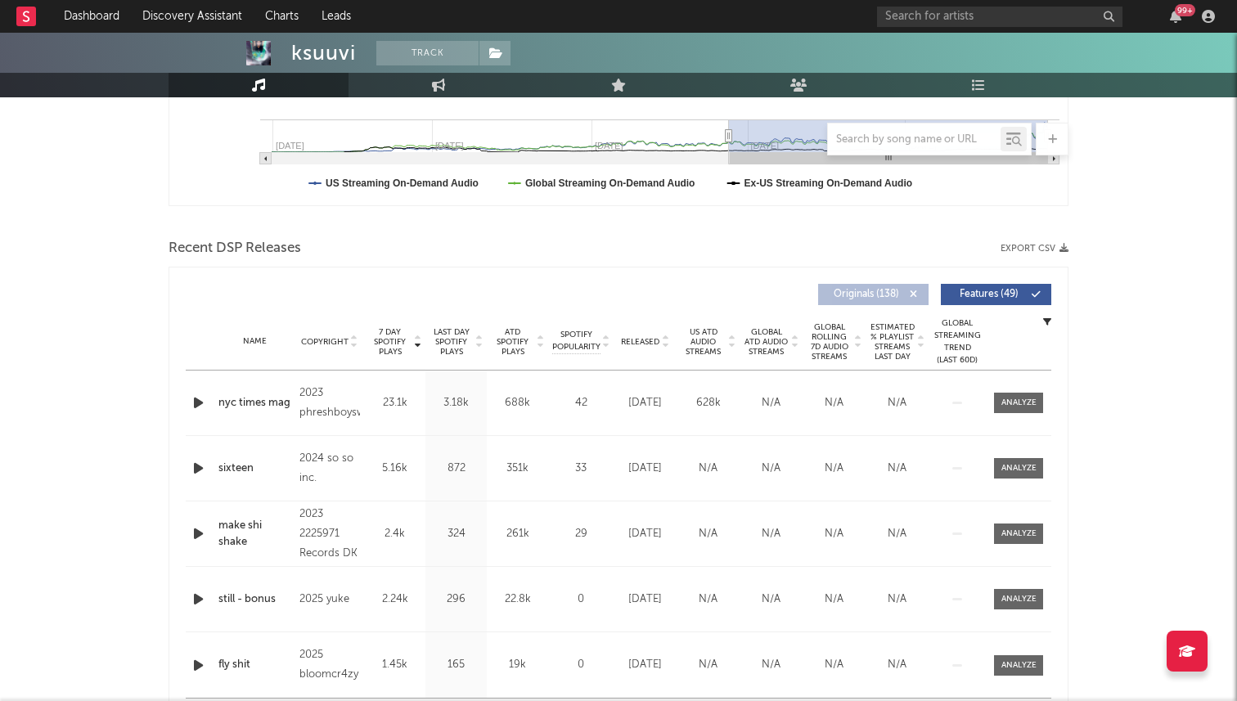
scroll to position [412, 0]
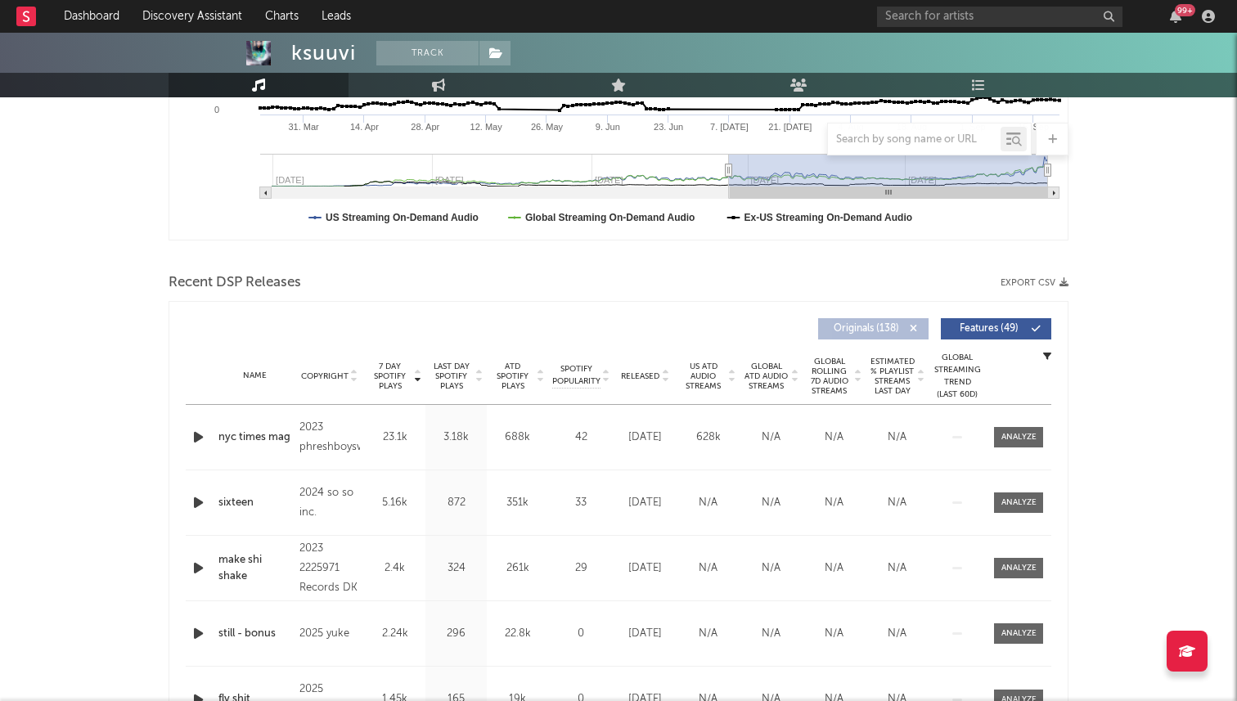
click at [641, 358] on div "Name Copyright Label Album Names Composer Names 7 Day Spotify Plays Last Day Sp…" at bounding box center [619, 376] width 866 height 57
click at [638, 384] on div "Name Copyright Label Album Names Composer Names 7 Day Spotify Plays Last Day Sp…" at bounding box center [619, 376] width 866 height 57
click at [638, 382] on div "Name Copyright Label Album Names Composer Names 7 Day Spotify Plays Last Day Sp…" at bounding box center [619, 376] width 866 height 57
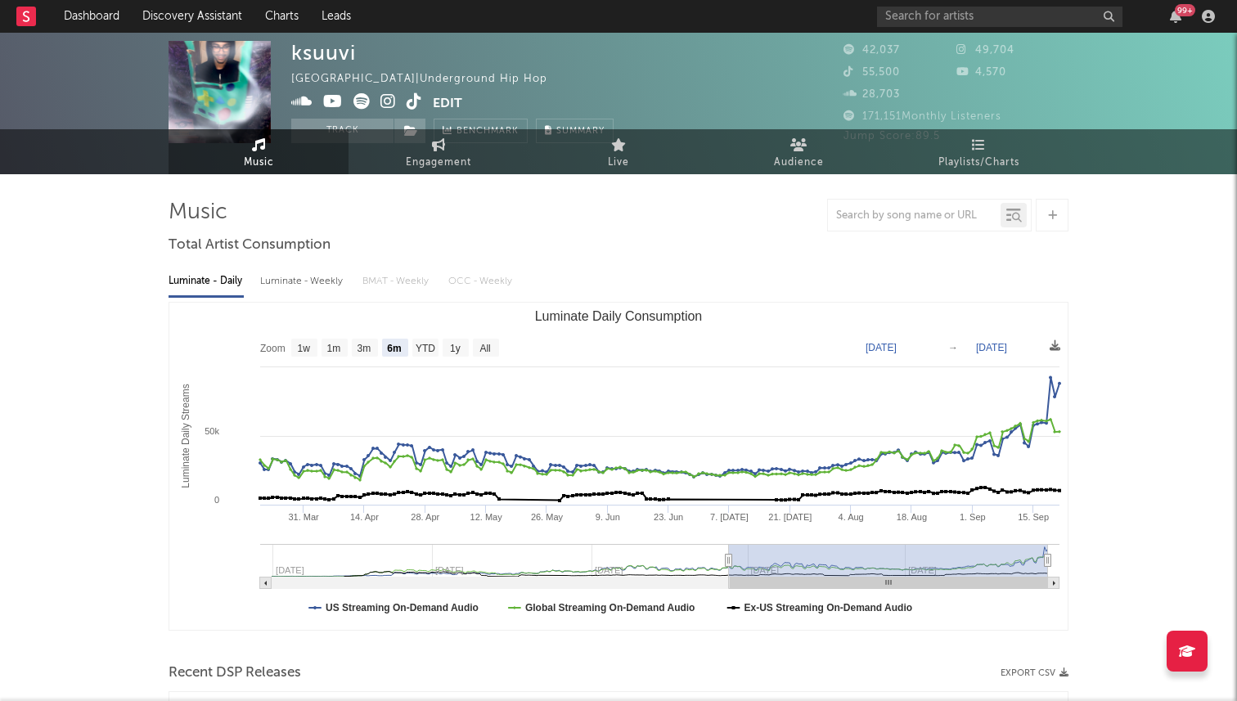
scroll to position [0, 0]
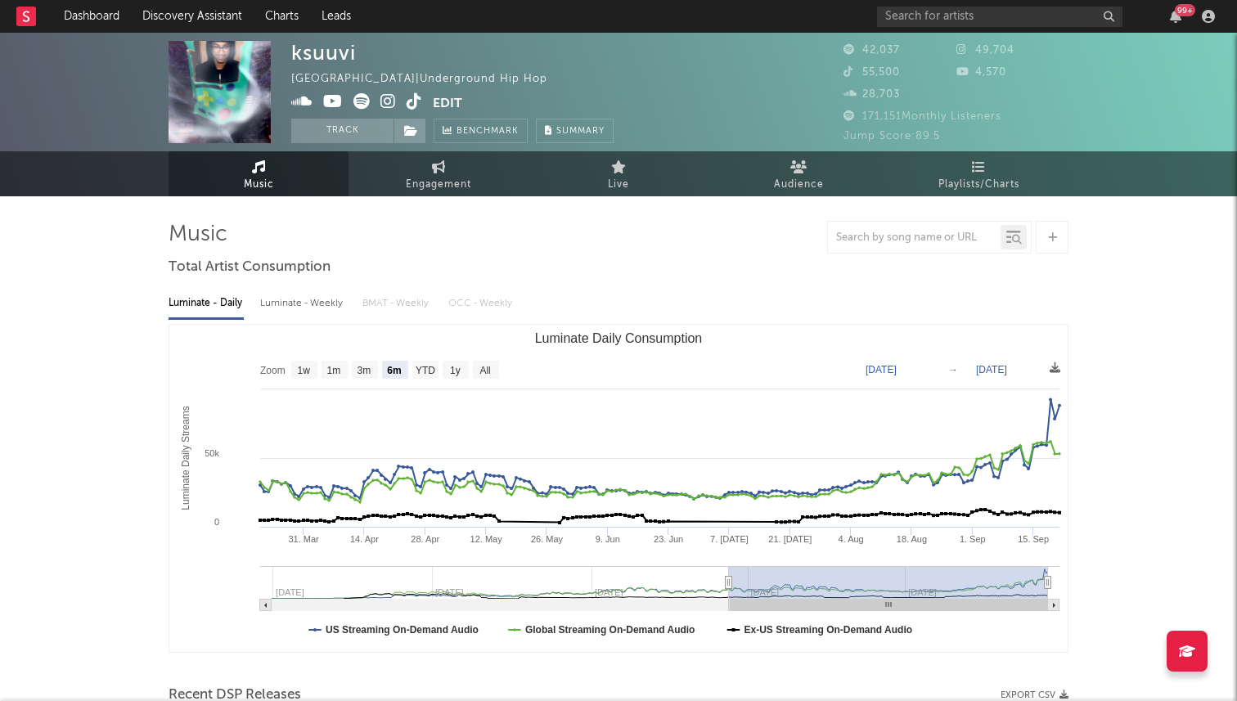
click at [416, 109] on icon at bounding box center [415, 101] width 16 height 16
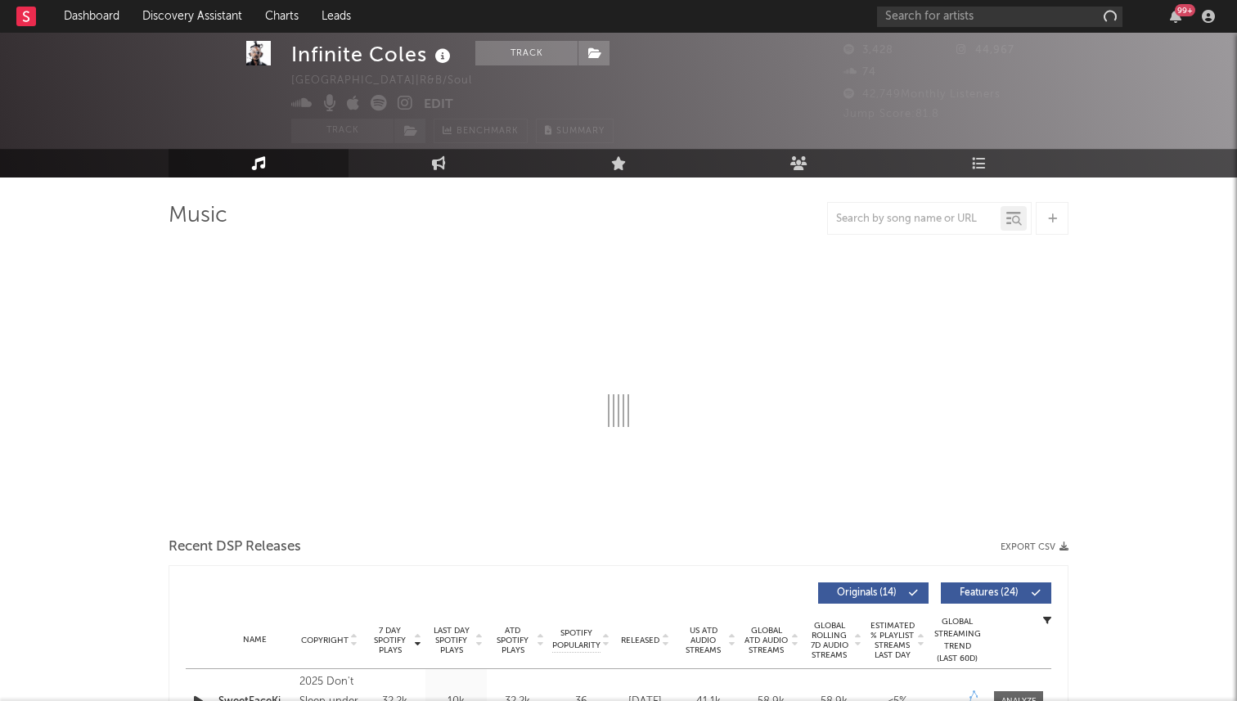
scroll to position [39, 0]
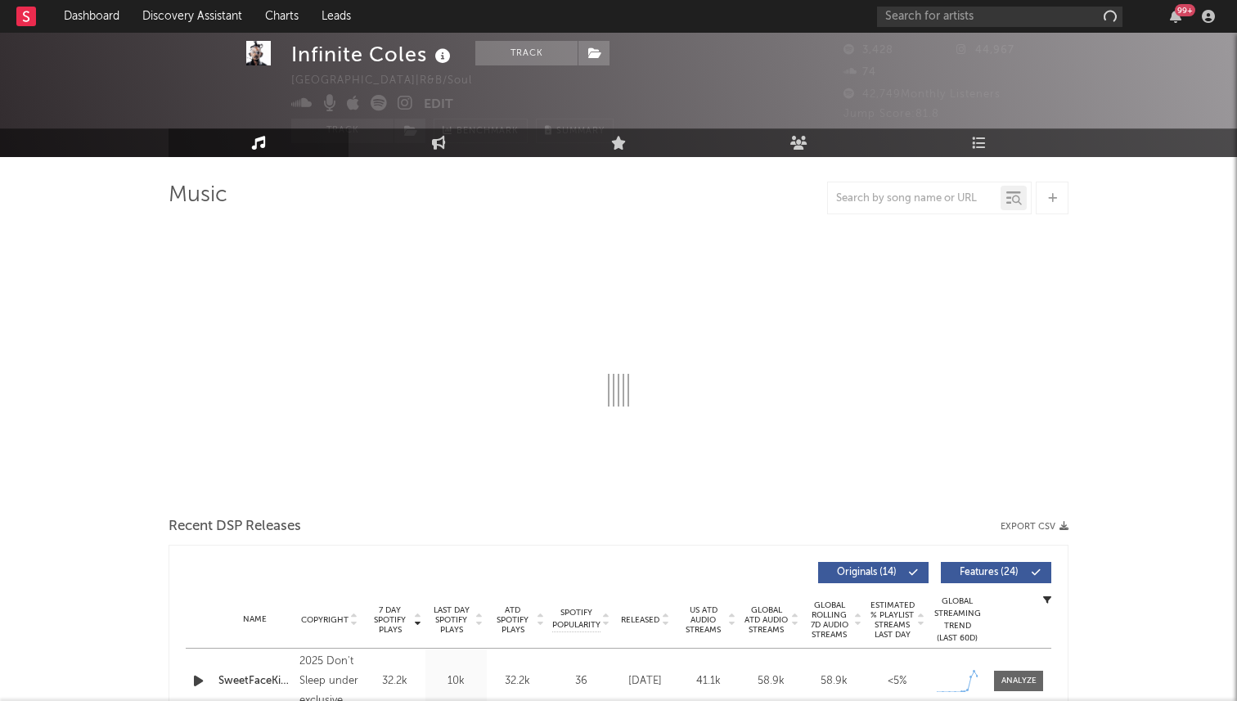
select select "1w"
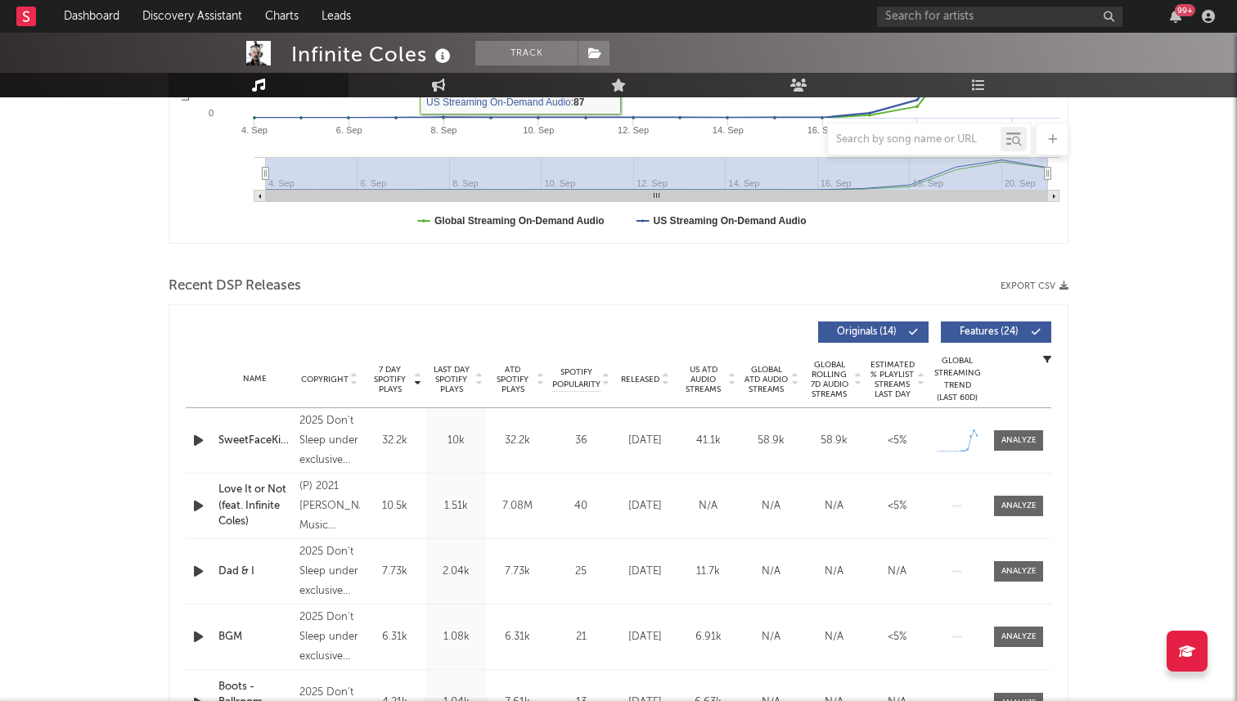
scroll to position [345, 0]
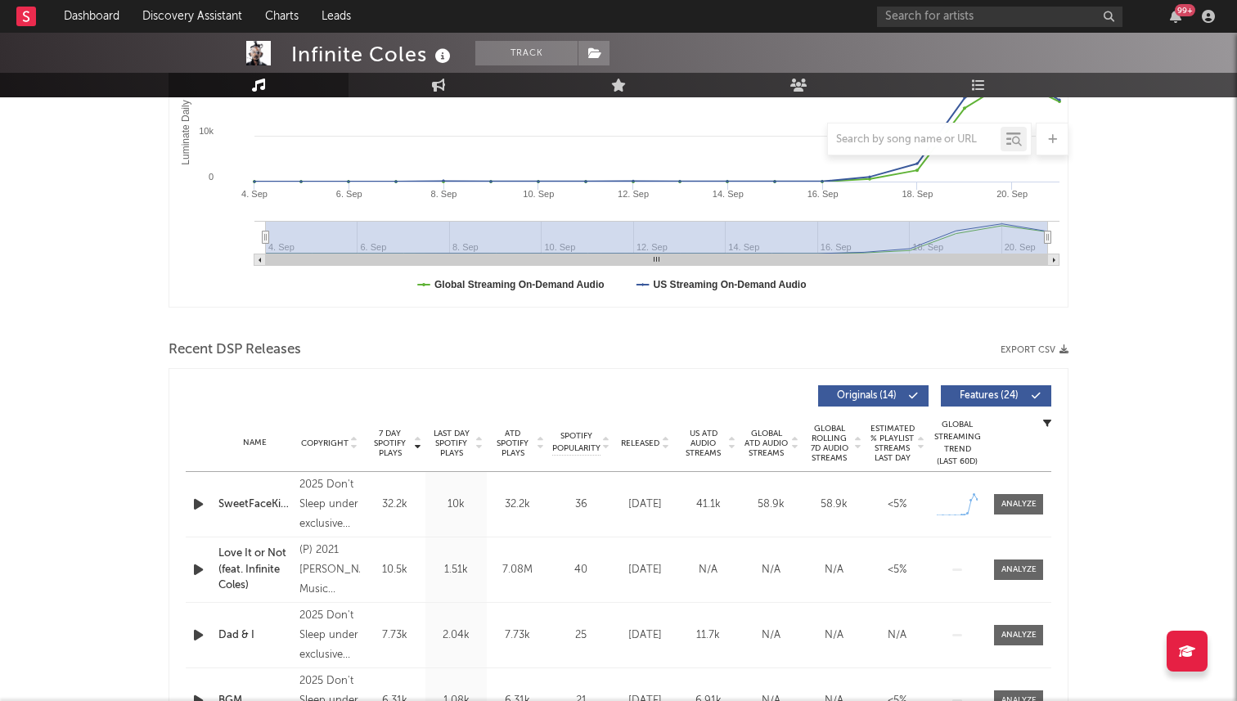
click at [210, 507] on div at bounding box center [200, 504] width 29 height 20
click at [198, 503] on icon "button" at bounding box center [198, 504] width 17 height 20
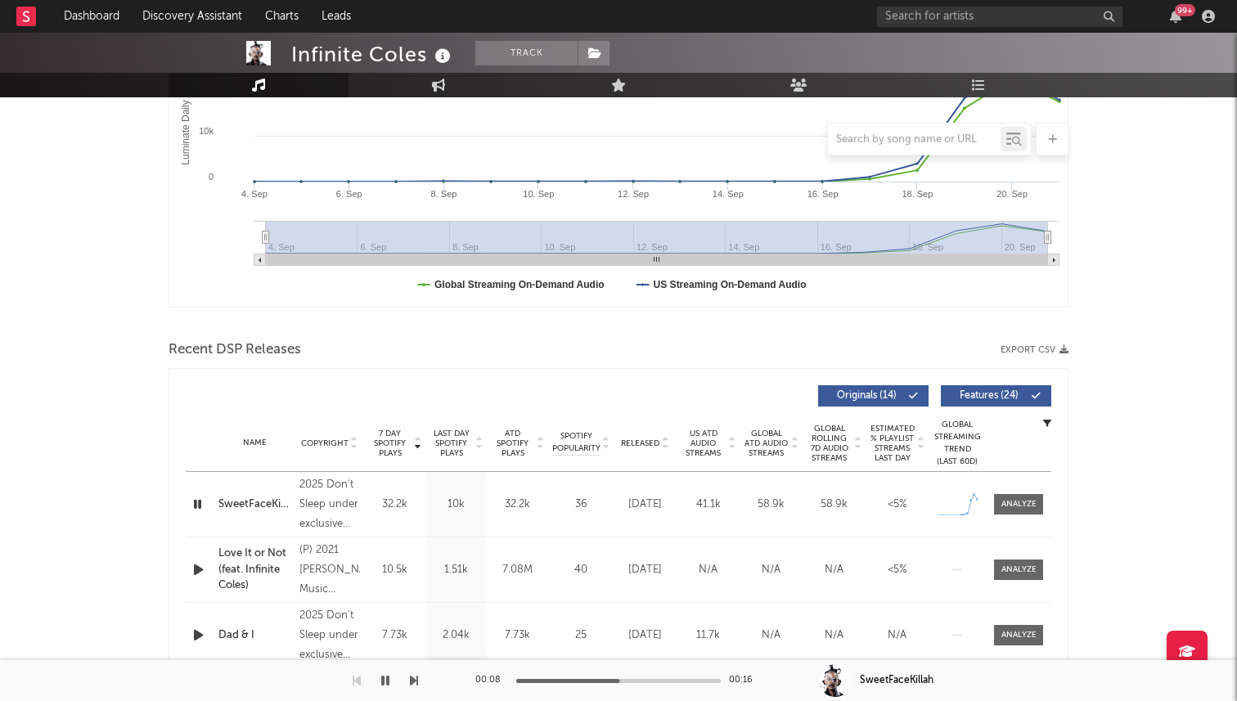
click at [200, 502] on icon "button" at bounding box center [198, 504] width 16 height 20
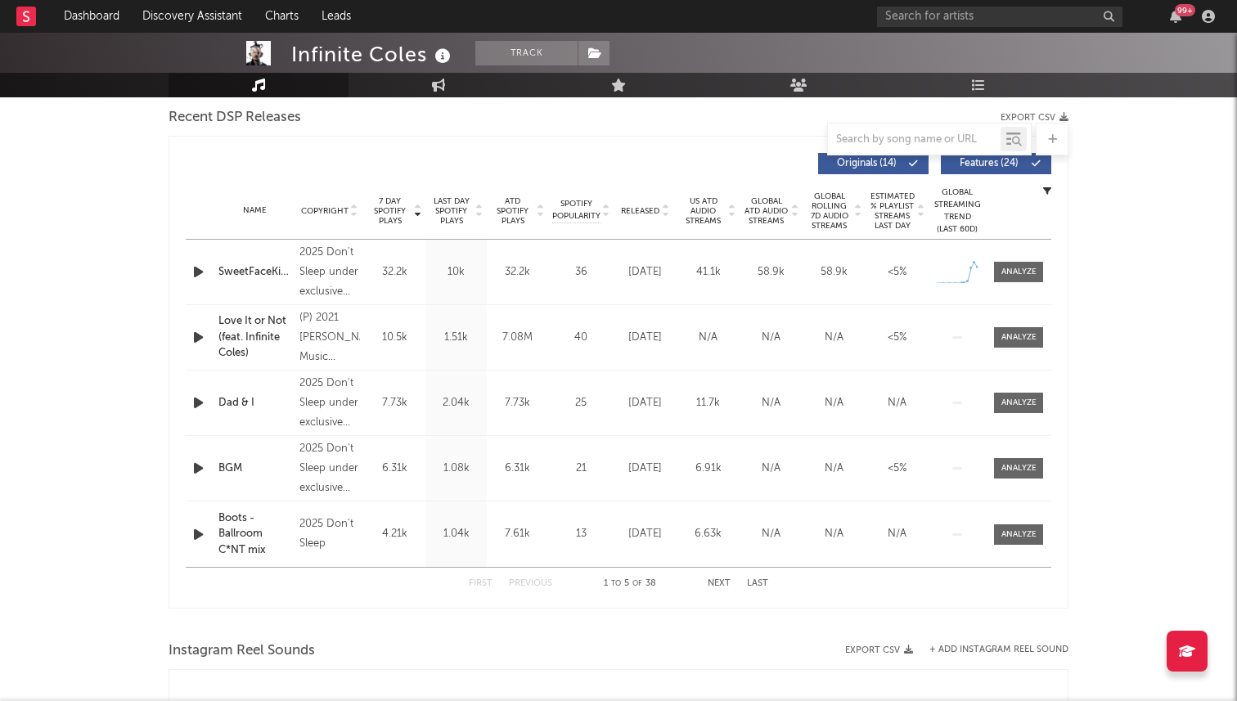
scroll to position [0, 0]
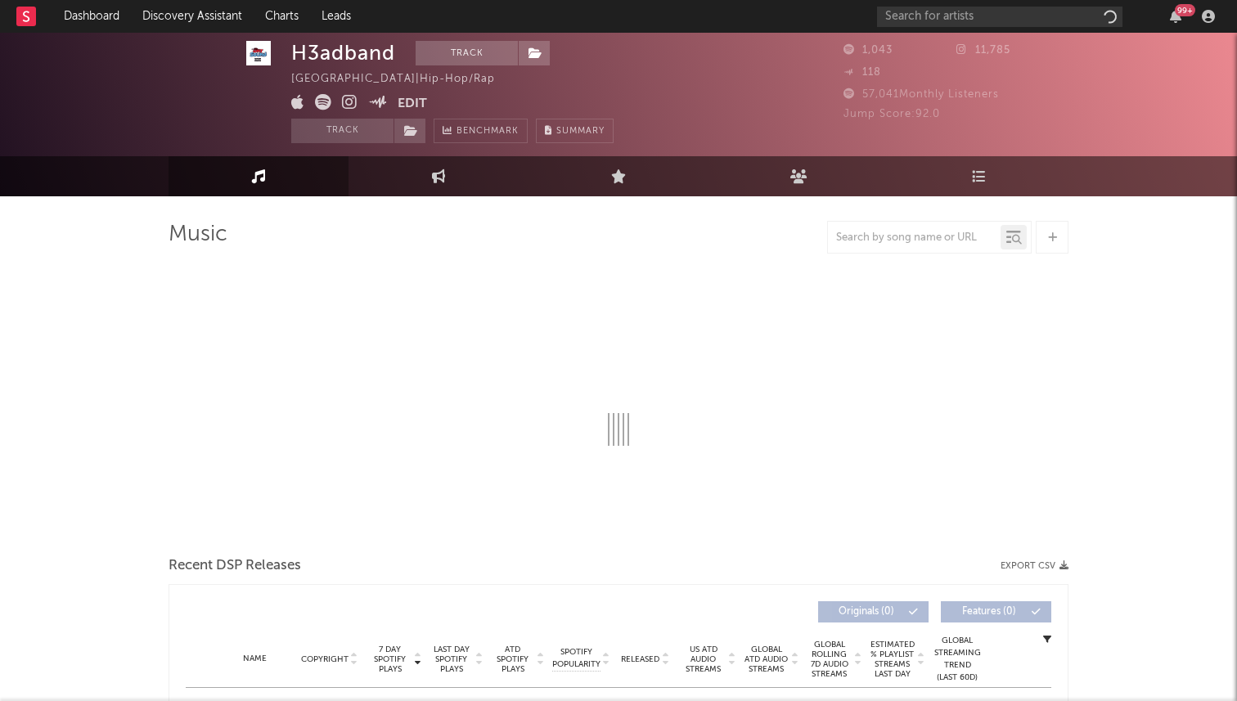
select select "1w"
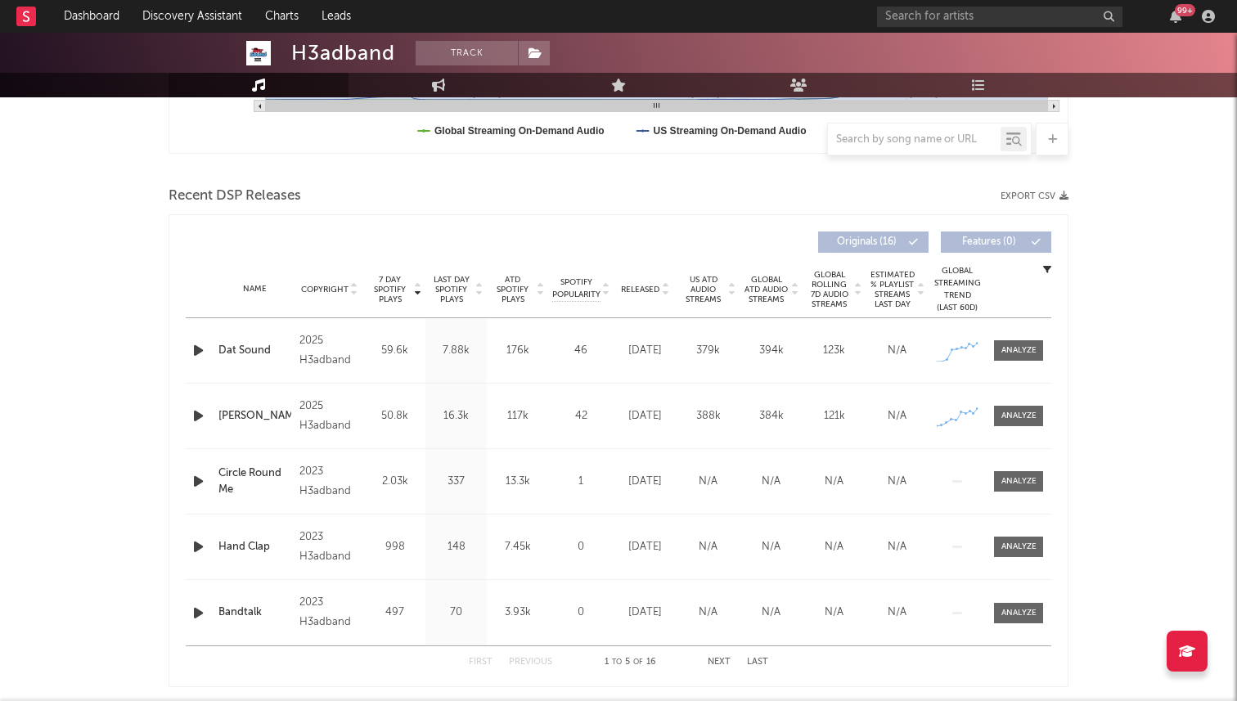
scroll to position [507, 0]
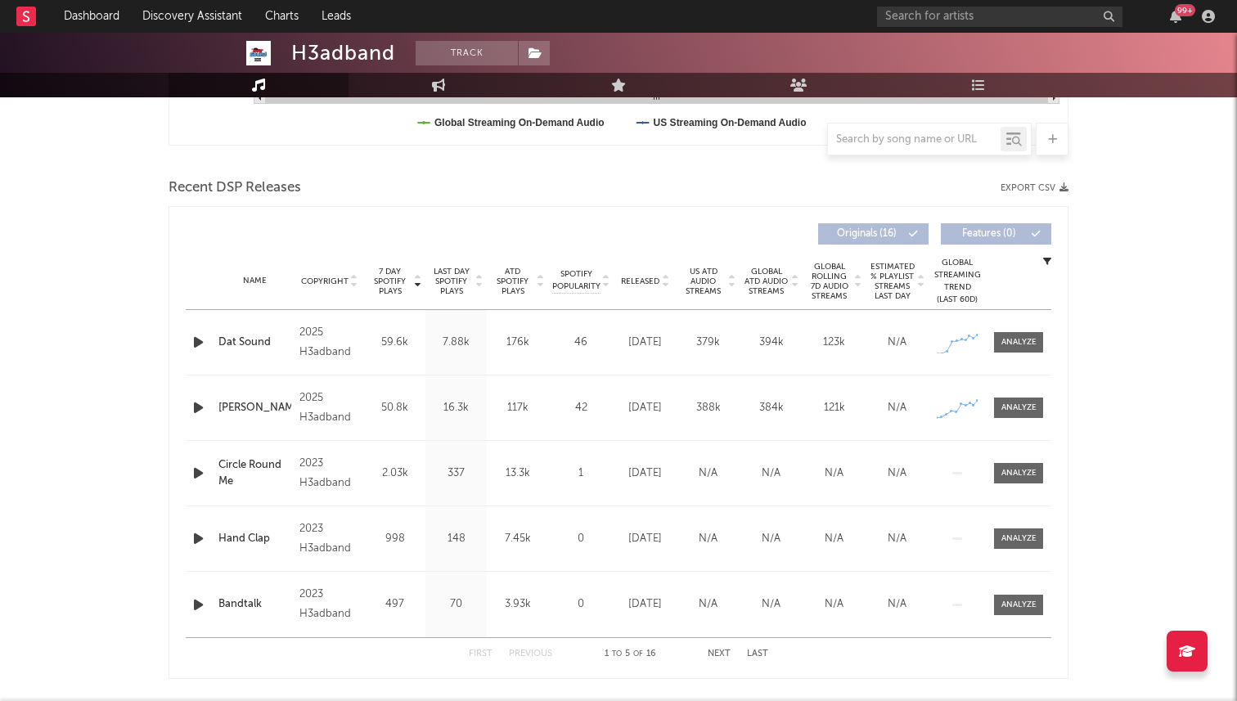
click at [197, 348] on icon "button" at bounding box center [198, 342] width 17 height 20
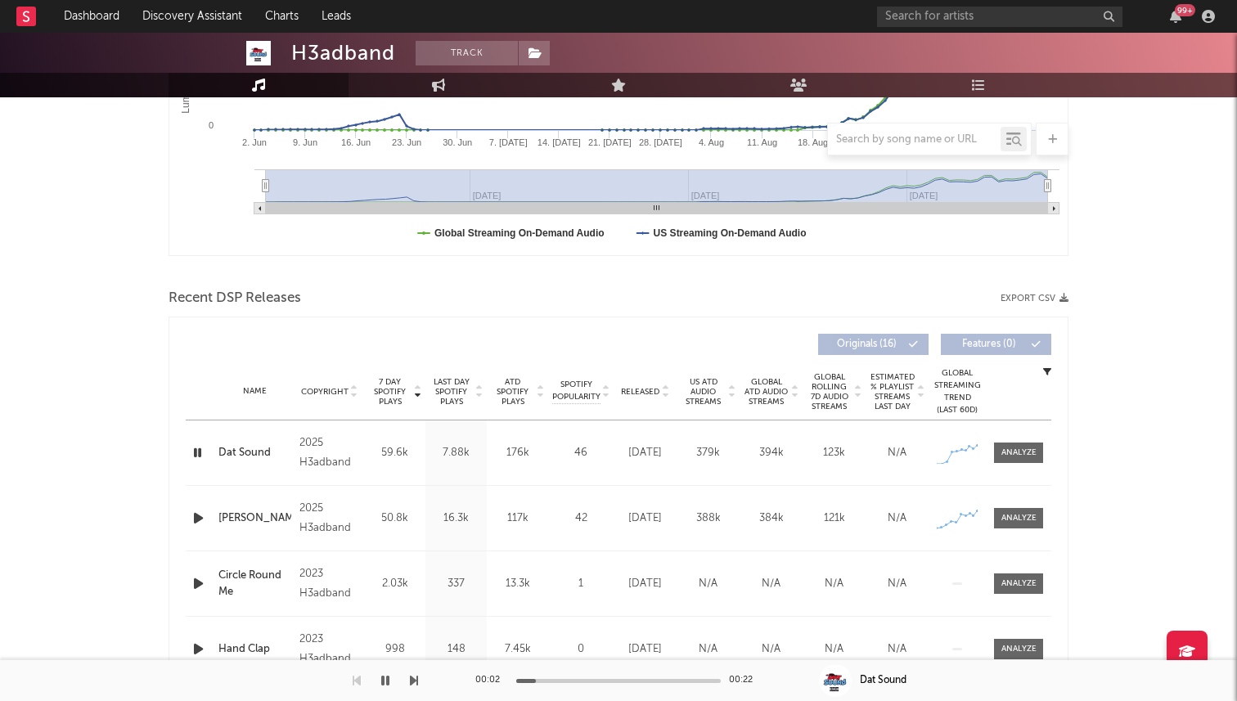
scroll to position [411, 0]
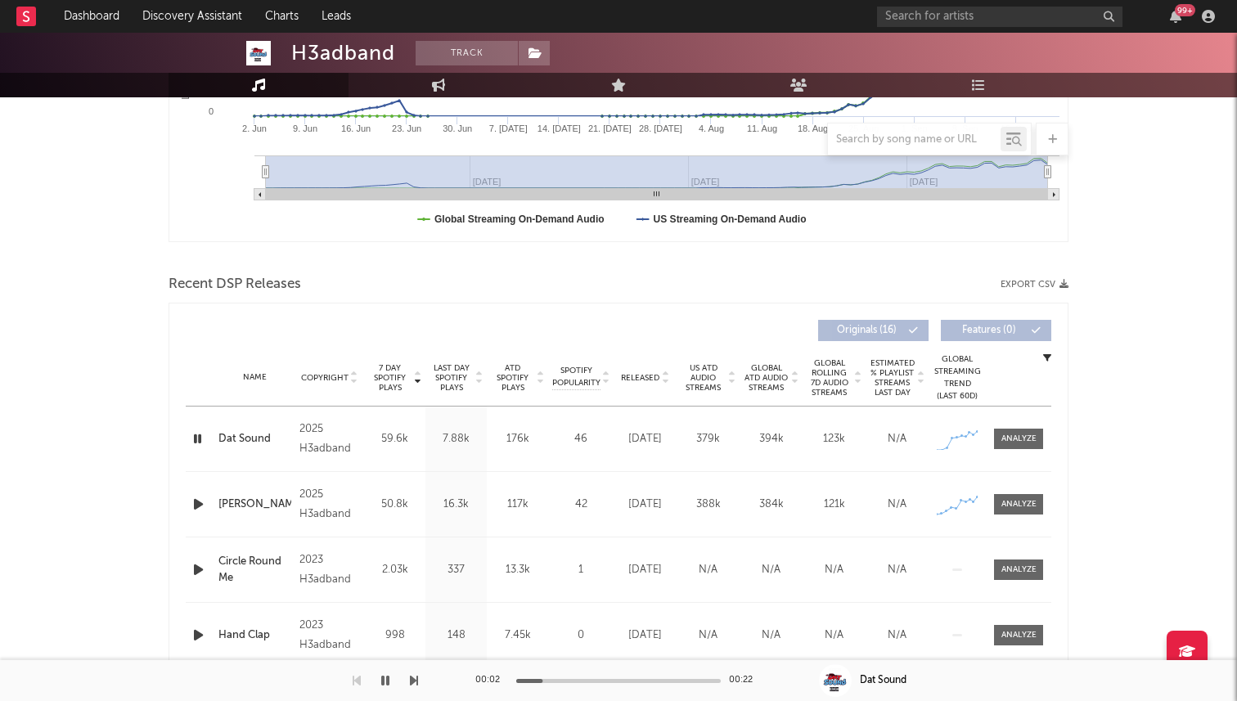
click at [200, 505] on icon "button" at bounding box center [198, 504] width 17 height 20
click at [200, 505] on icon "button" at bounding box center [198, 504] width 16 height 20
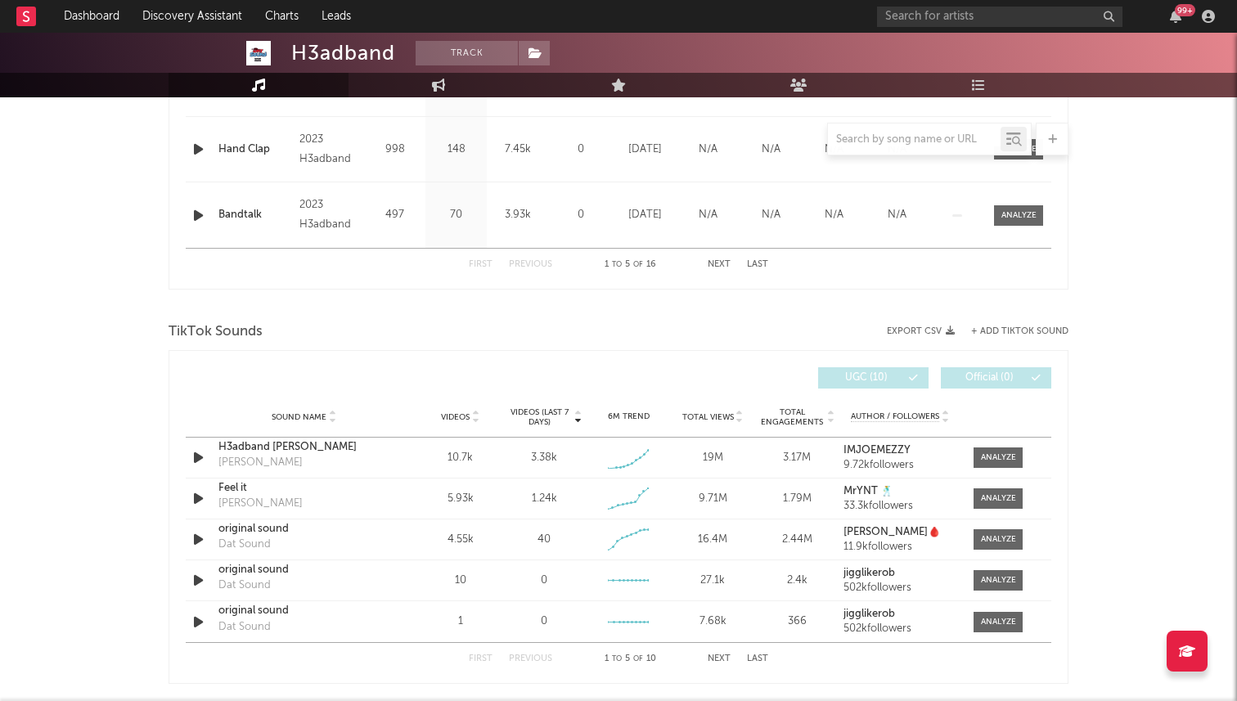
scroll to position [1112, 0]
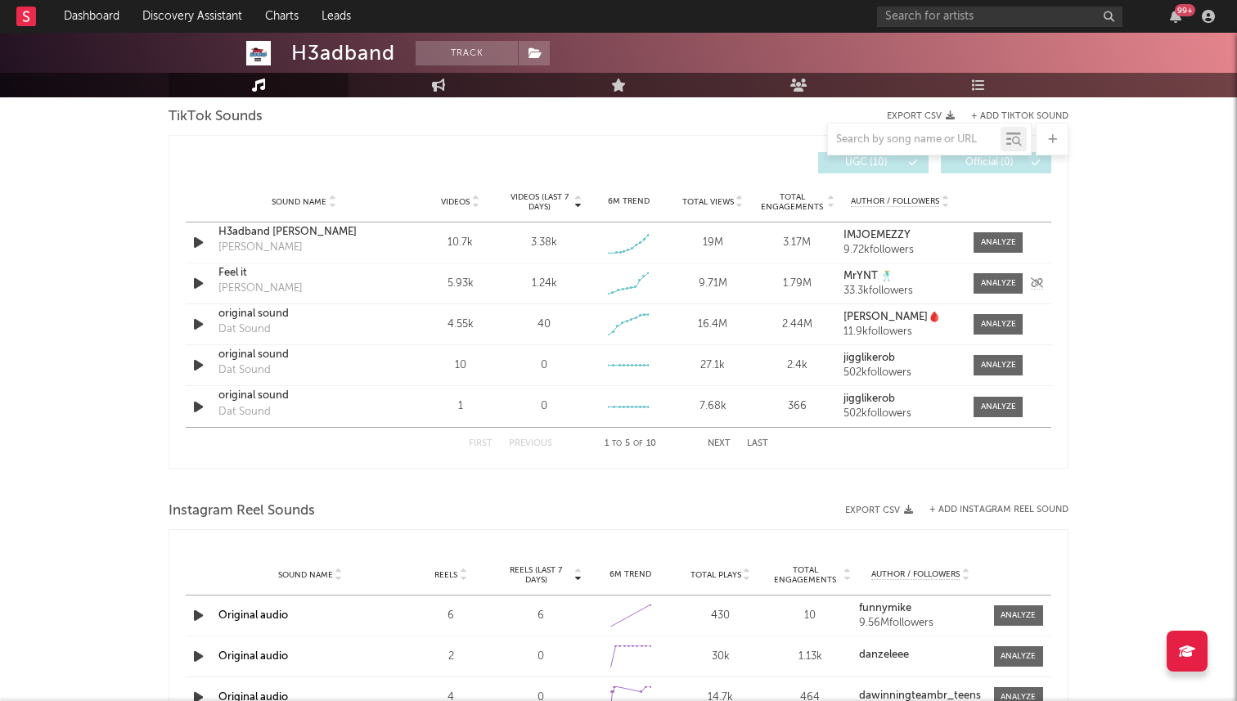
click at [191, 280] on icon "button" at bounding box center [198, 283] width 17 height 20
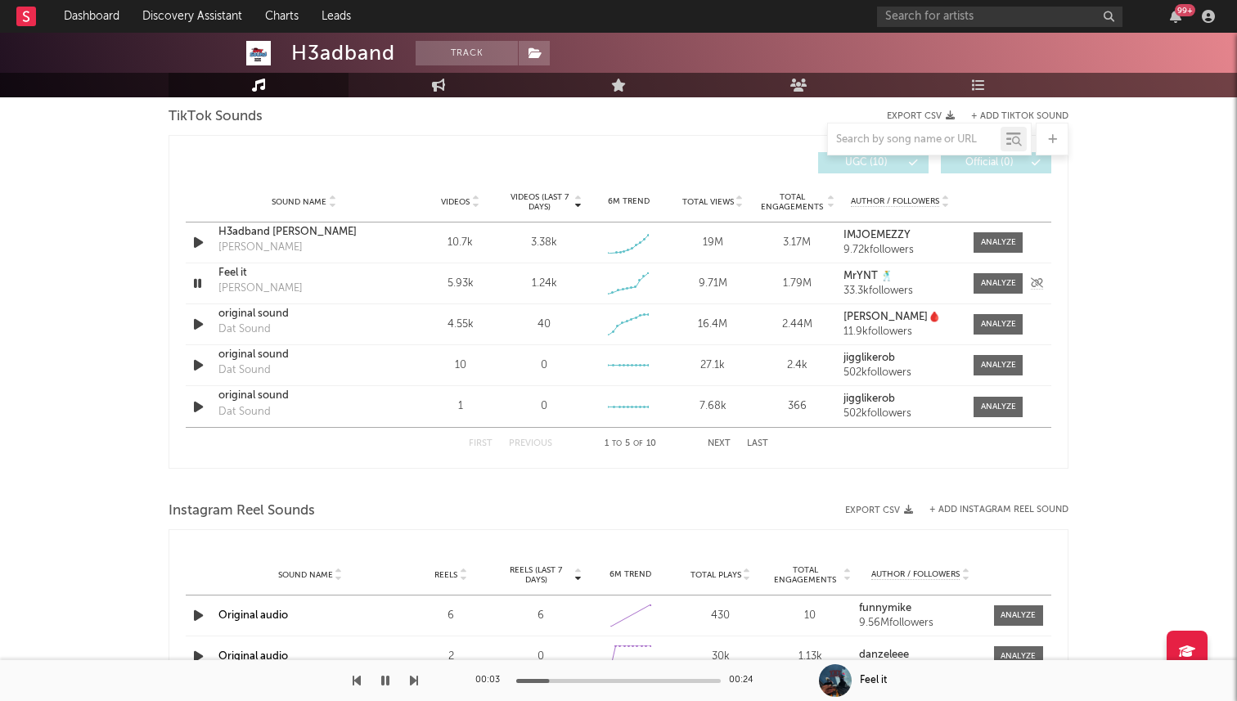
click at [192, 280] on icon "button" at bounding box center [198, 283] width 16 height 20
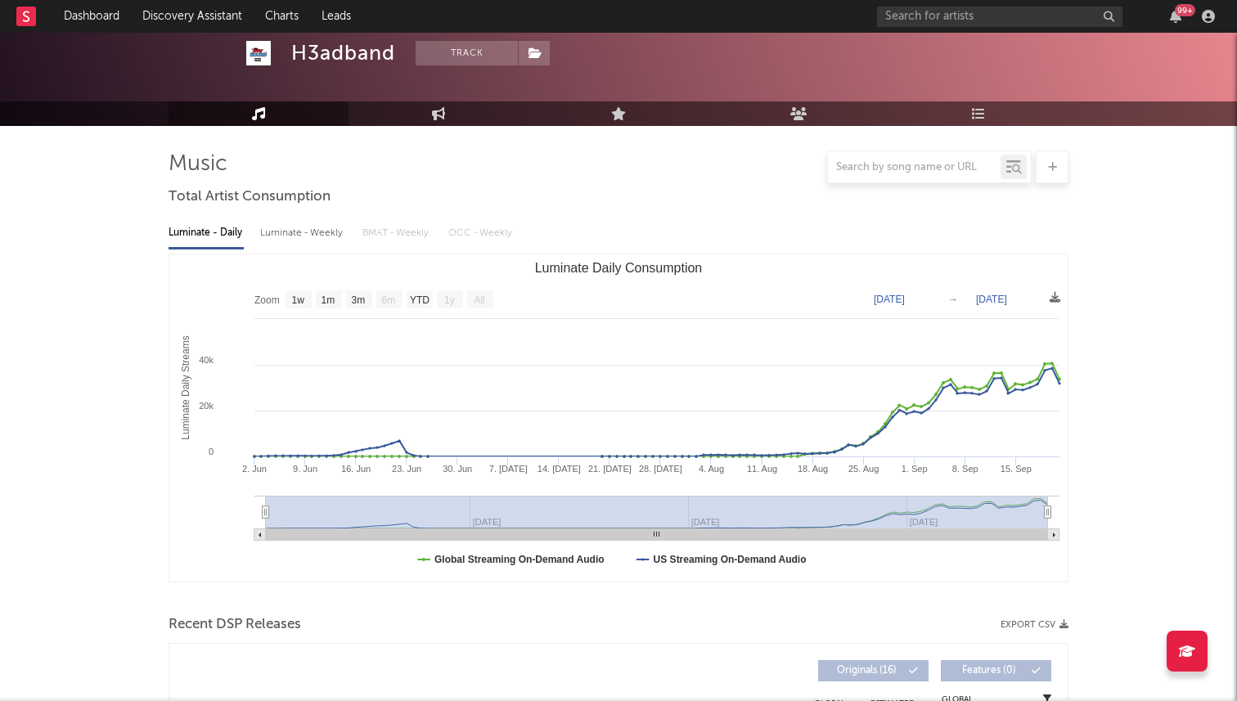
scroll to position [0, 0]
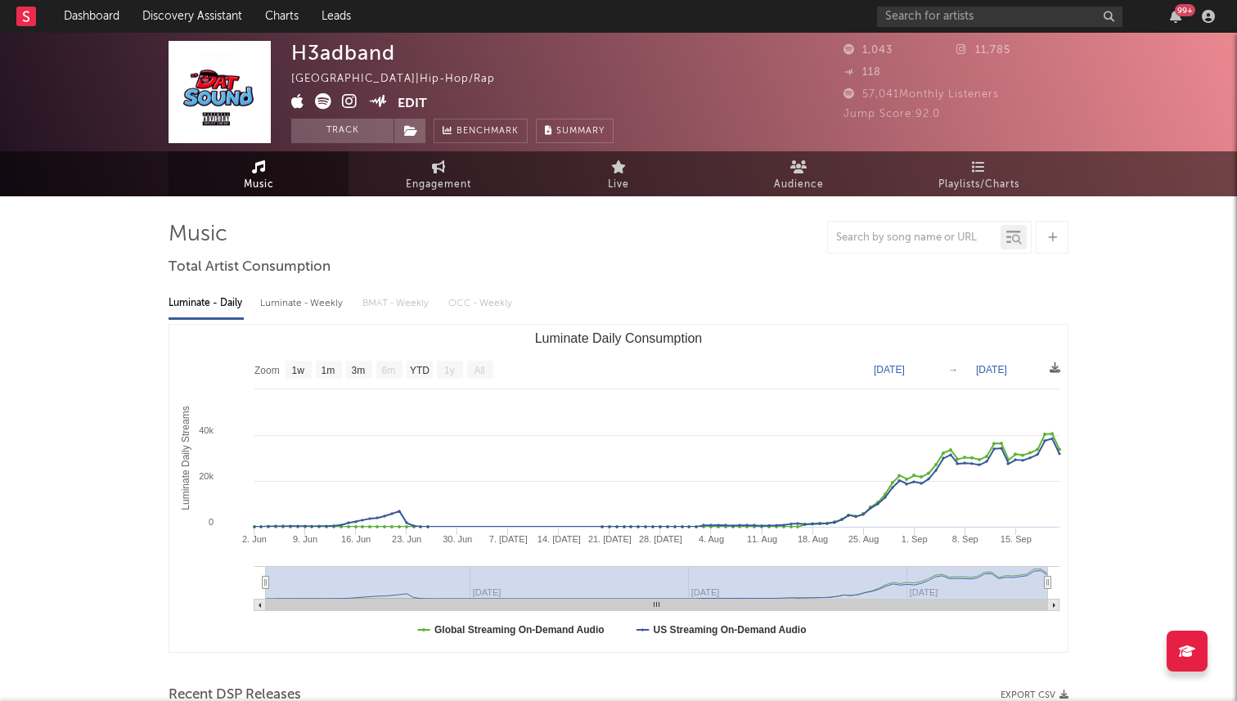
click at [347, 97] on icon at bounding box center [350, 101] width 16 height 16
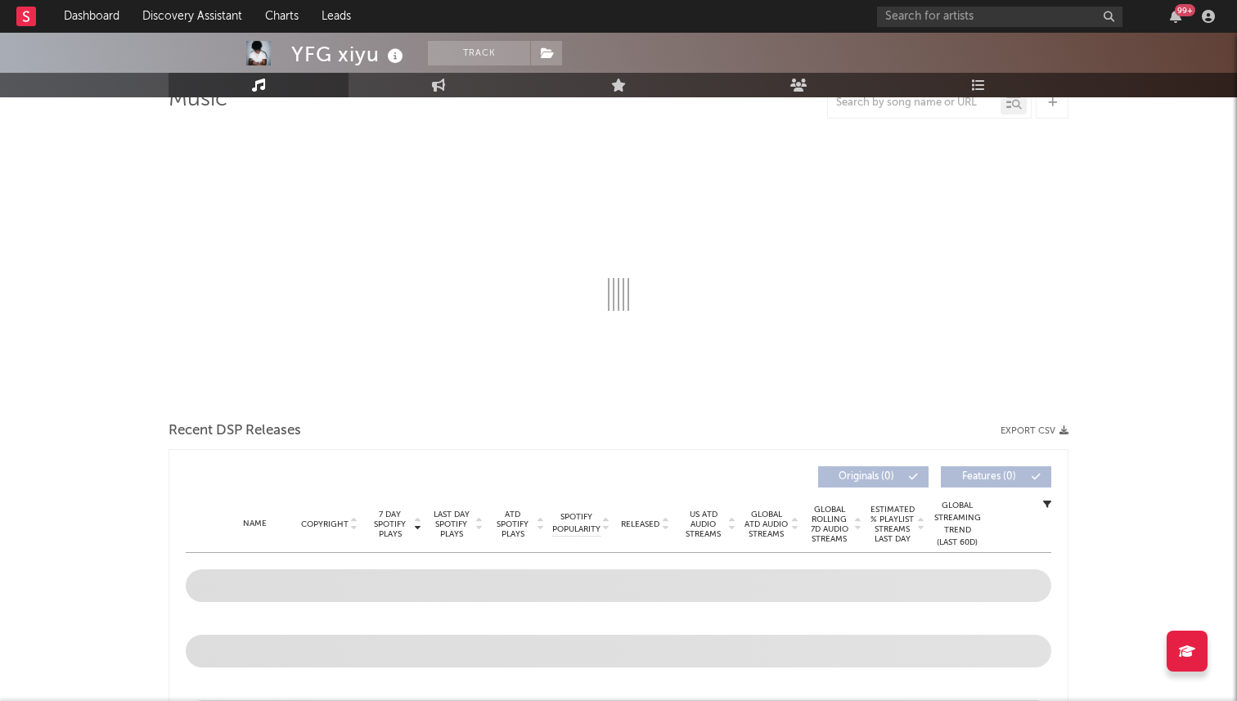
select select "1w"
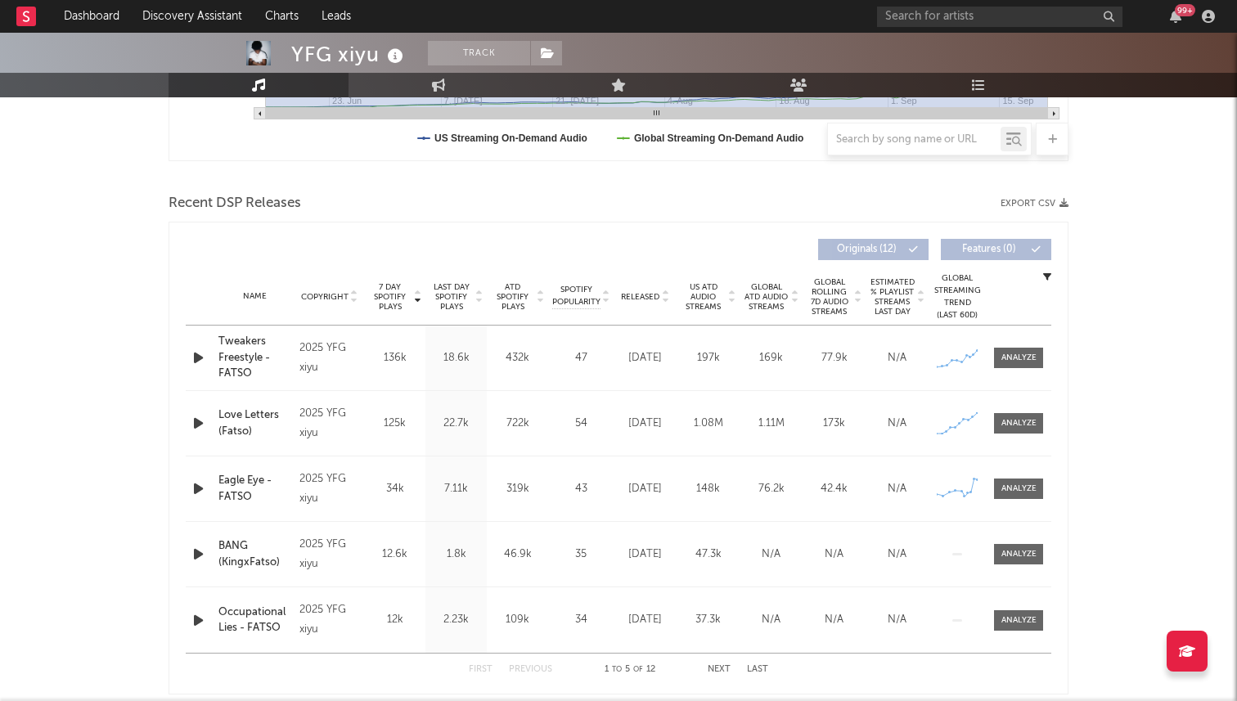
scroll to position [538, 0]
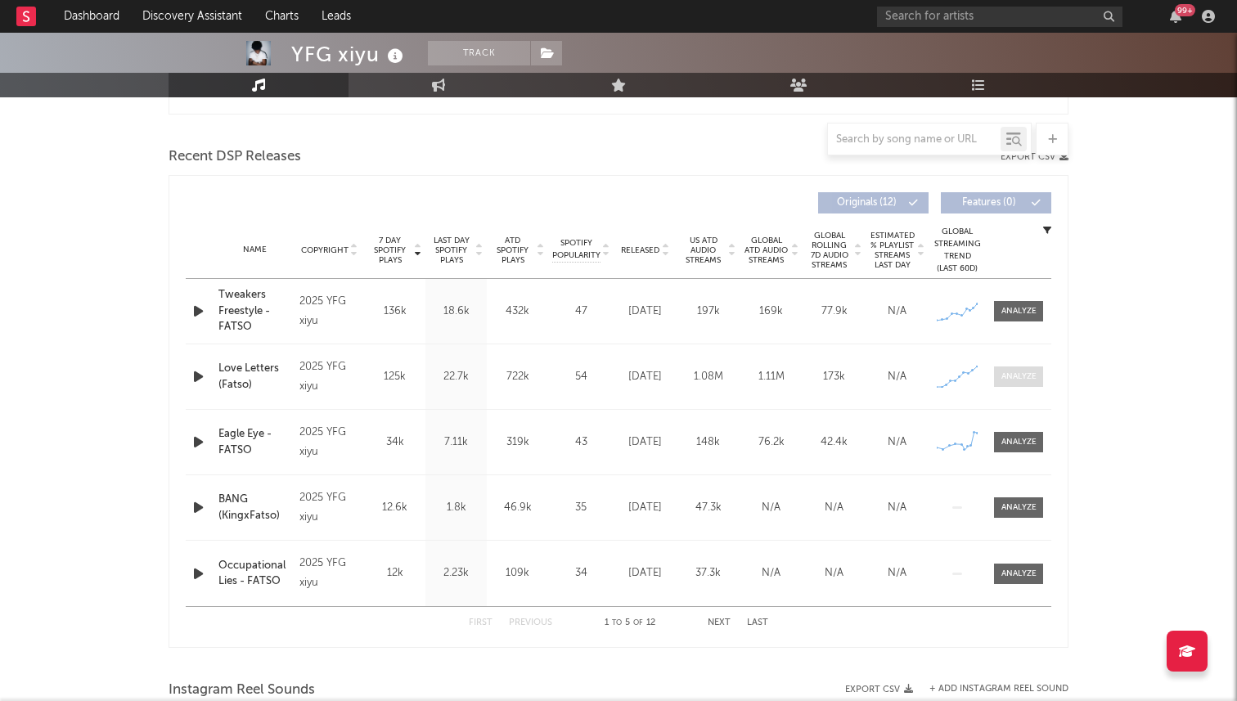
click at [1036, 375] on span at bounding box center [1018, 376] width 49 height 20
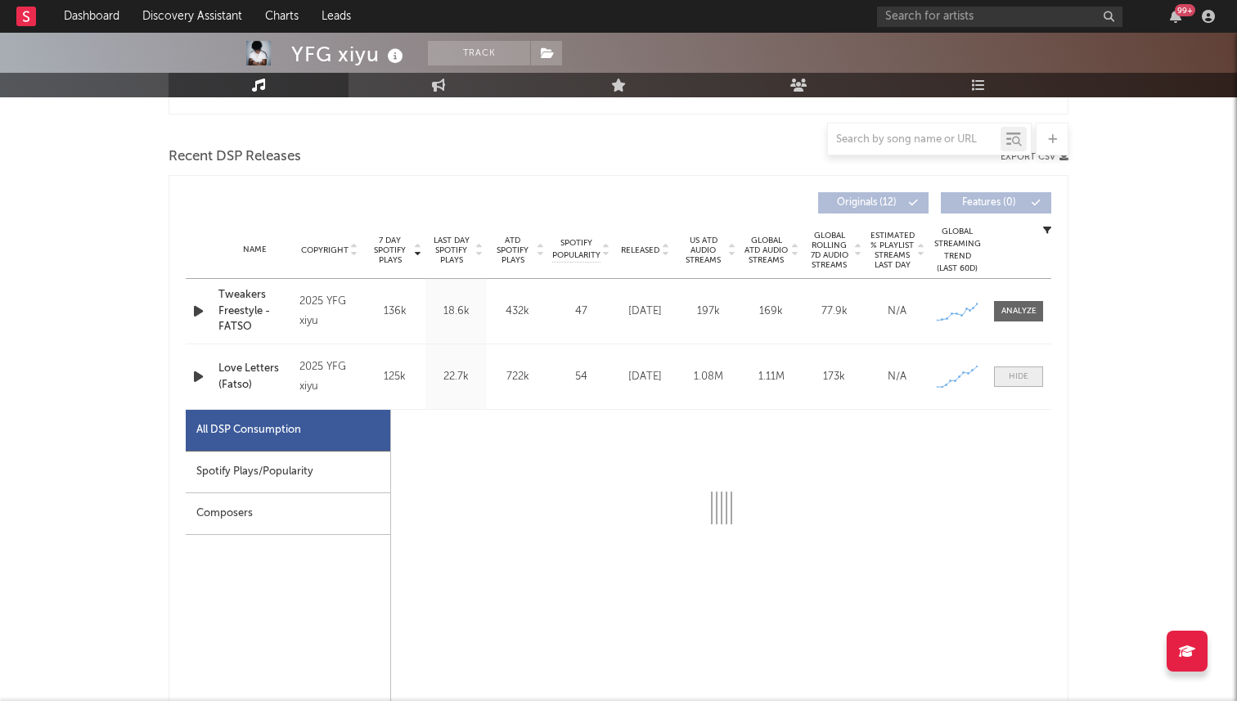
select select "1w"
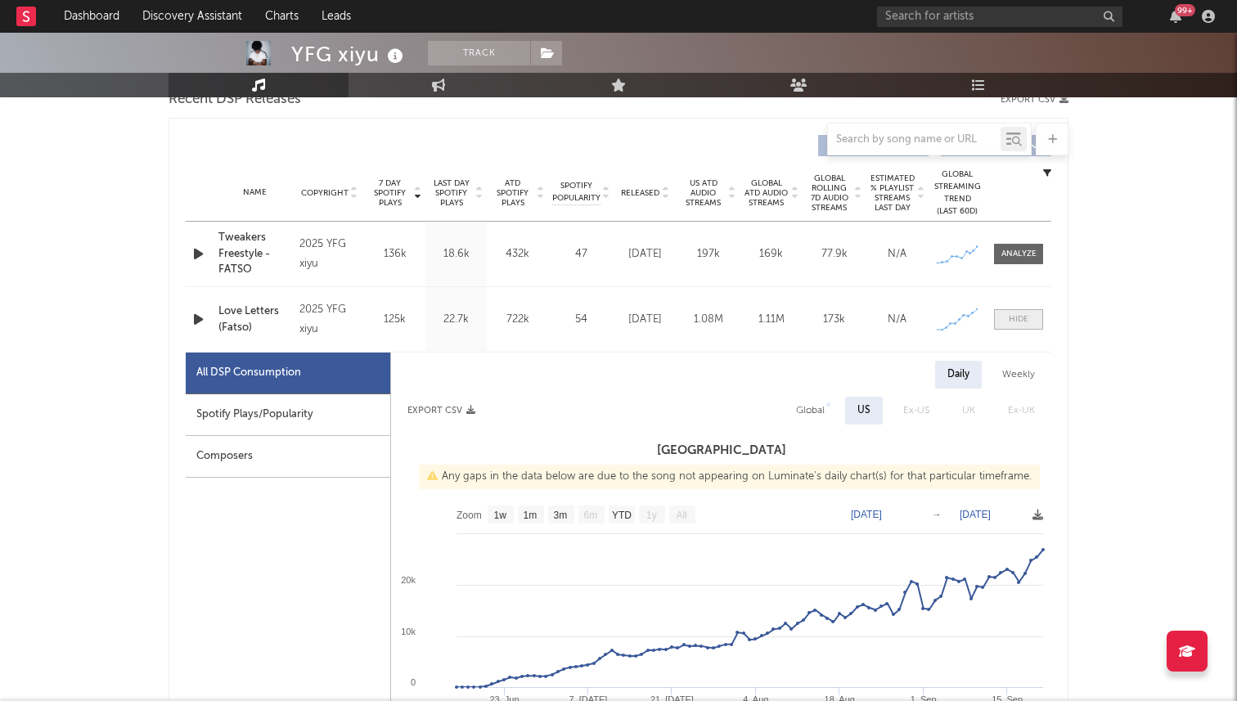
scroll to position [605, 0]
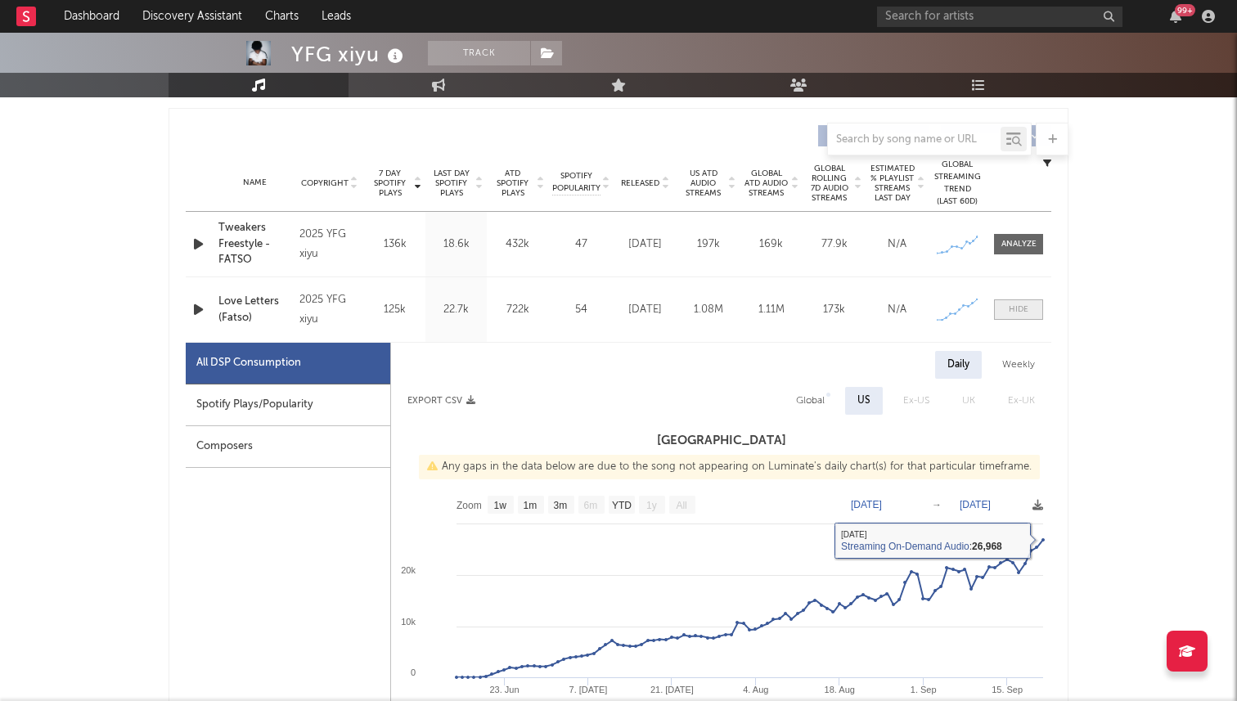
click at [1021, 308] on div at bounding box center [1019, 309] width 20 height 12
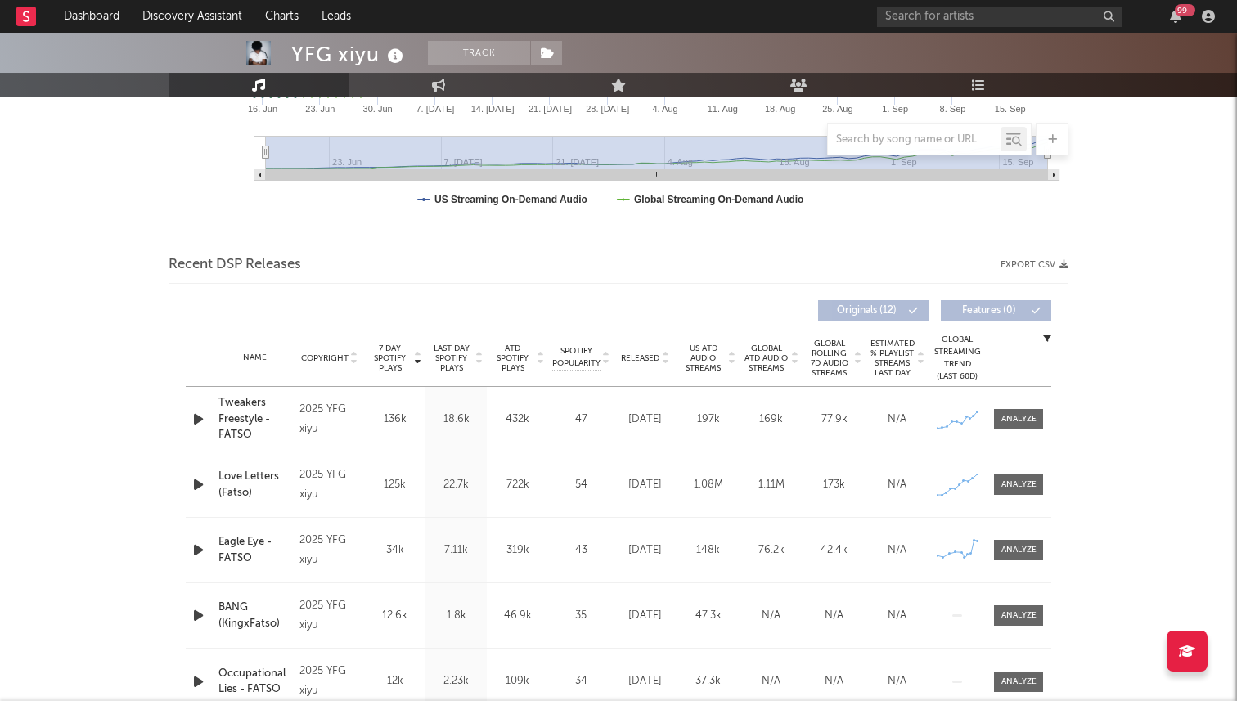
scroll to position [467, 0]
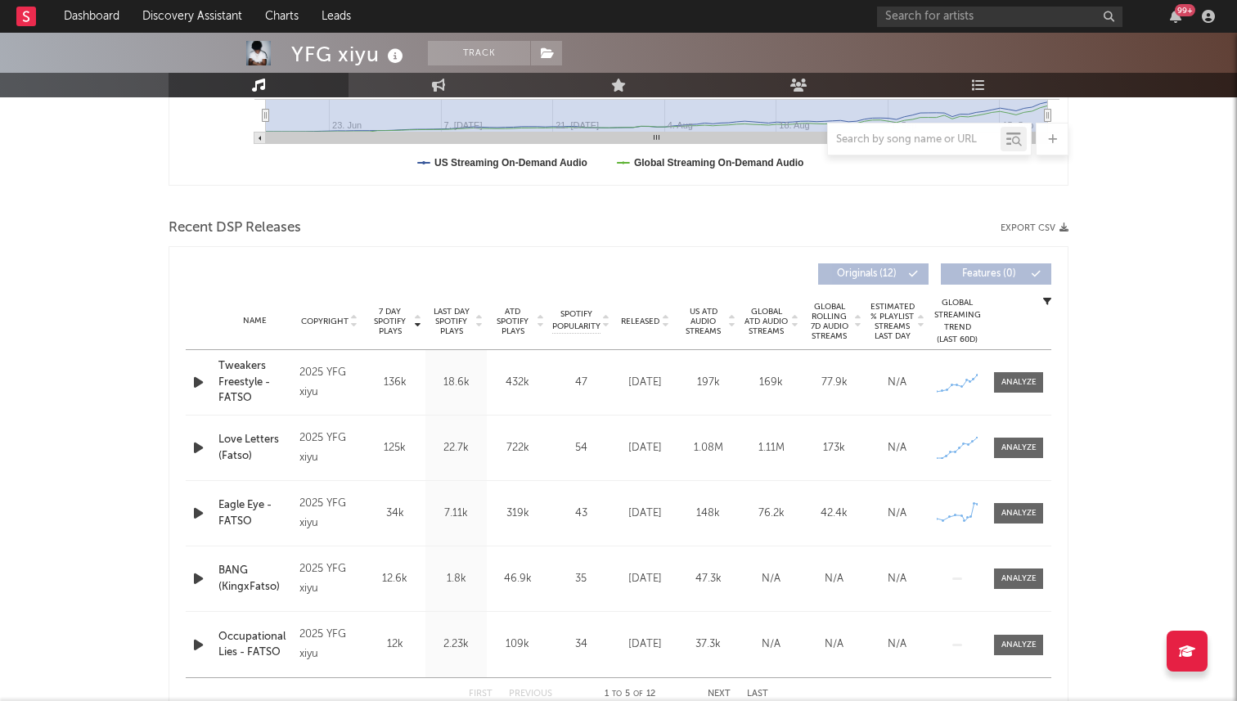
click at [192, 375] on icon "button" at bounding box center [198, 382] width 17 height 20
click at [198, 443] on icon "button" at bounding box center [198, 448] width 17 height 20
click at [198, 443] on icon "button" at bounding box center [198, 448] width 16 height 20
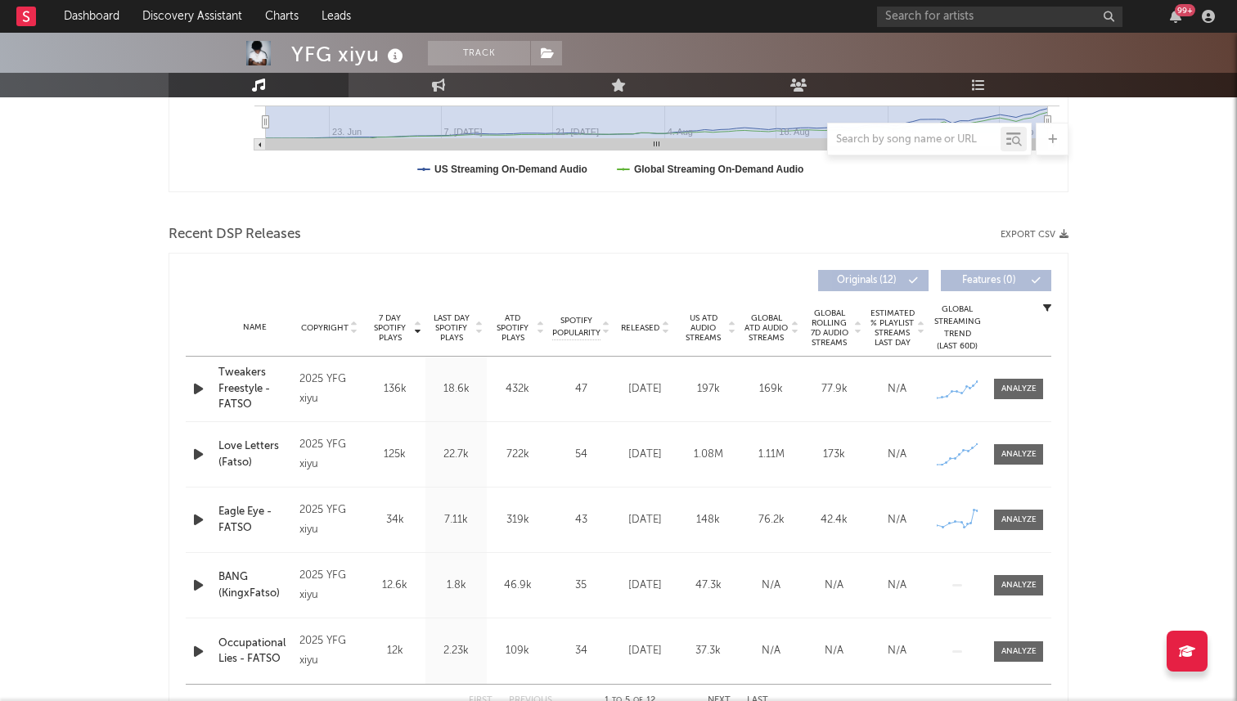
scroll to position [0, 0]
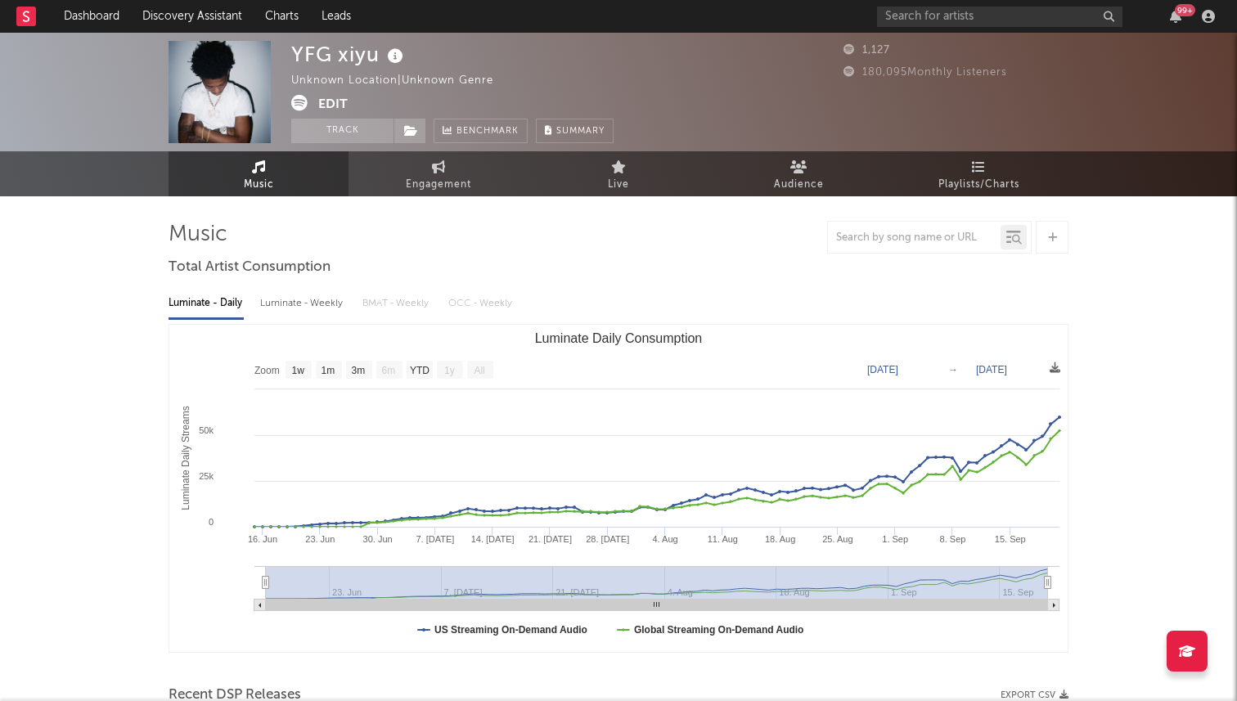
click at [333, 99] on button "Edit" at bounding box center [332, 105] width 29 height 20
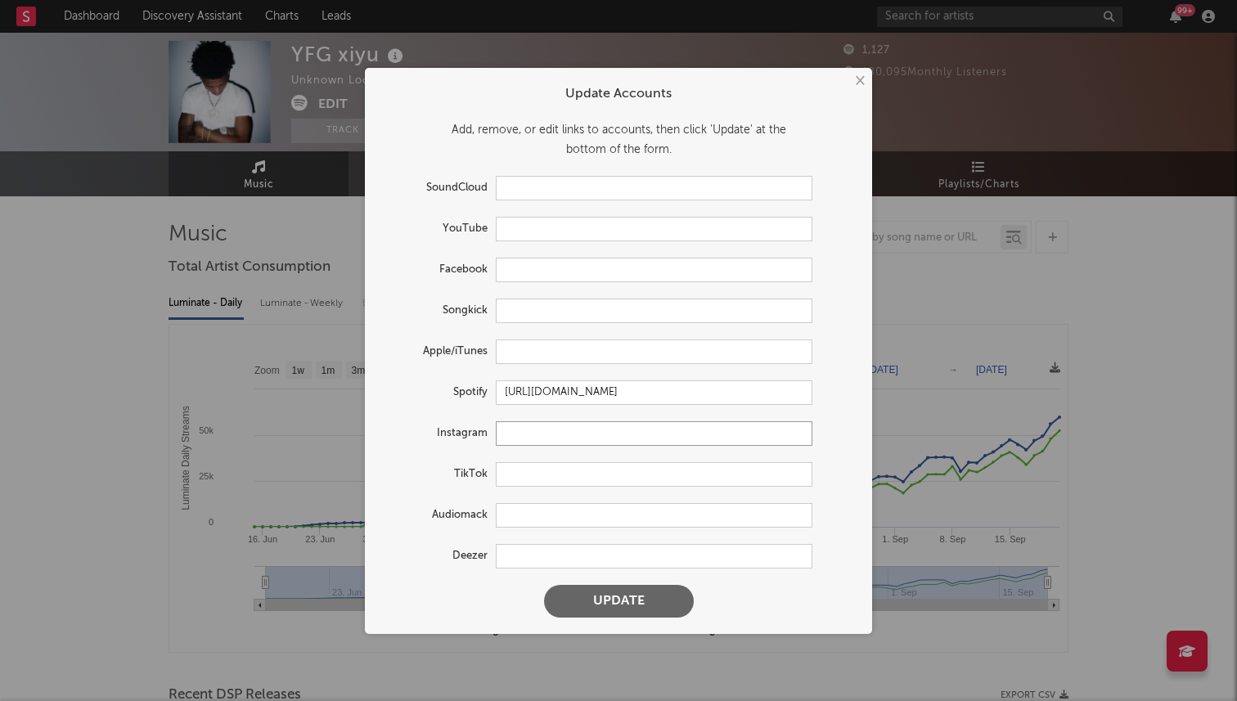
click at [527, 439] on input "text" at bounding box center [654, 433] width 317 height 25
click at [527, 471] on input "text" at bounding box center [654, 474] width 317 height 25
paste input "https://www.tiktok.com/@yfgfatso1?_t=ZT-8zygJBzvVsL&_r=1"
type input "https://www.tiktok.com/@yfgfatso1?_t=ZT-8zygJBzvVsL&_r=1"
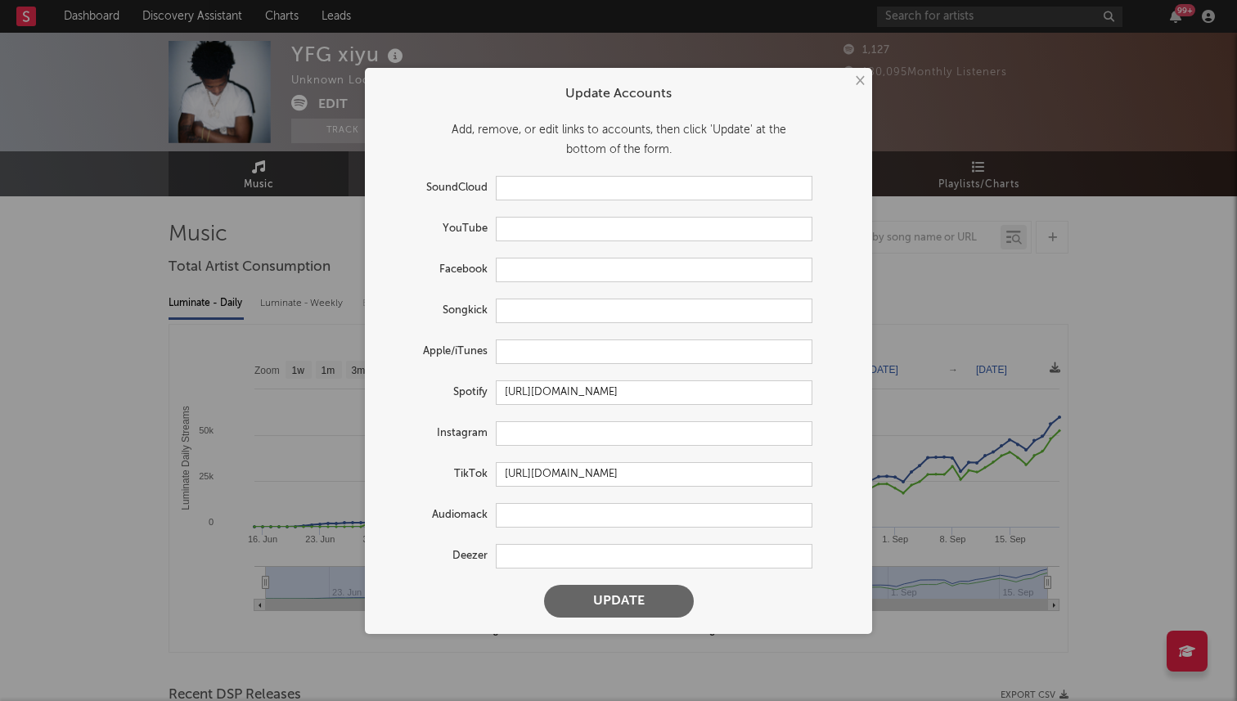
scroll to position [0, 0]
click at [608, 613] on button "Update" at bounding box center [619, 601] width 150 height 33
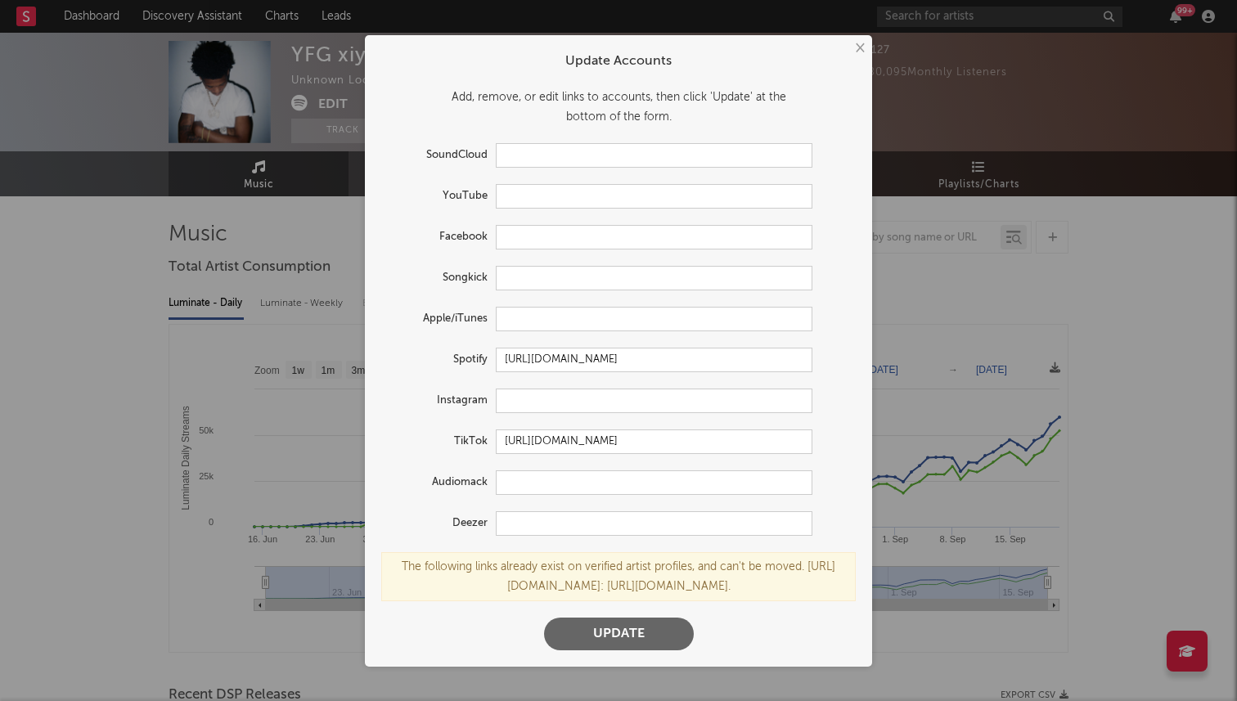
click at [857, 39] on button "×" at bounding box center [859, 48] width 18 height 18
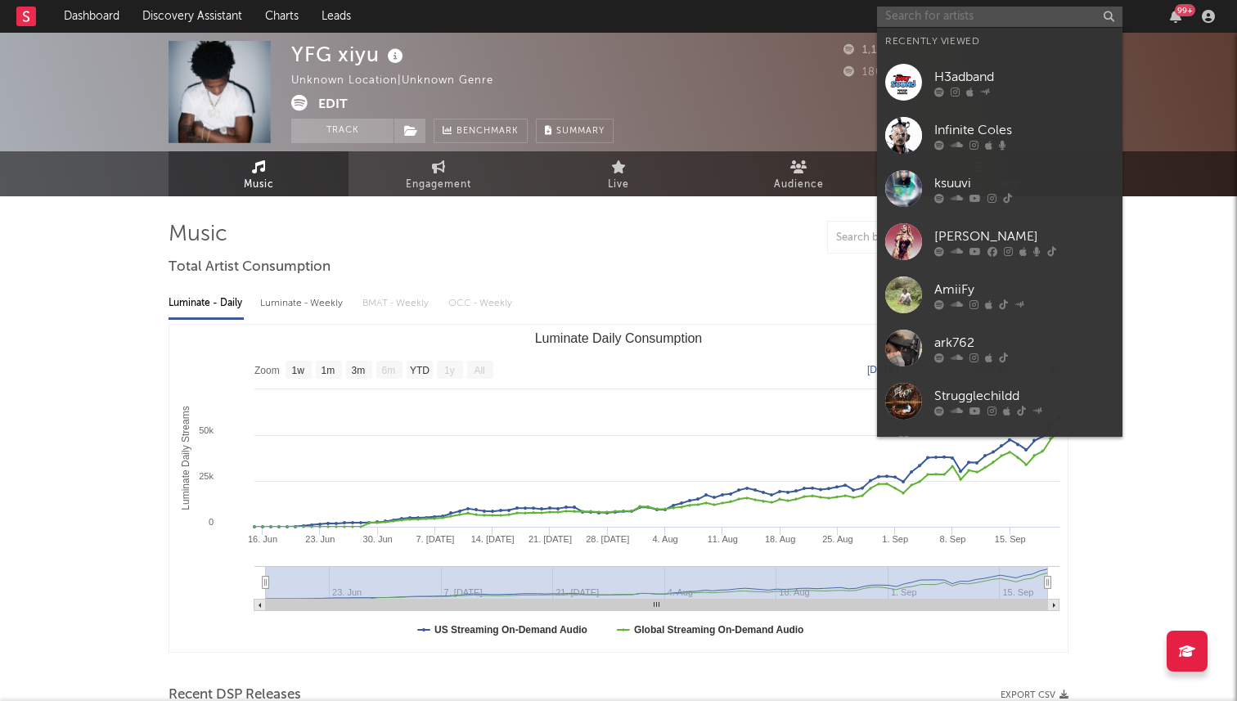
click at [978, 21] on input "text" at bounding box center [999, 17] width 245 height 20
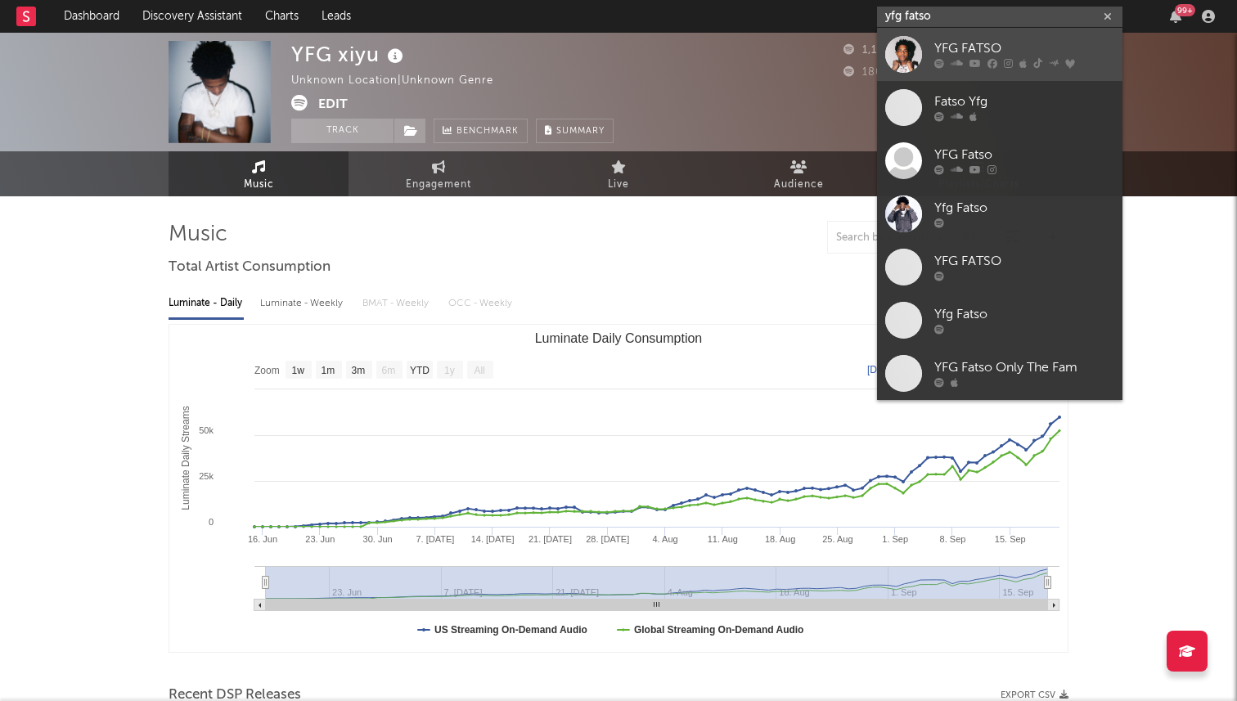
type input "yfg fatso"
click at [946, 68] on div at bounding box center [1024, 64] width 180 height 10
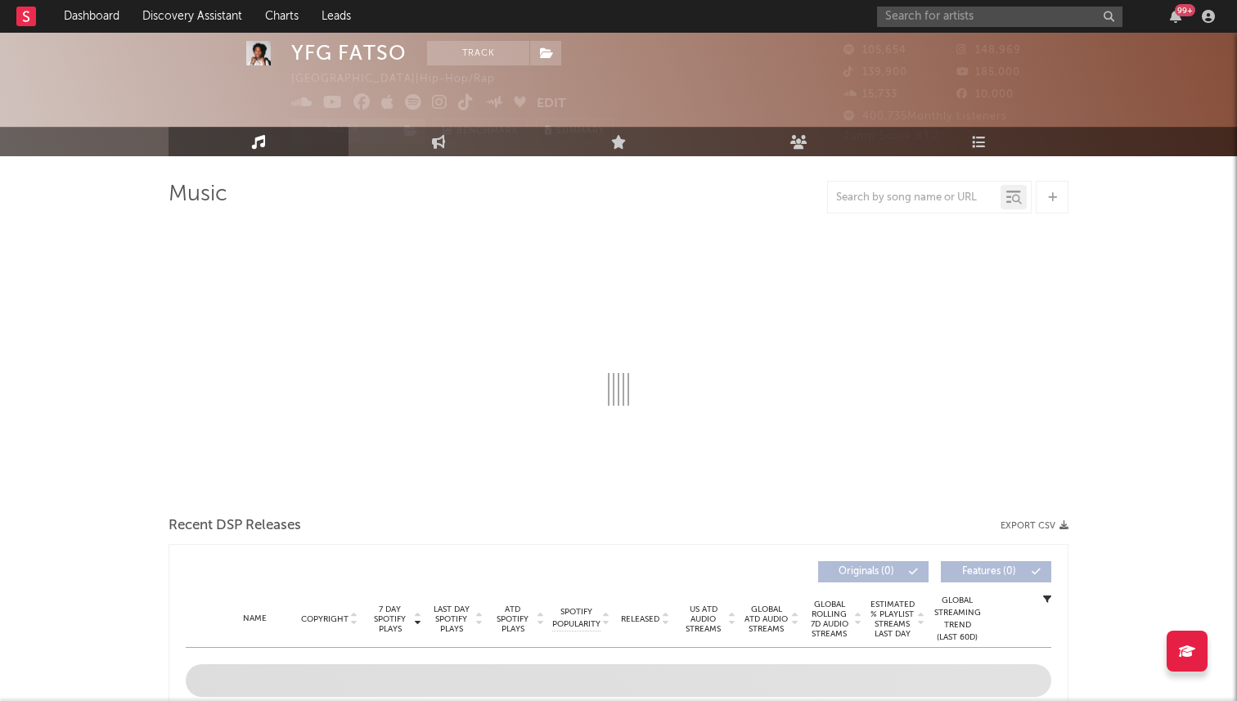
select select "6m"
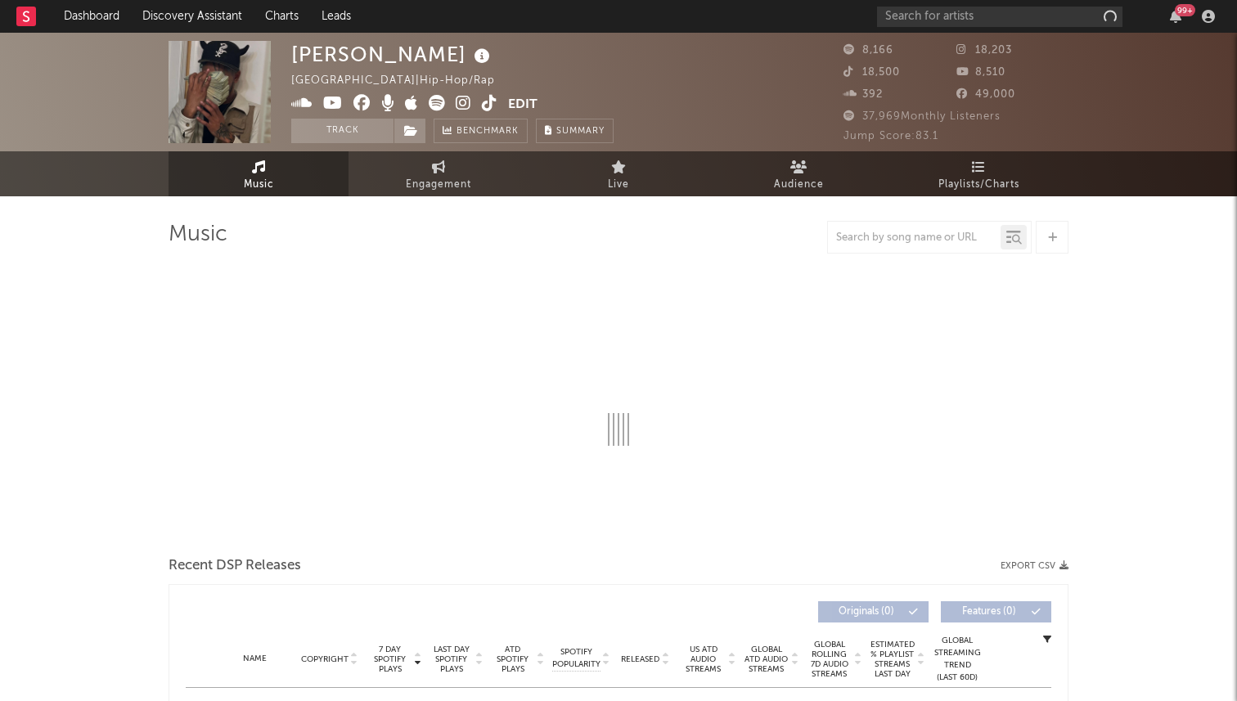
select select "6m"
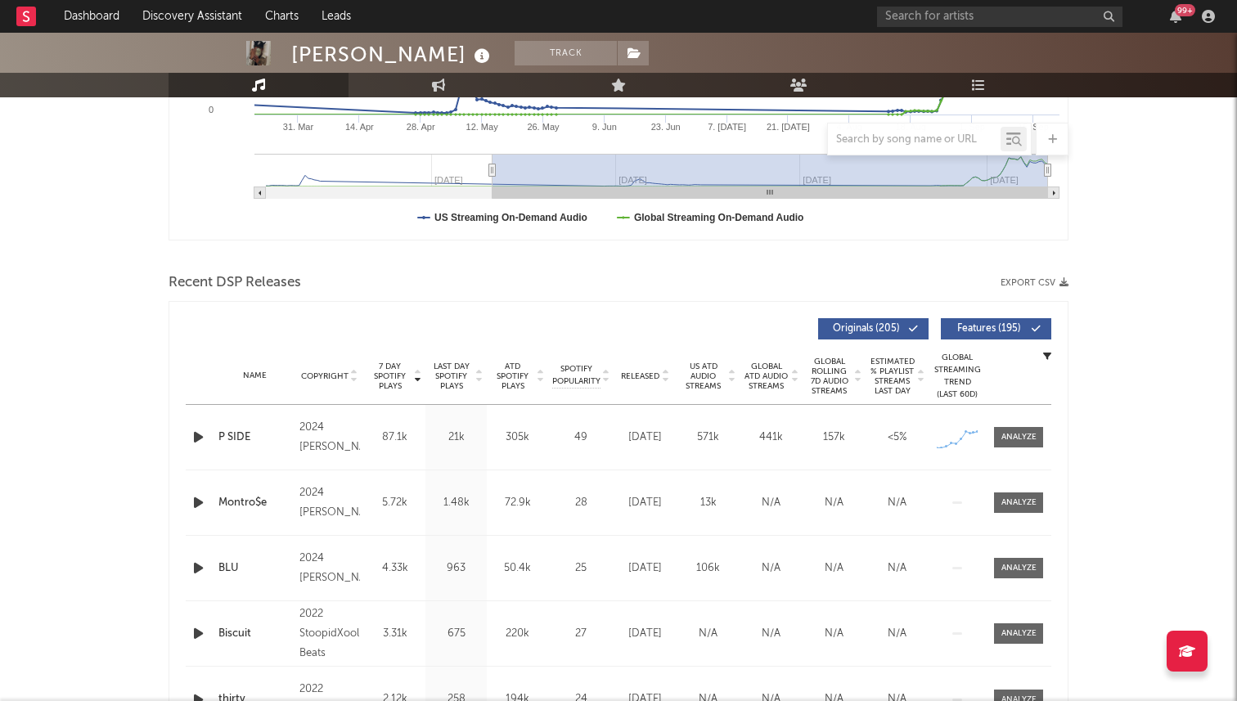
scroll to position [397, 0]
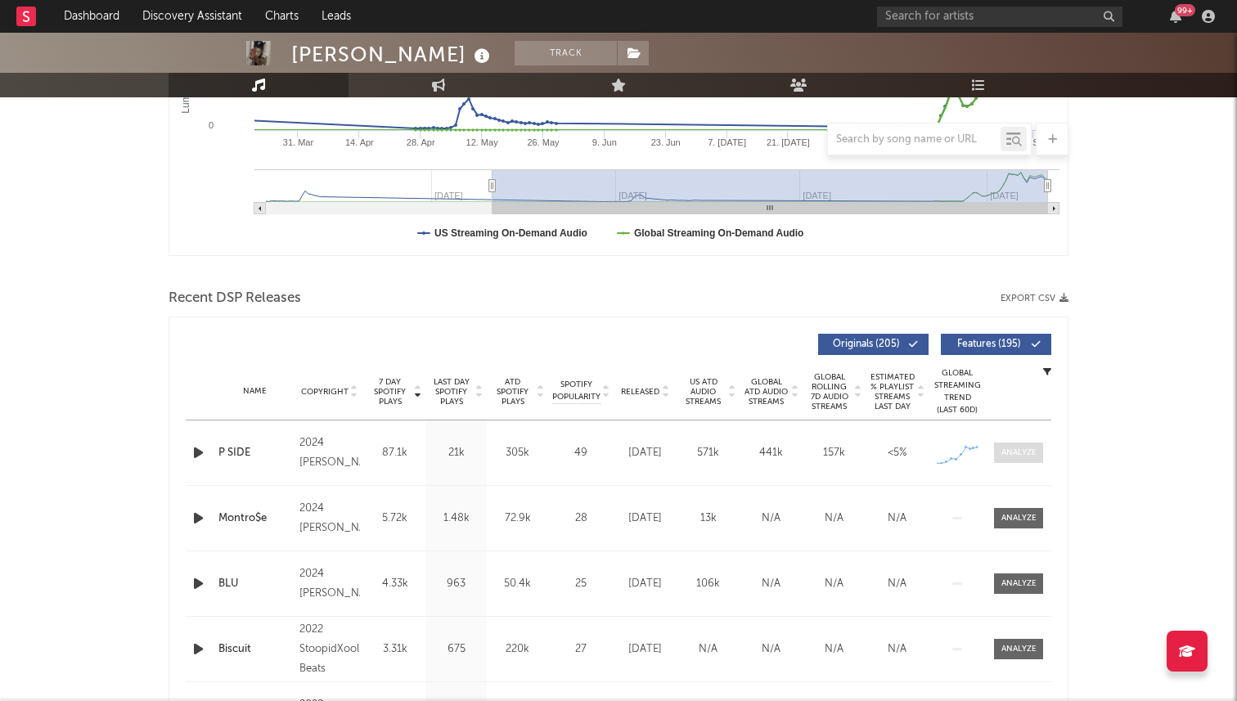
click at [1029, 447] on div at bounding box center [1018, 453] width 35 height 12
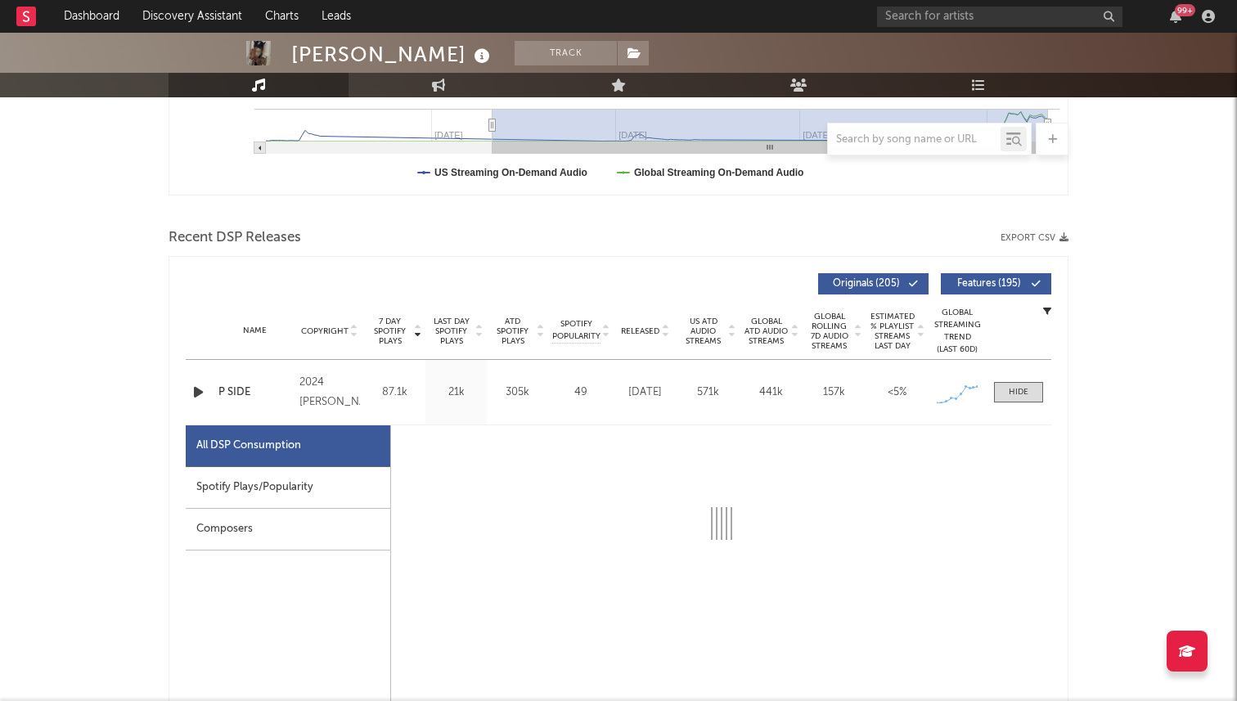
select select "6m"
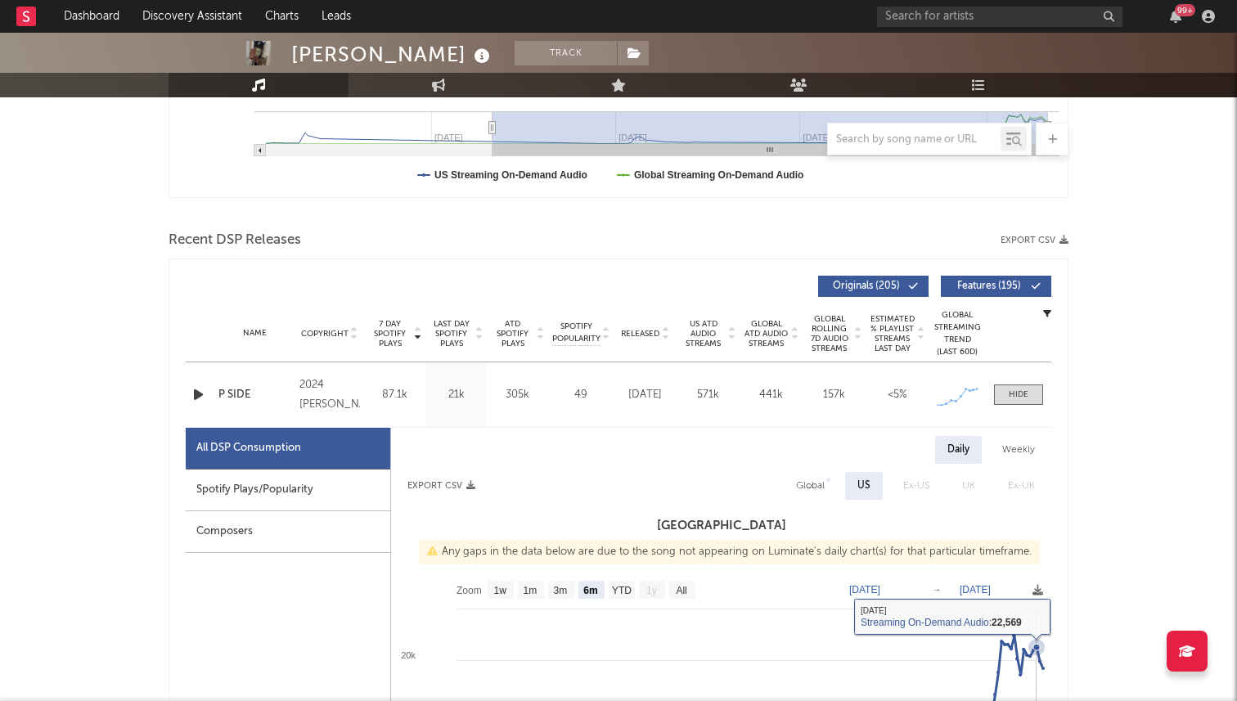
scroll to position [446, 0]
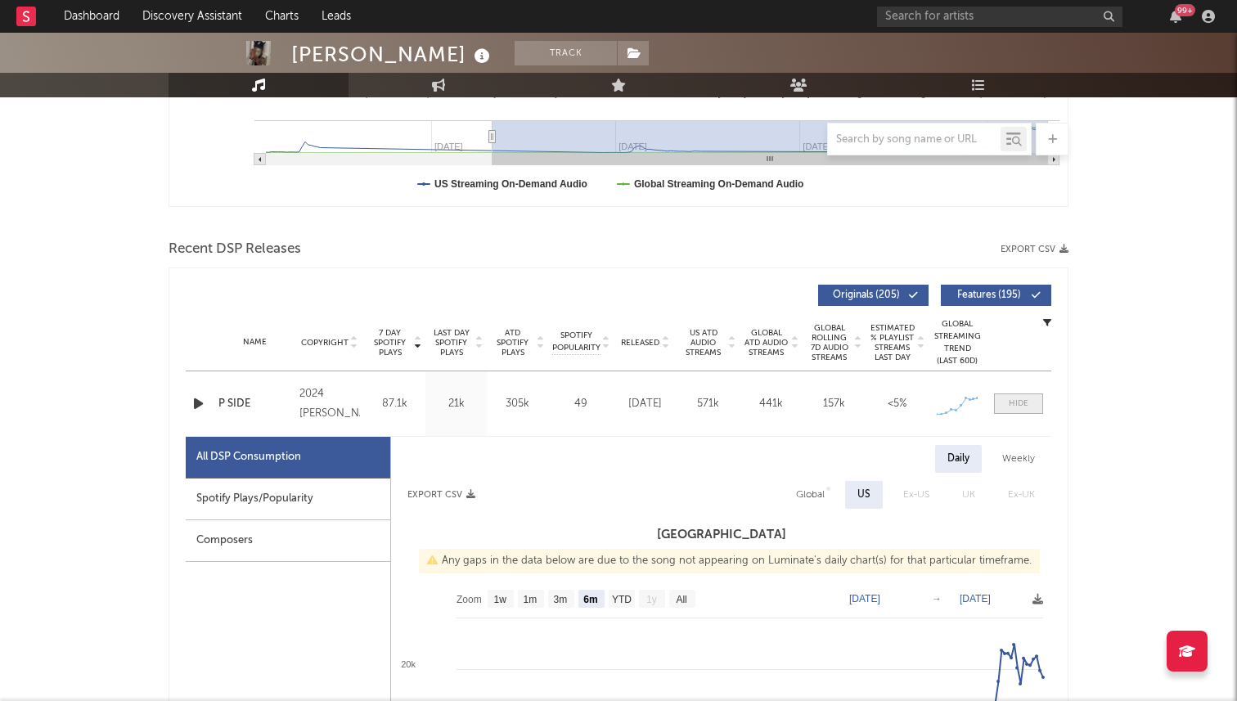
click at [1023, 404] on div at bounding box center [1019, 404] width 20 height 12
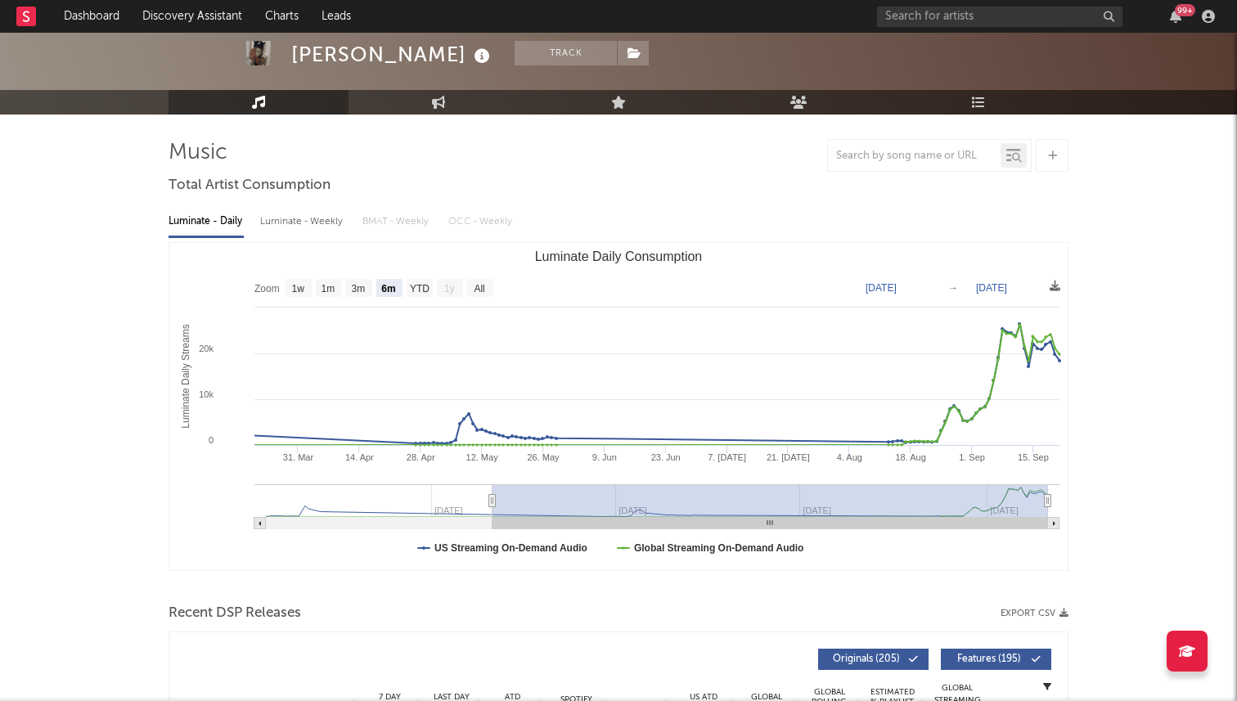
scroll to position [0, 0]
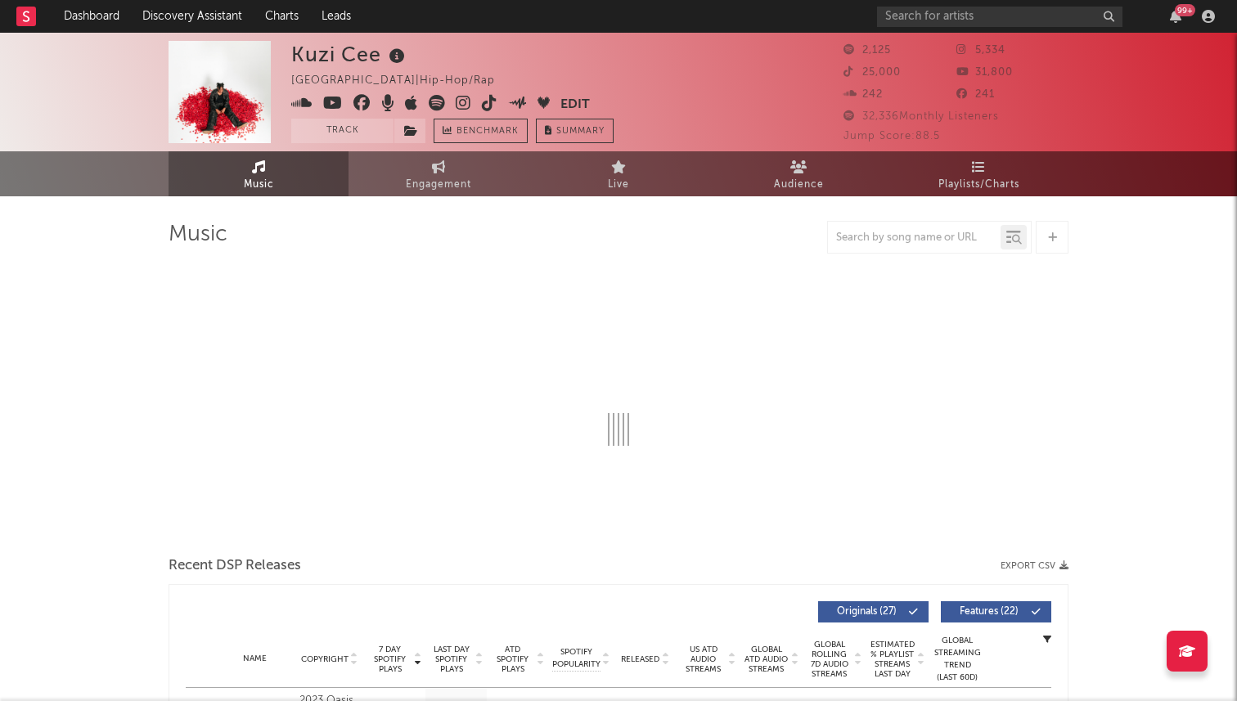
click at [488, 108] on icon at bounding box center [490, 103] width 16 height 16
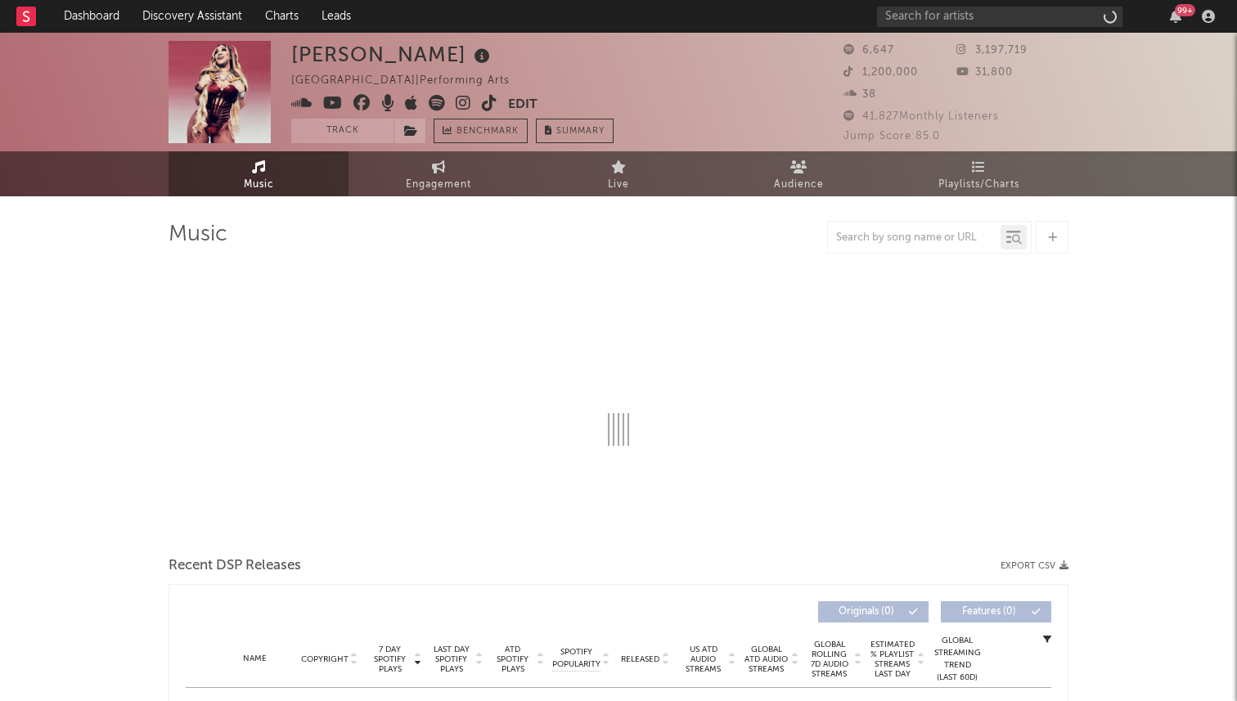
select select "1w"
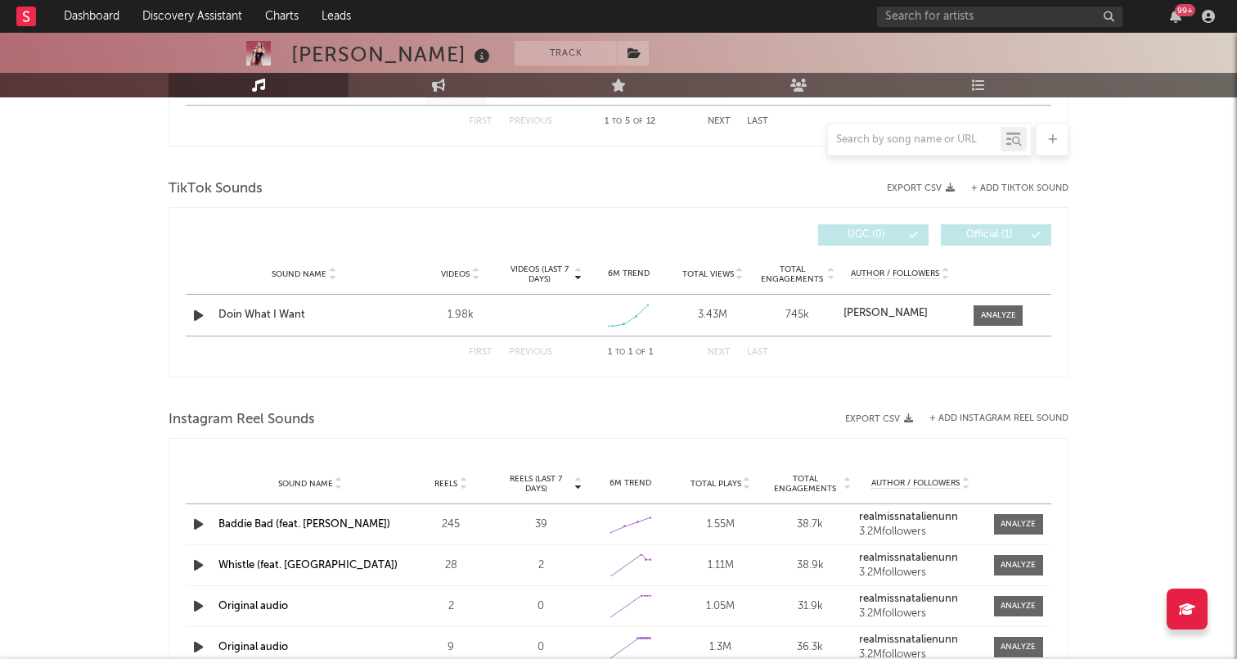
scroll to position [1036, 0]
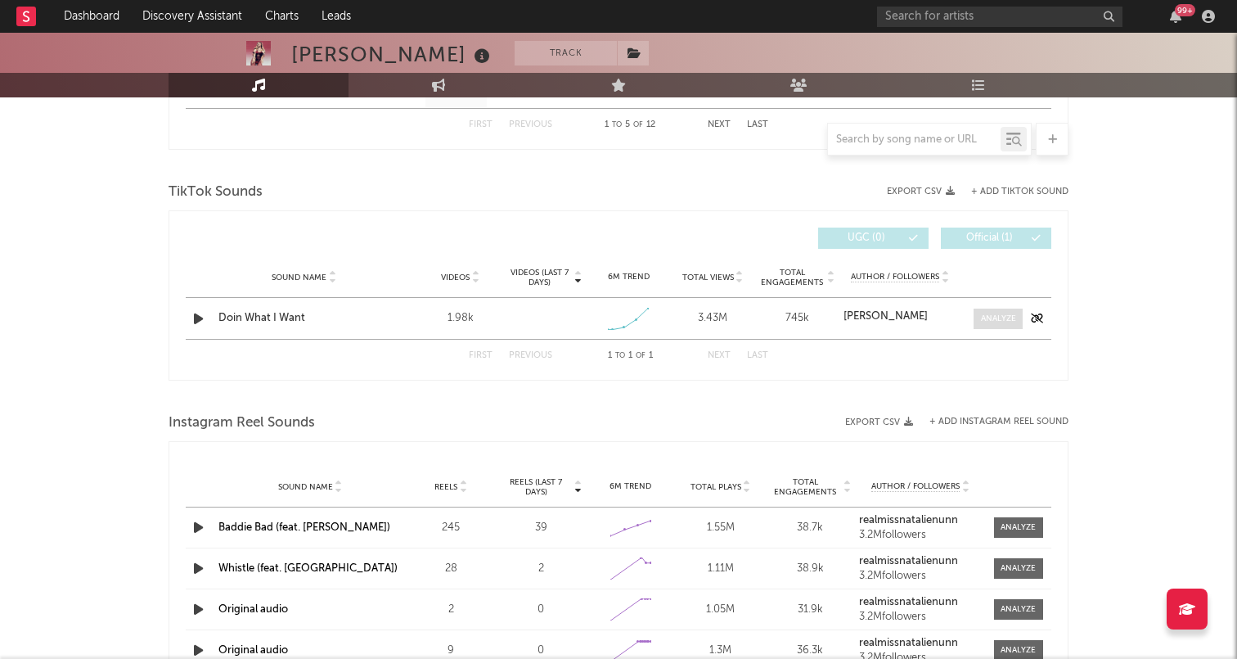
click at [982, 318] on div at bounding box center [998, 318] width 35 height 12
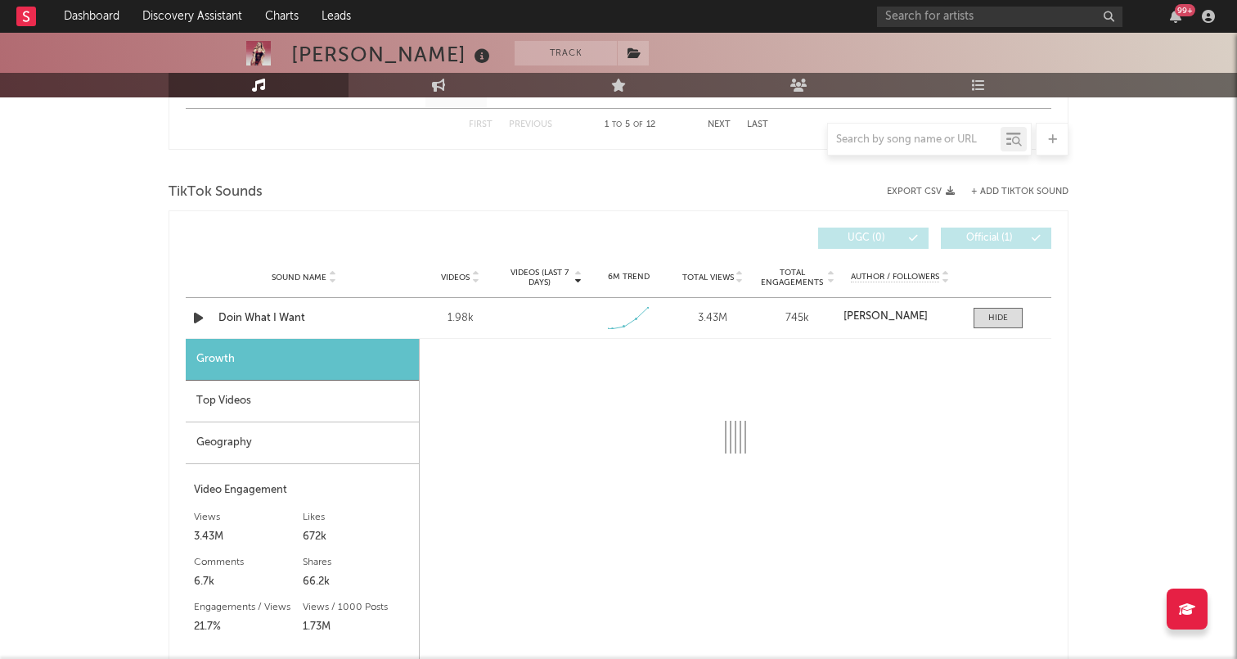
scroll to position [1091, 0]
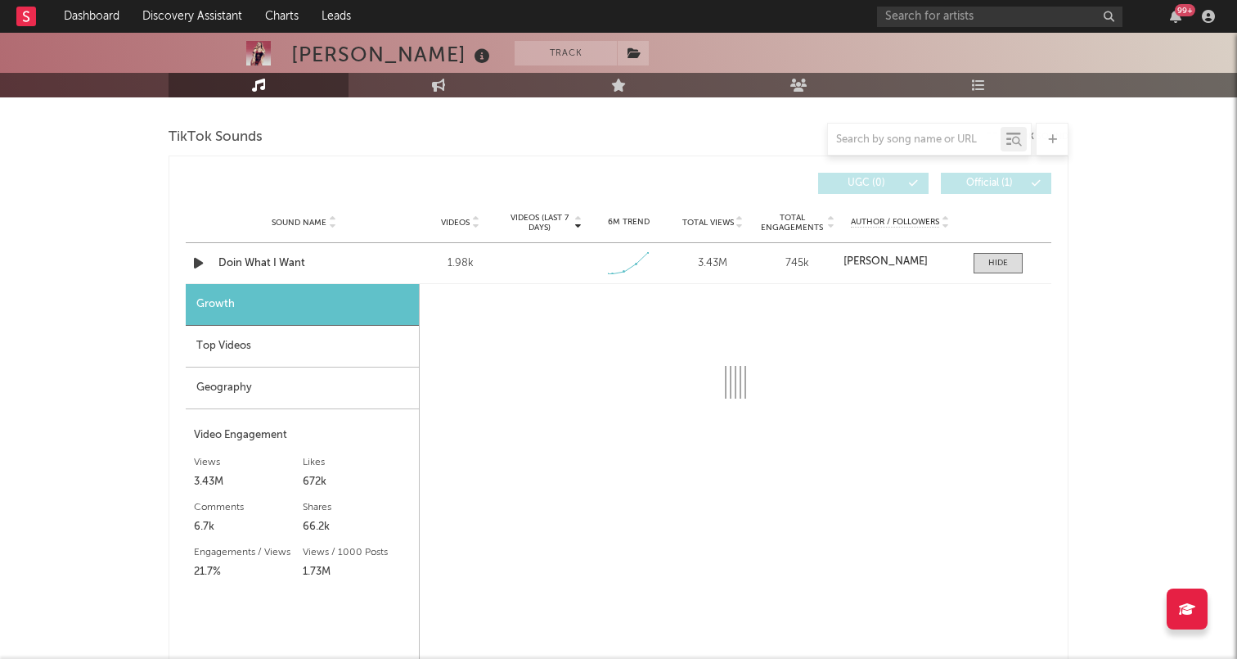
select select "1w"
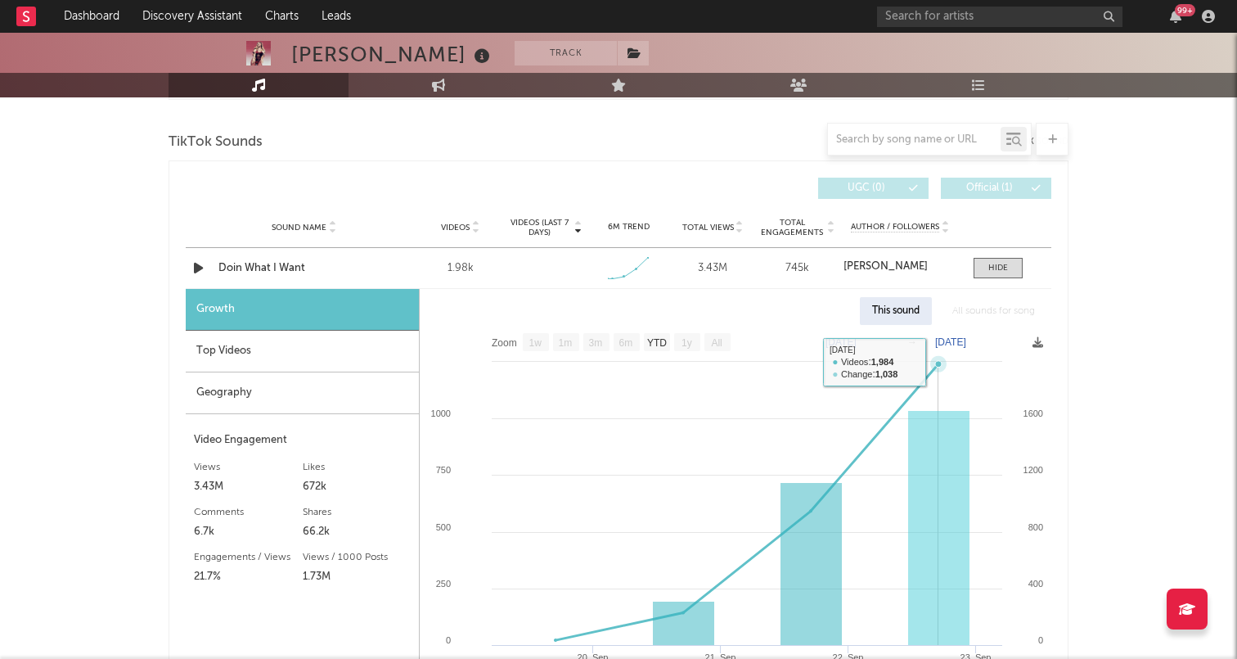
scroll to position [1068, 0]
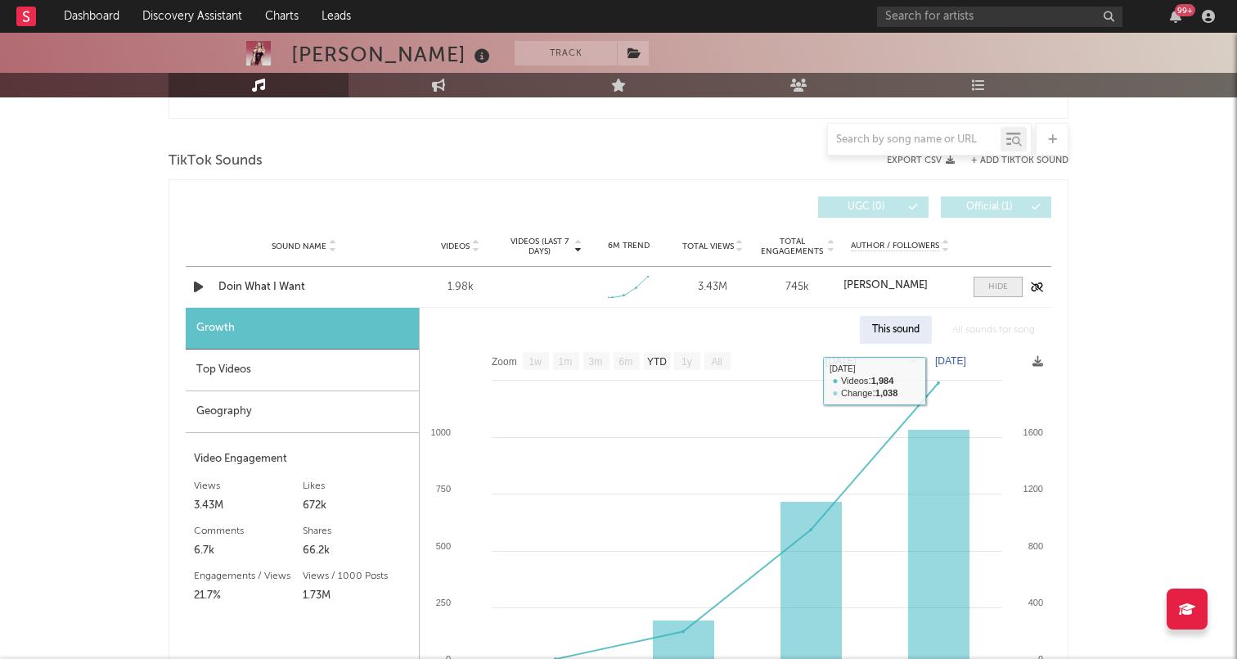
click at [996, 295] on span at bounding box center [997, 287] width 49 height 20
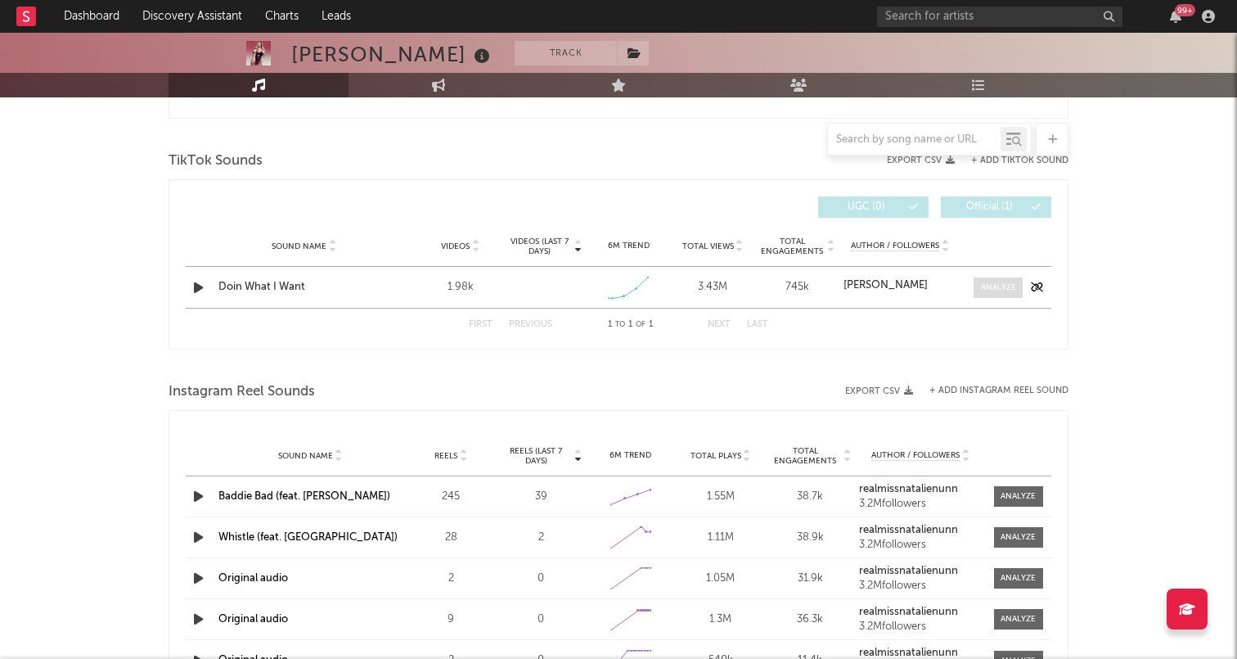
click at [996, 295] on span at bounding box center [997, 287] width 49 height 20
select select "1w"
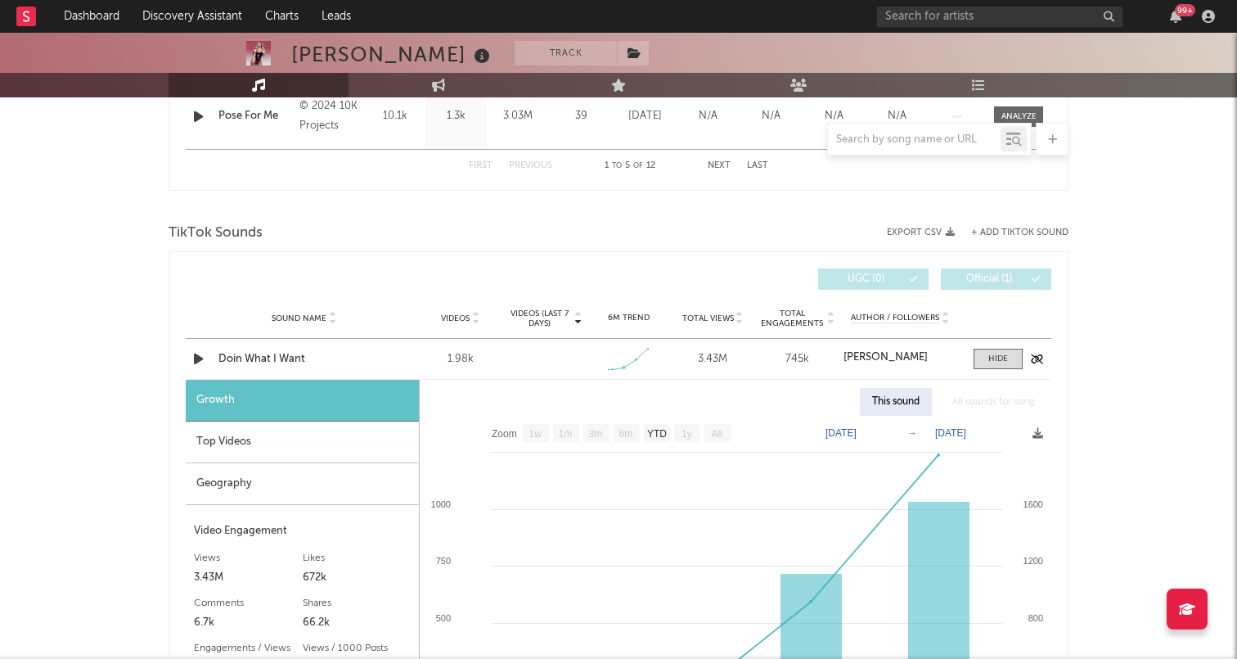
scroll to position [1030, 0]
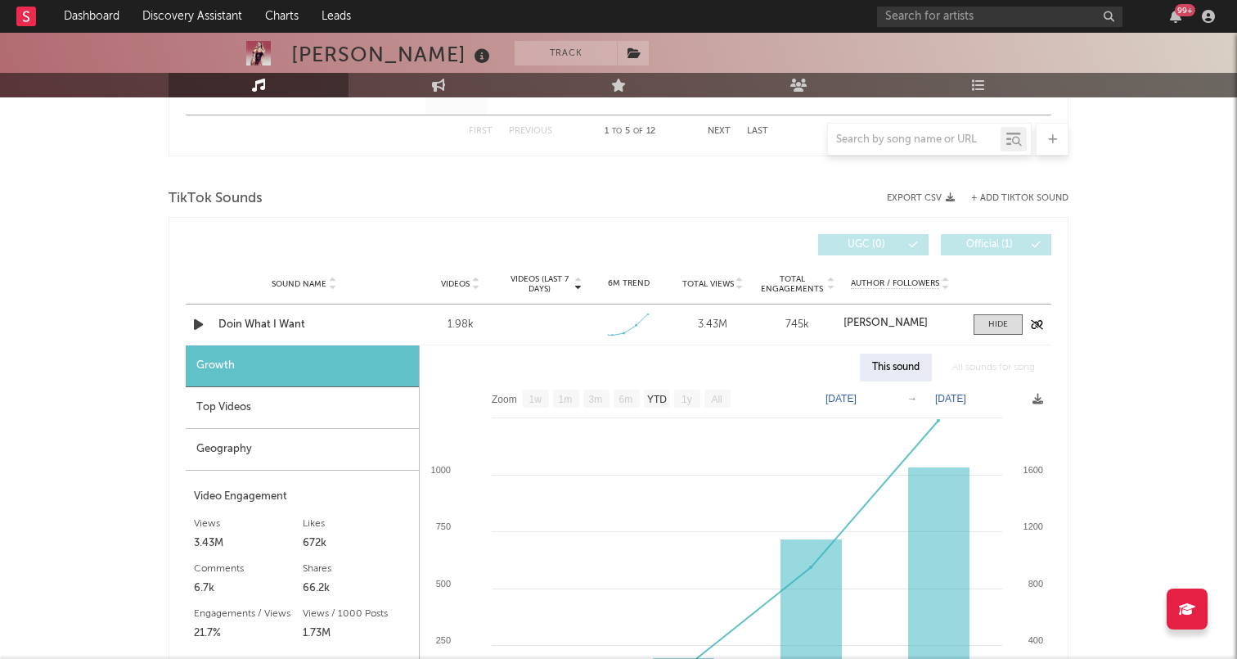
click at [196, 325] on icon "button" at bounding box center [198, 324] width 17 height 20
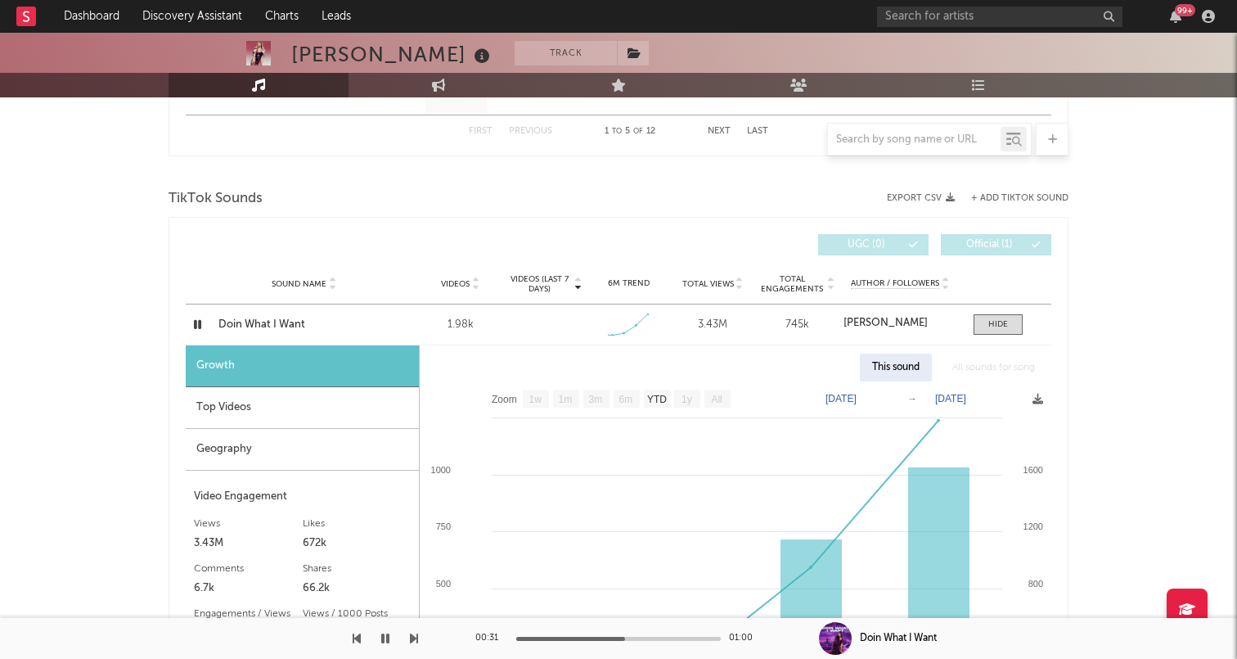
click at [388, 639] on icon "button" at bounding box center [385, 638] width 8 height 13
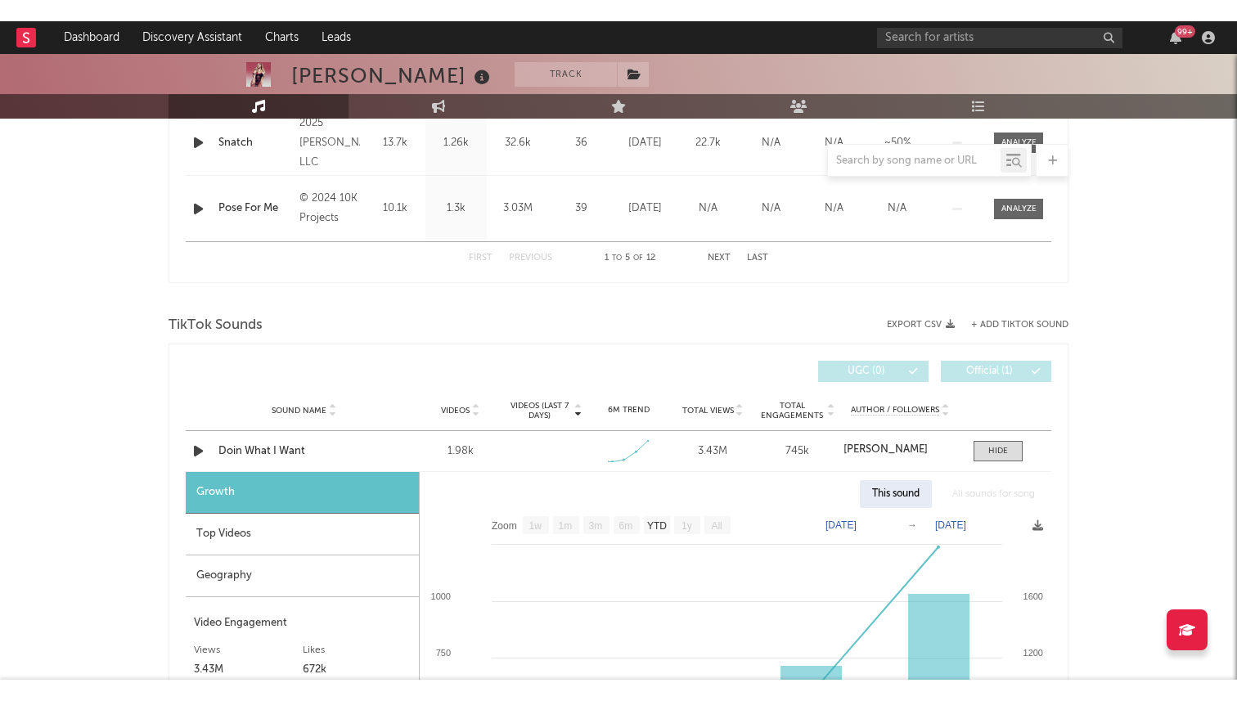
scroll to position [860, 0]
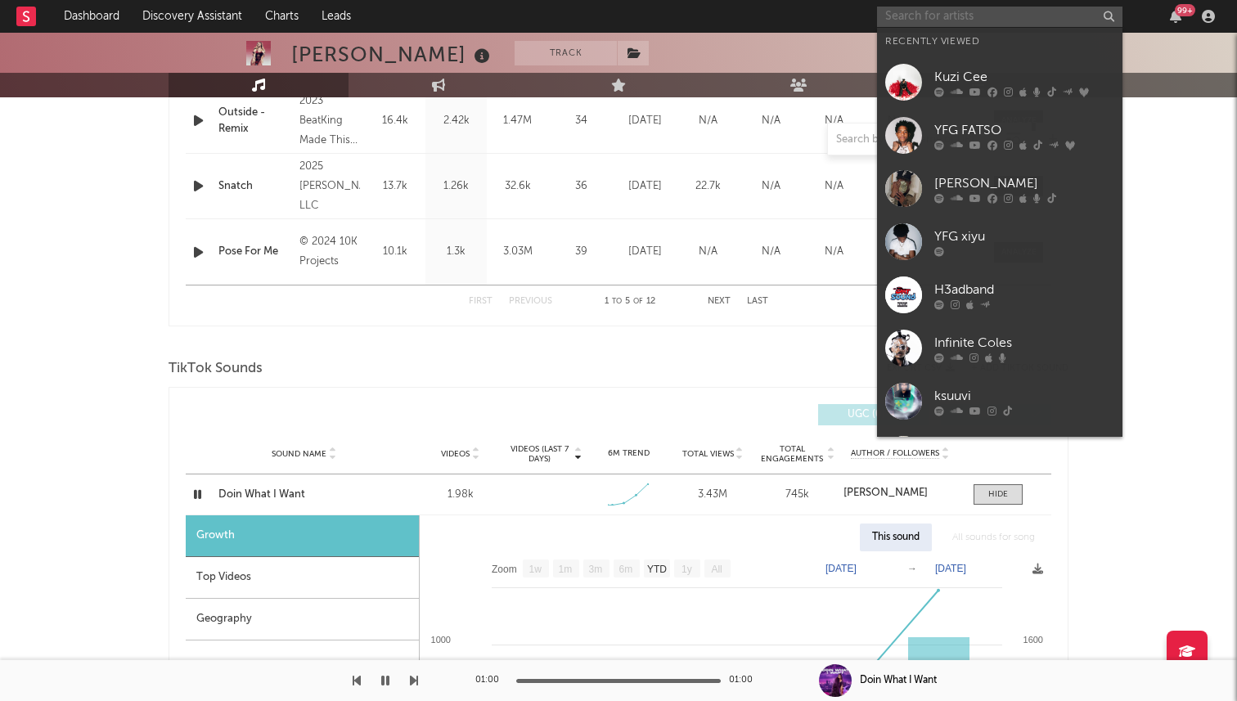
click at [924, 17] on input "text" at bounding box center [999, 17] width 245 height 20
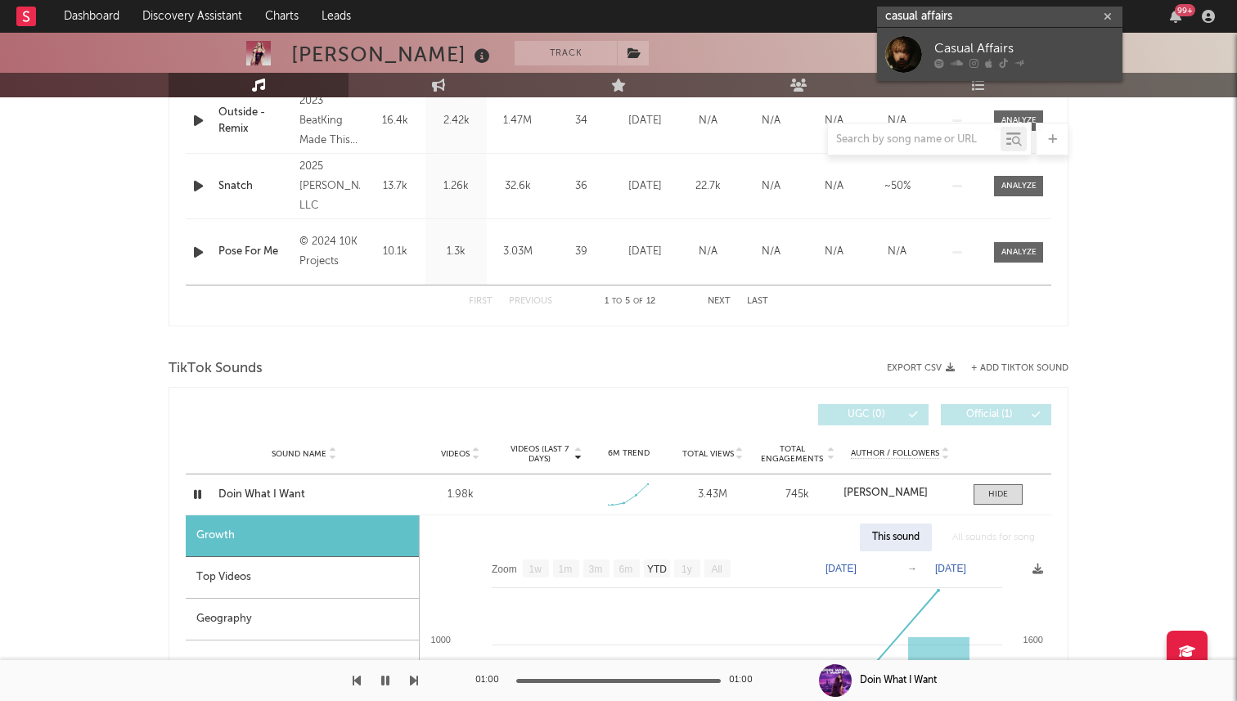
type input "casual affairs"
click at [907, 55] on div at bounding box center [903, 54] width 37 height 37
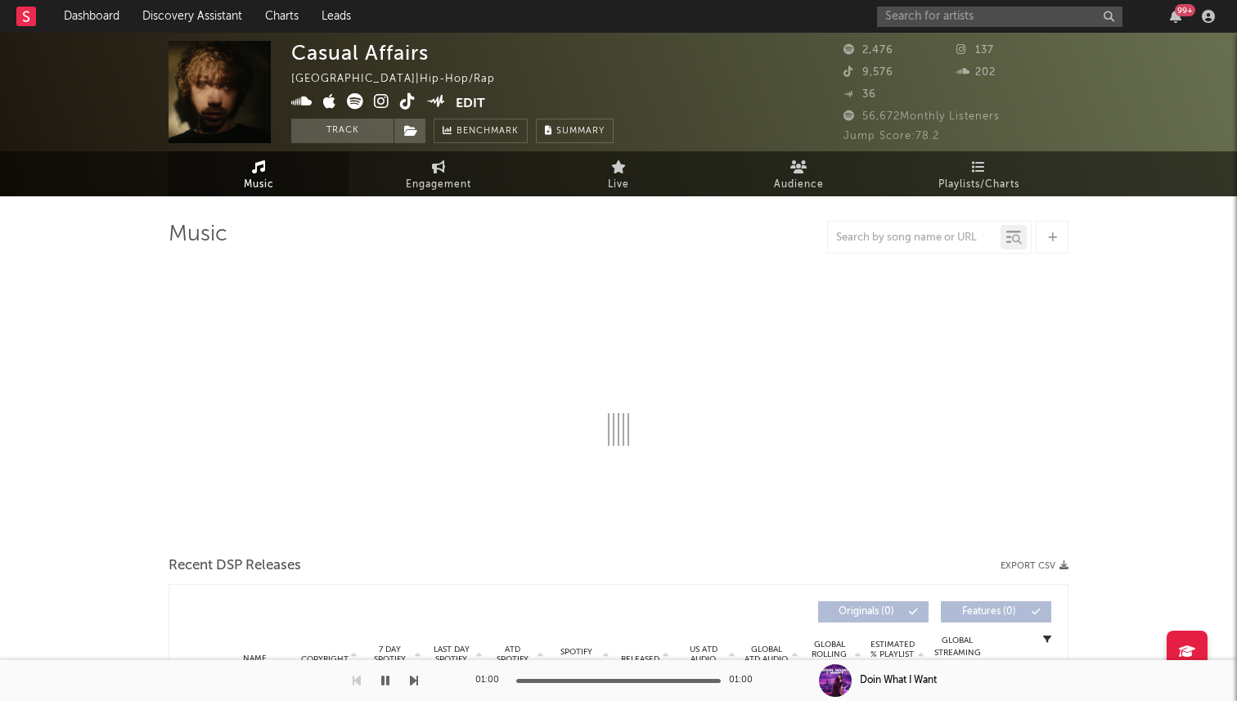
select select "1w"
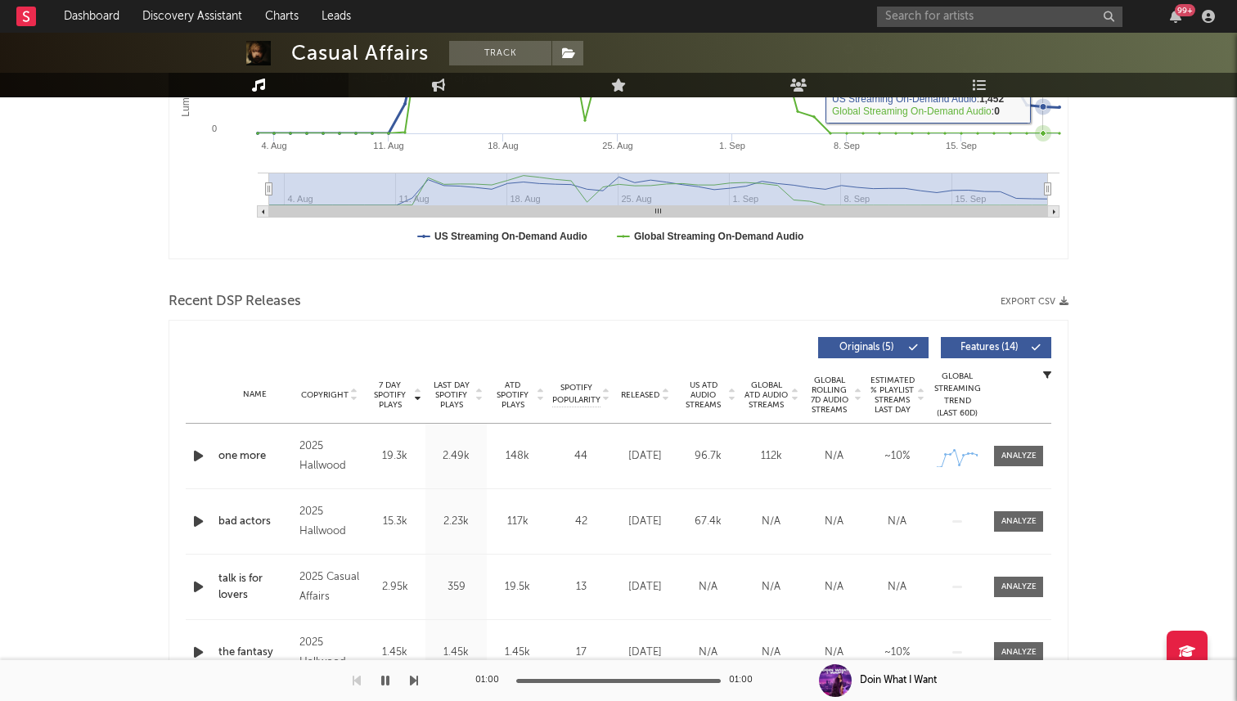
scroll to position [522, 0]
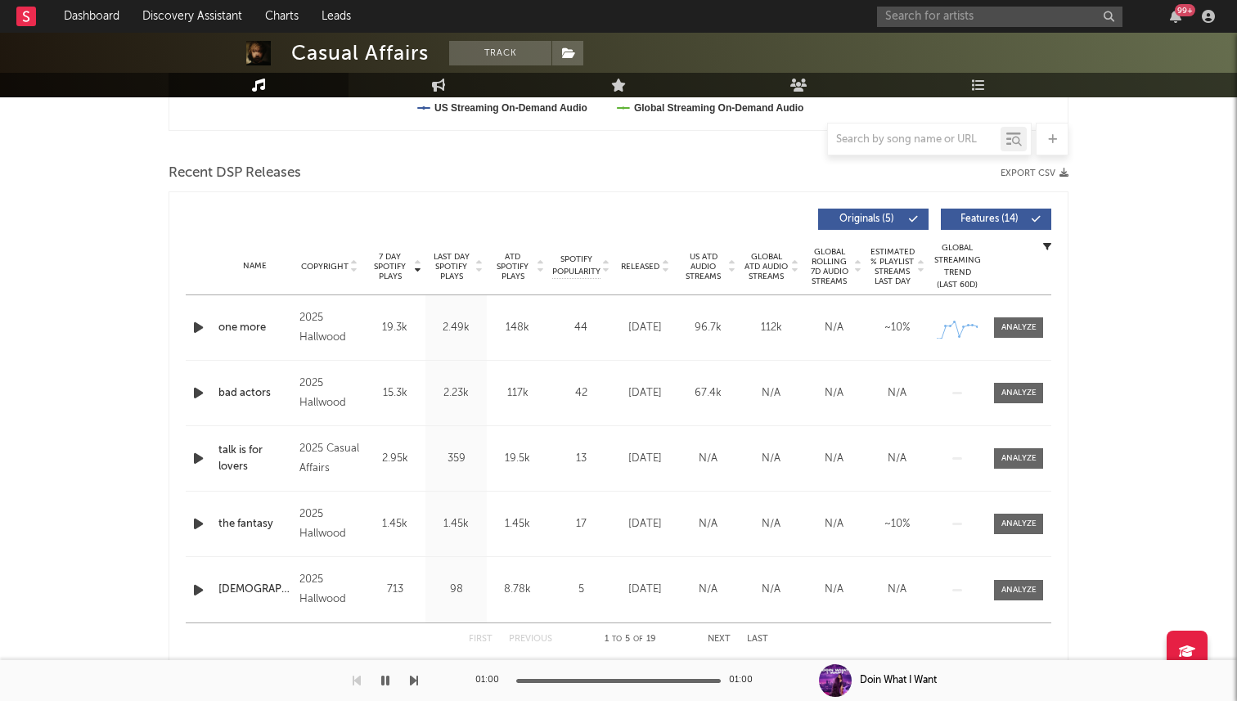
click at [193, 318] on icon "button" at bounding box center [198, 327] width 17 height 20
click at [201, 384] on icon "button" at bounding box center [198, 393] width 17 height 20
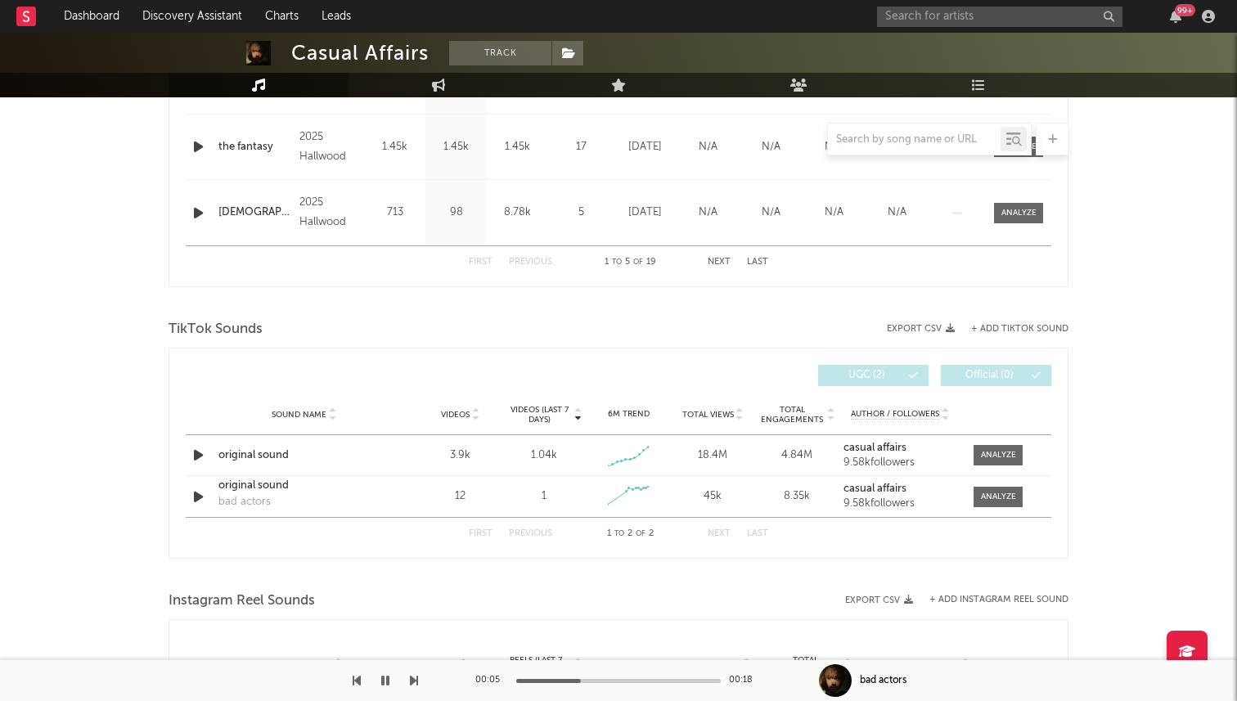
scroll to position [982, 0]
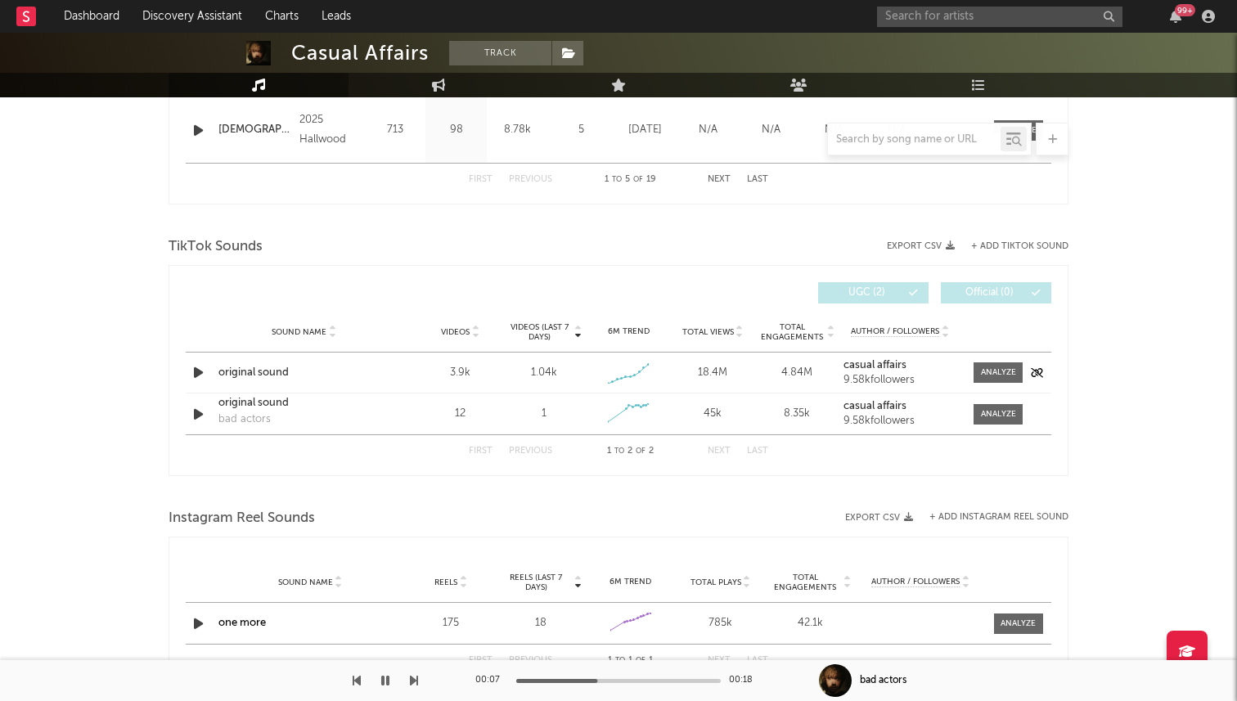
click at [196, 371] on icon "button" at bounding box center [198, 372] width 17 height 20
click at [979, 381] on span at bounding box center [997, 372] width 49 height 20
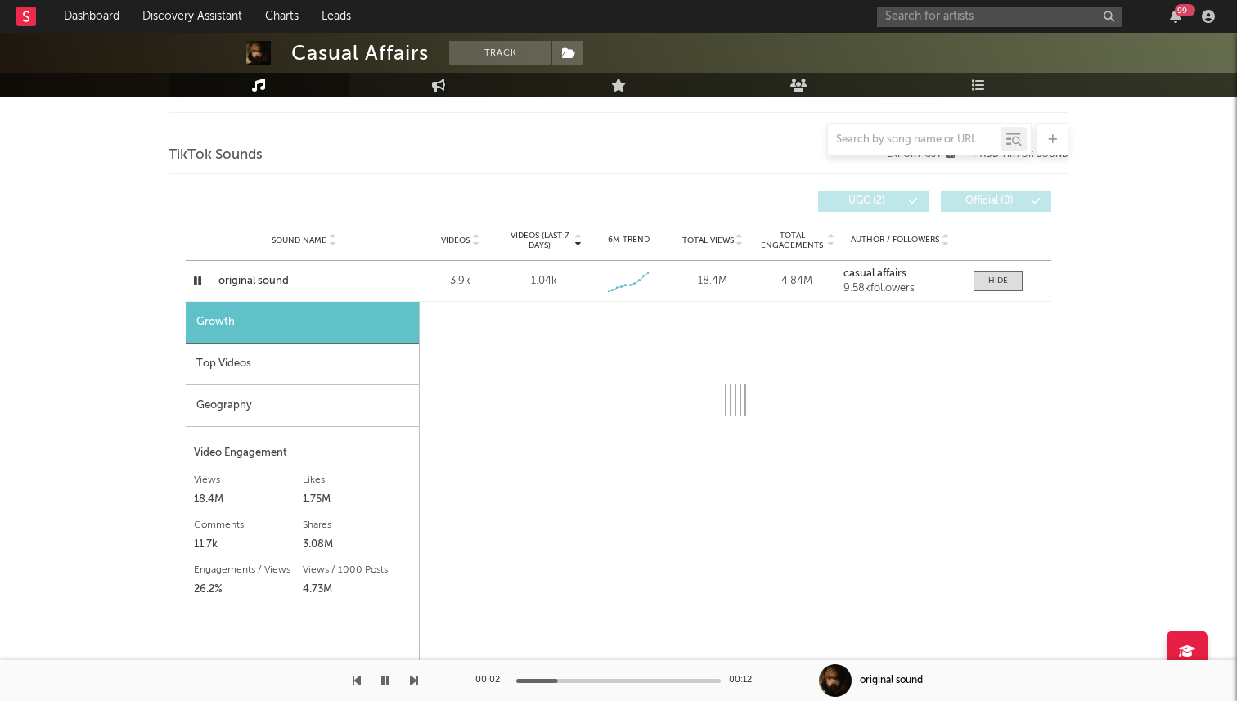
select select "1w"
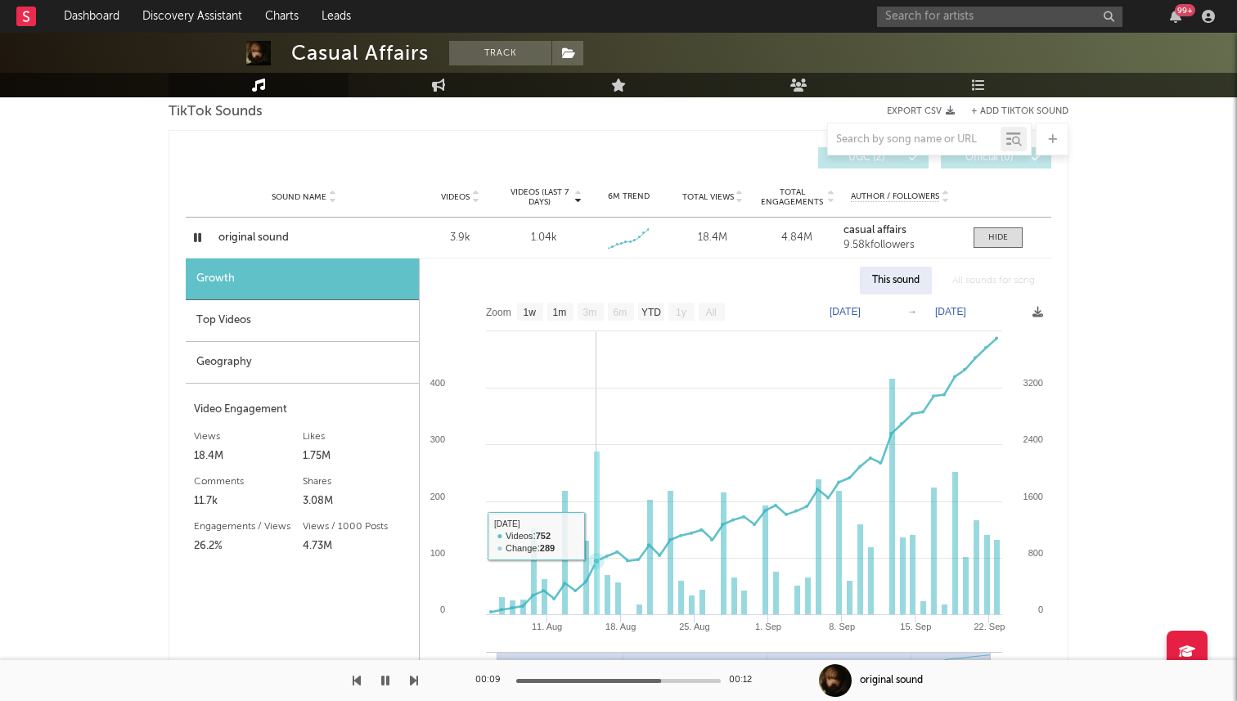
scroll to position [1095, 0]
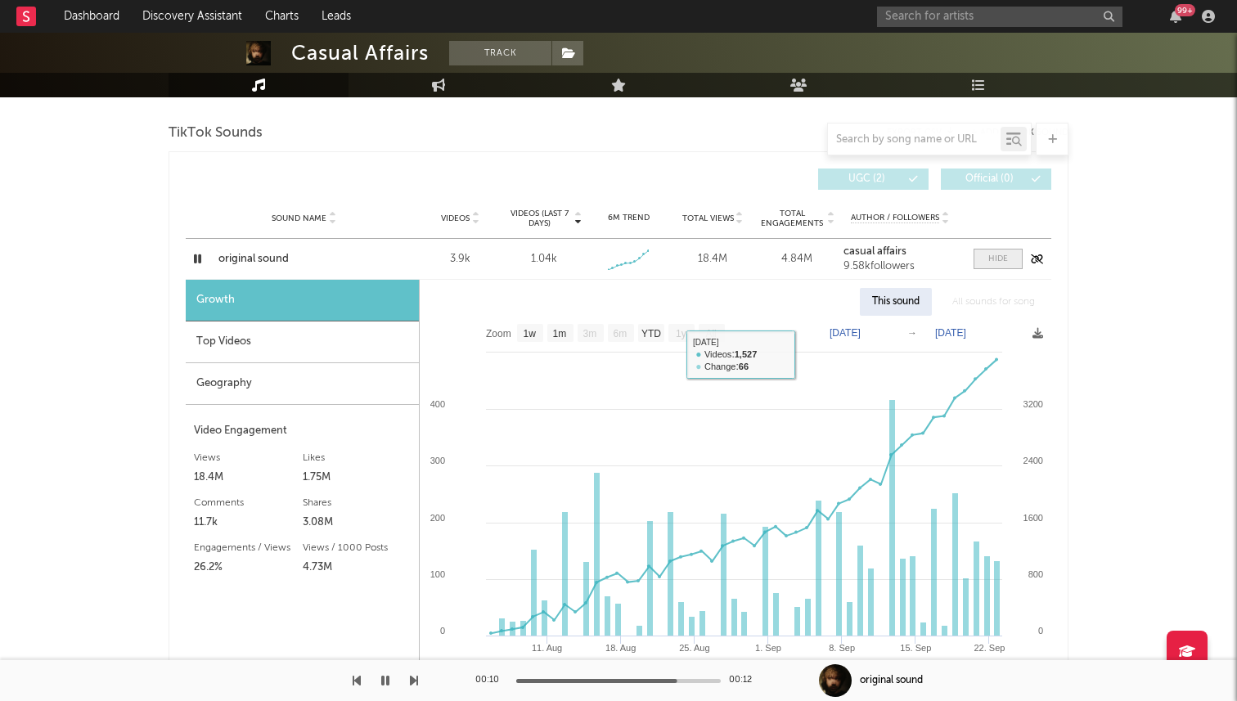
click at [991, 259] on div at bounding box center [998, 259] width 20 height 12
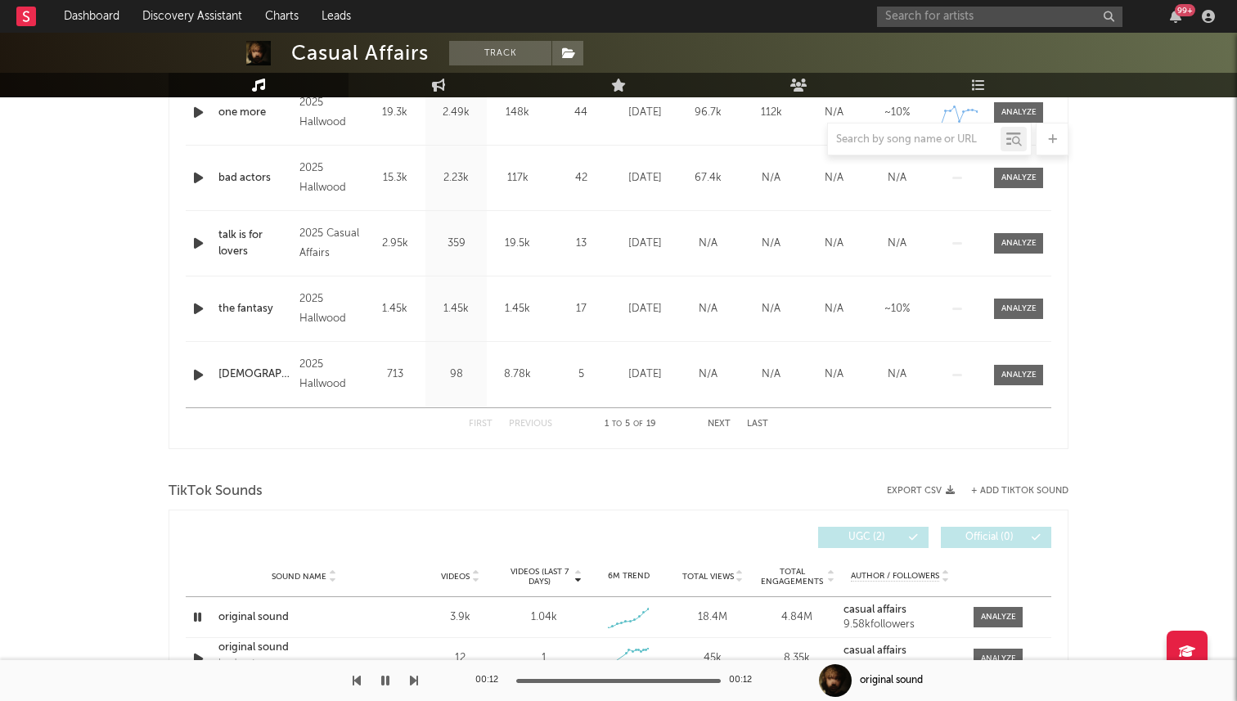
scroll to position [654, 0]
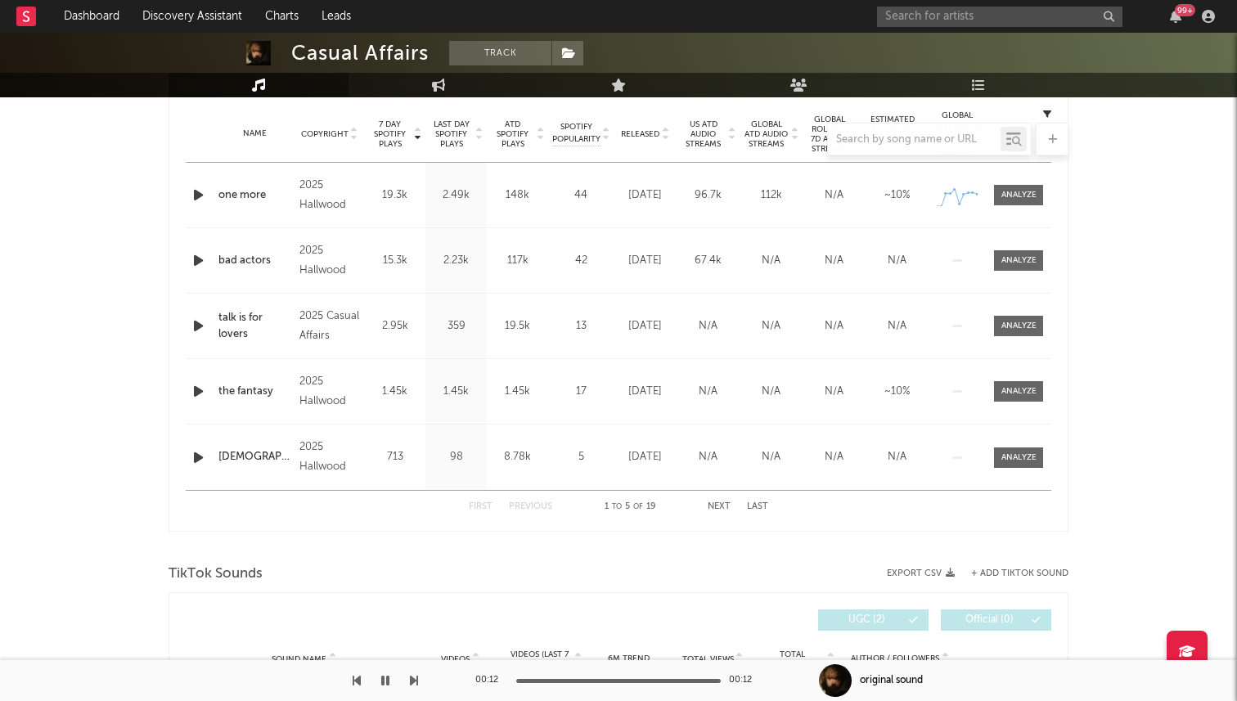
click at [202, 209] on div "Name one more Copyright 2025 Hallwood Label Hallwood Album Names one more Compo…" at bounding box center [619, 195] width 866 height 65
click at [195, 196] on icon "button" at bounding box center [198, 195] width 17 height 20
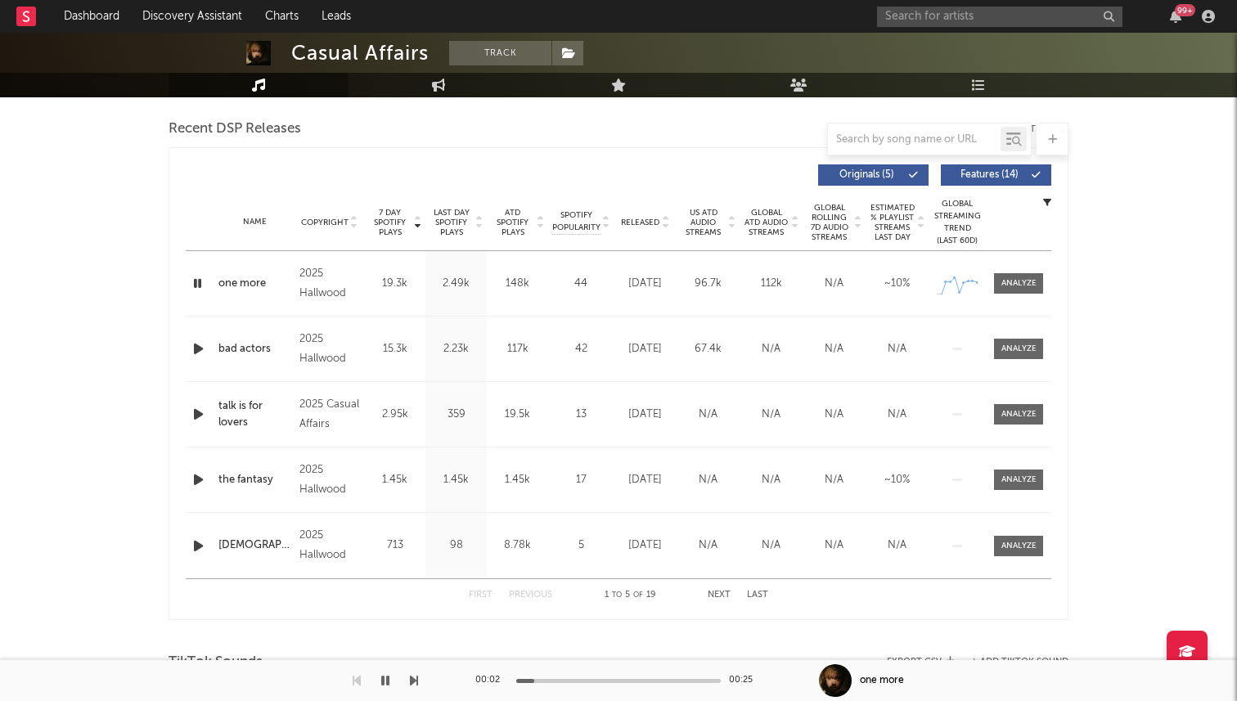
scroll to position [554, 0]
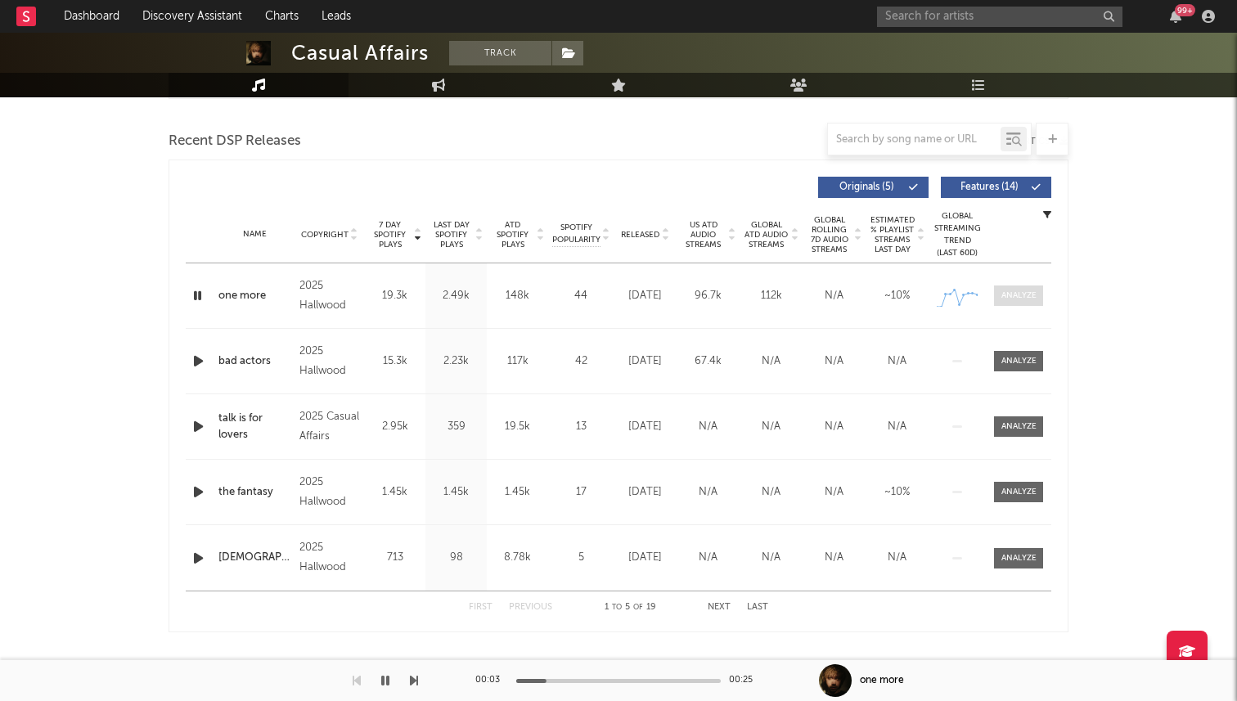
click at [1027, 303] on span at bounding box center [1018, 296] width 49 height 20
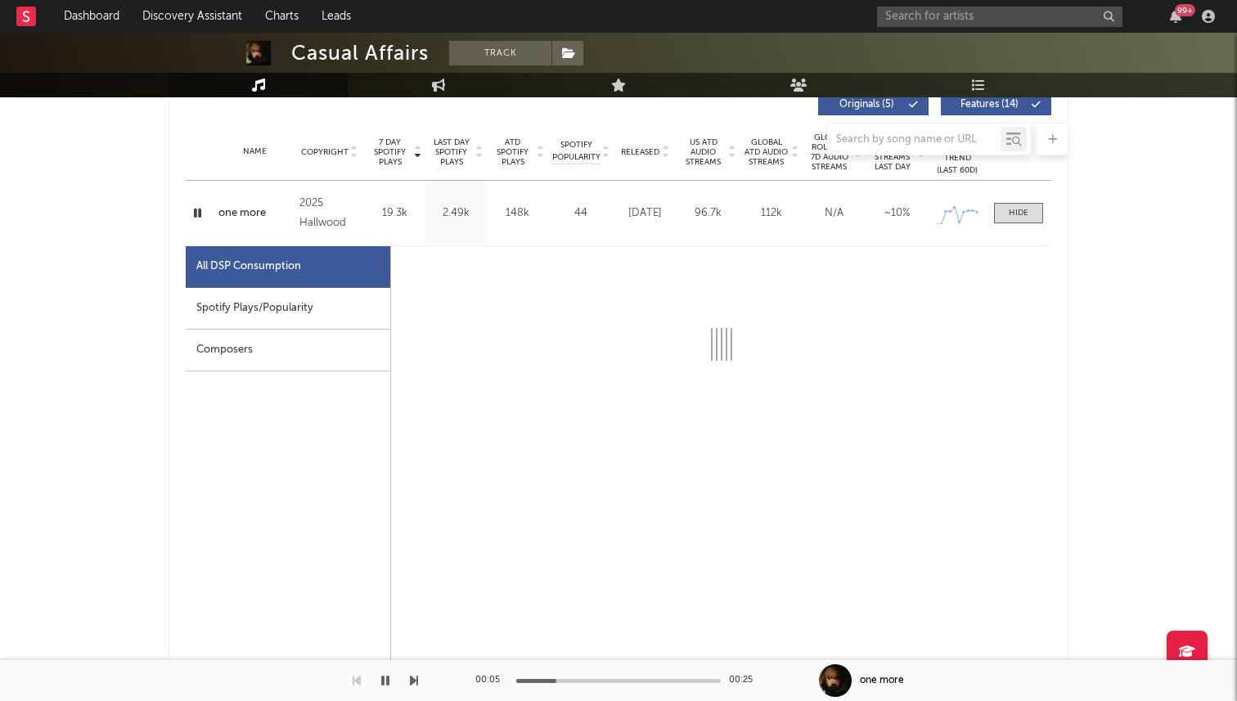
select select "1w"
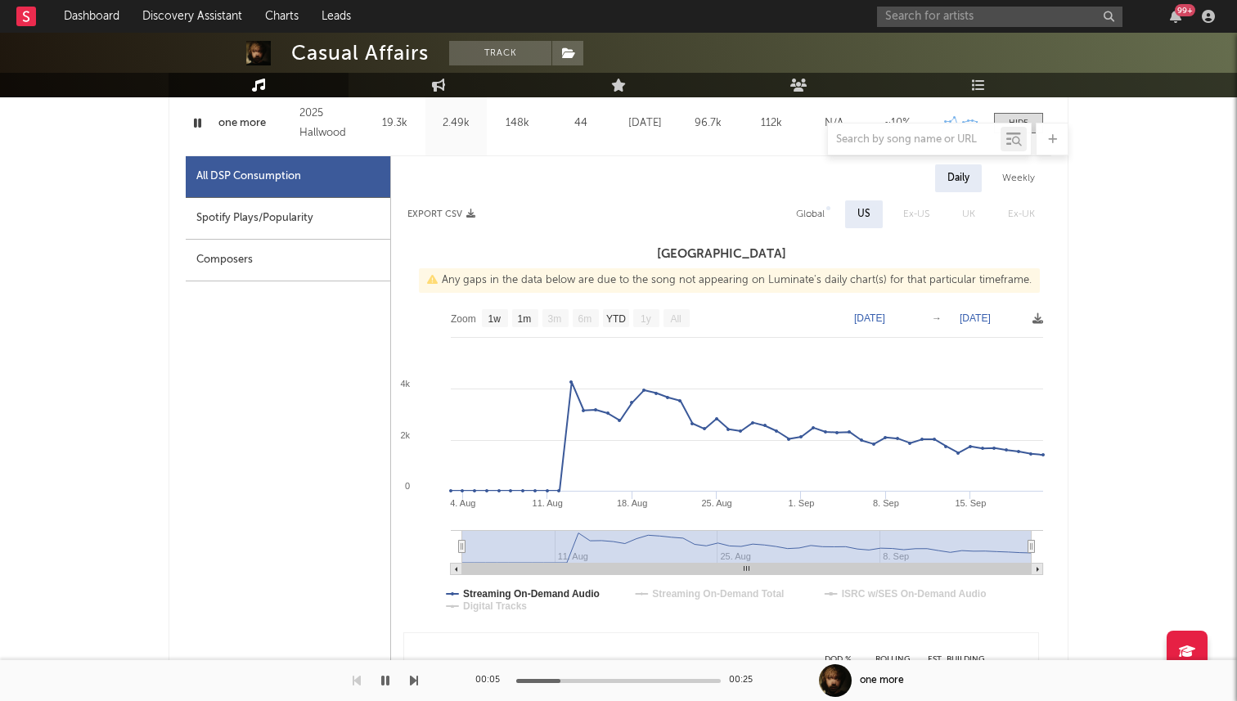
scroll to position [752, 0]
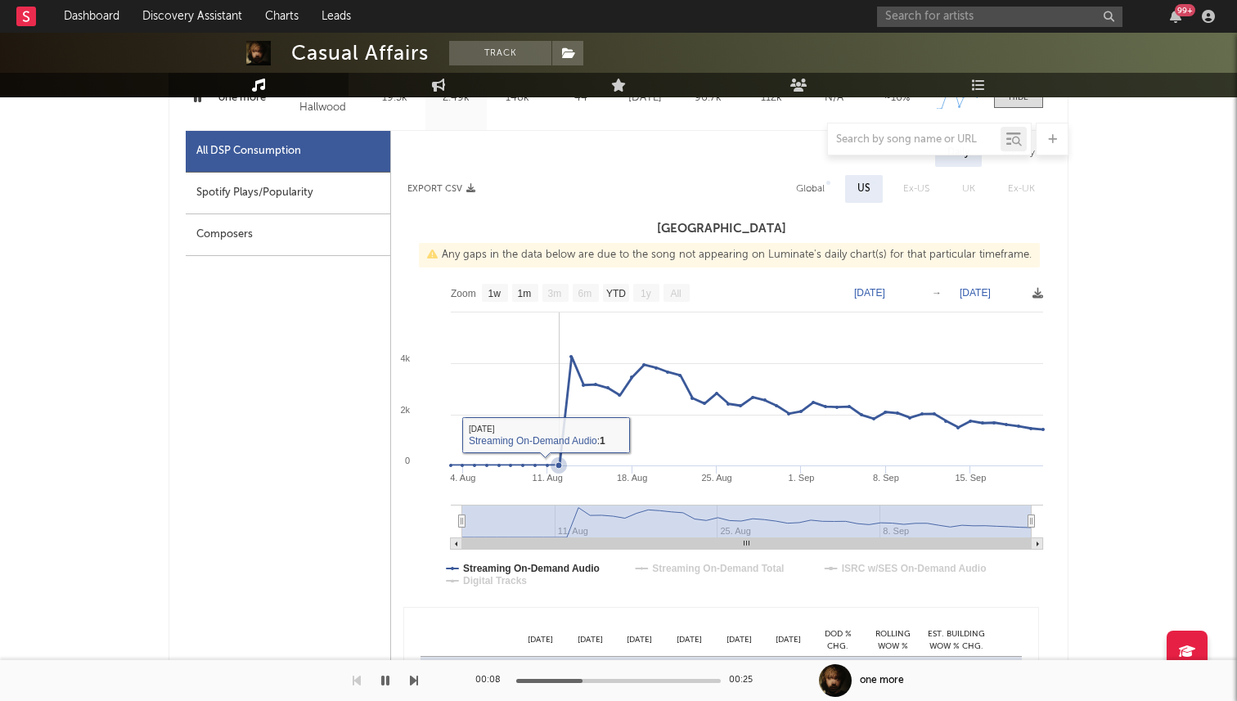
drag, startPoint x: 526, startPoint y: 297, endPoint x: 592, endPoint y: 390, distance: 114.4
click at [592, 390] on icon "Created with Highcharts 10.3.3 4. Aug 11. Aug 18. Aug 25. Aug 1. Sep 8. Sep 15.…" at bounding box center [721, 439] width 660 height 327
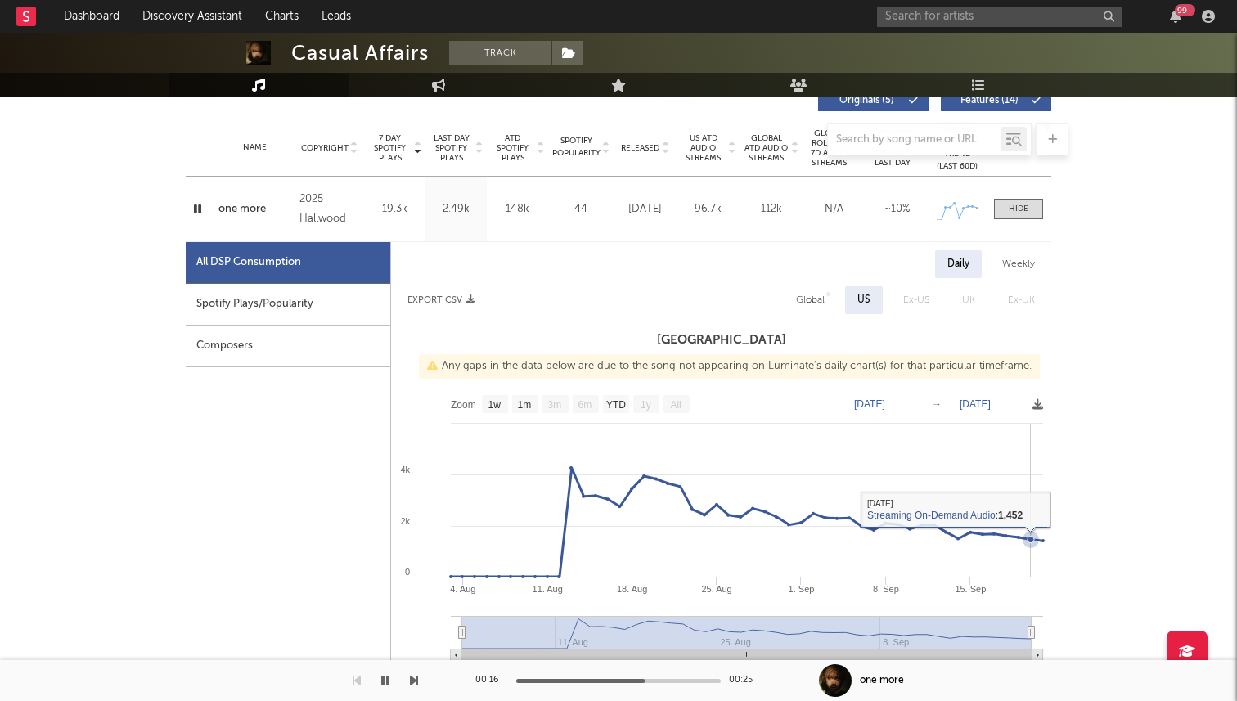
scroll to position [578, 0]
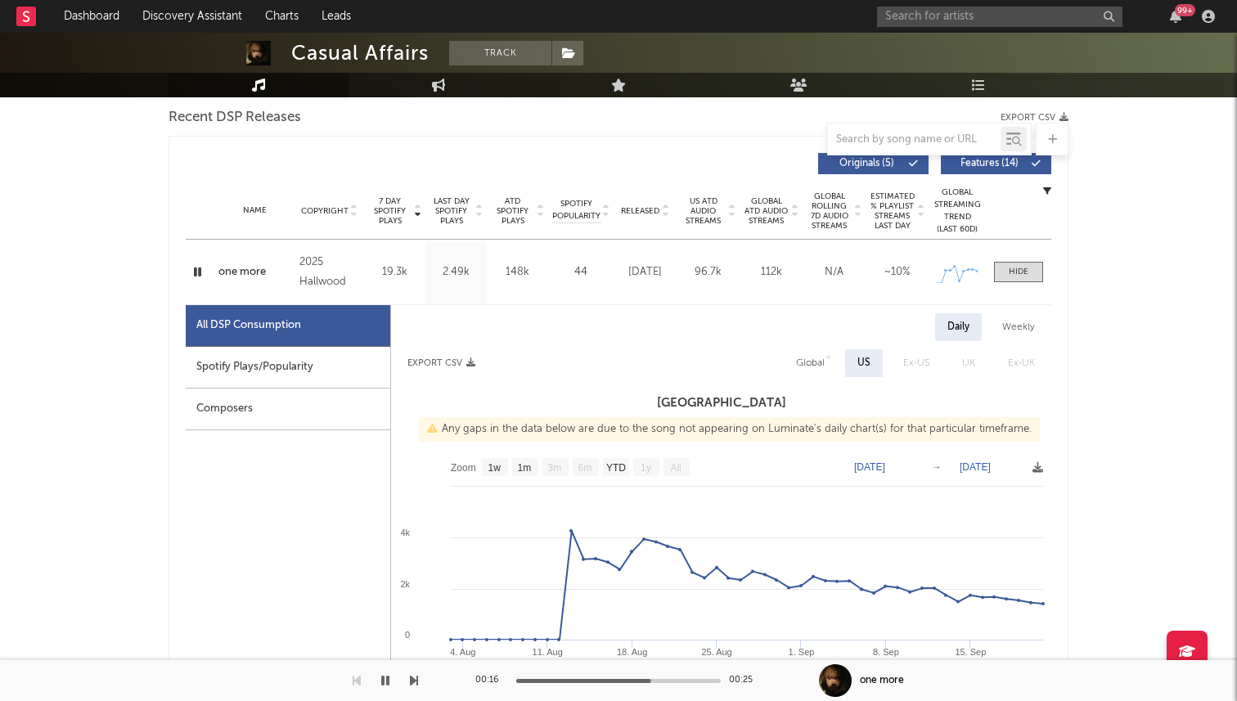
click at [1028, 260] on div "Name one more Copyright 2025 Hallwood Label Hallwood Album Names one more Compo…" at bounding box center [619, 272] width 866 height 65
click at [1021, 266] on div at bounding box center [1019, 272] width 20 height 12
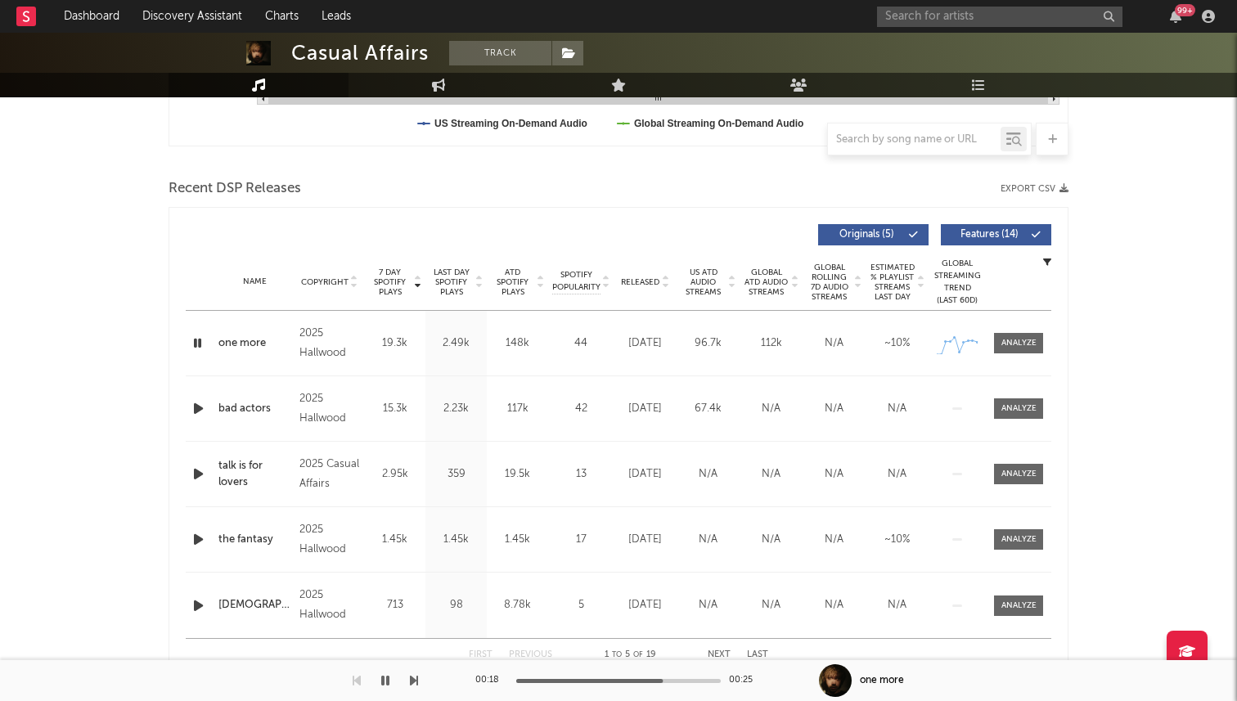
scroll to position [474, 0]
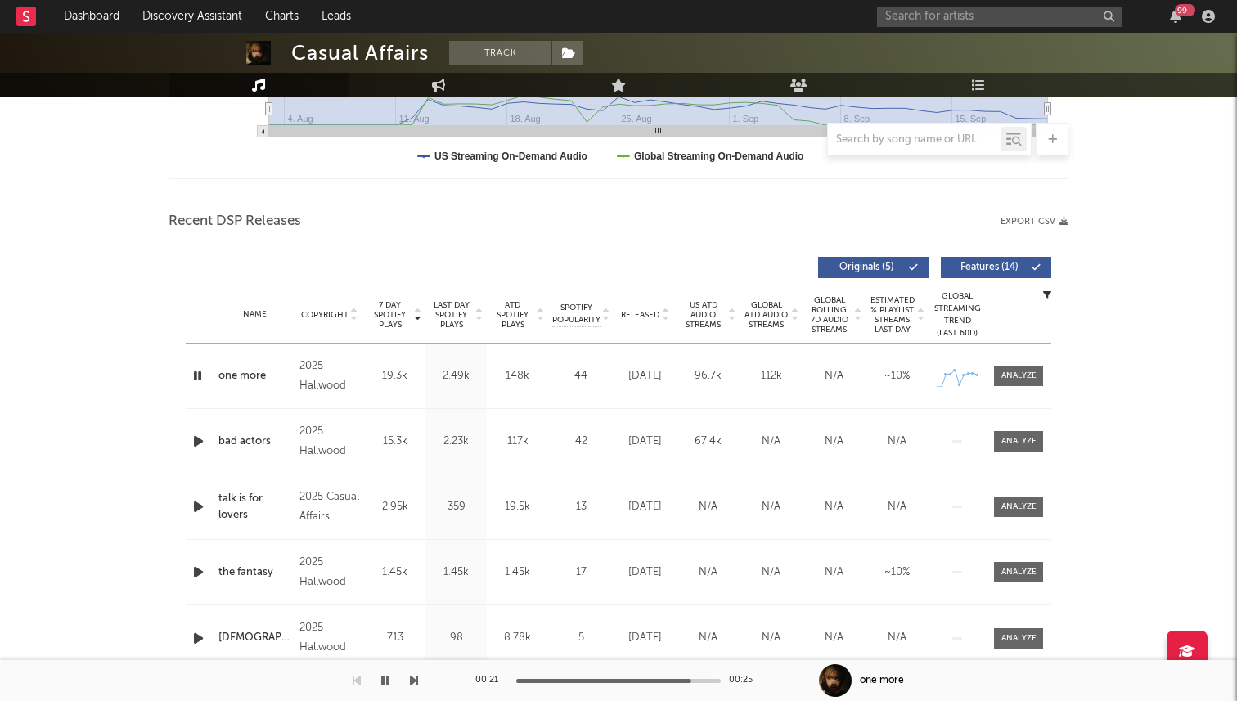
click at [199, 372] on icon "button" at bounding box center [198, 376] width 16 height 20
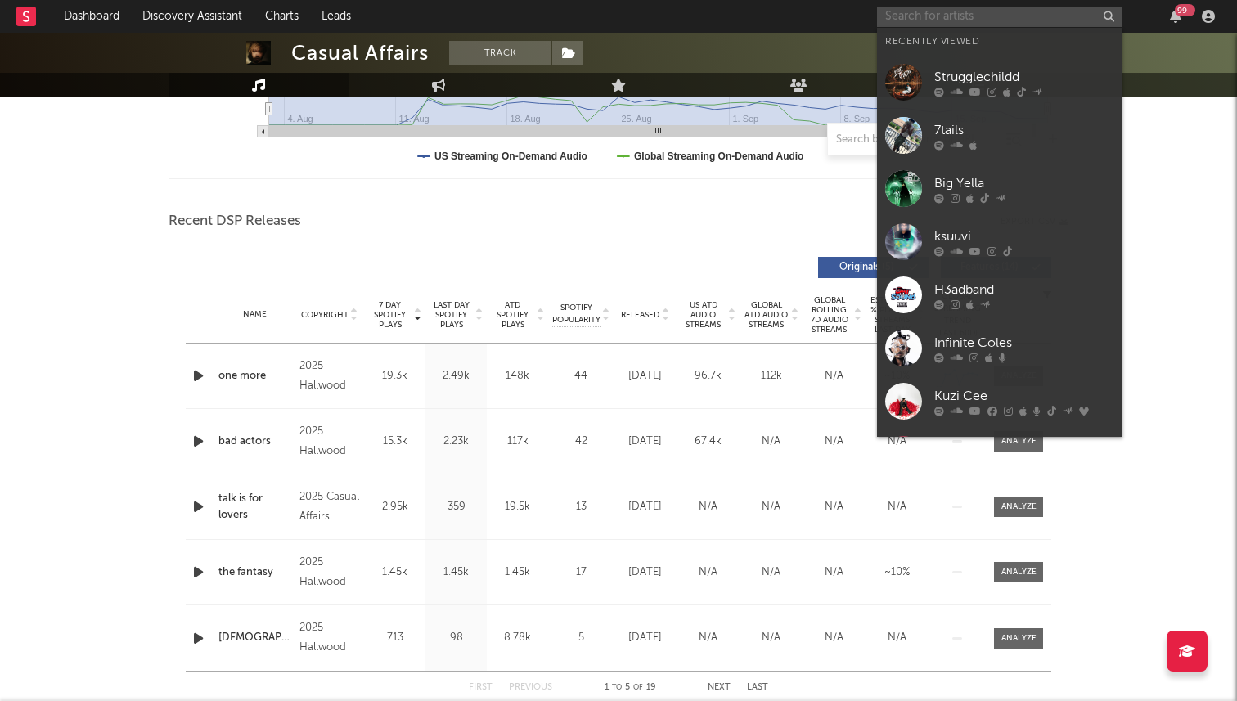
click at [957, 25] on input "text" at bounding box center [999, 17] width 245 height 20
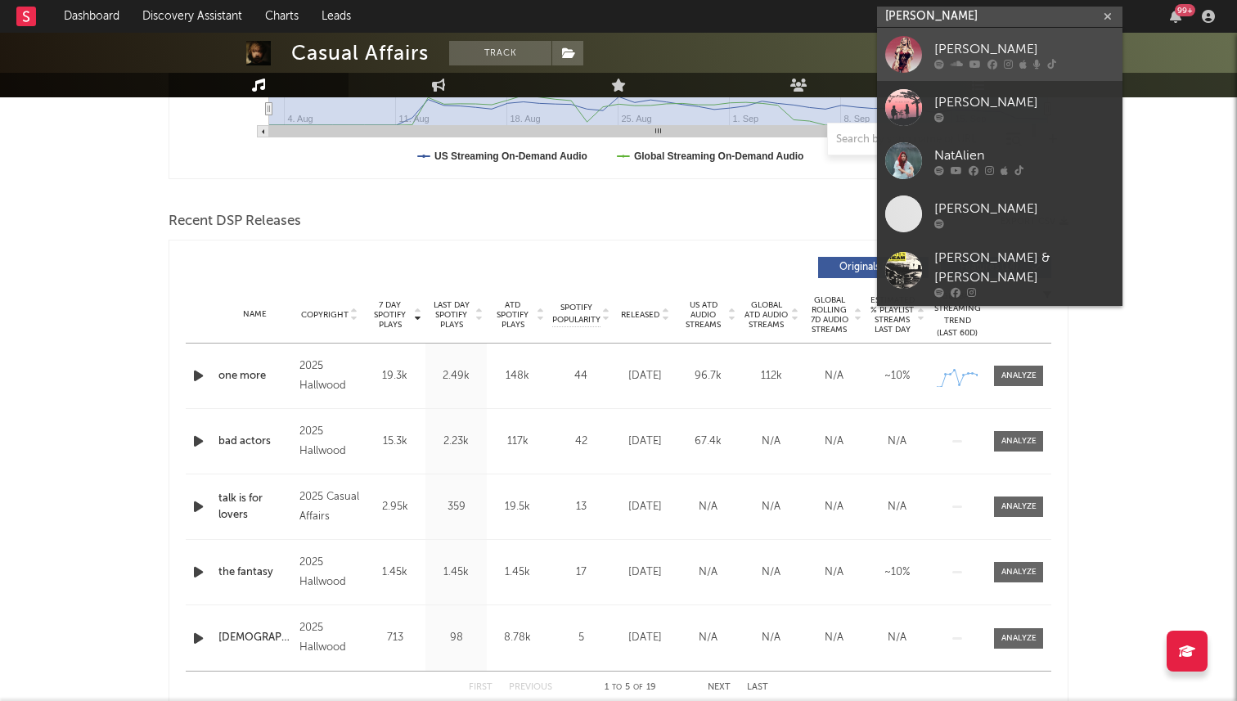
type input "natalie nunn"
click at [910, 55] on div at bounding box center [903, 54] width 37 height 37
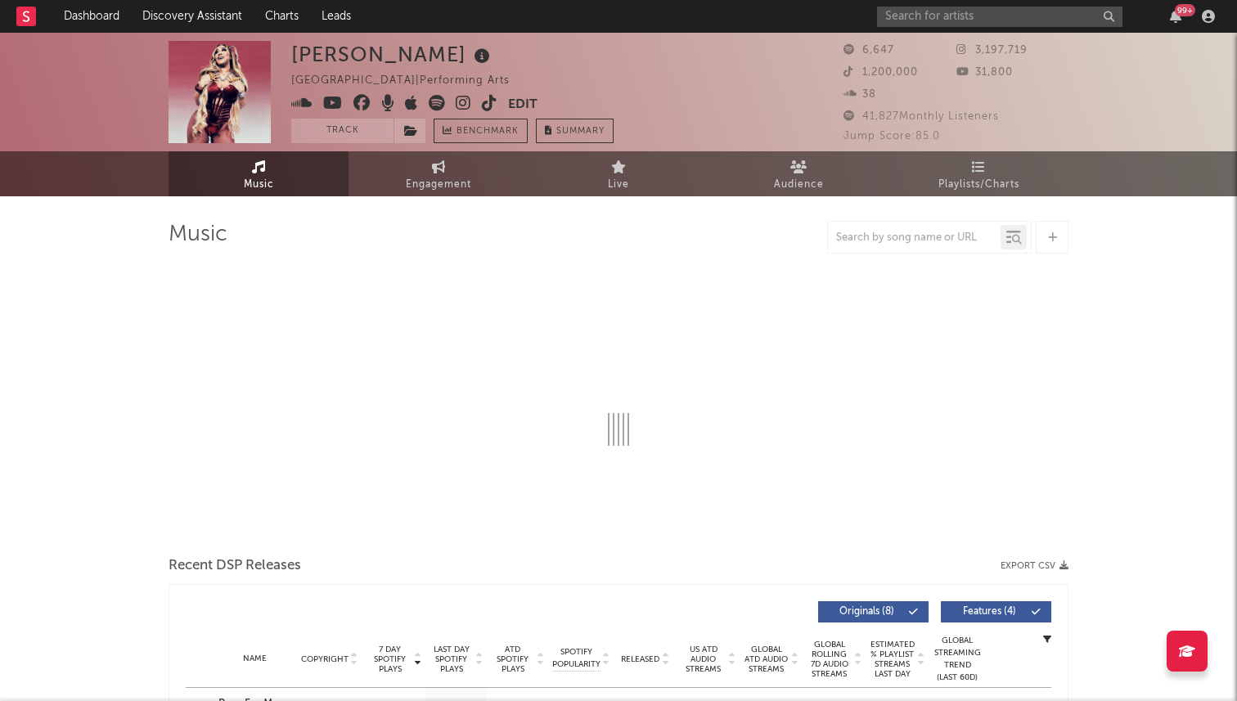
select select "1w"
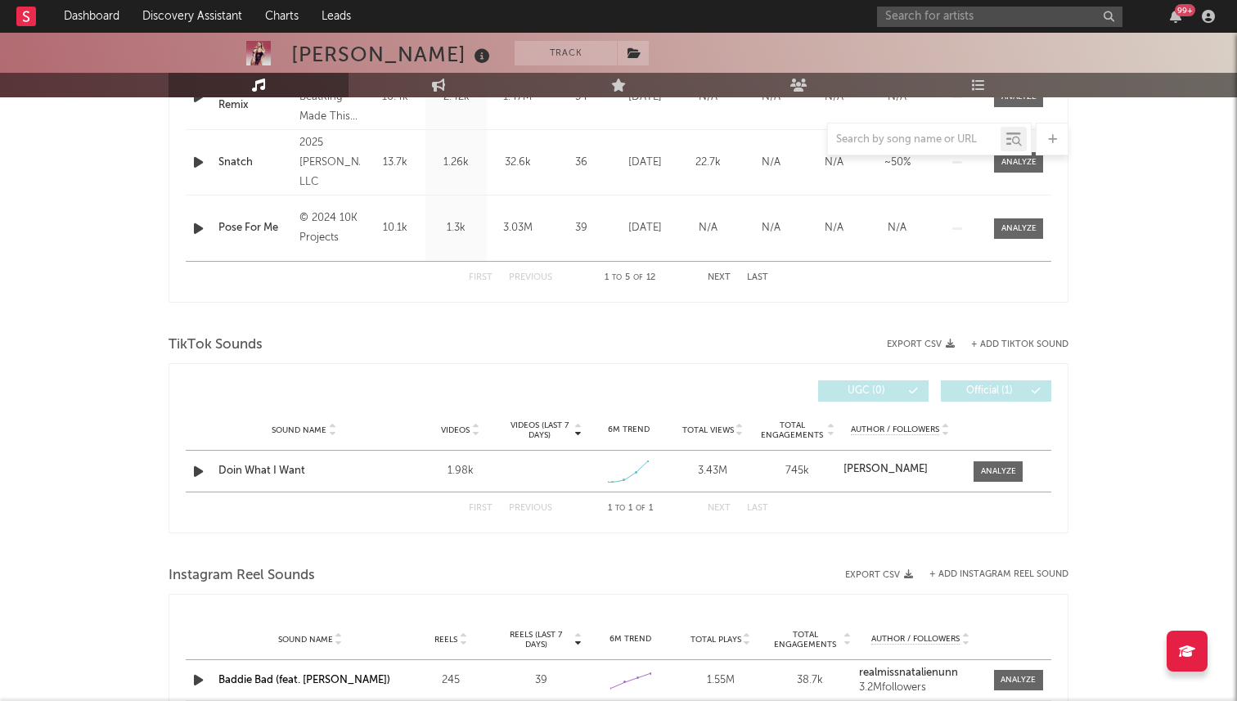
scroll to position [1066, 0]
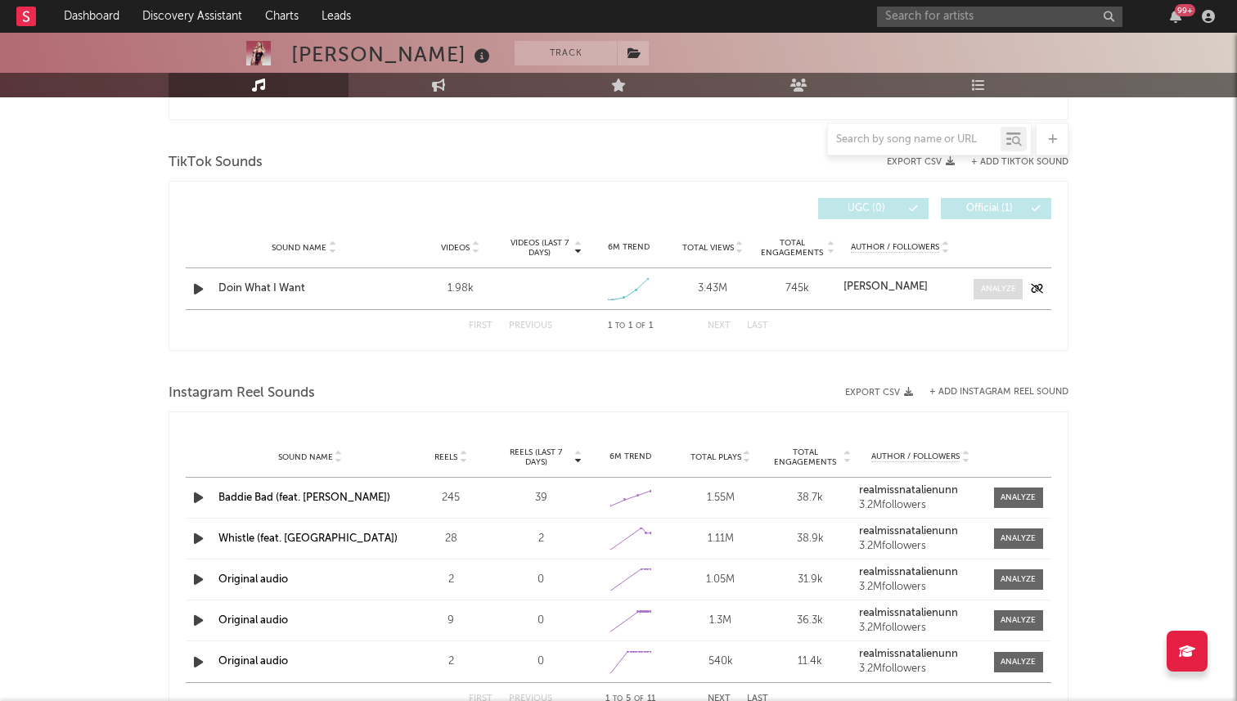
click at [1000, 286] on div at bounding box center [998, 289] width 35 height 12
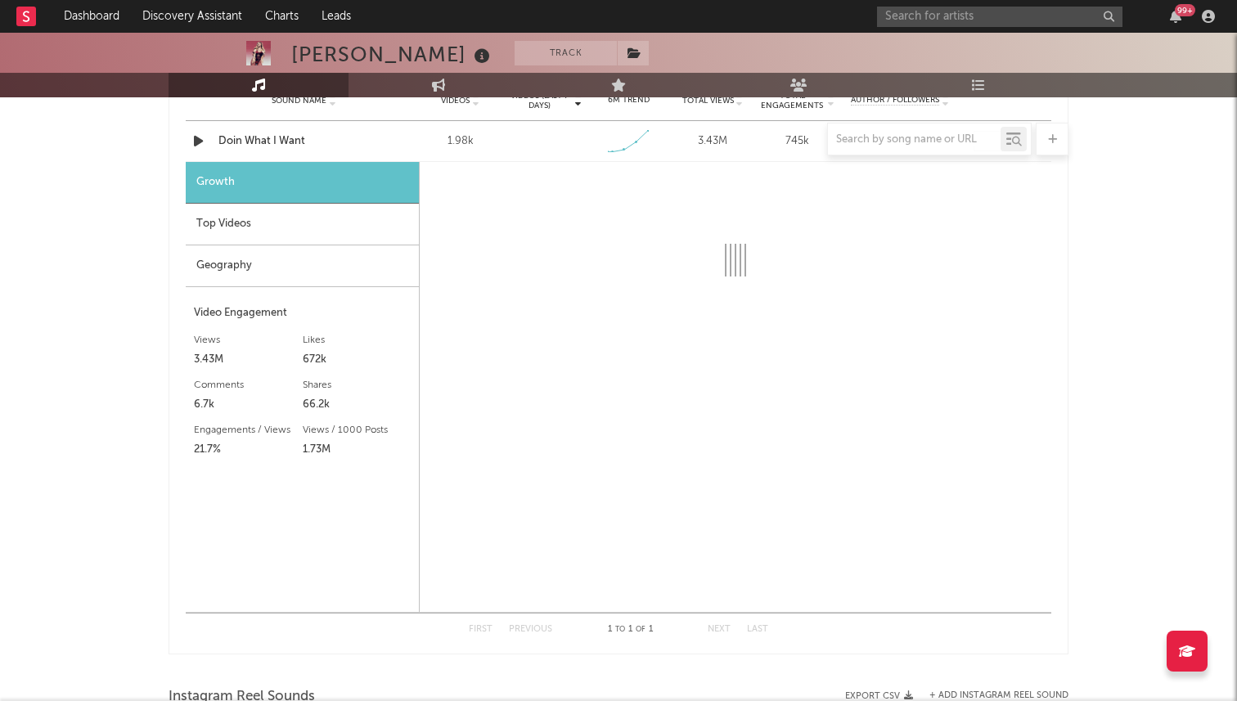
select select "1w"
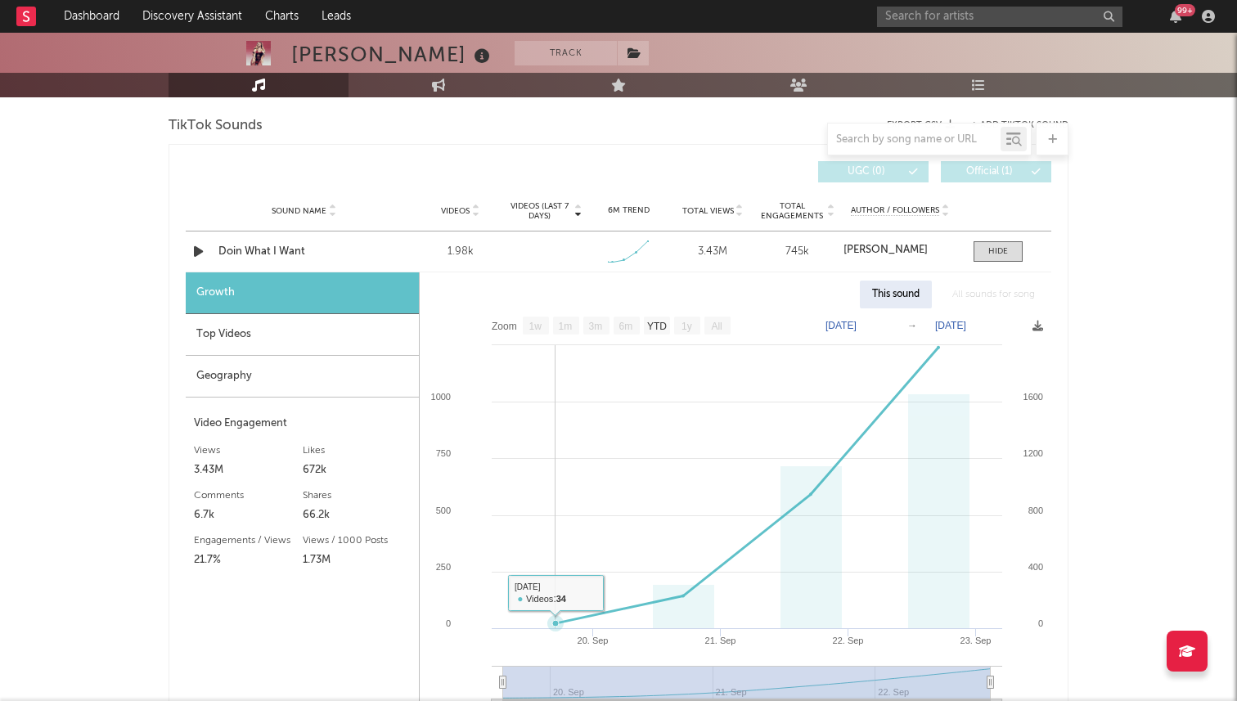
scroll to position [1095, 0]
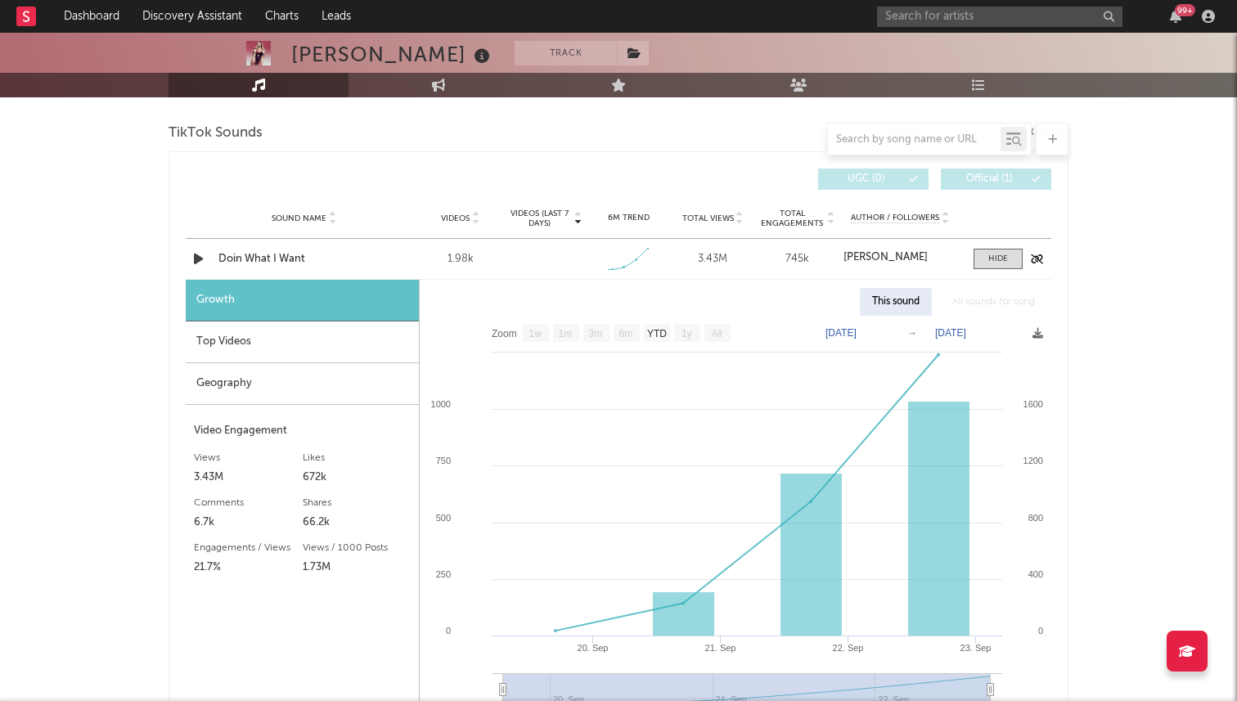
click at [290, 263] on div "Doin What I Want" at bounding box center [303, 259] width 171 height 16
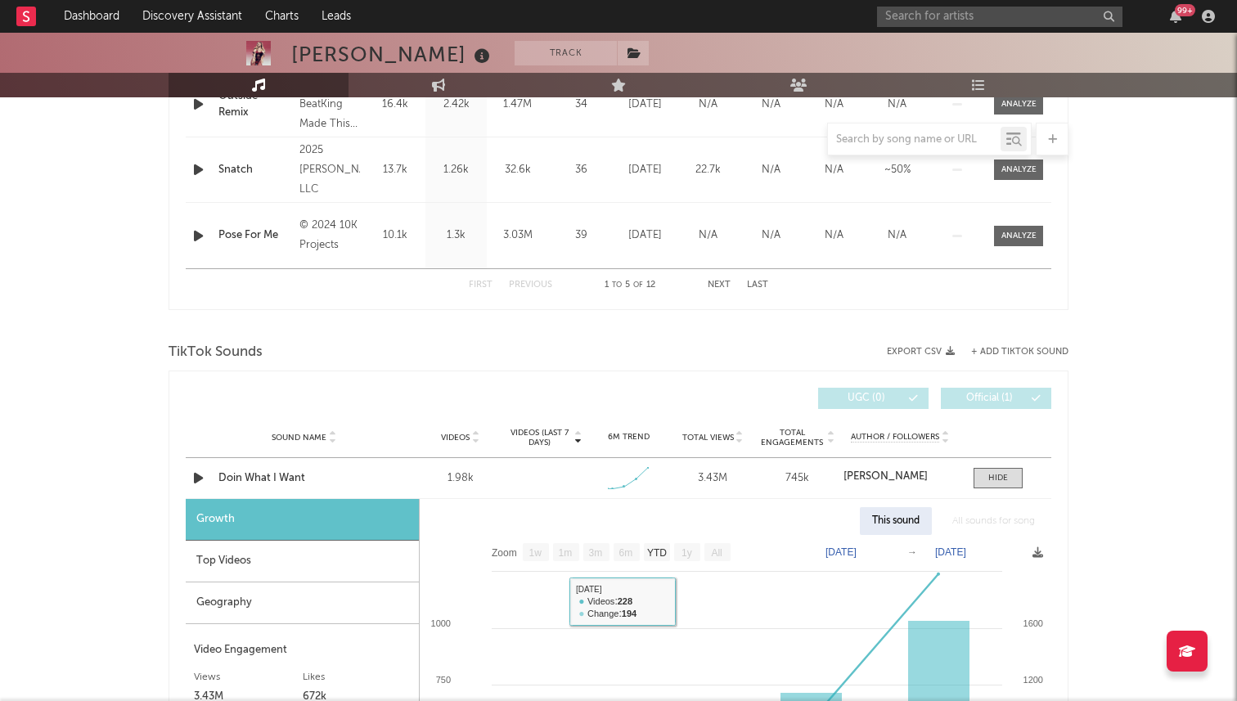
scroll to position [864, 0]
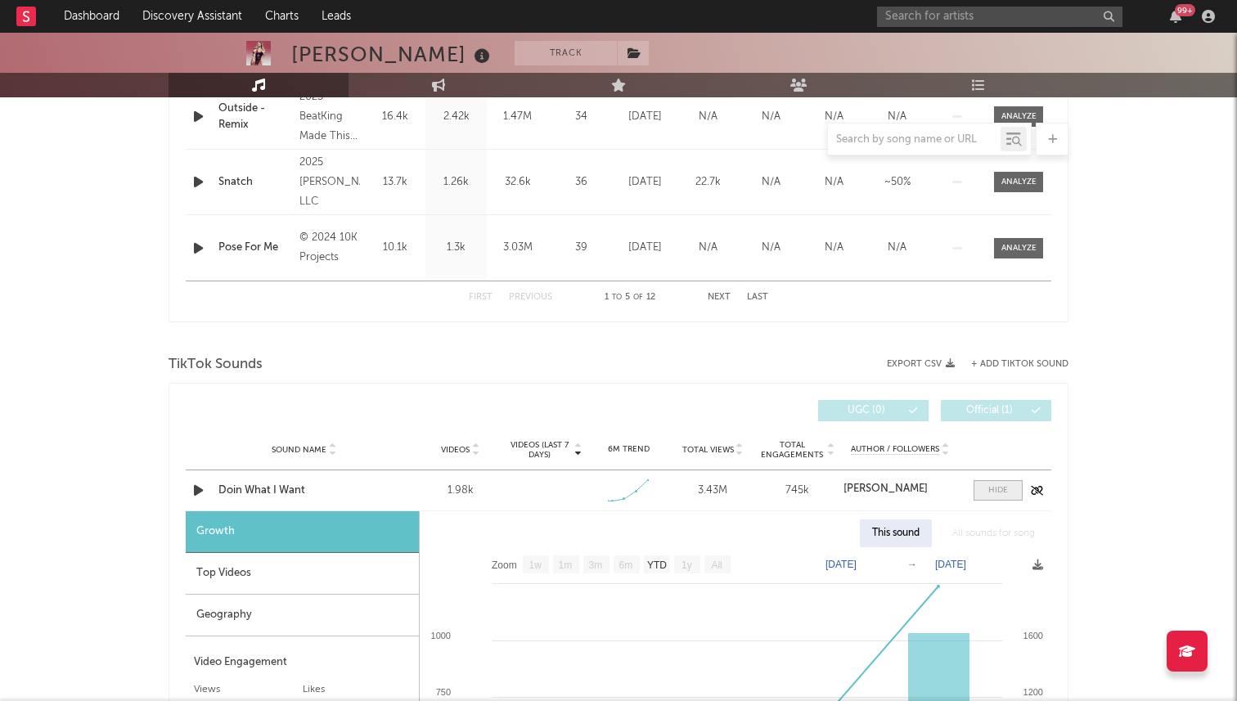
click at [1010, 484] on span at bounding box center [997, 490] width 49 height 20
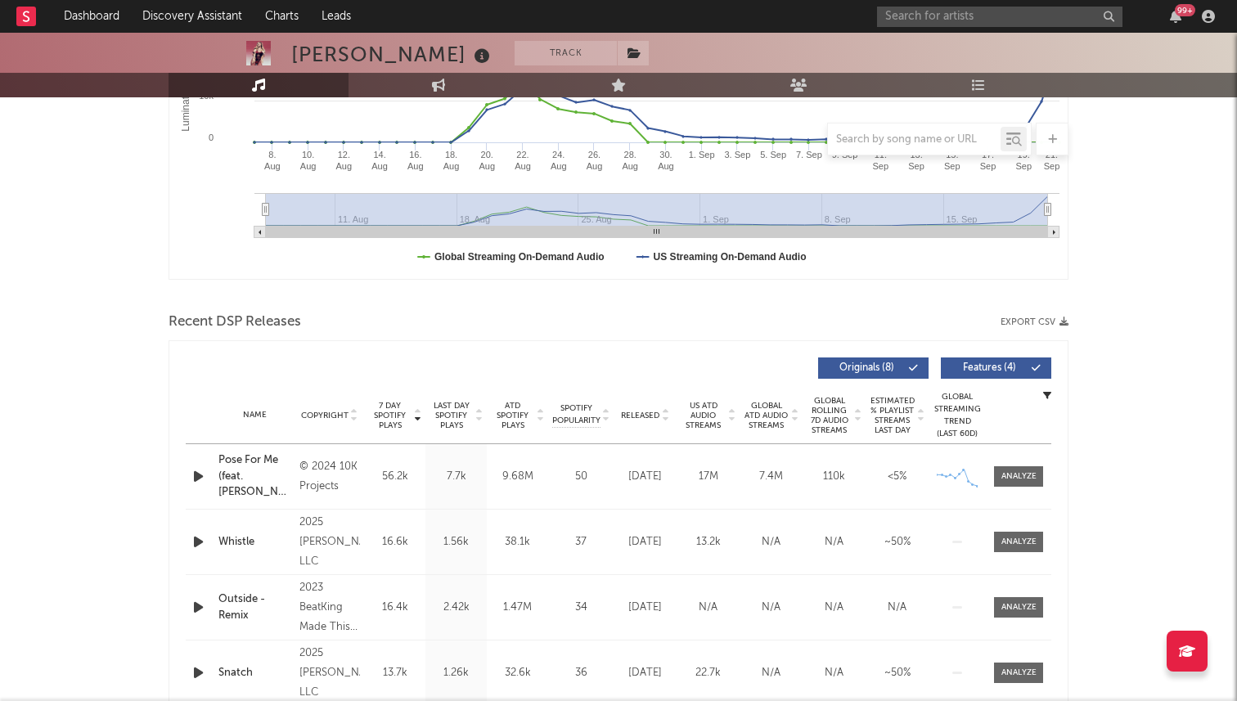
scroll to position [0, 0]
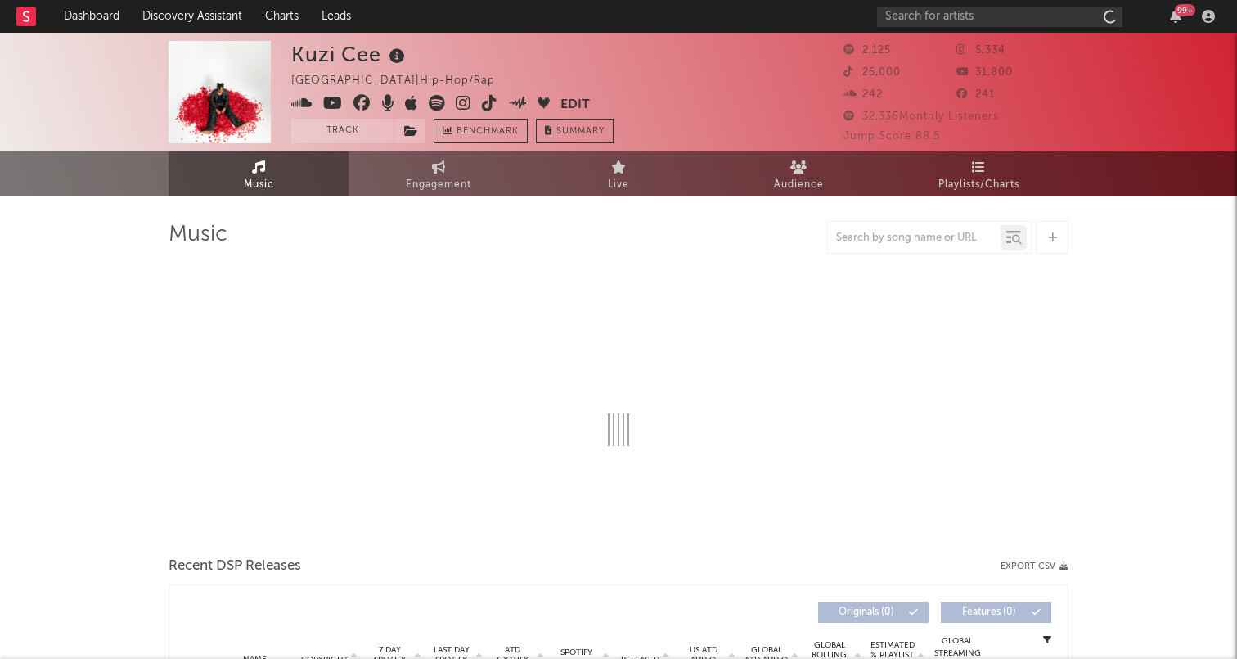
select select "6m"
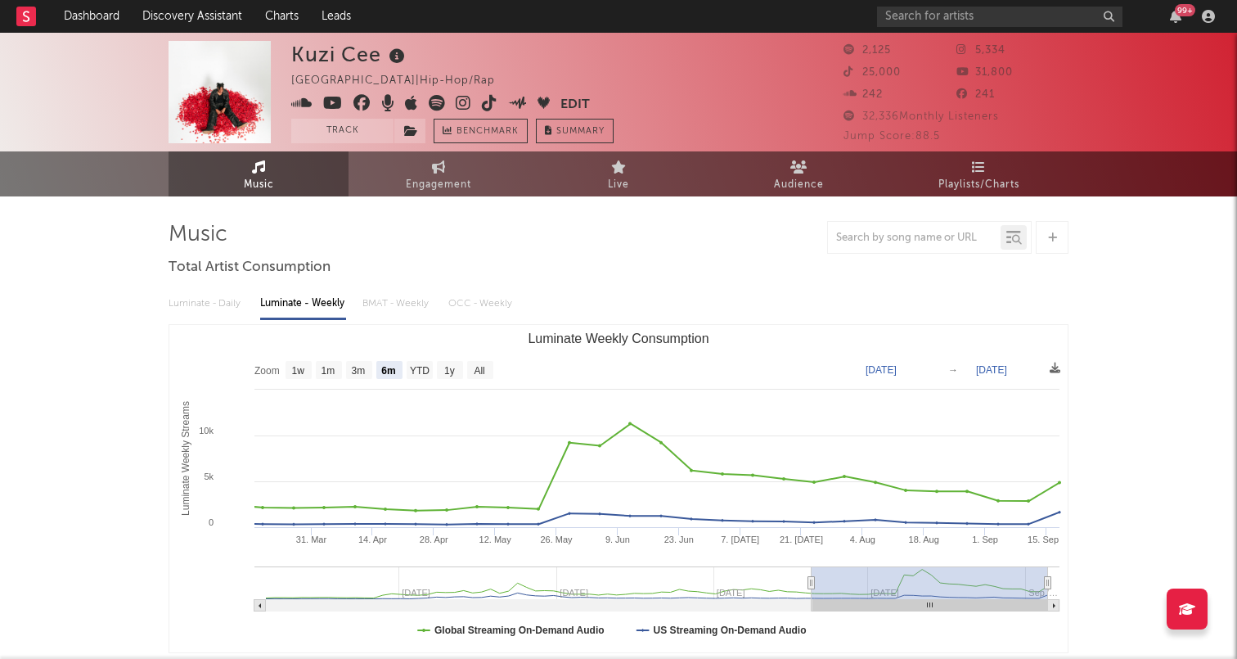
click at [488, 109] on icon at bounding box center [490, 103] width 16 height 16
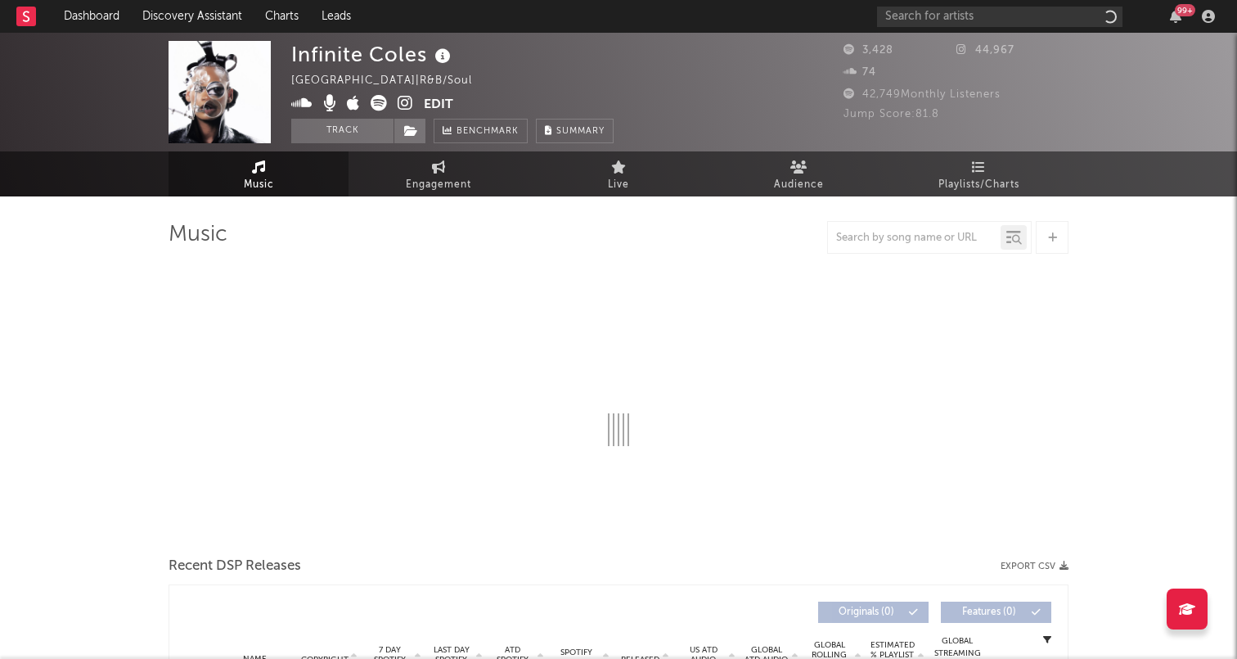
select select "1w"
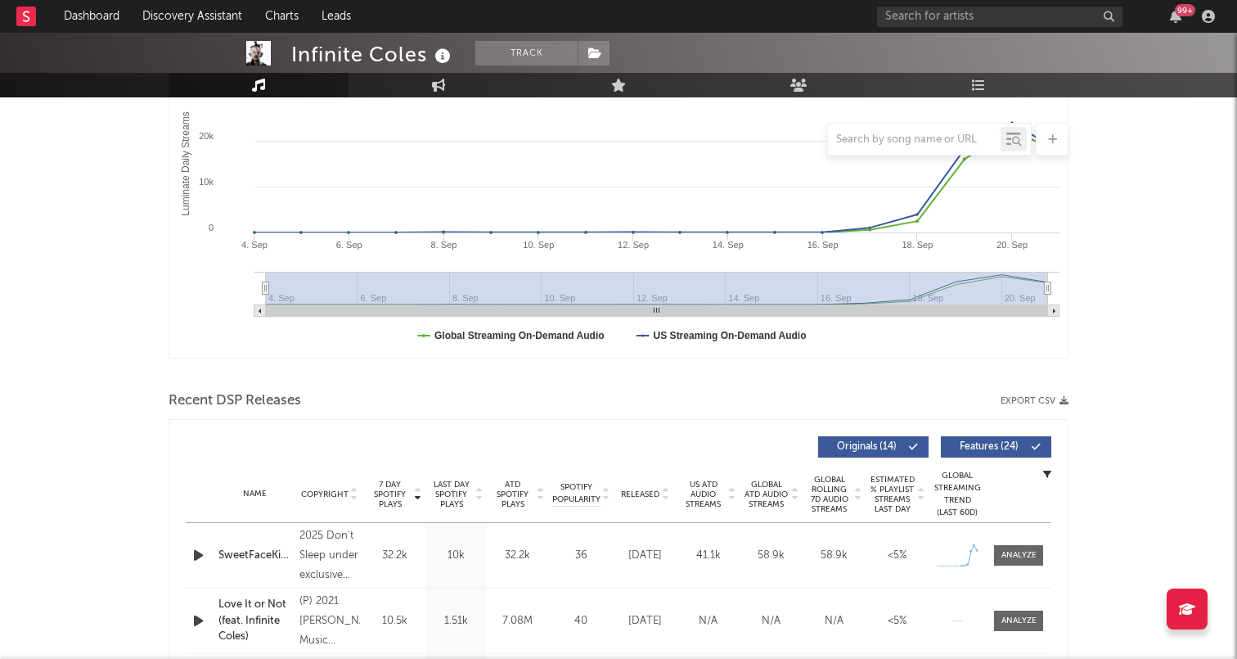
scroll to position [115, 0]
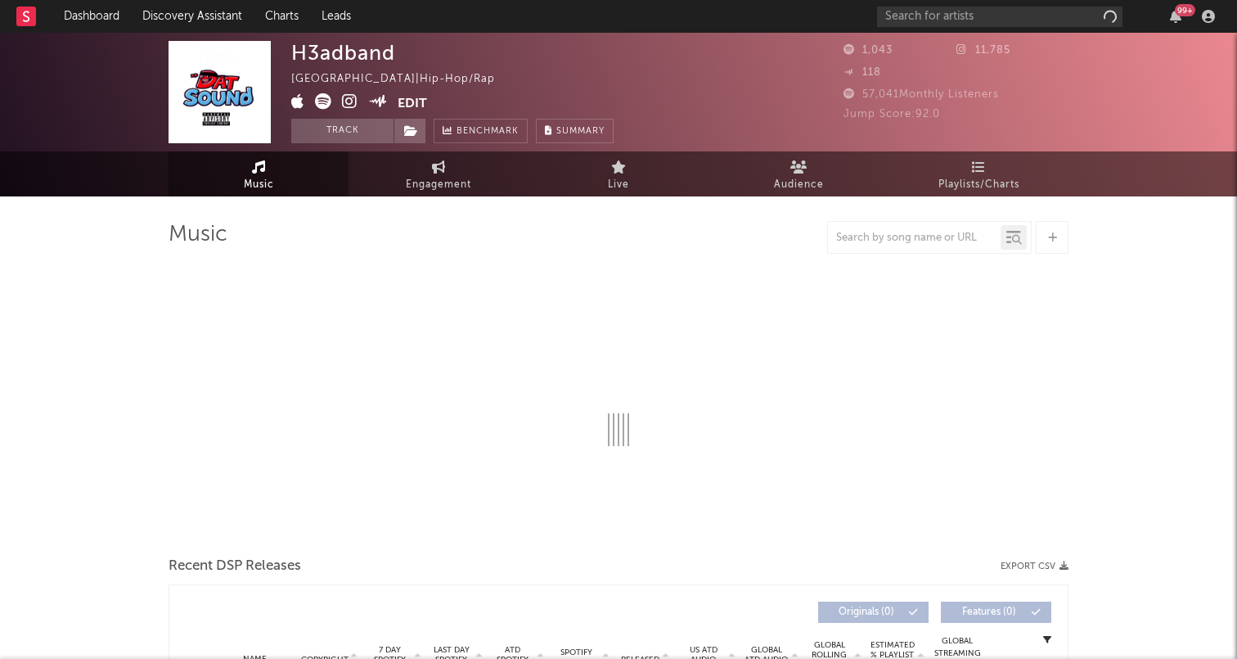
select select "1w"
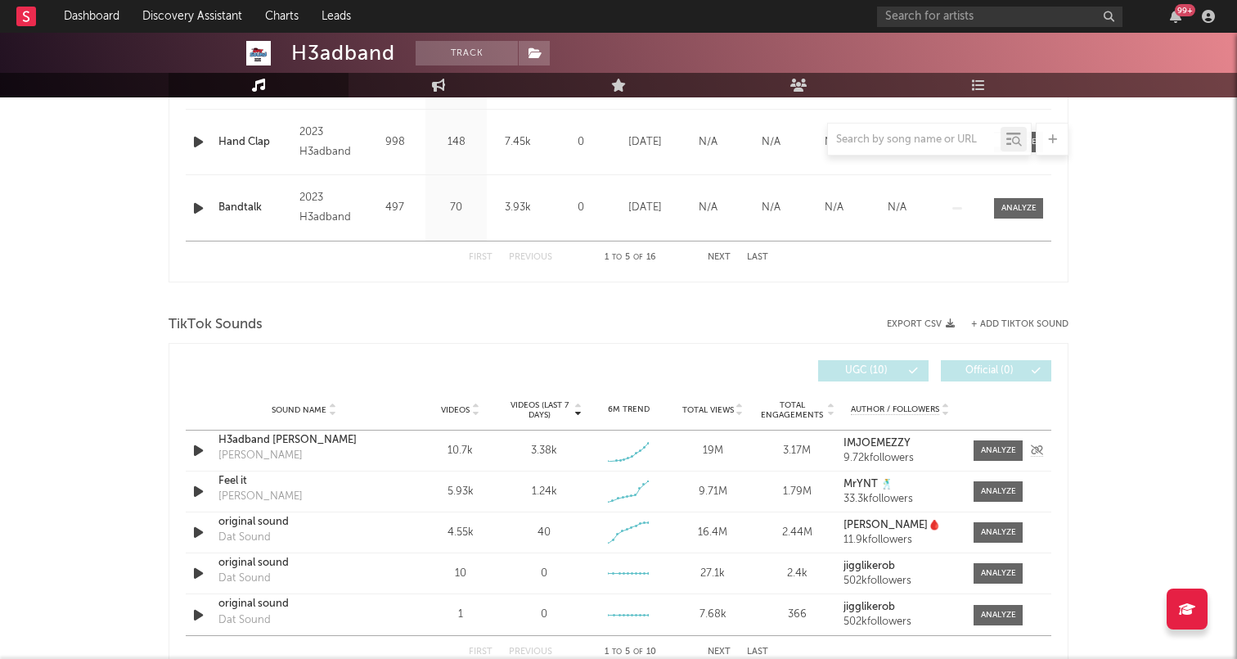
scroll to position [941, 0]
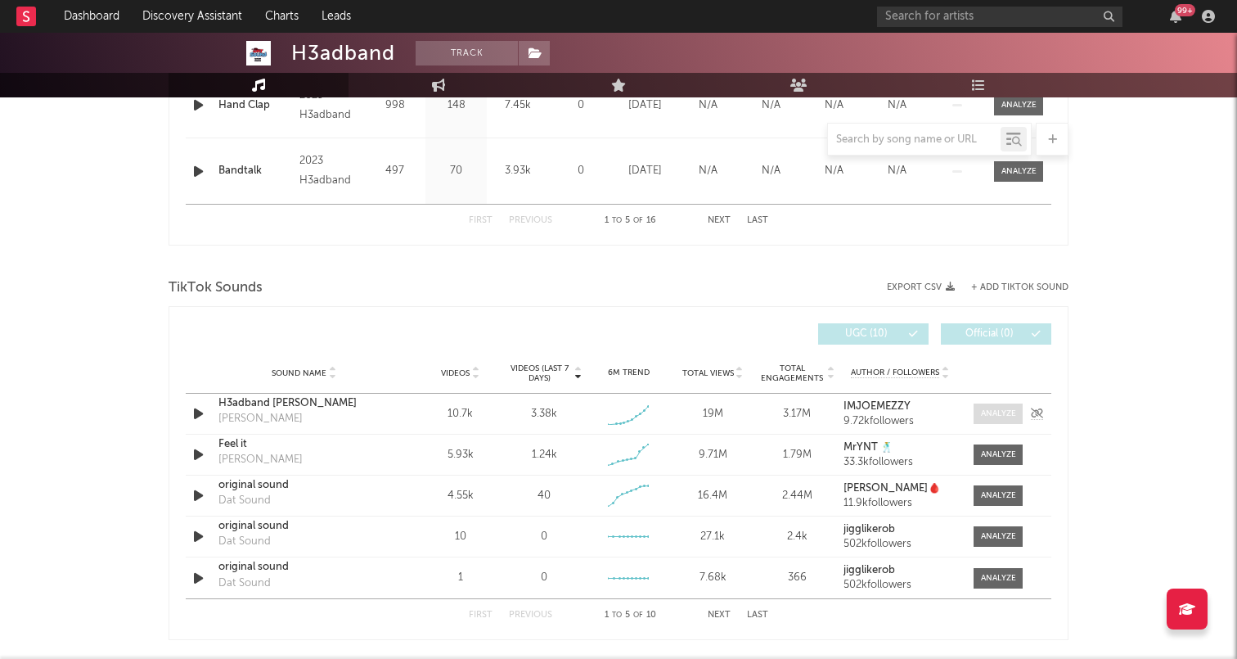
click at [975, 412] on span at bounding box center [997, 413] width 49 height 20
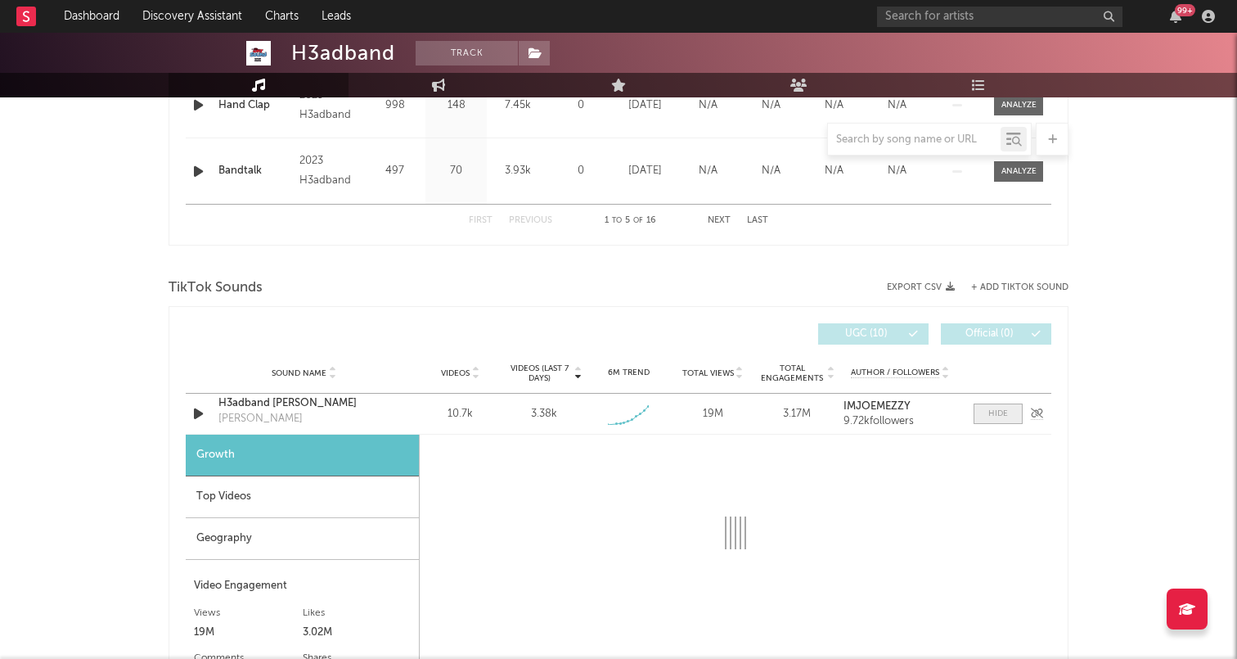
scroll to position [1064, 0]
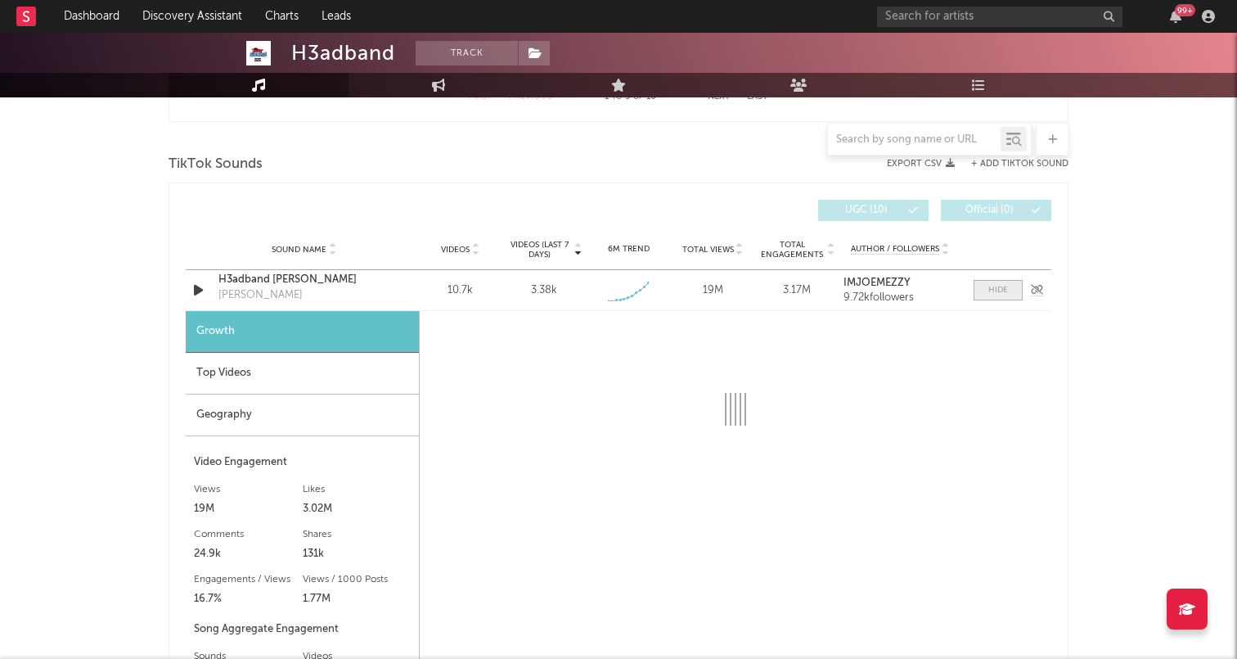
select select "1w"
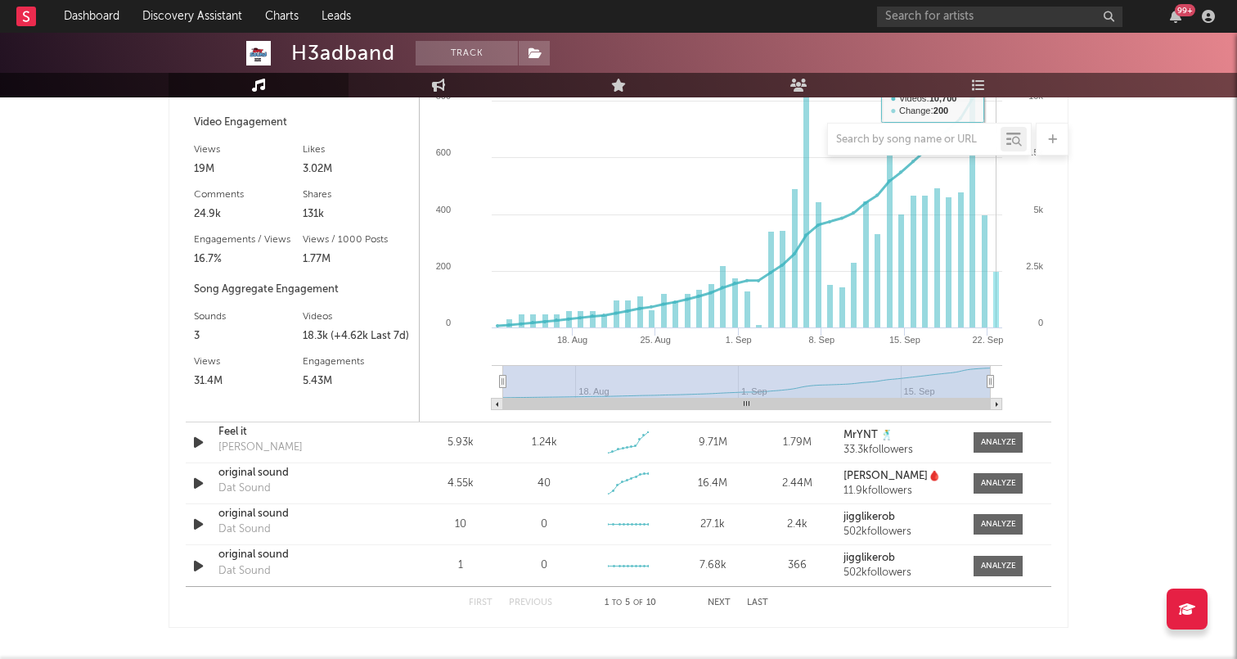
scroll to position [1493, 0]
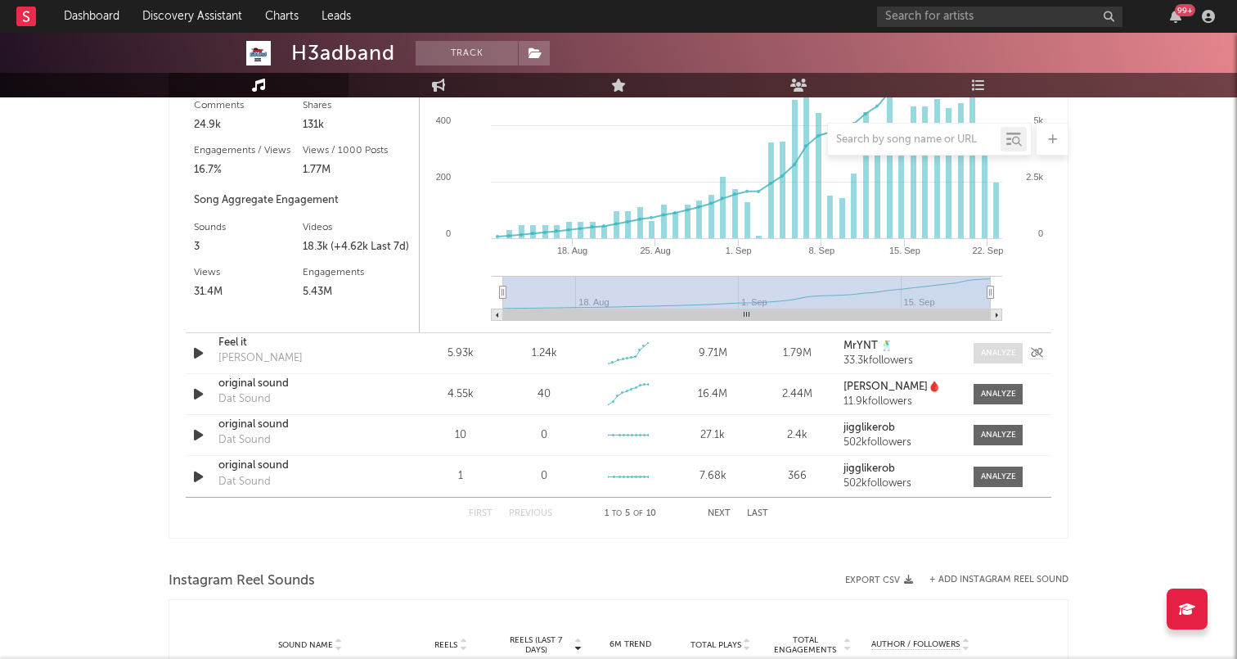
click at [997, 348] on div at bounding box center [998, 353] width 35 height 12
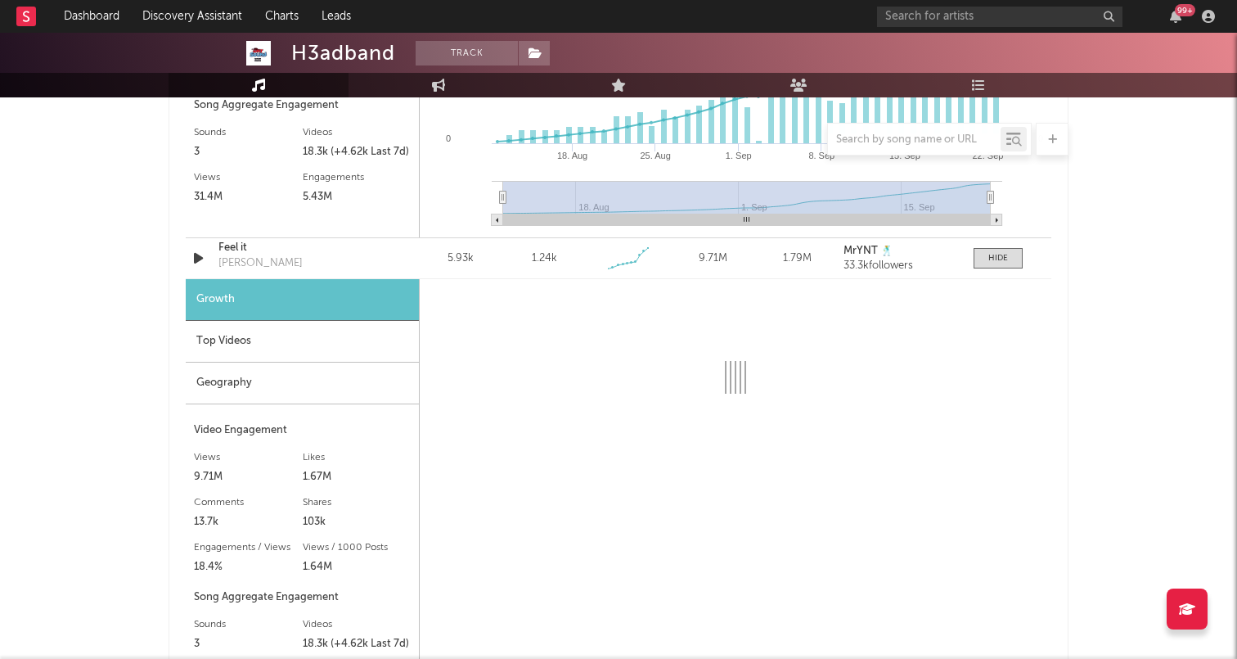
scroll to position [1632, 0]
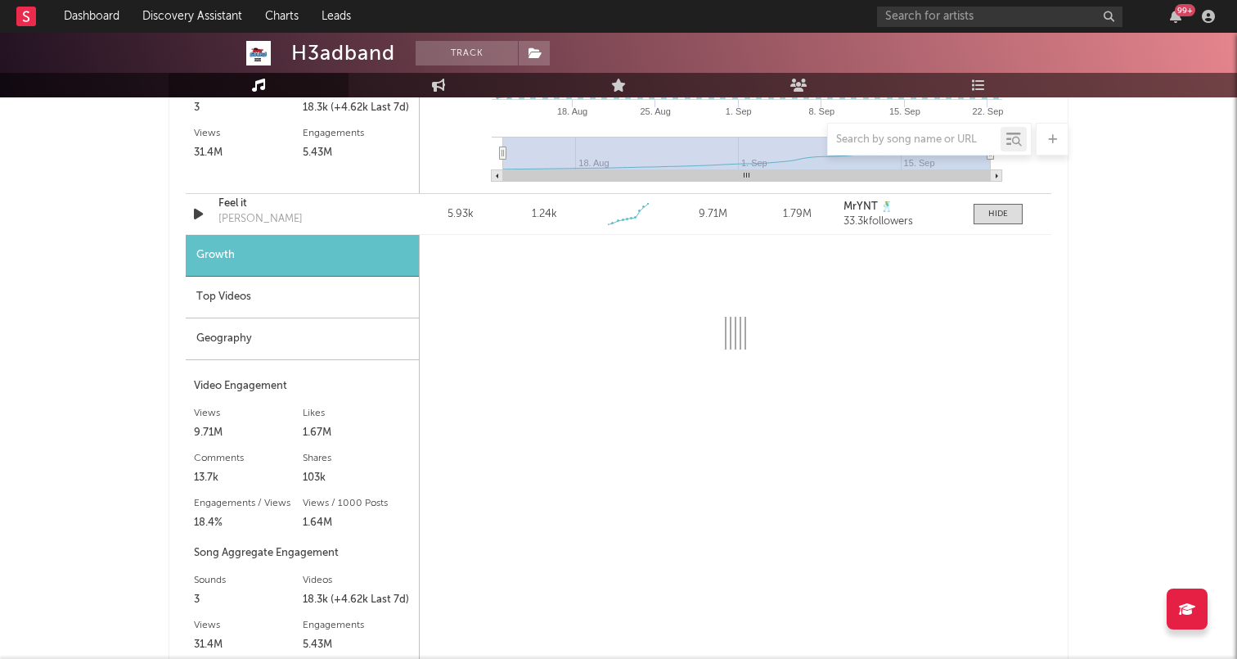
select select "1w"
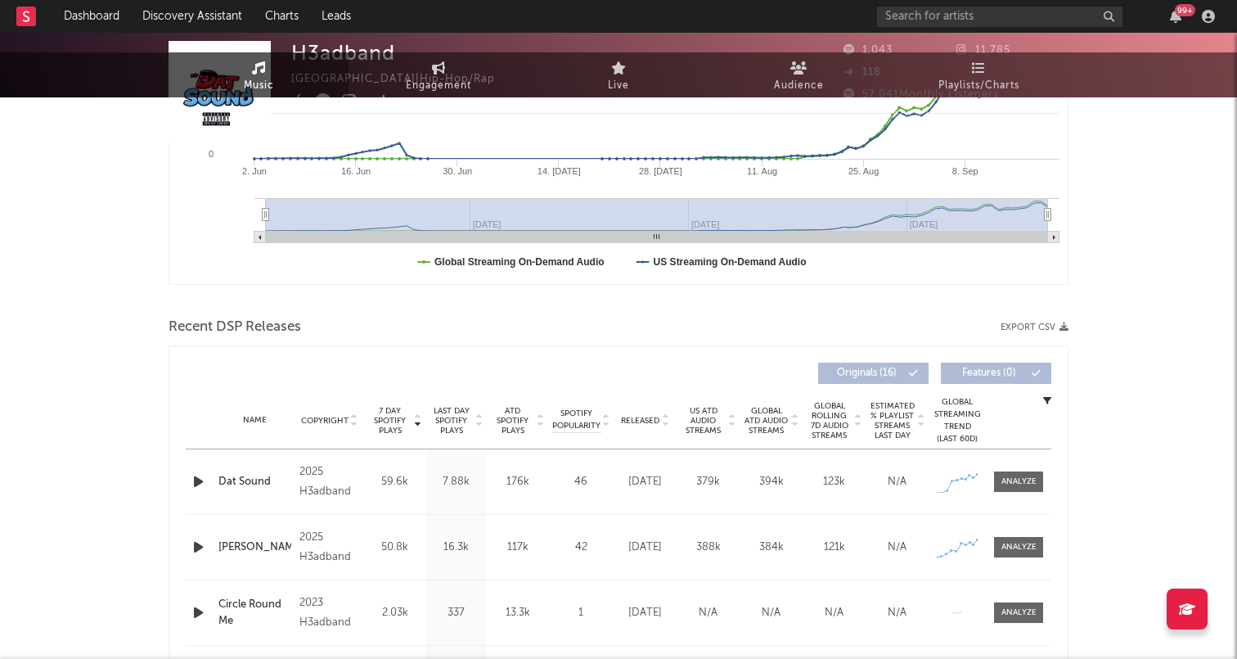
scroll to position [452, 0]
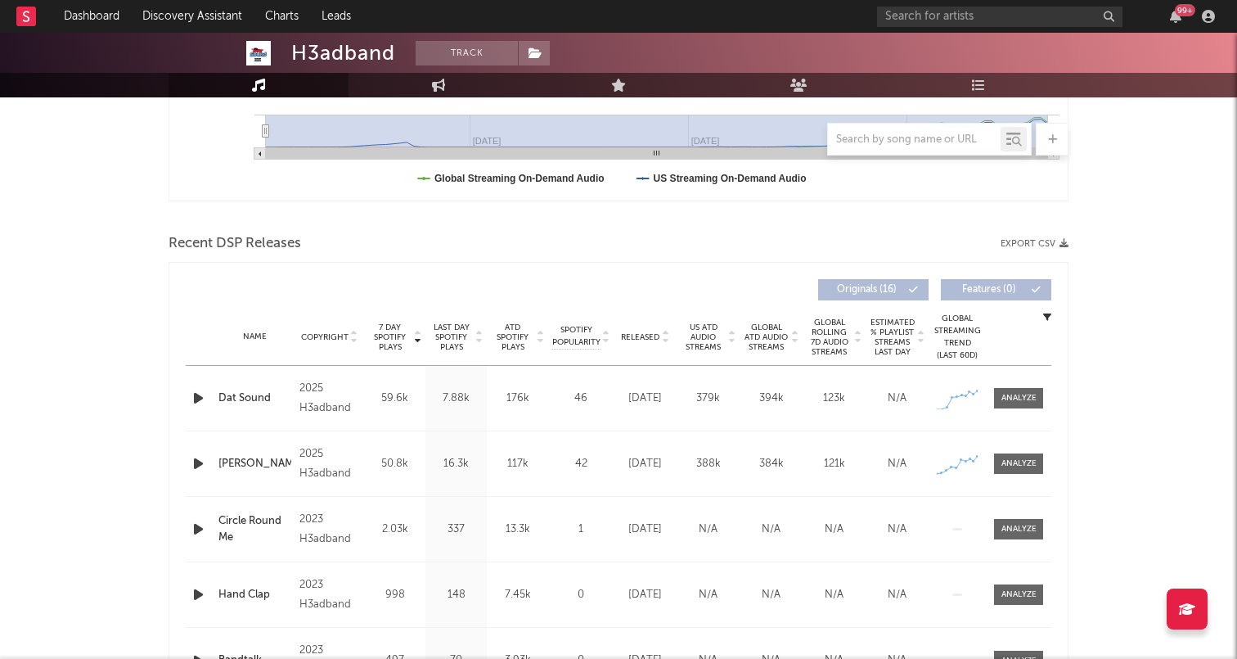
click at [197, 393] on icon "button" at bounding box center [198, 398] width 17 height 20
click at [198, 400] on icon "button" at bounding box center [198, 398] width 16 height 20
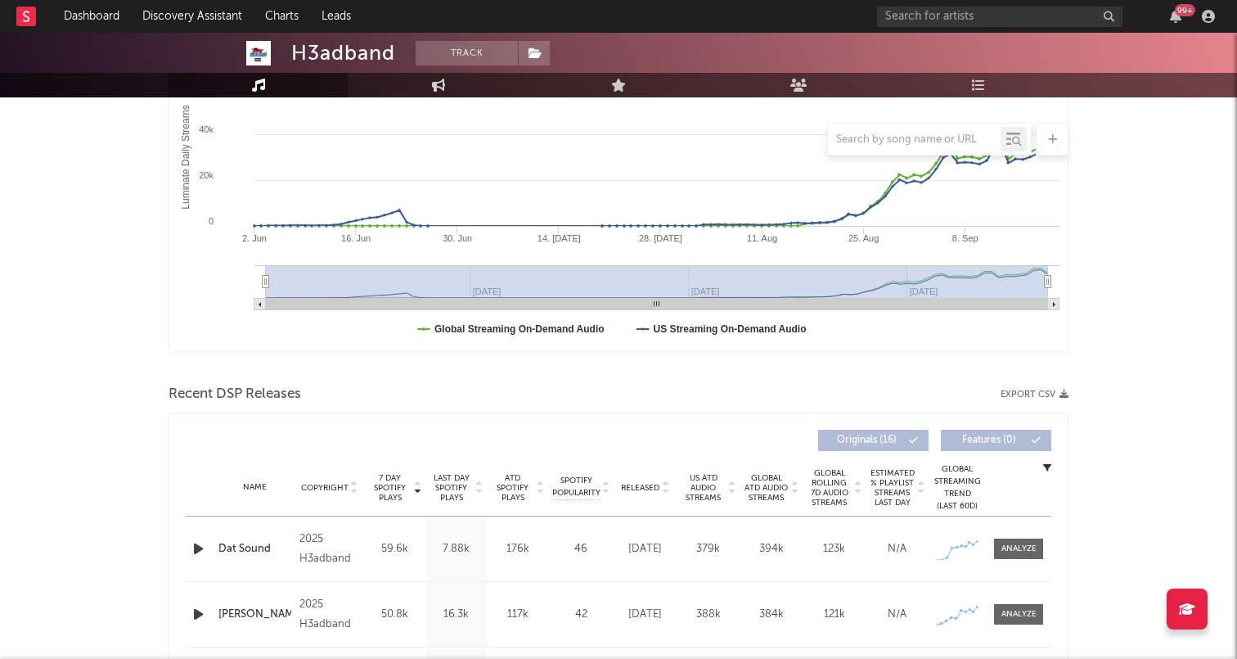
scroll to position [306, 0]
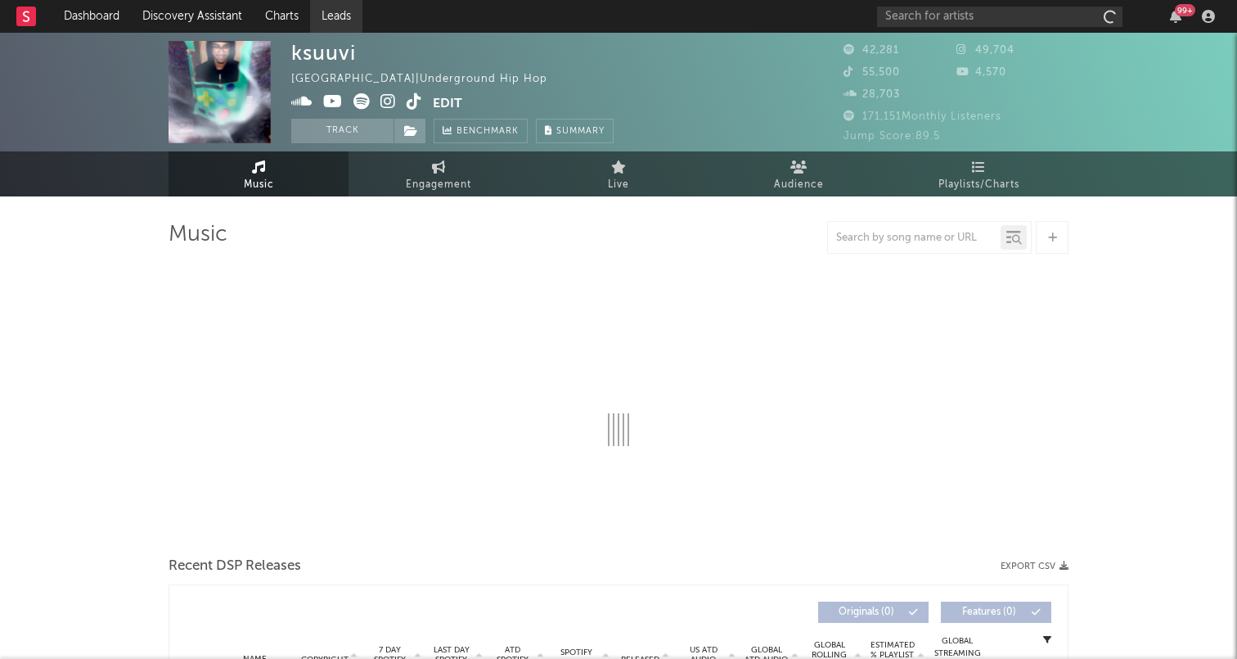
select select "6m"
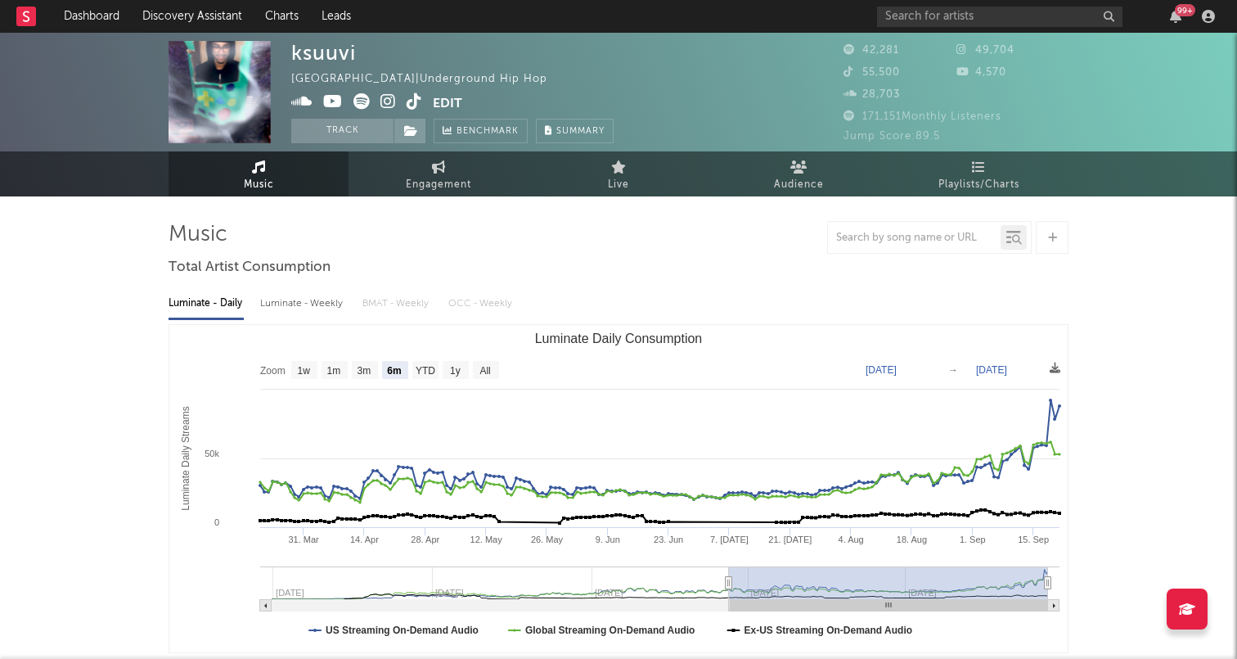
click at [411, 102] on icon at bounding box center [415, 101] width 16 height 16
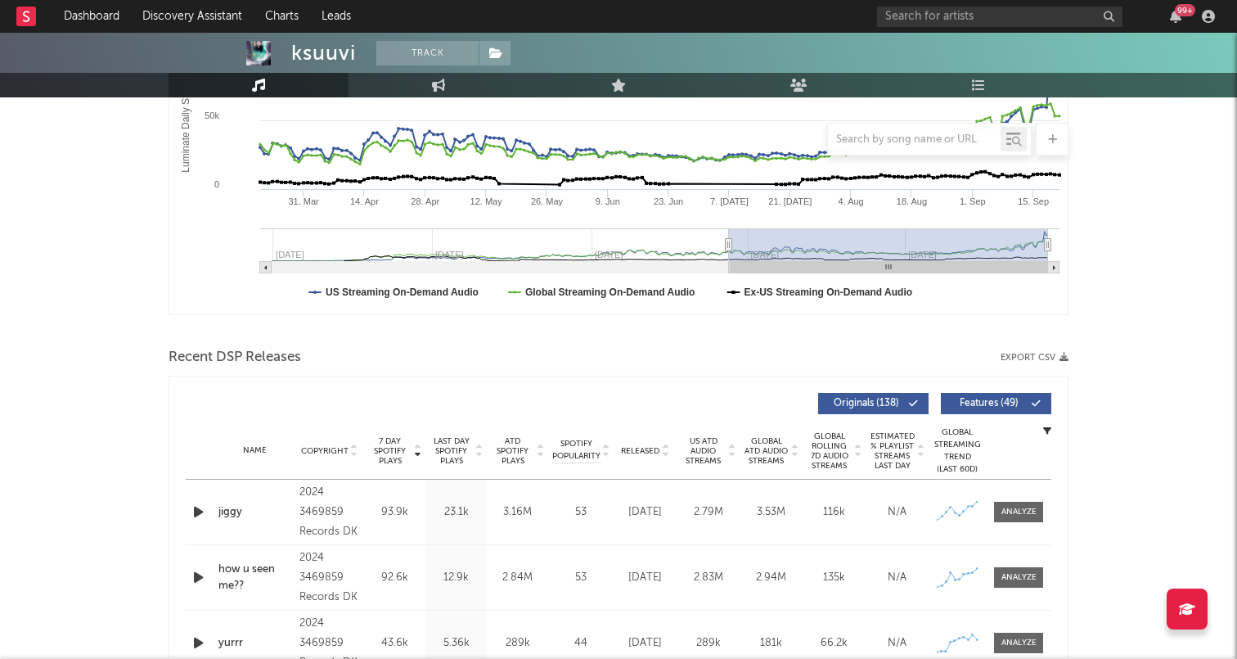
scroll to position [469, 0]
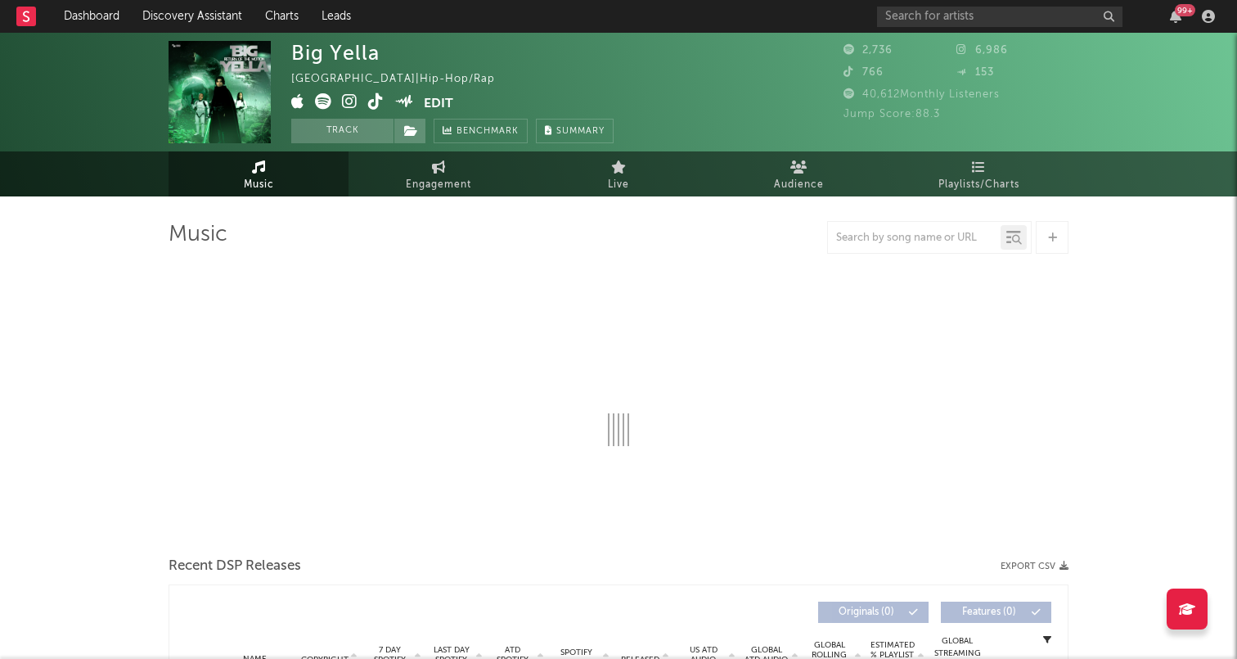
select select "1w"
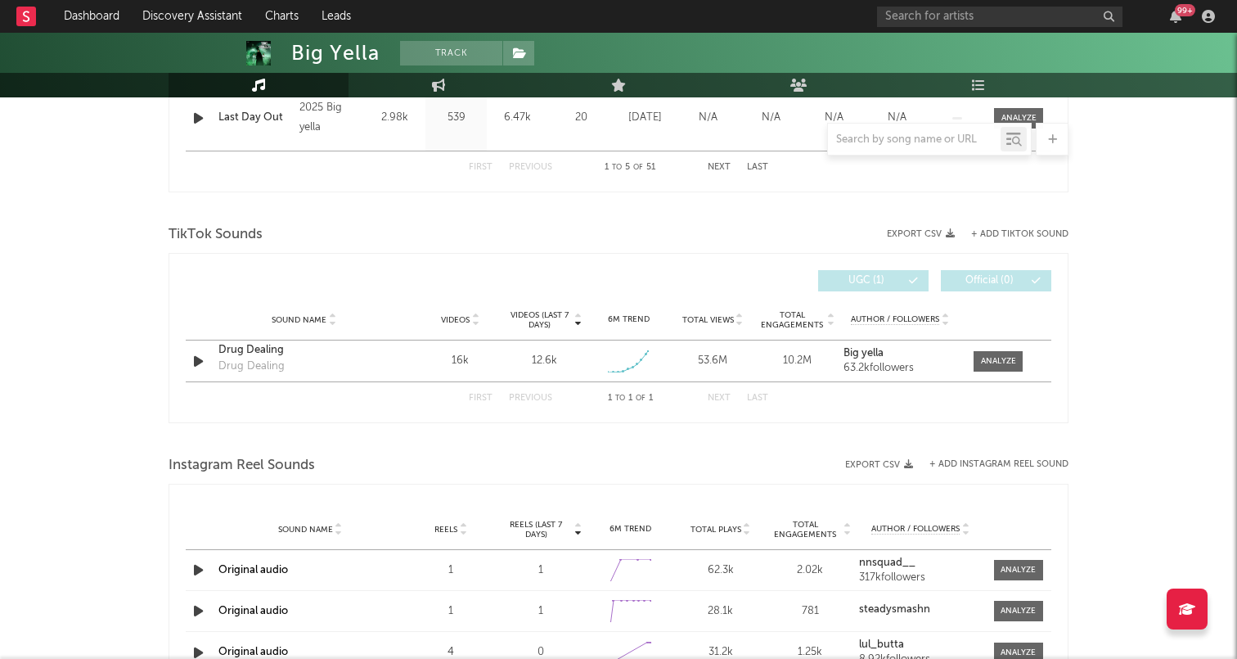
scroll to position [1027, 0]
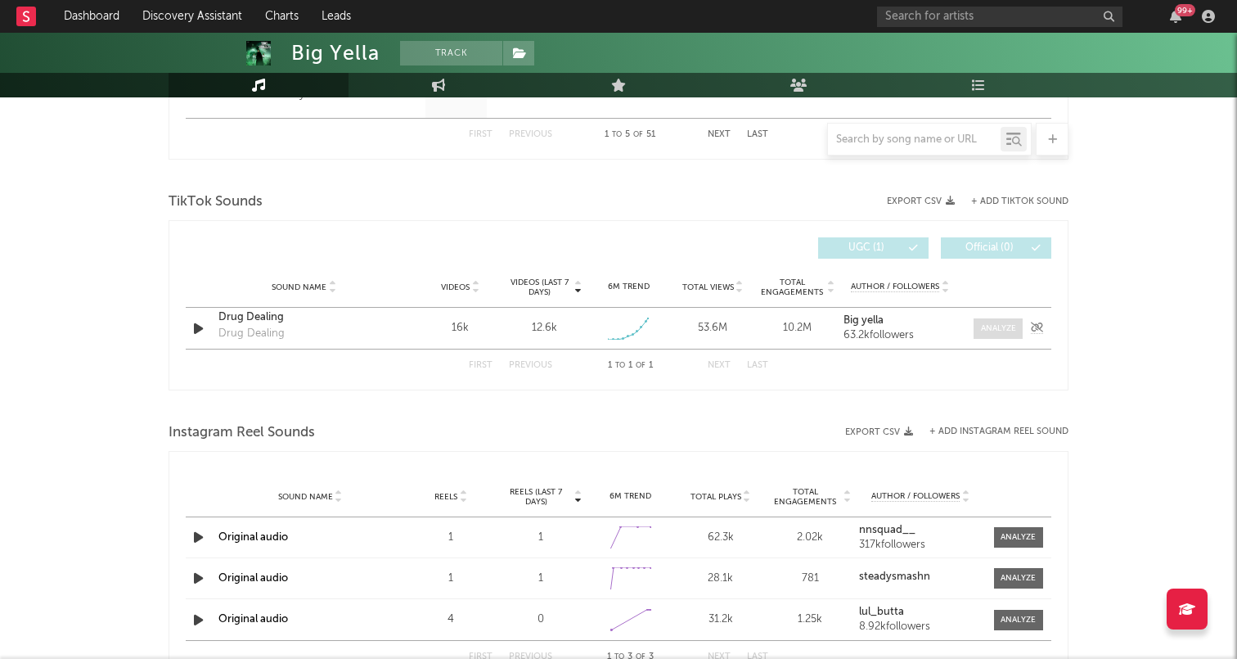
click at [998, 332] on div at bounding box center [998, 328] width 35 height 12
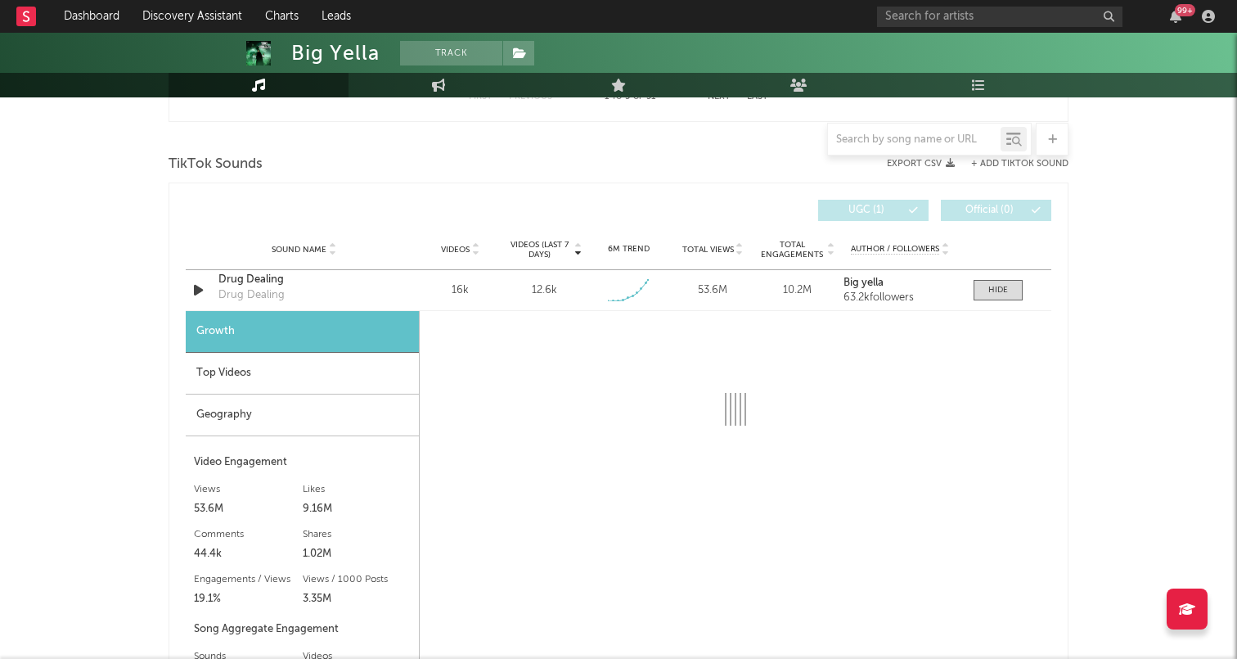
select select "1w"
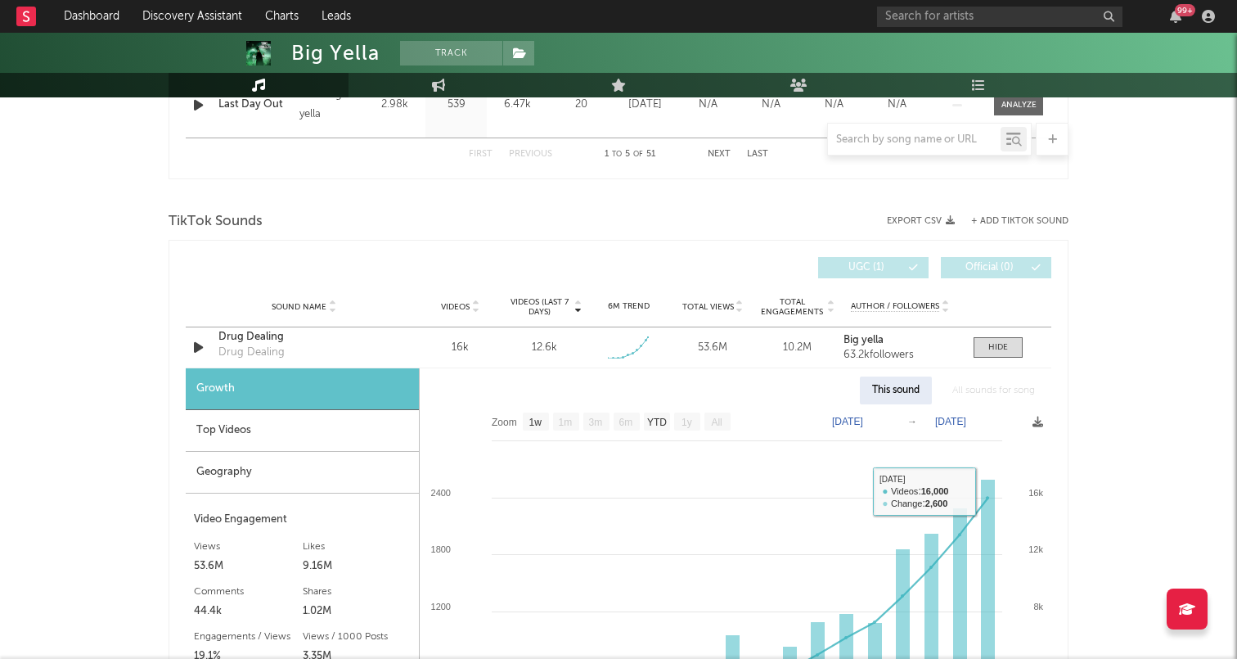
scroll to position [946, 0]
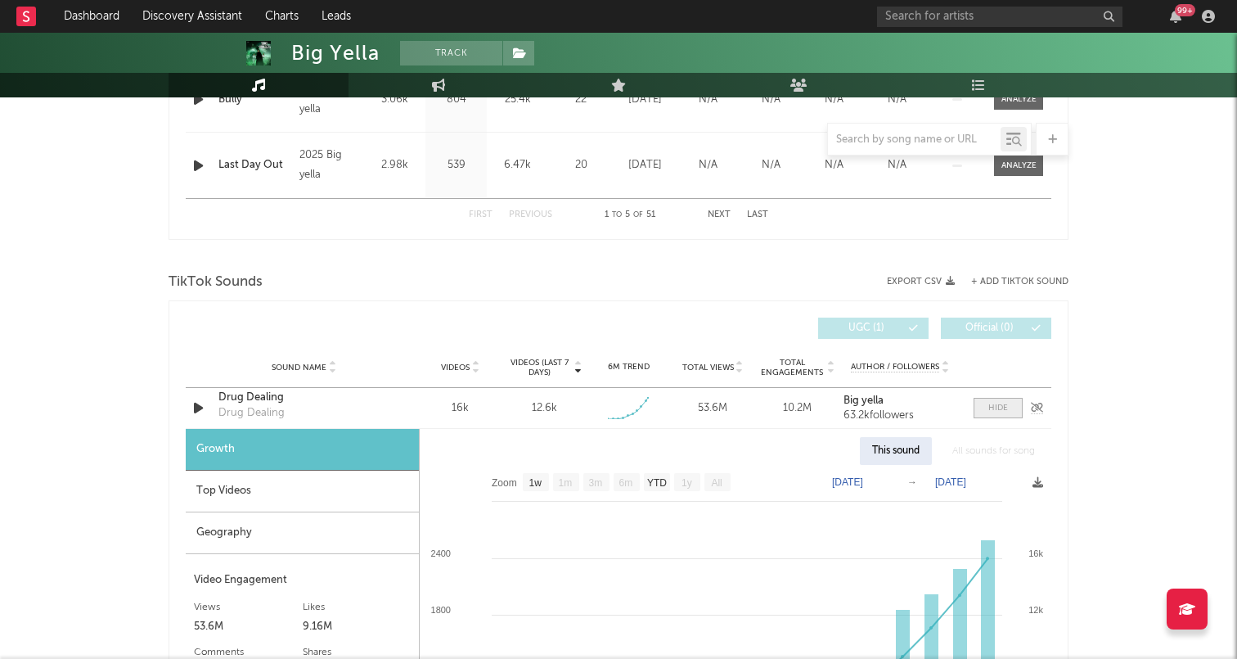
click at [994, 407] on div at bounding box center [998, 408] width 20 height 12
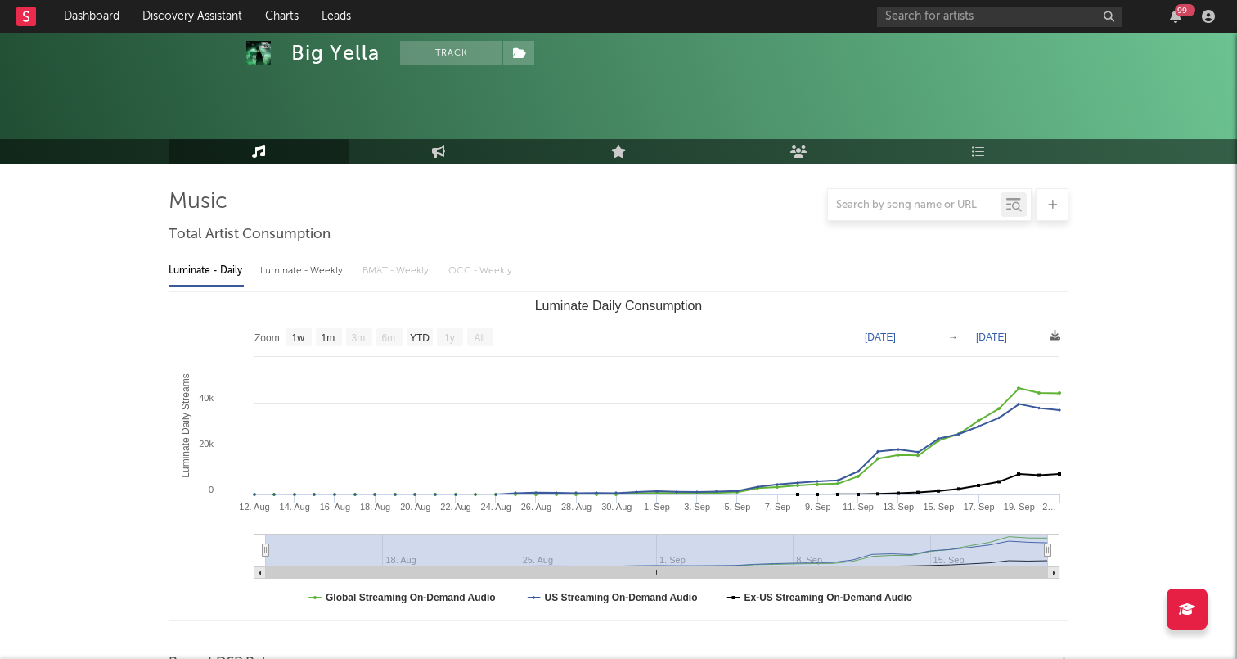
scroll to position [0, 0]
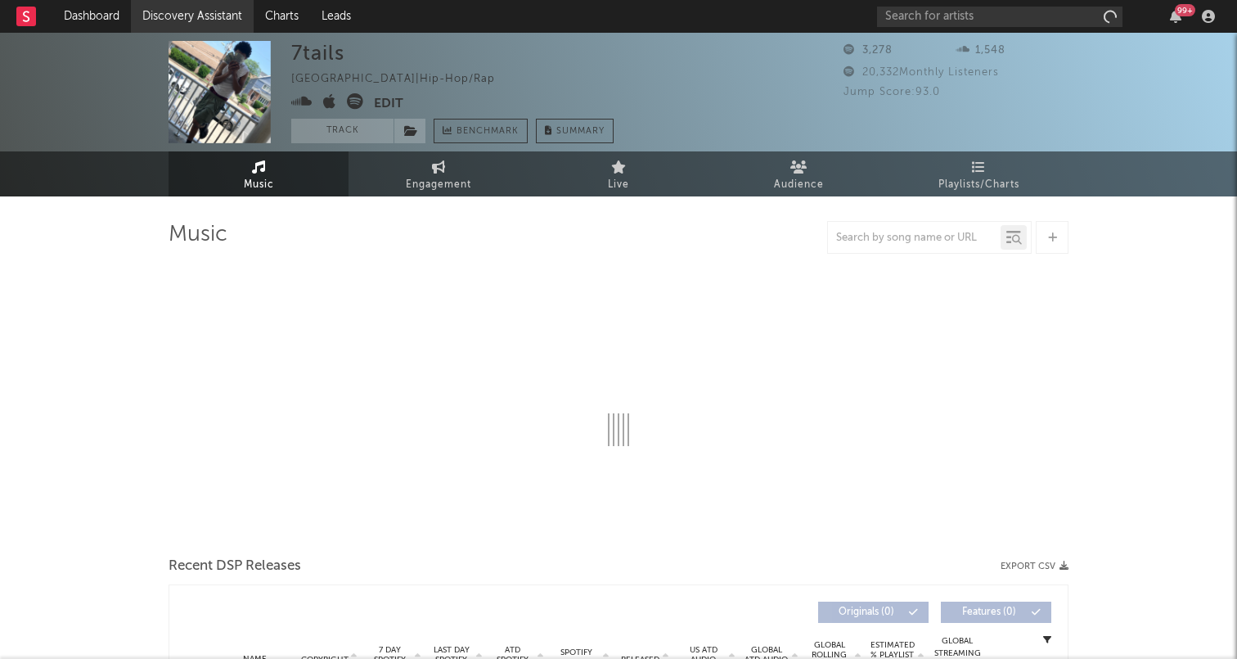
select select "6m"
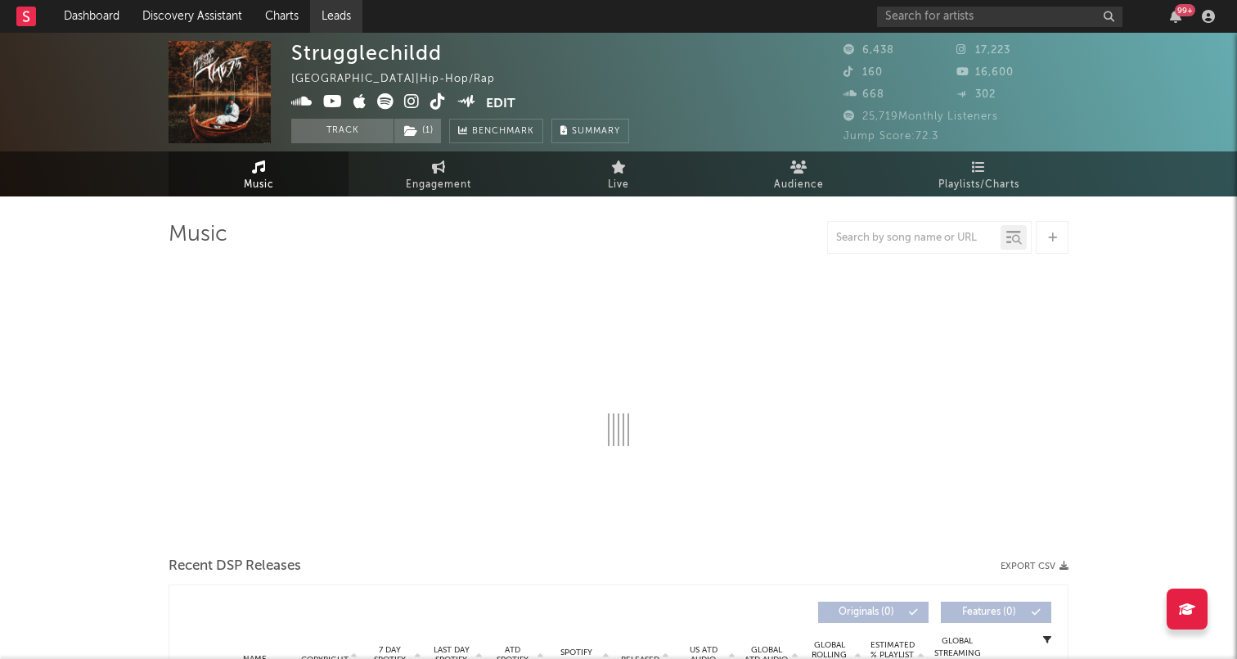
select select "6m"
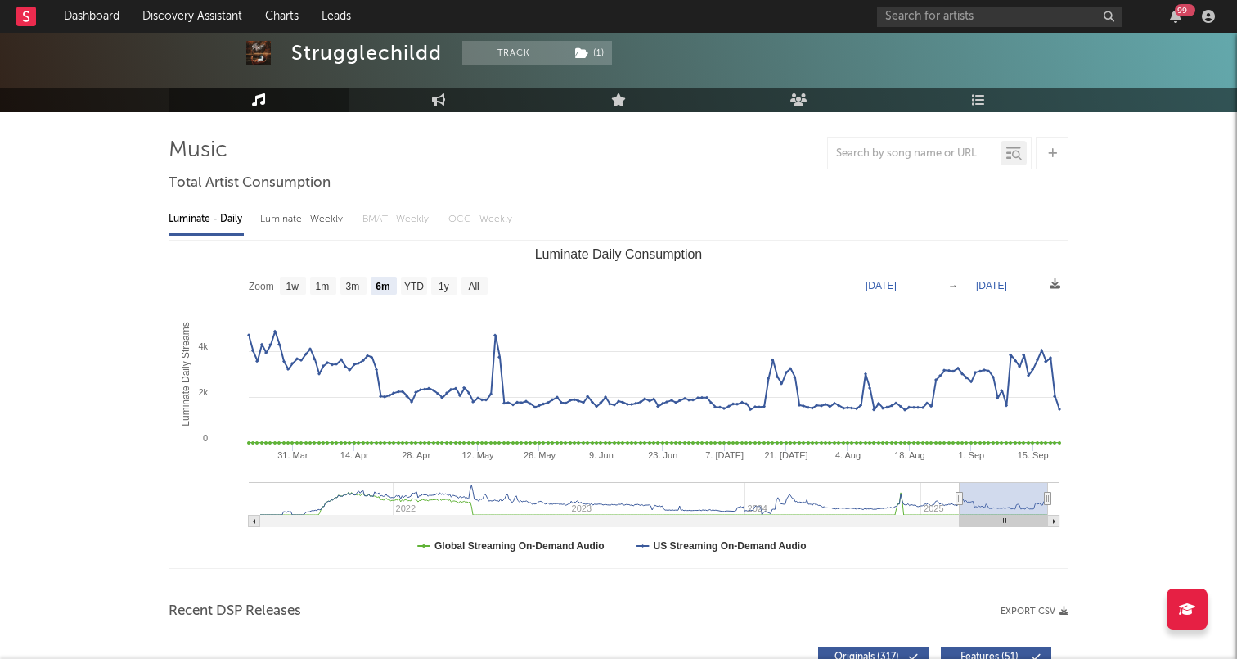
scroll to position [50, 0]
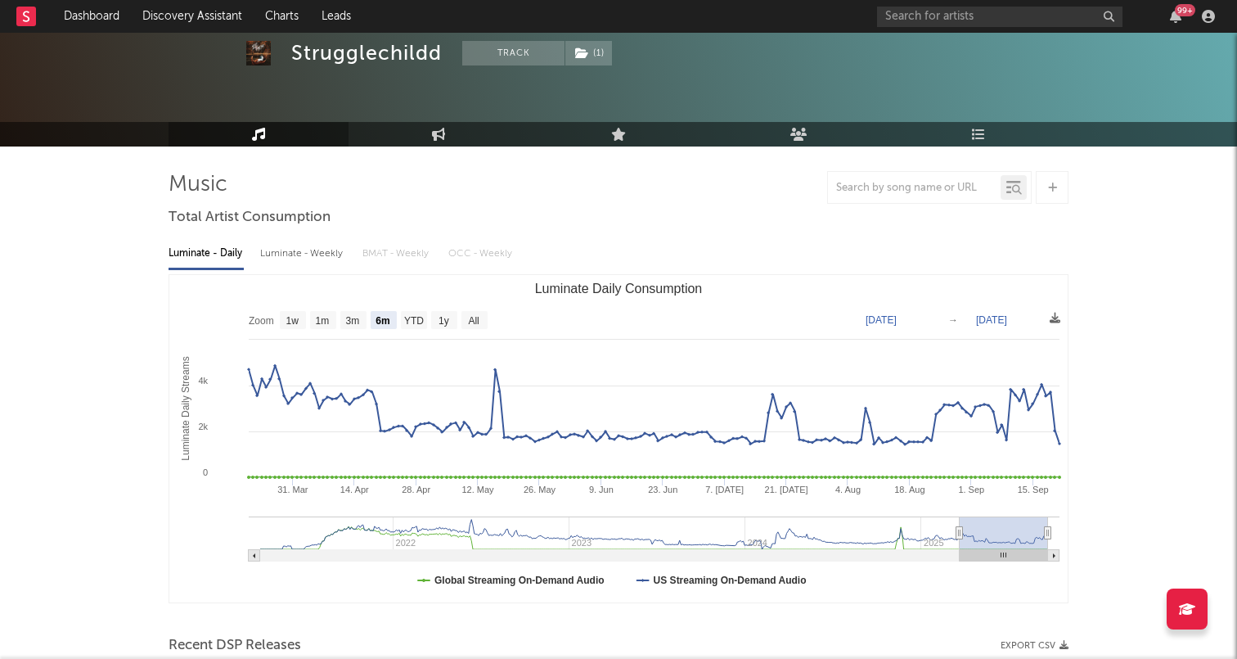
click at [278, 240] on div "Luminate - Weekly" at bounding box center [303, 254] width 86 height 28
select select "6m"
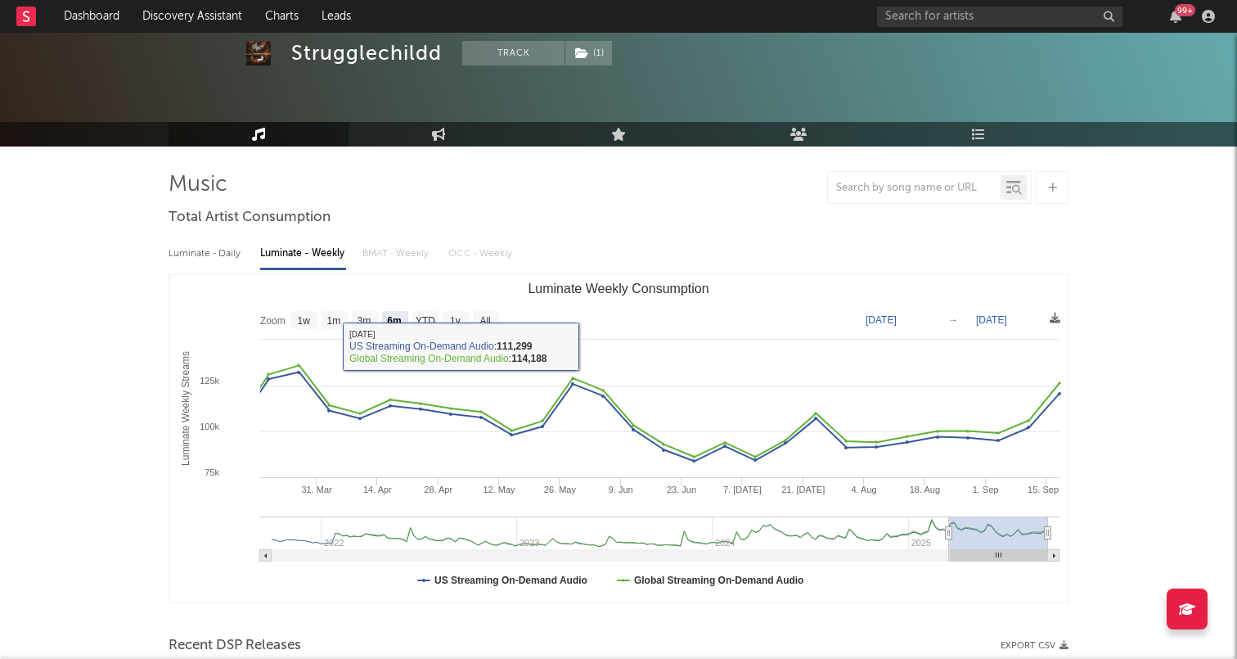
click at [192, 247] on div "Luminate - Daily" at bounding box center [206, 254] width 75 height 28
select select "6m"
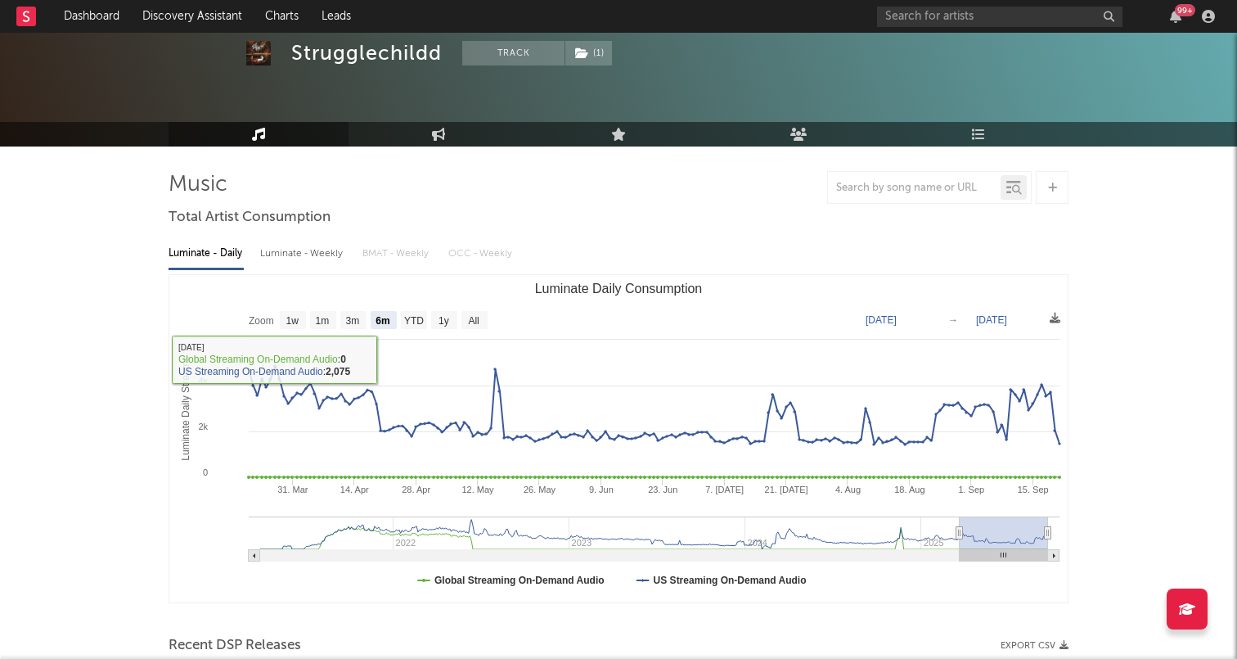
click at [291, 261] on div "Luminate - Weekly" at bounding box center [303, 254] width 86 height 28
select select "6m"
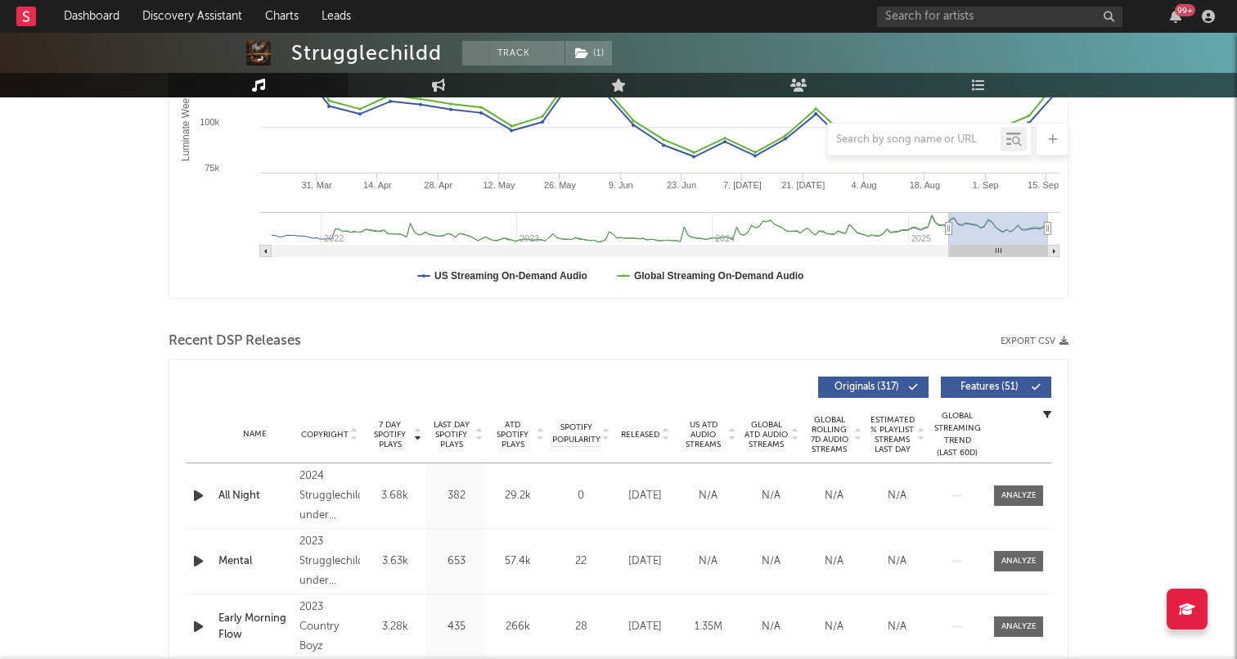
scroll to position [531, 0]
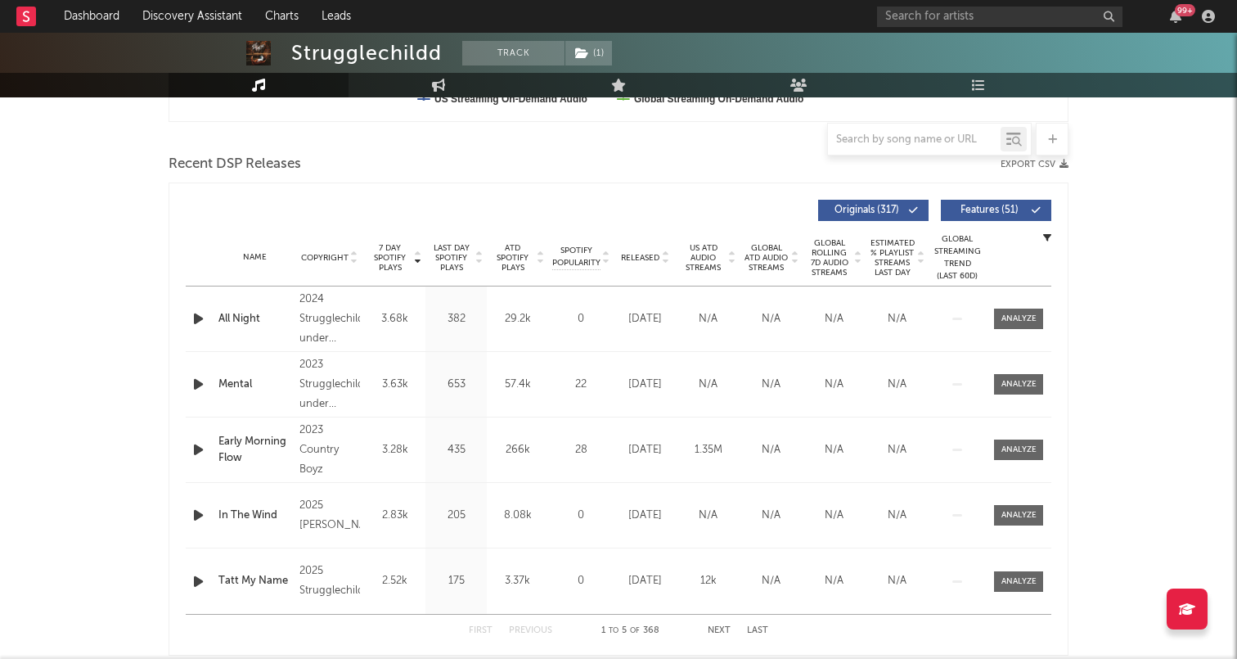
drag, startPoint x: 196, startPoint y: 321, endPoint x: 146, endPoint y: 334, distance: 50.6
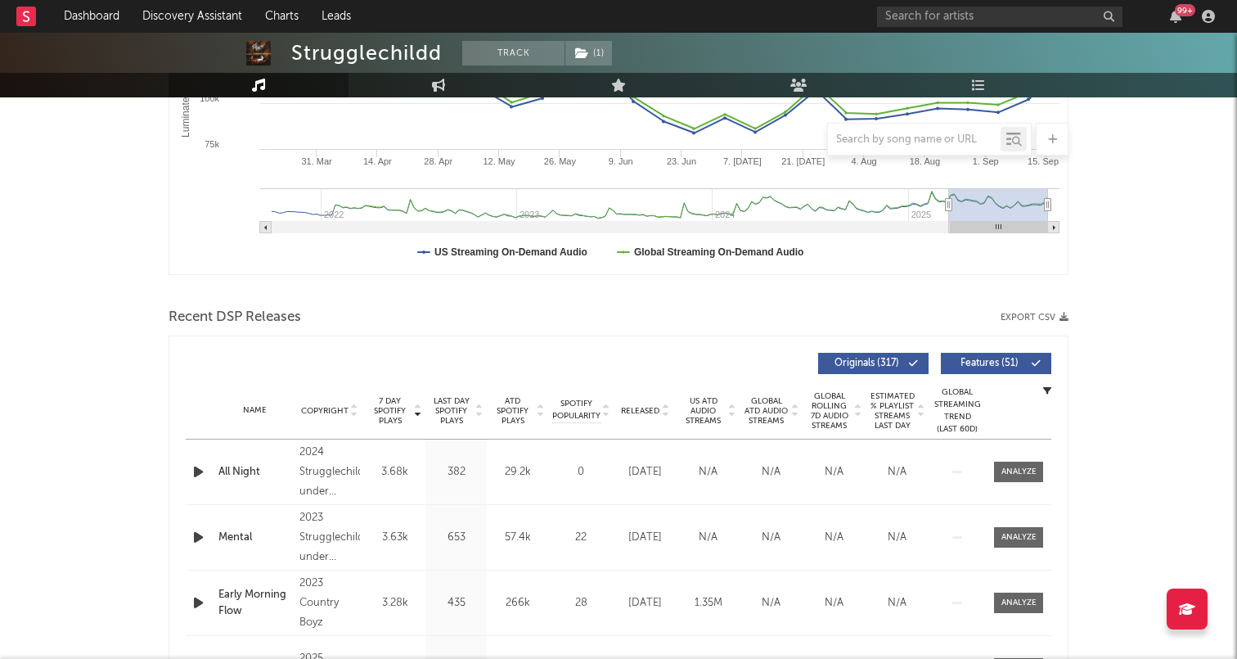
scroll to position [0, 0]
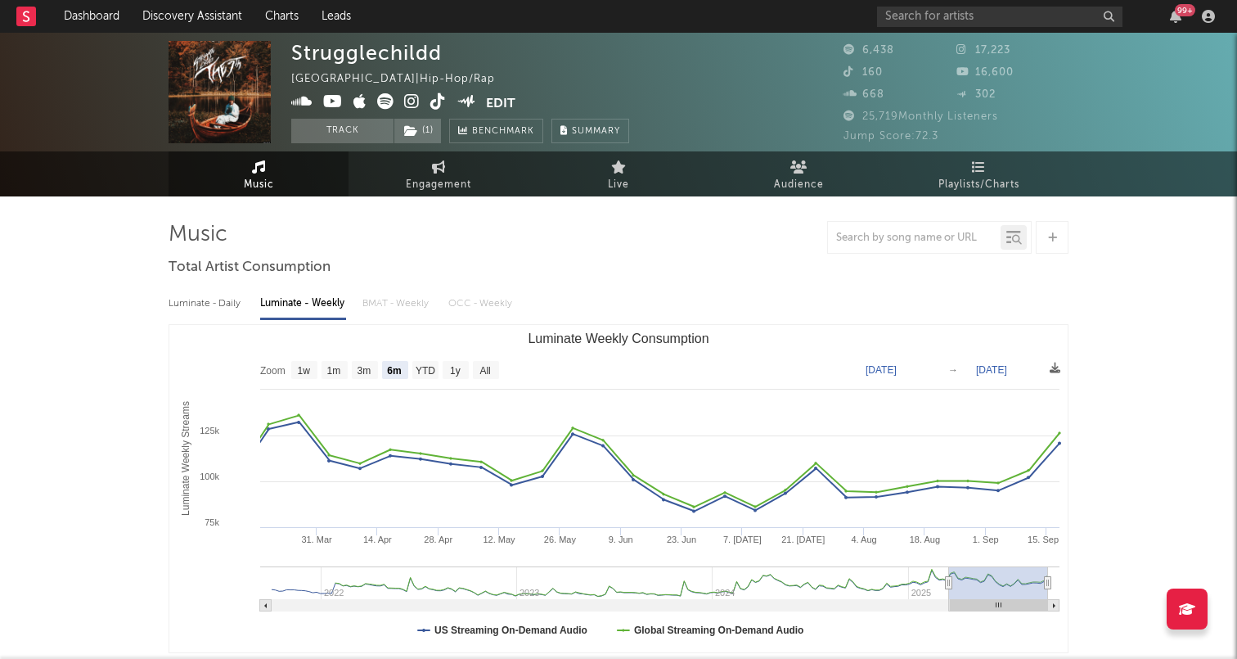
click at [413, 101] on icon at bounding box center [412, 101] width 16 height 16
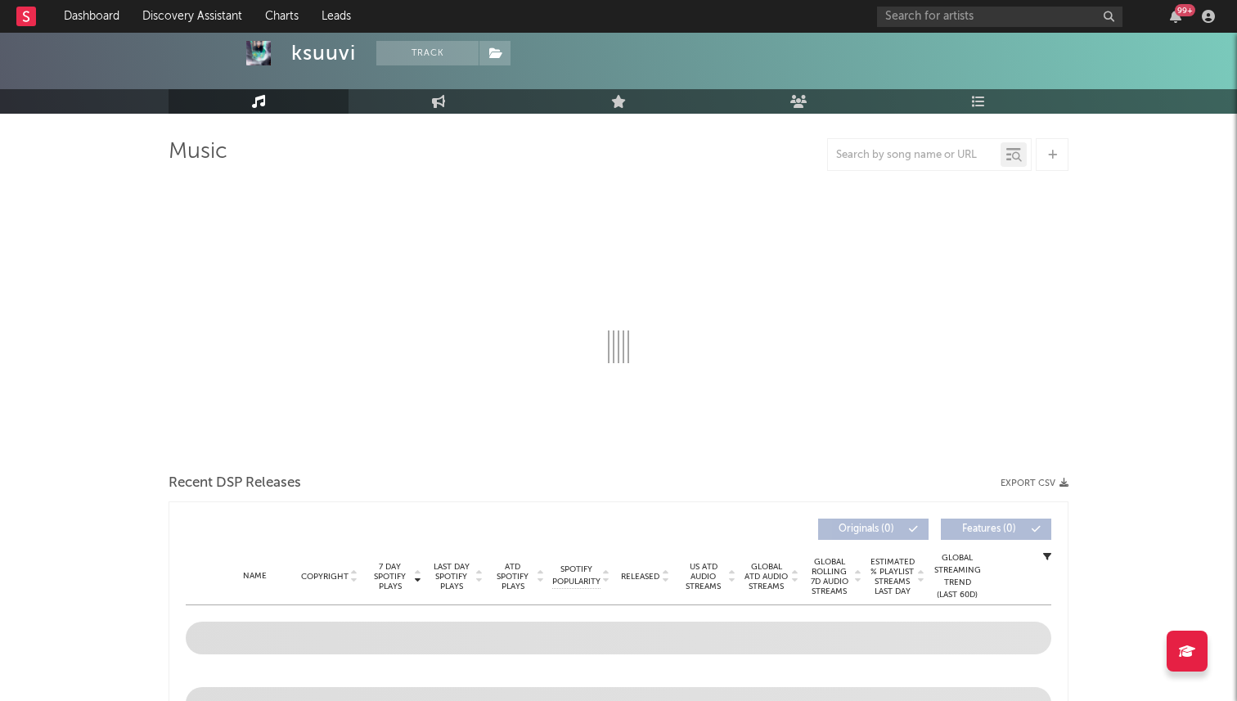
select select "6m"
